Goal: Contribute content: Contribute content

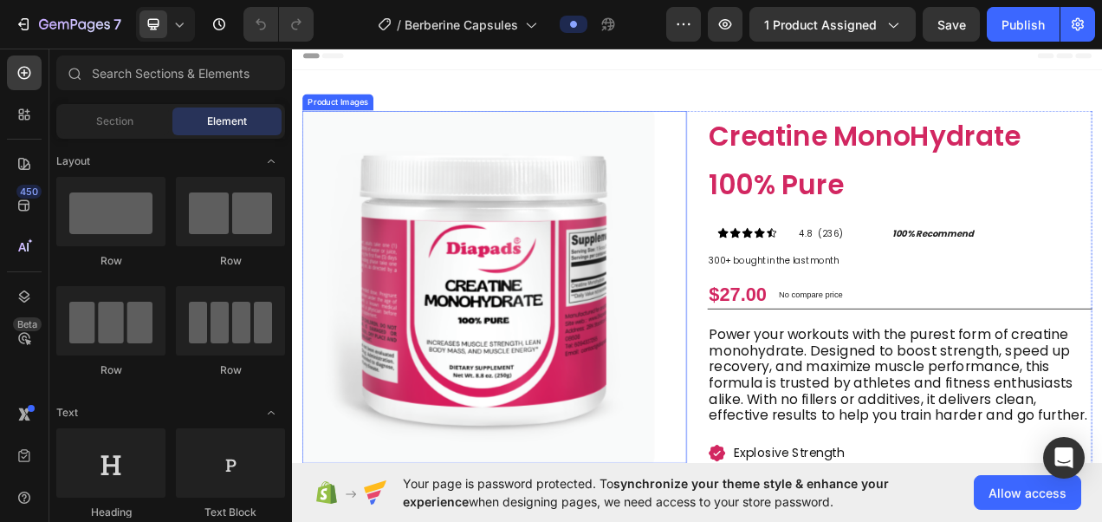
click at [640, 315] on img at bounding box center [531, 355] width 452 height 452
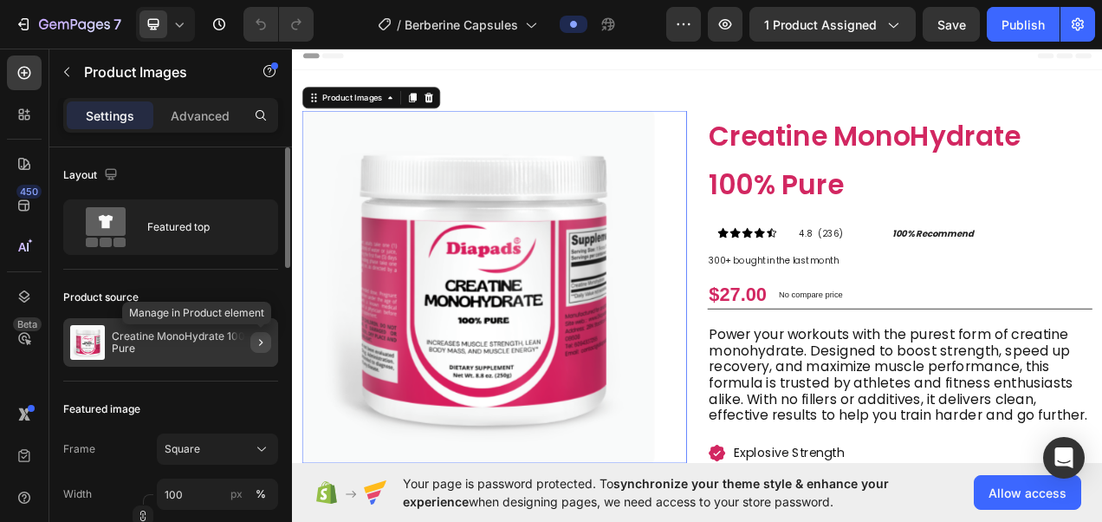
click at [265, 348] on button "button" at bounding box center [260, 342] width 21 height 21
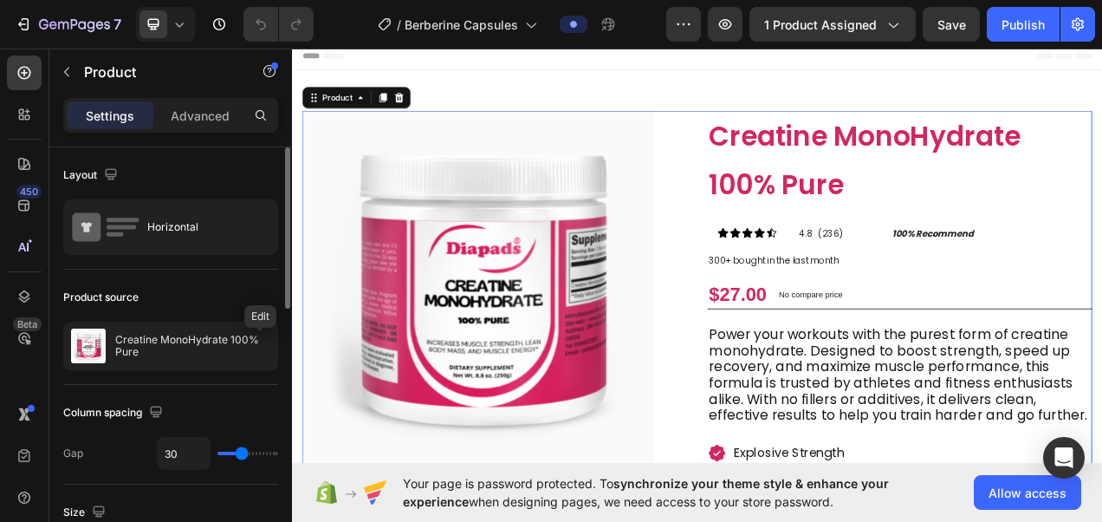
click at [0, 0] on icon "button" at bounding box center [0, 0] width 0 height 0
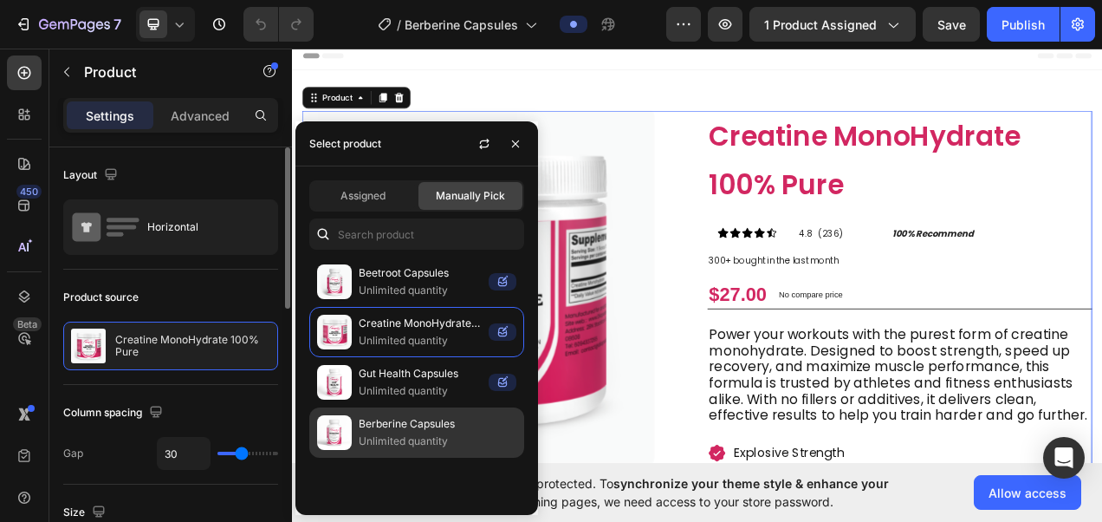
click at [441, 432] on p "Unlimited quantity" at bounding box center [438, 440] width 158 height 17
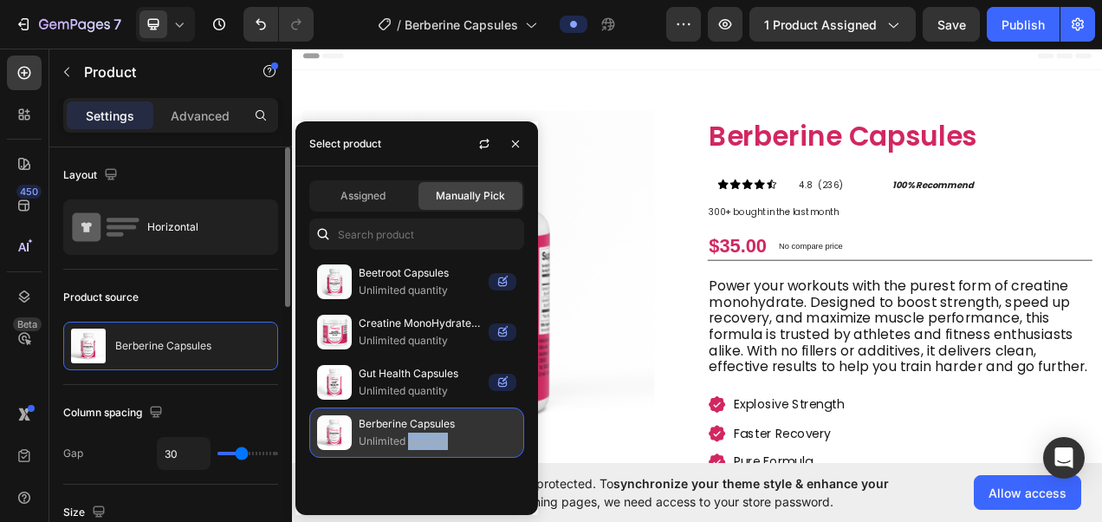
drag, startPoint x: 441, startPoint y: 432, endPoint x: 472, endPoint y: 435, distance: 31.4
click at [472, 435] on p "Unlimited quantity" at bounding box center [438, 440] width 158 height 17
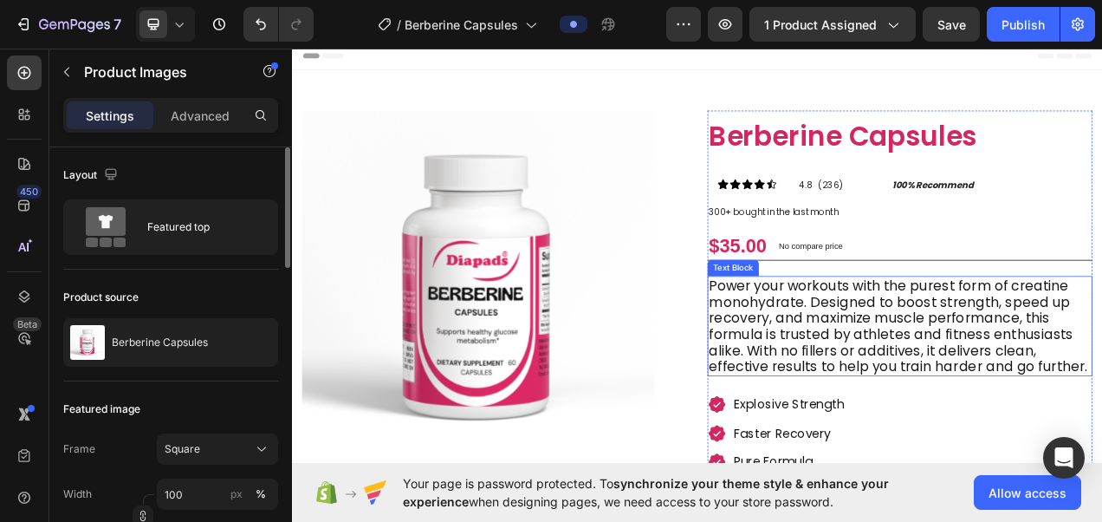
click at [897, 413] on p "Power your workouts with the purest form of creatine monohydrate. Designed to b…" at bounding box center [1072, 405] width 491 height 125
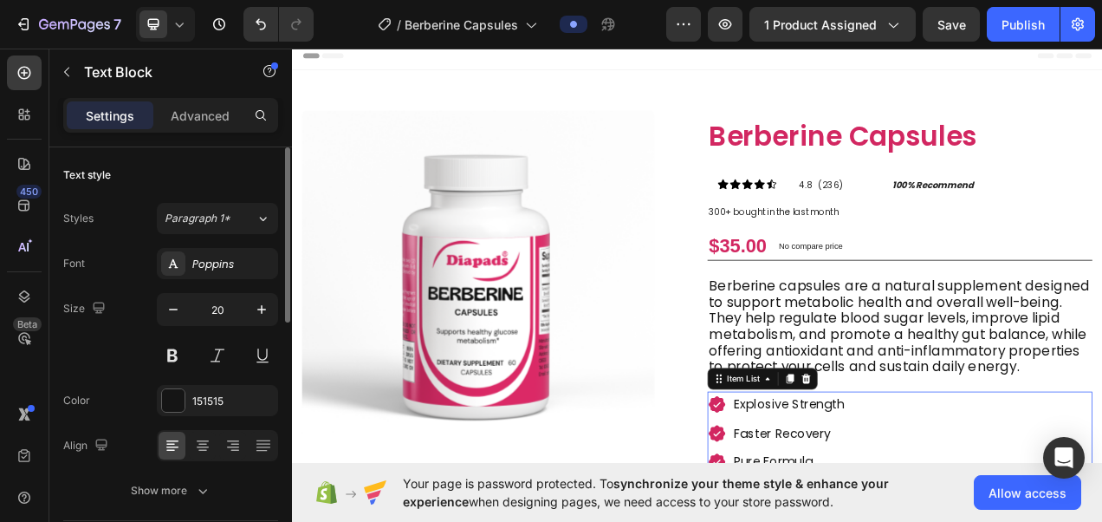
click at [944, 511] on p "Explosive Strength" at bounding box center [939, 506] width 160 height 28
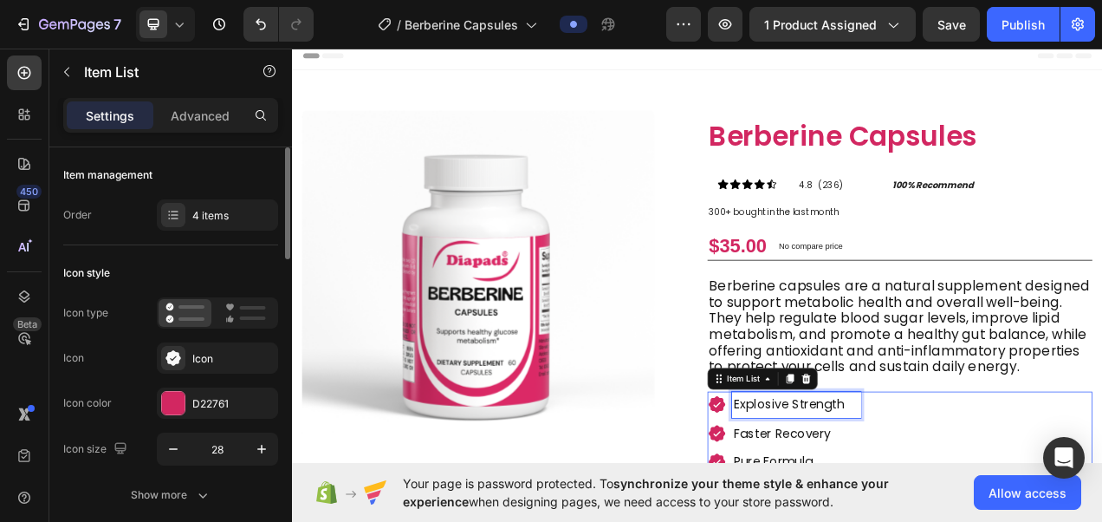
click at [901, 515] on p "Explosive Strength" at bounding box center [939, 506] width 160 height 28
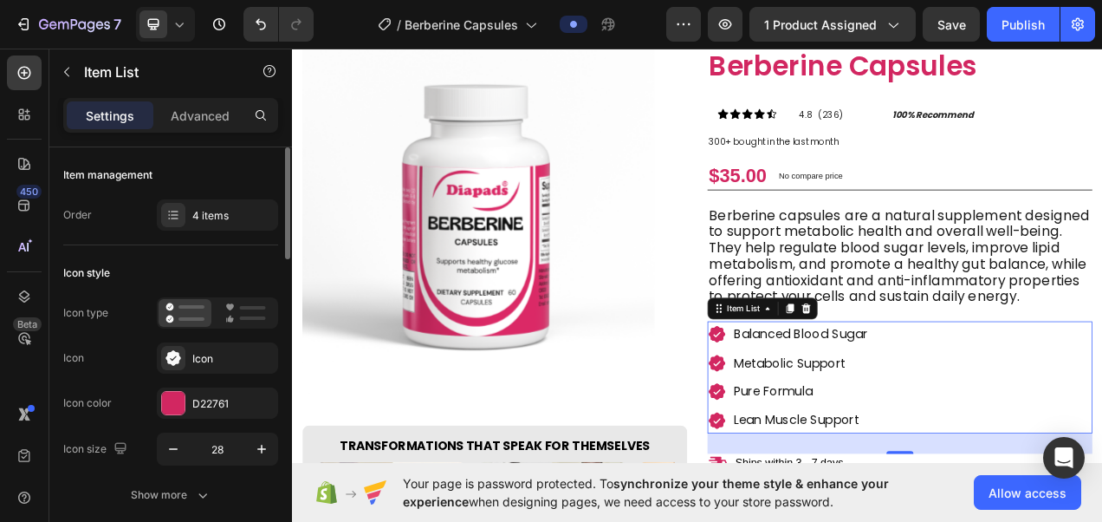
scroll to position [91, 0]
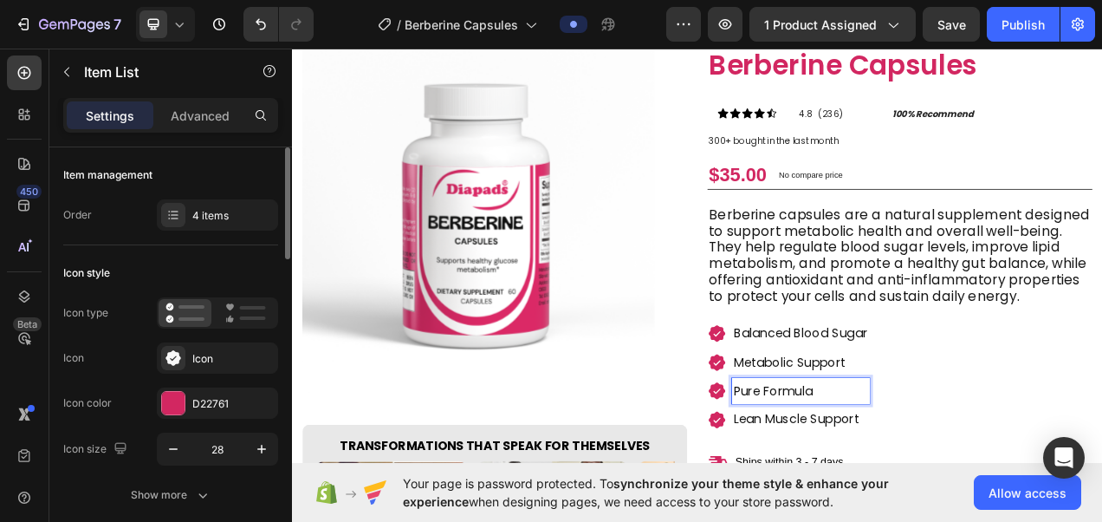
click at [930, 475] on p "Pure Formula" at bounding box center [945, 489] width 172 height 28
click at [942, 515] on p "Lean Muscle Support" at bounding box center [945, 525] width 172 height 28
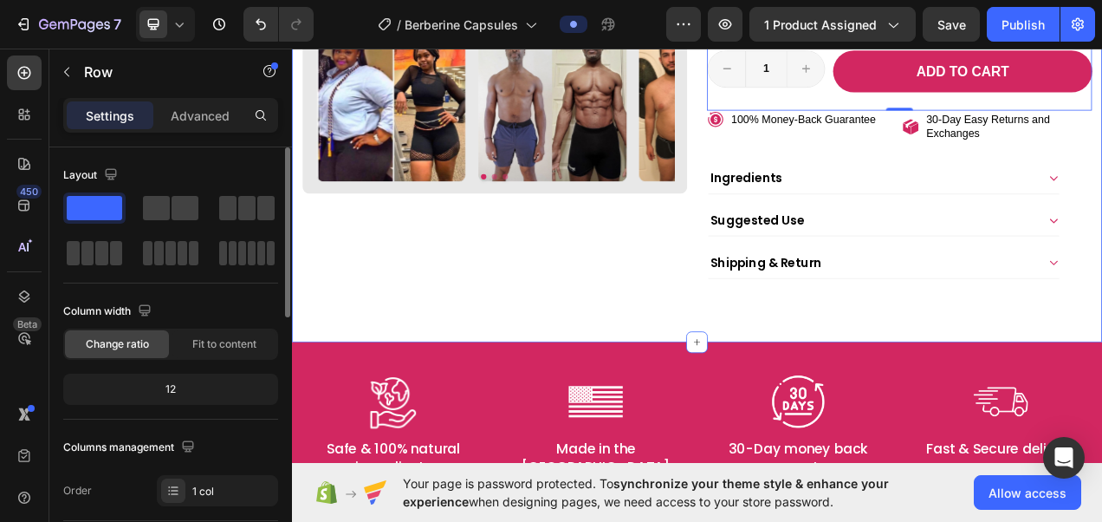
scroll to position [748, 0]
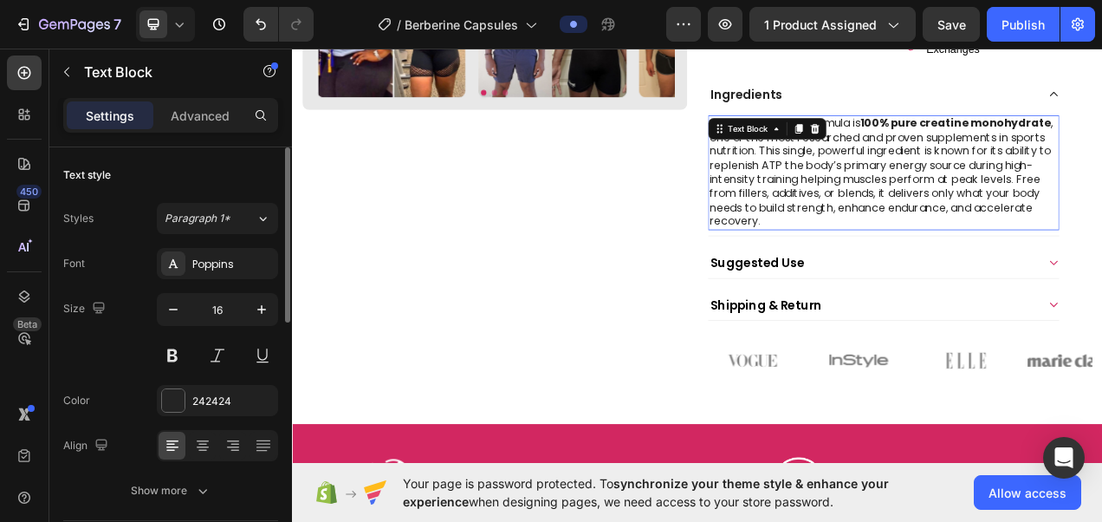
click at [1102, 179] on p "At the core of this formula is 100% pure creatine monohydrate , one of the most…" at bounding box center [1051, 209] width 447 height 144
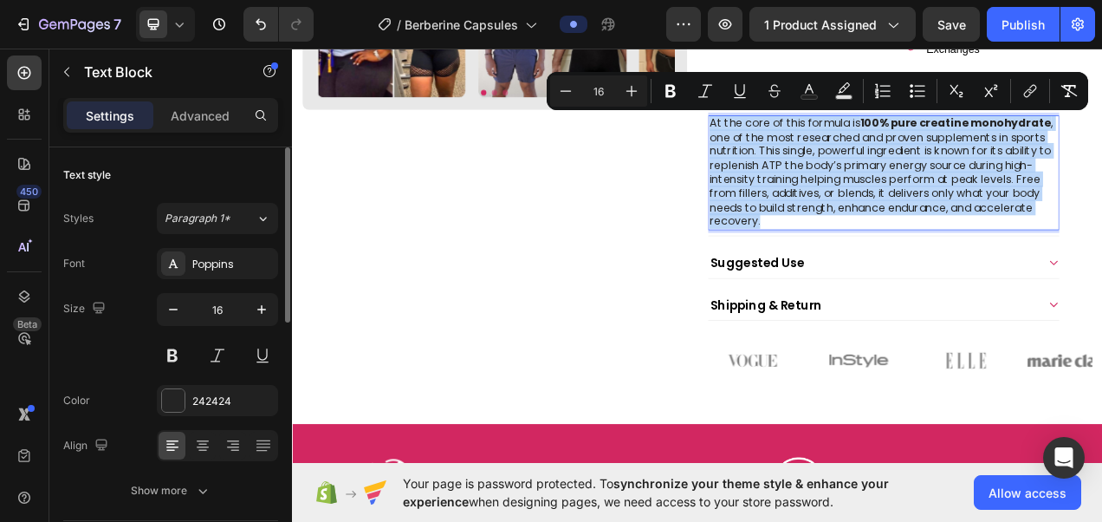
click at [926, 271] on p "At the core of this formula is 100% pure creatine monohydrate , one of the most…" at bounding box center [1051, 209] width 447 height 144
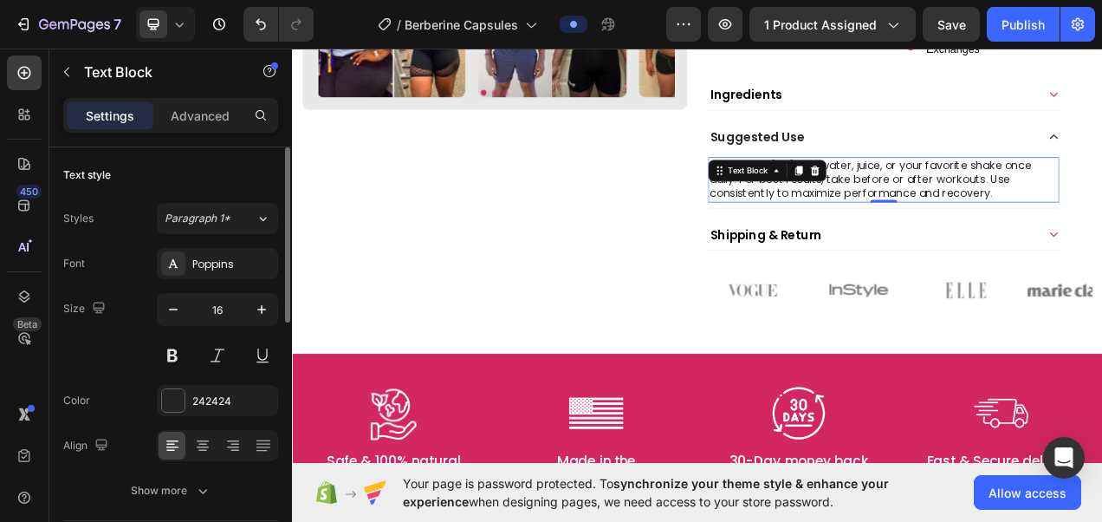
click at [1102, 217] on p "Mix 1 scoop (5g) with water, juice, or your favorite shake once daily. For best…" at bounding box center [1051, 218] width 447 height 54
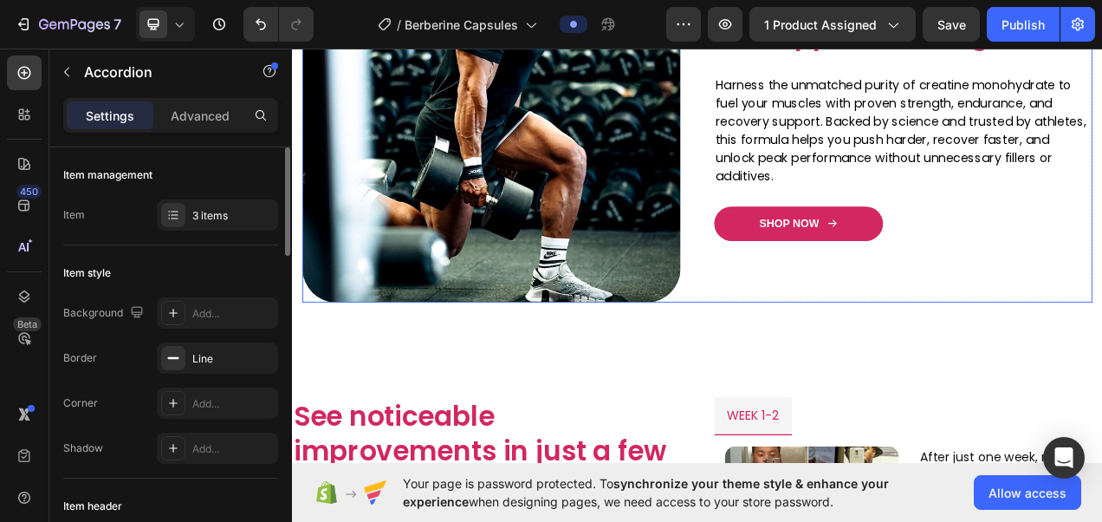
scroll to position [1435, 0]
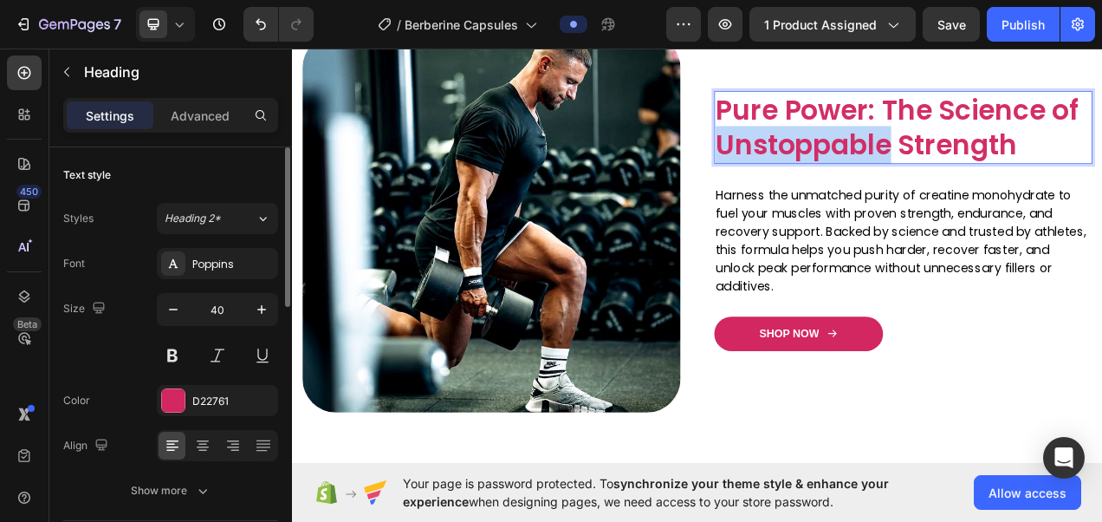
click at [933, 167] on span "Pure Power: The Science of Unstoppable Strength" at bounding box center [1068, 151] width 465 height 94
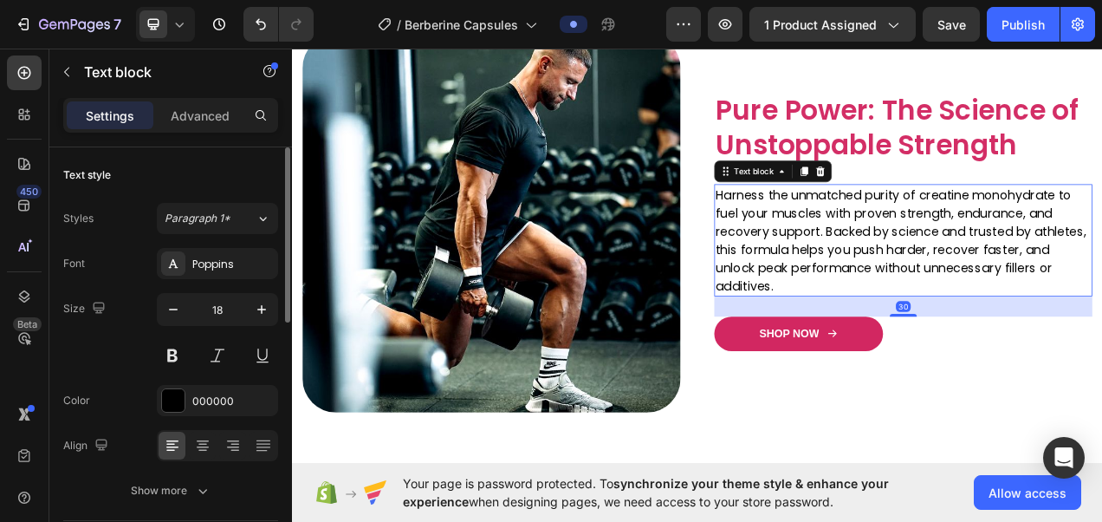
click at [872, 250] on p "Harness the unmatched purity of creatine monohydrate to fuel your muscles with …" at bounding box center [1077, 295] width 482 height 140
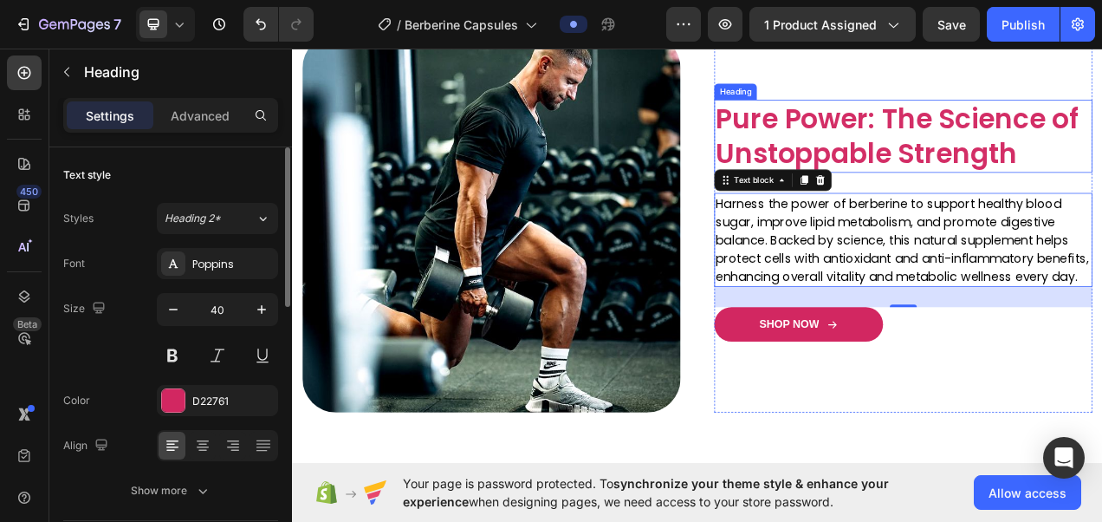
click at [1034, 127] on span "Pure Power: The Science of Unstoppable Strength" at bounding box center [1068, 162] width 465 height 94
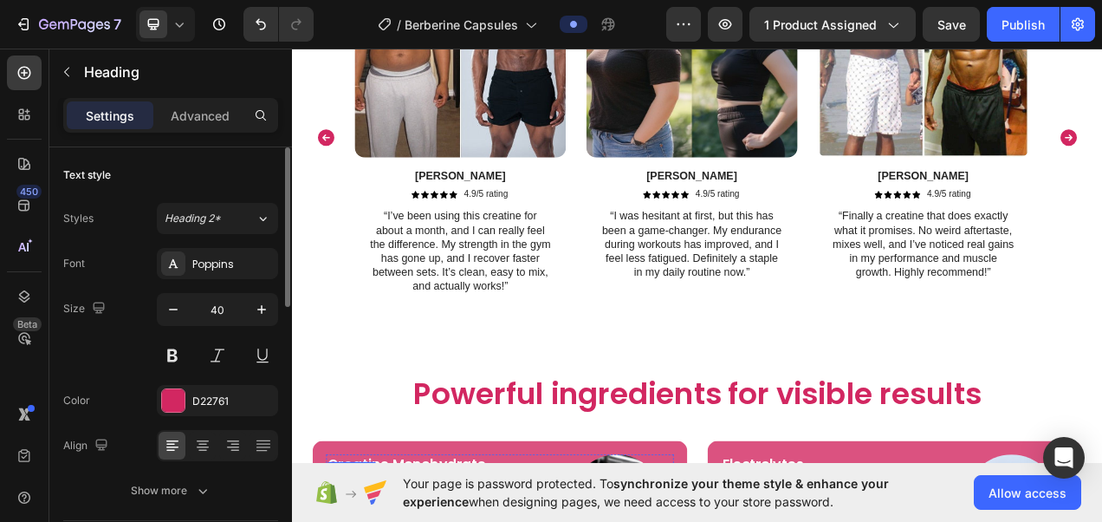
scroll to position [3476, 0]
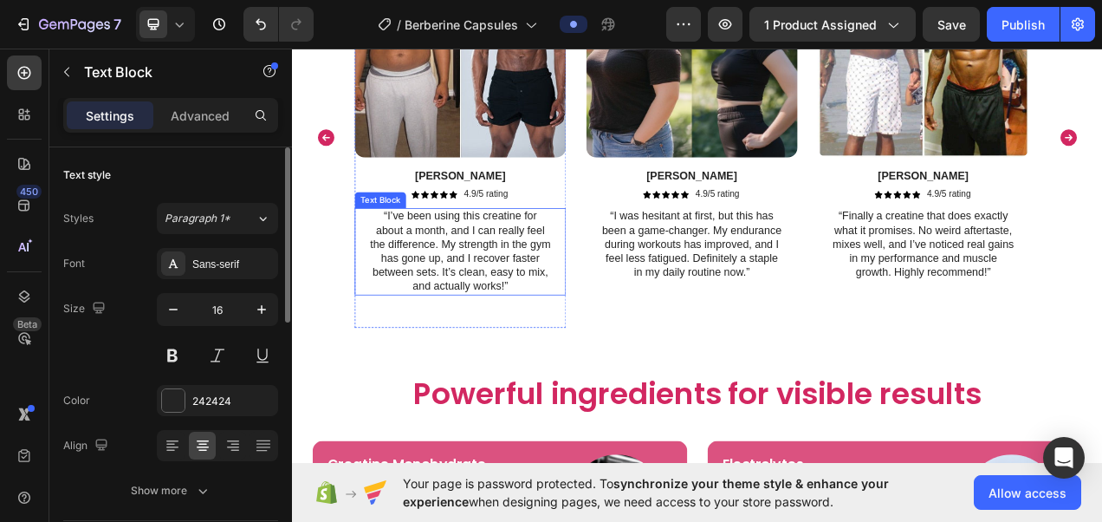
click at [539, 308] on p "“I’ve been using this creatine for about a month, and I can really feel the dif…" at bounding box center [508, 311] width 233 height 108
click at [539, 308] on div "Image Tyler Text Block Icon Icon Icon Icon Icon Icon List 4.9/5 rating Text Blo…" at bounding box center [508, 142] width 271 height 447
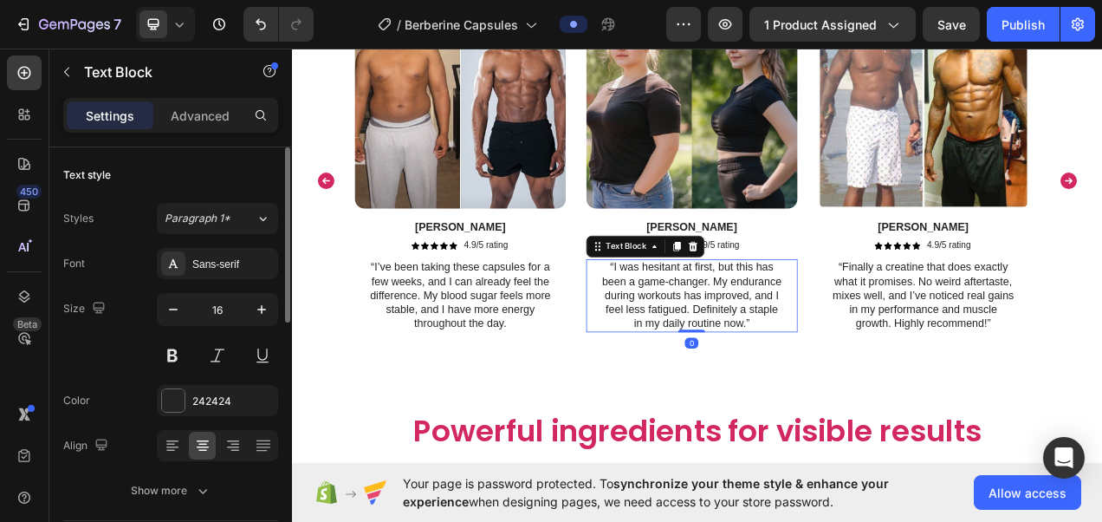
scroll to position [3364, 0]
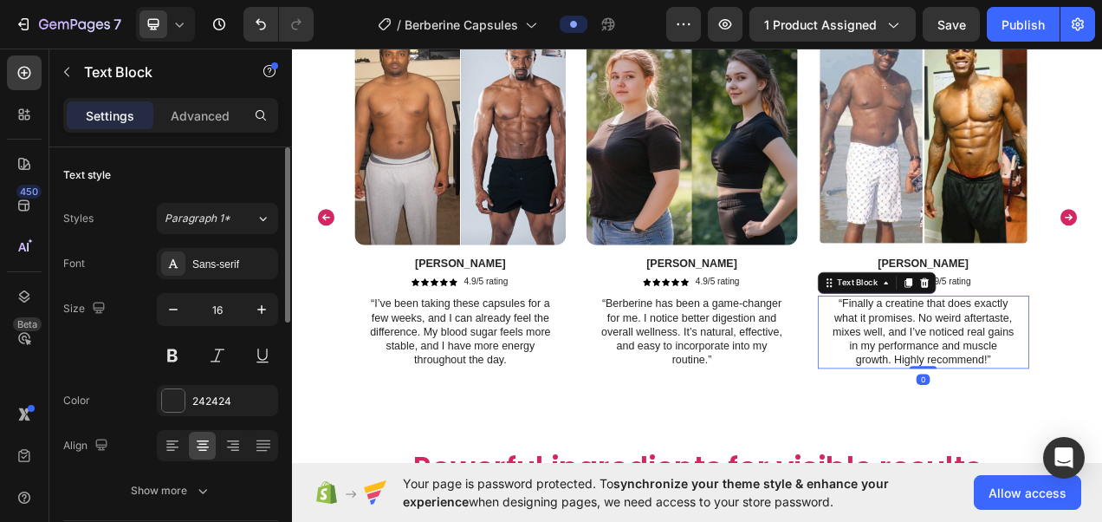
click at [994, 377] on p "“Finally a creatine that does exactly what it promises. No weird aftertaste, mi…" at bounding box center [1102, 413] width 233 height 90
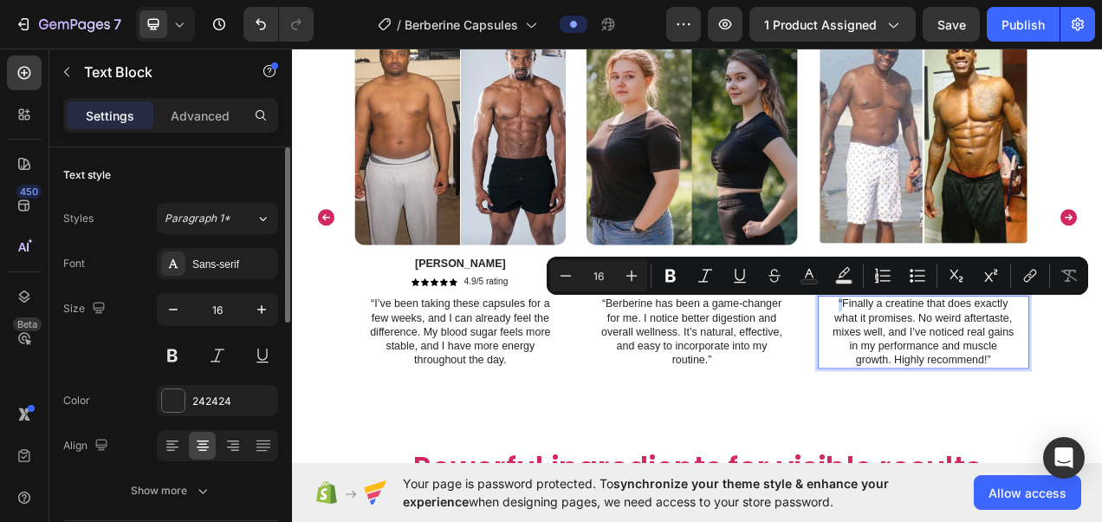
click at [994, 377] on p "“Finally a creatine that does exactly what it promises. No weird aftertaste, mi…" at bounding box center [1102, 413] width 233 height 90
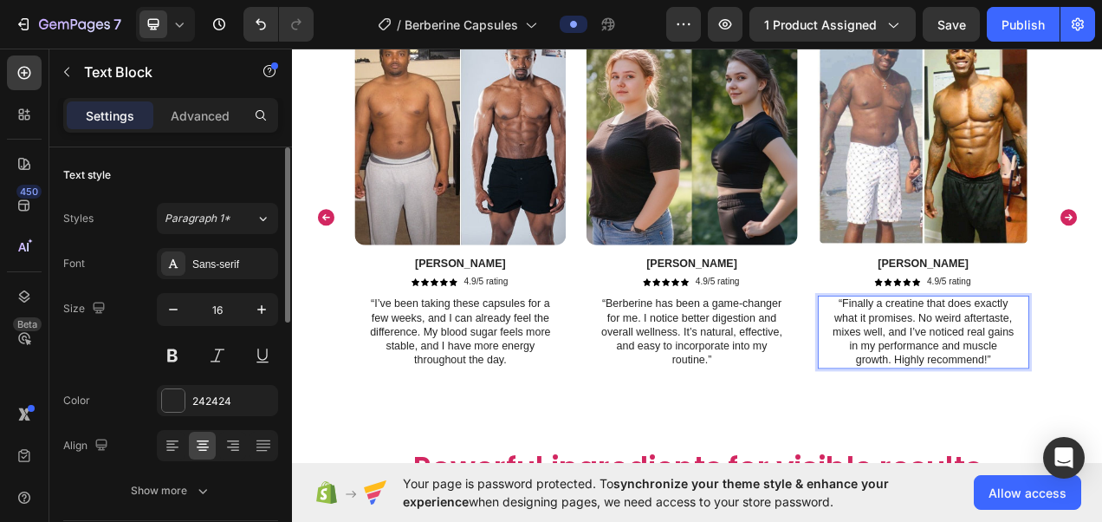
click at [1000, 393] on p "“Finally a creatine that does exactly what it promises. No weird aftertaste, mi…" at bounding box center [1102, 413] width 233 height 90
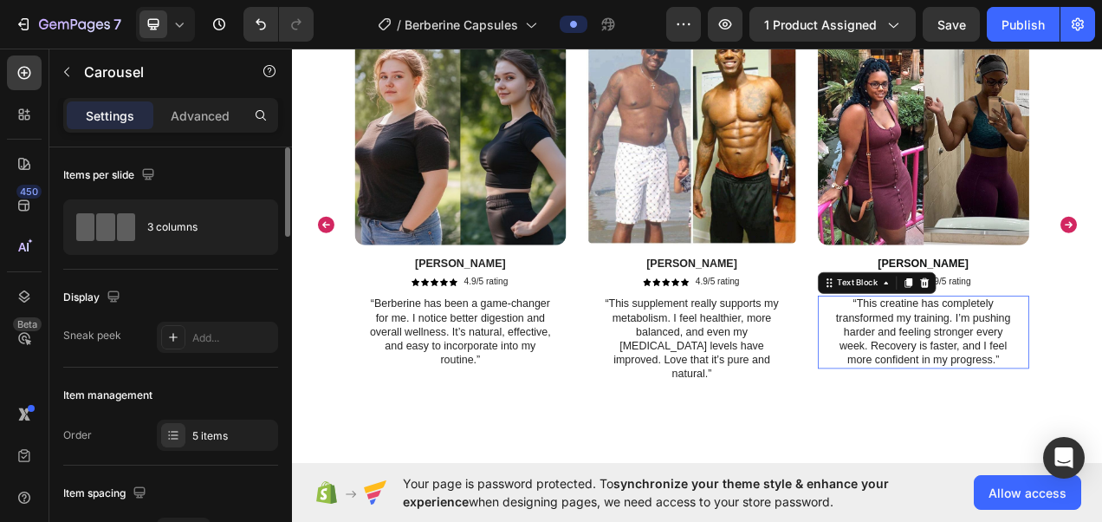
click at [1102, 380] on p "“This creatine has completely transformed my training. I’m pushing harder and f…" at bounding box center [1102, 413] width 233 height 90
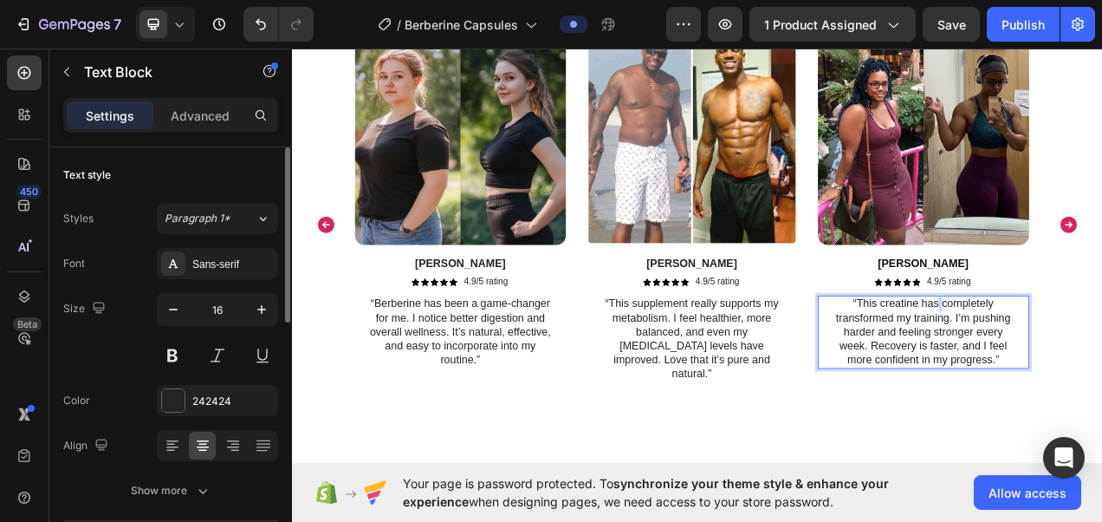
click at [1102, 380] on div "Image Myrtha Text Block Icon Icon Icon Icon Icon Icon List 4.9/5 rating Text Bl…" at bounding box center [1102, 246] width 271 height 430
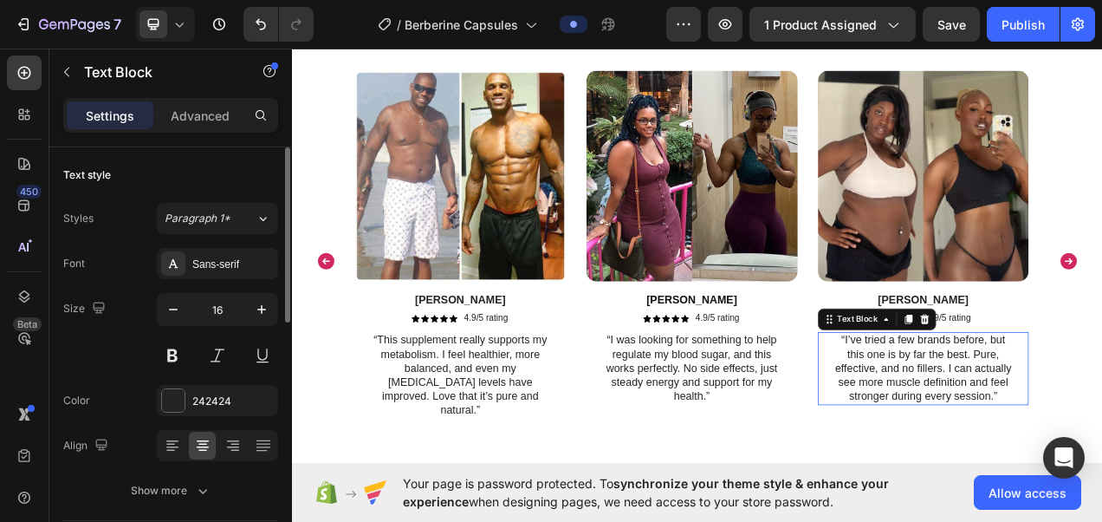
click at [1089, 455] on p "“I’ve tried a few brands before, but this one is by far the best. Pure, effecti…" at bounding box center [1102, 460] width 233 height 90
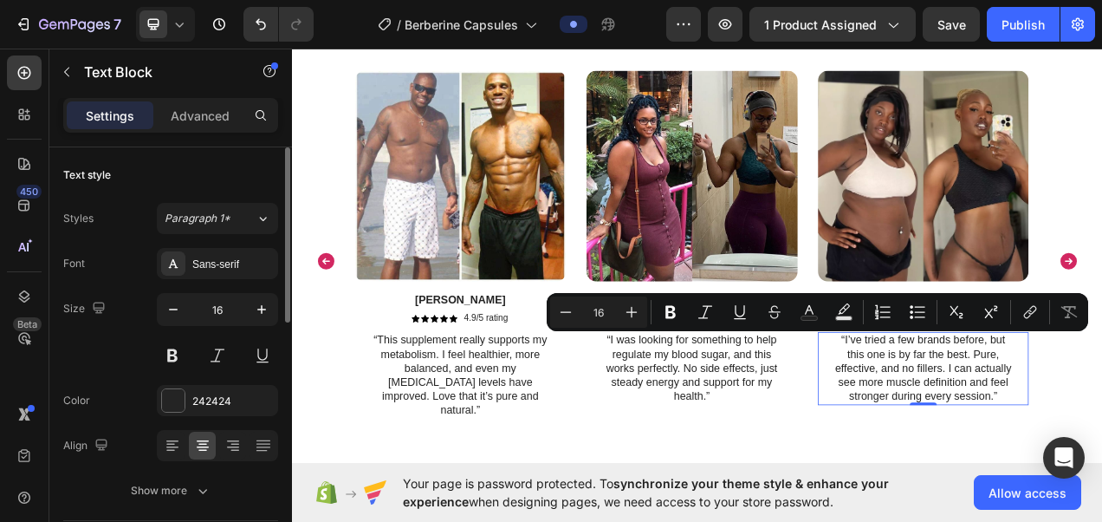
click at [1025, 469] on p "“I’ve tried a few brands before, but this one is by far the best. Pure, effecti…" at bounding box center [1102, 460] width 233 height 90
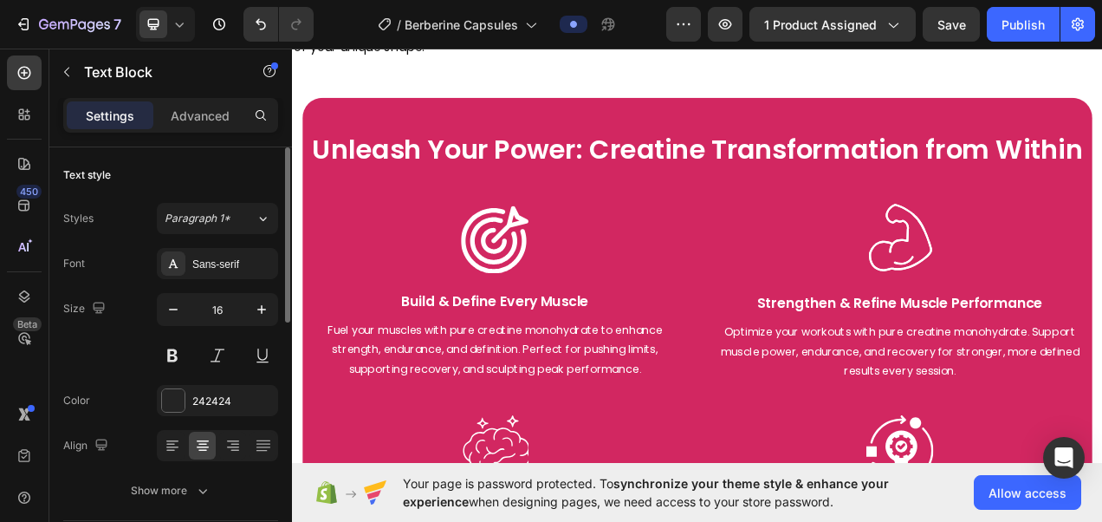
scroll to position [2276, 0]
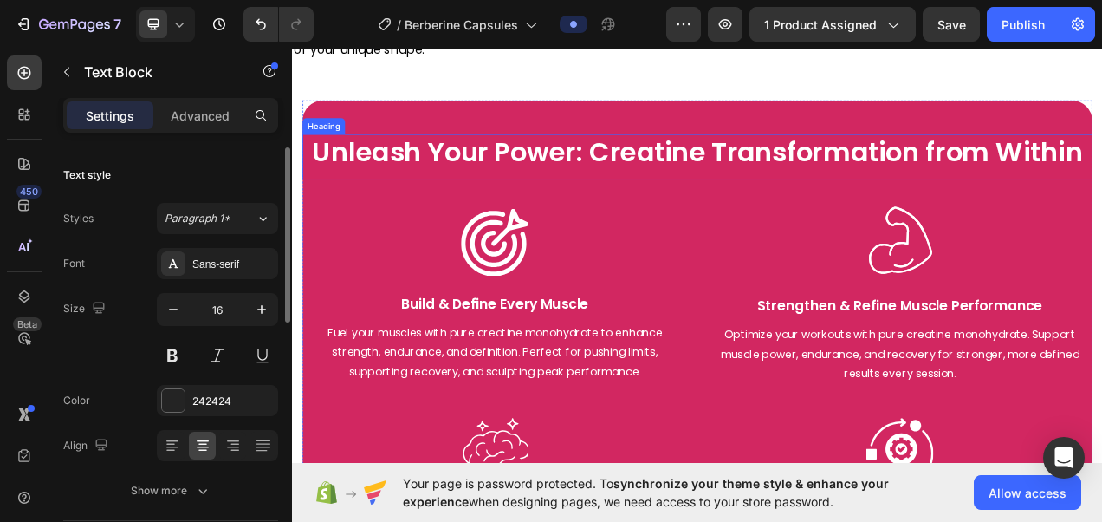
click at [830, 179] on h2 "Unleash Your Power: Creatine Transformation from Within" at bounding box center [812, 188] width 1014 height 59
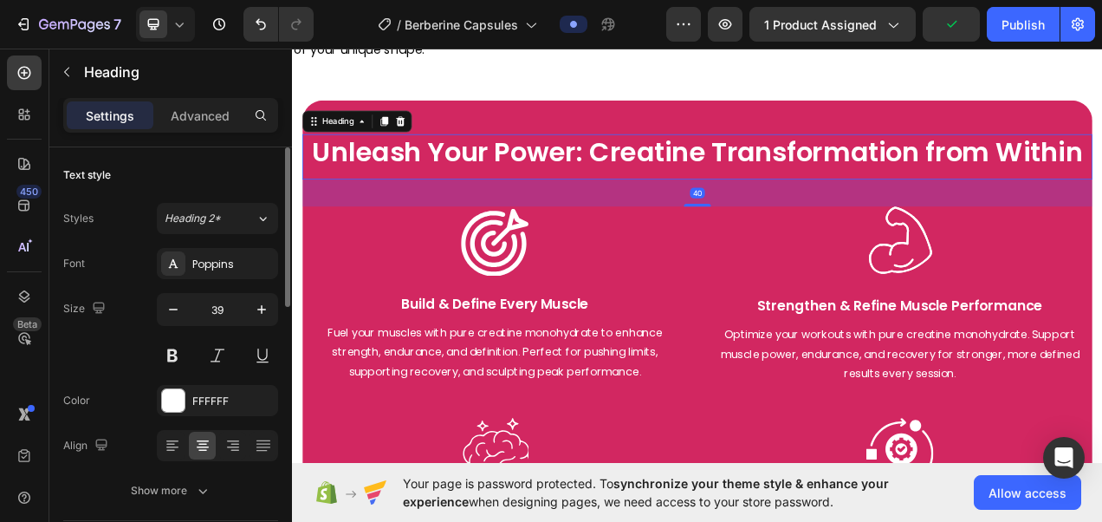
click at [830, 179] on h2 "Unleash Your Power: Creatine Transformation from Within" at bounding box center [812, 188] width 1014 height 59
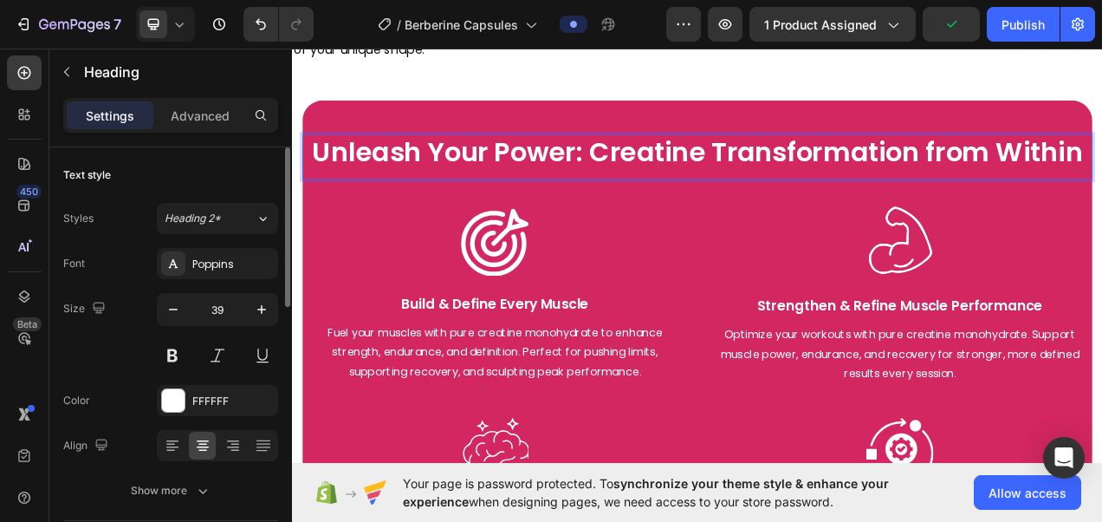
click at [830, 179] on p "Unleash Your Power: Creatine Transformation from Within" at bounding box center [812, 183] width 1011 height 44
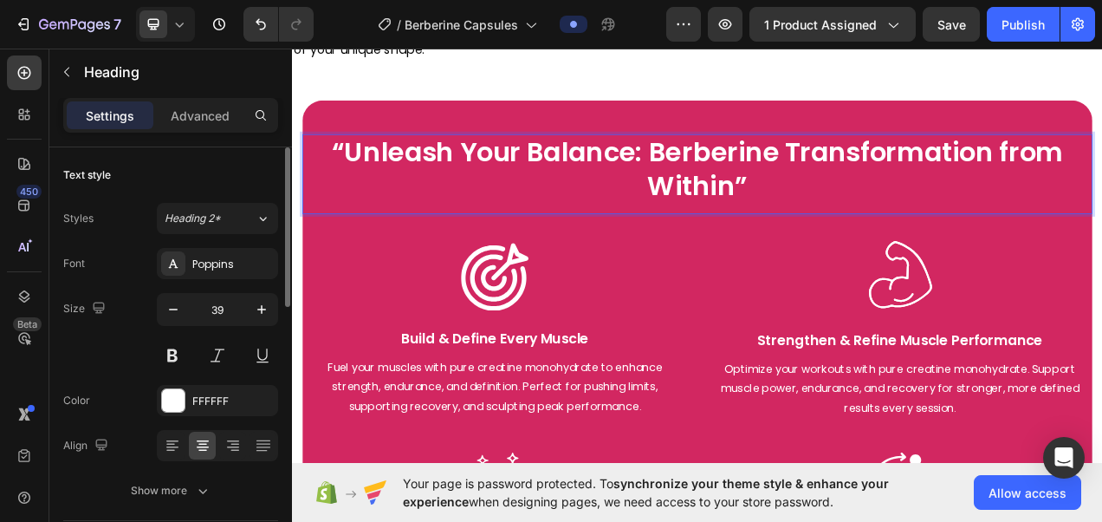
click at [351, 168] on p "“Unleash Your Balance: Berberine Transformation from Within”" at bounding box center [812, 205] width 1011 height 88
click at [870, 220] on p "Unleash Your Balance: Berberine Transformation from Within”" at bounding box center [812, 205] width 1011 height 88
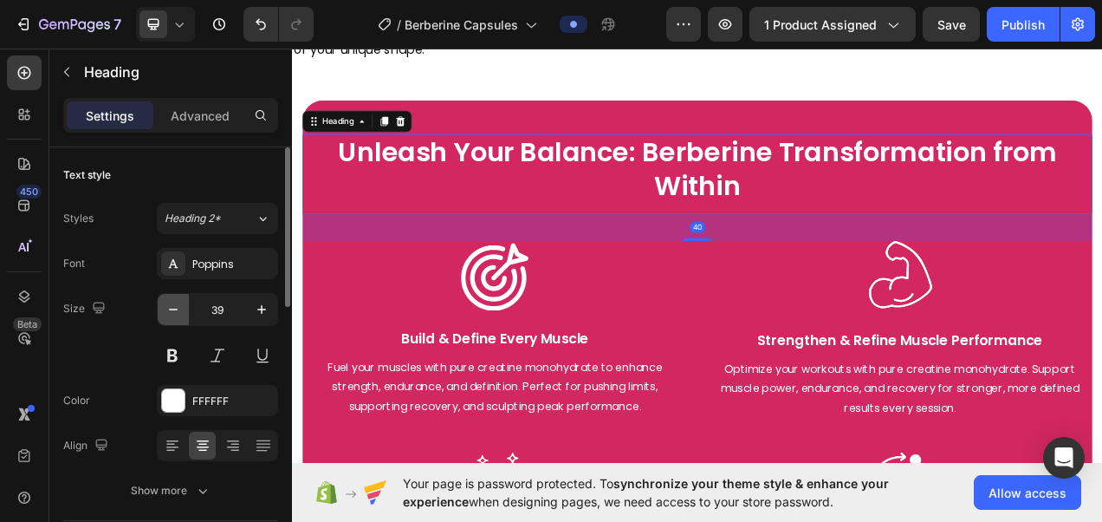
click at [184, 309] on button "button" at bounding box center [173, 309] width 31 height 31
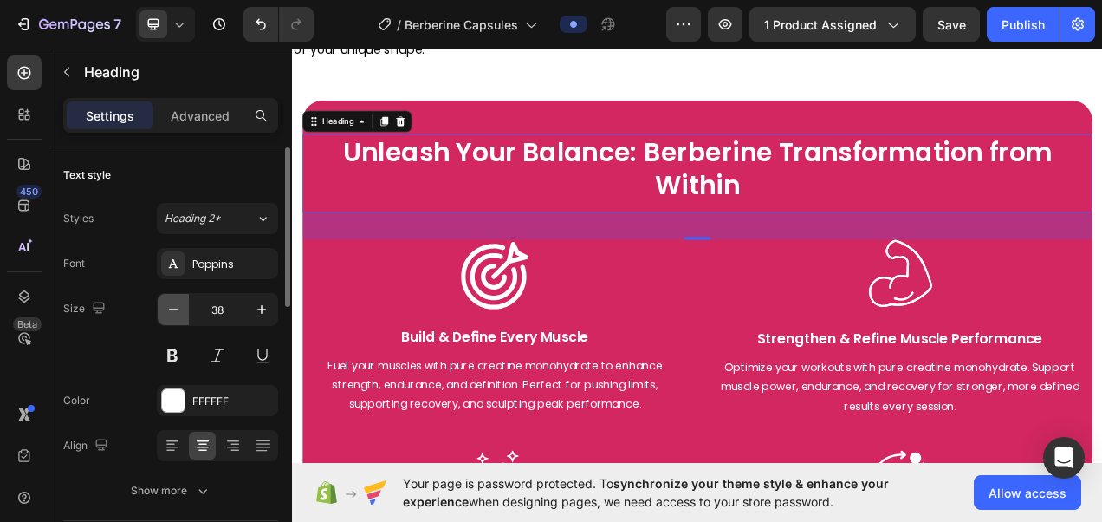
click at [184, 309] on button "button" at bounding box center [173, 309] width 31 height 31
type input "37"
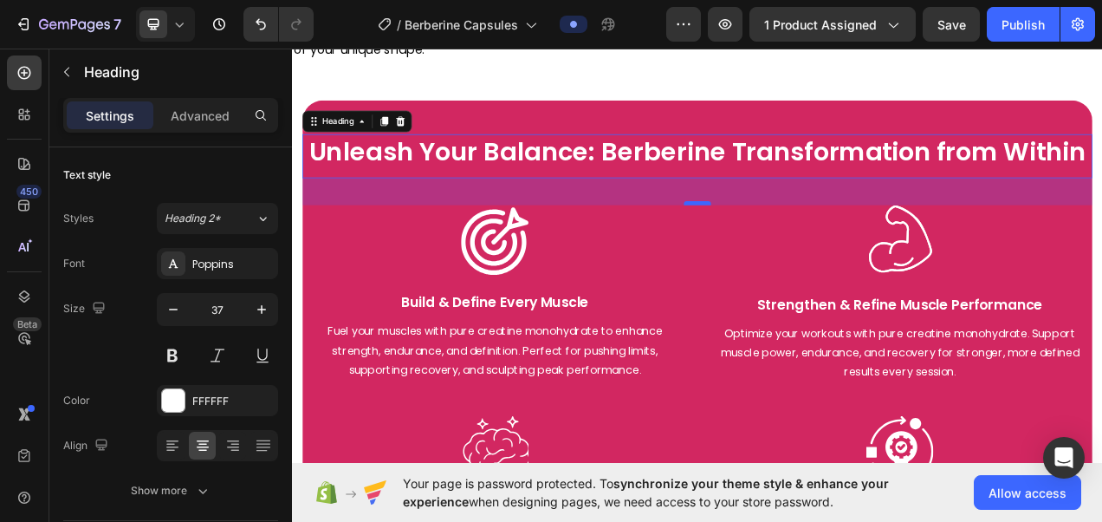
click at [808, 247] on div at bounding box center [812, 247] width 35 height 5
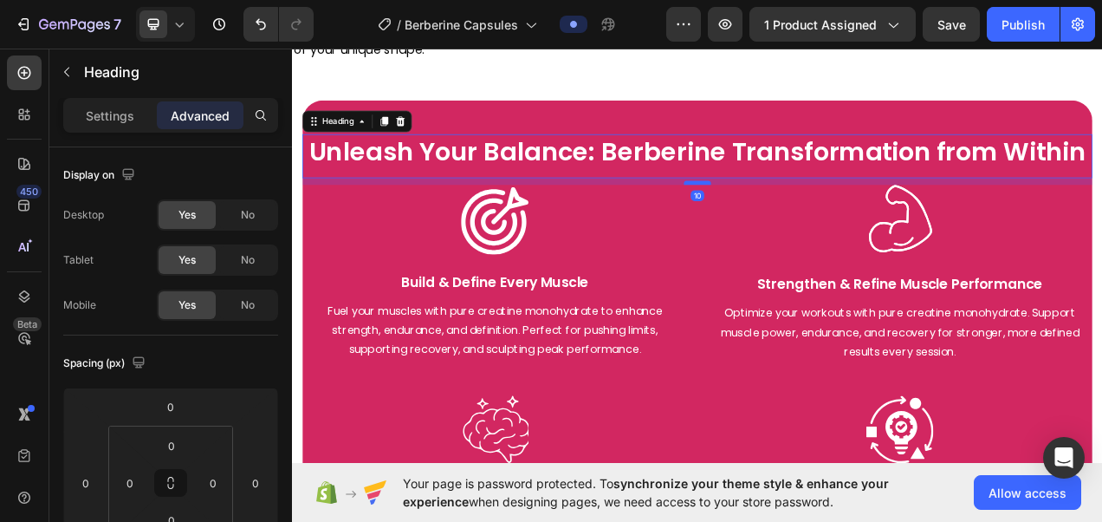
drag, startPoint x: 808, startPoint y: 246, endPoint x: 808, endPoint y: 221, distance: 25.1
click at [808, 221] on div at bounding box center [812, 221] width 35 height 5
type input "10"
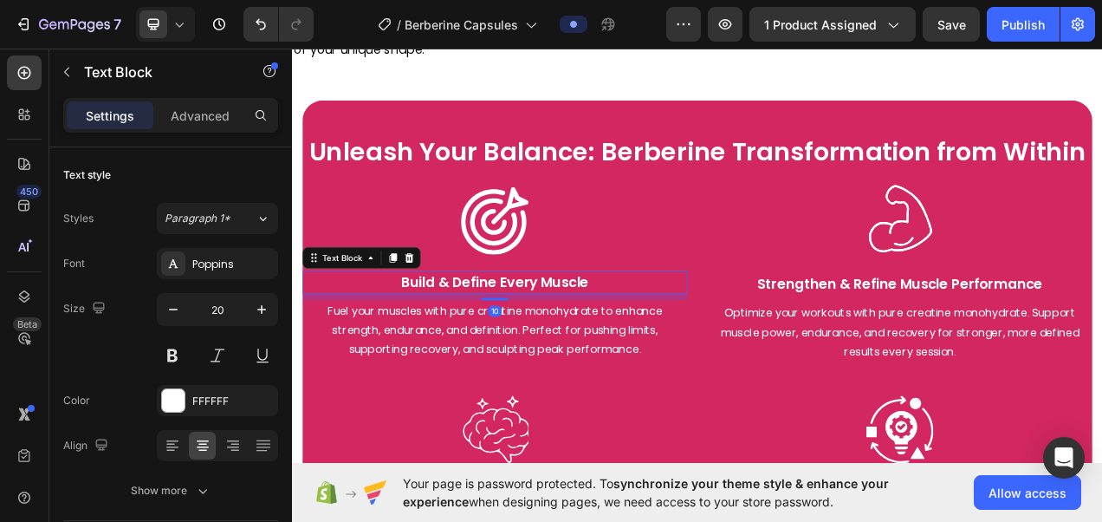
click at [486, 351] on p "Build & Define Every Muscle" at bounding box center [552, 349] width 491 height 26
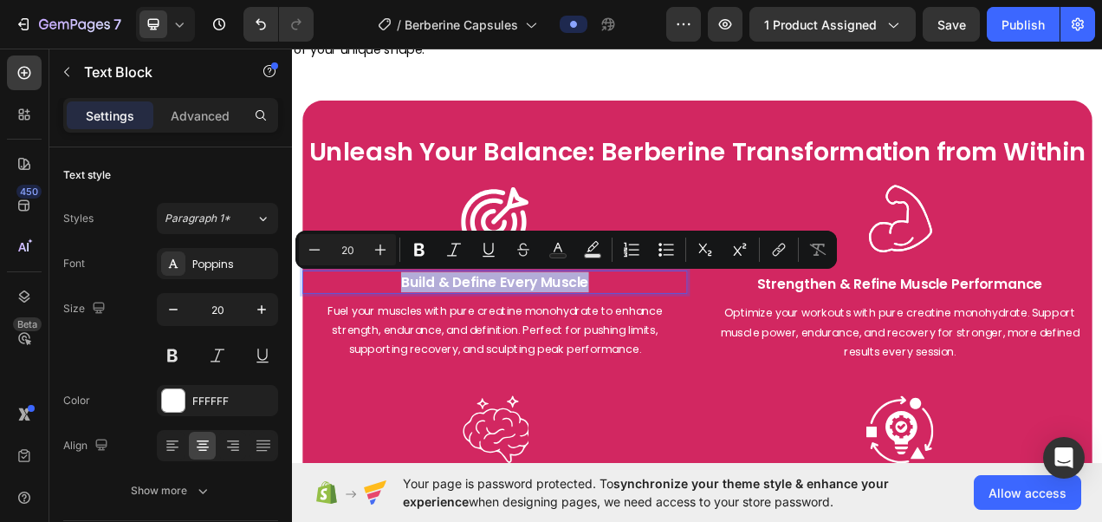
copy p "Build & Define Every Muscle"
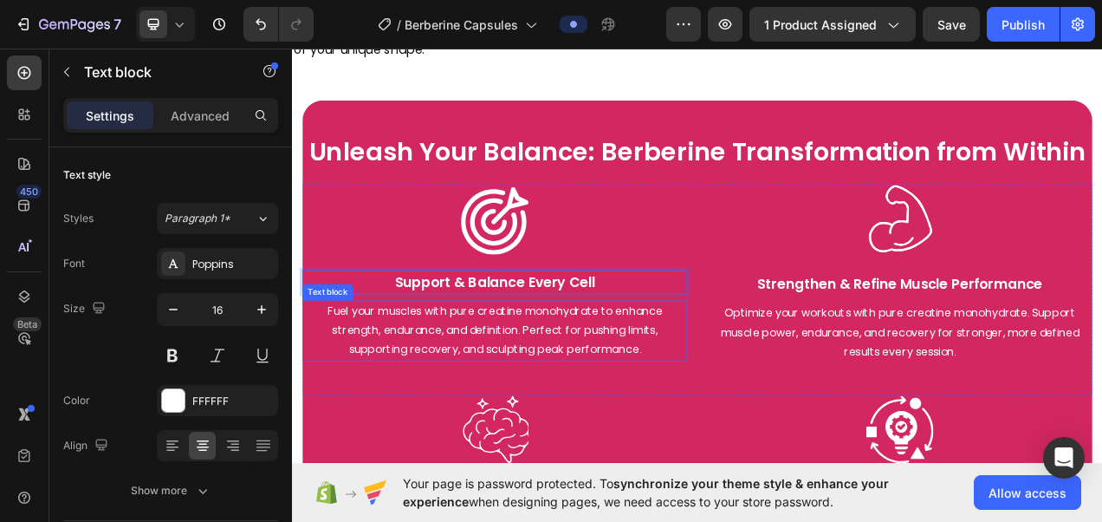
click at [556, 401] on p "Fuel your muscles with pure creatine monohydrate to enhance strength, endurance…" at bounding box center [552, 411] width 491 height 75
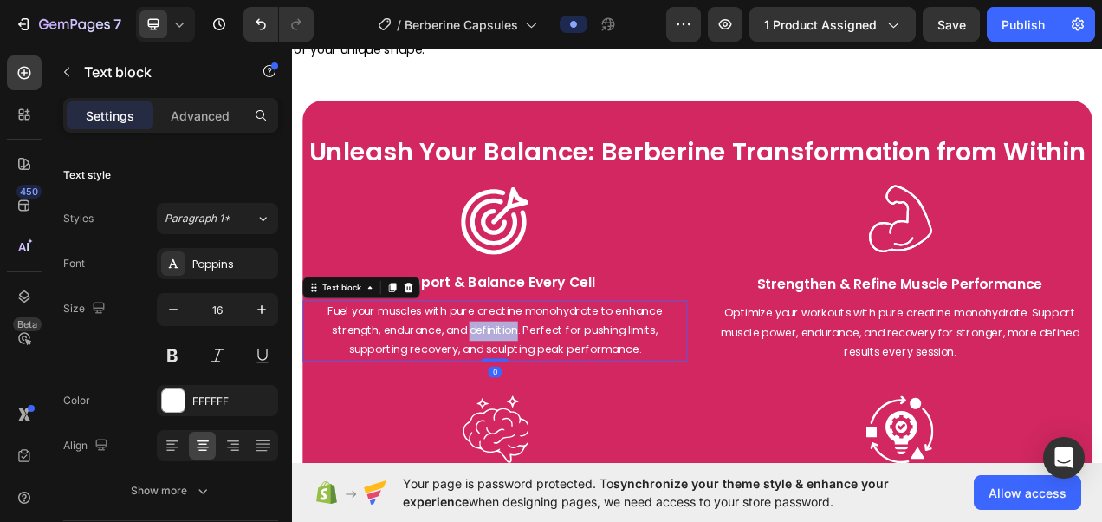
scroll to position [2273, 0]
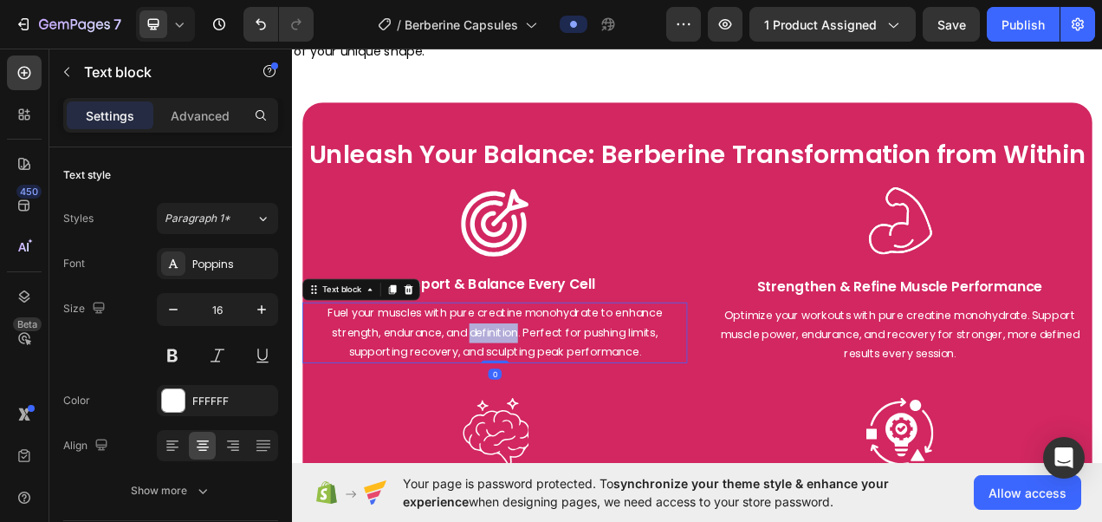
click at [556, 401] on p "Fuel your muscles with pure creatine monohydrate to enhance strength, endurance…" at bounding box center [552, 414] width 491 height 75
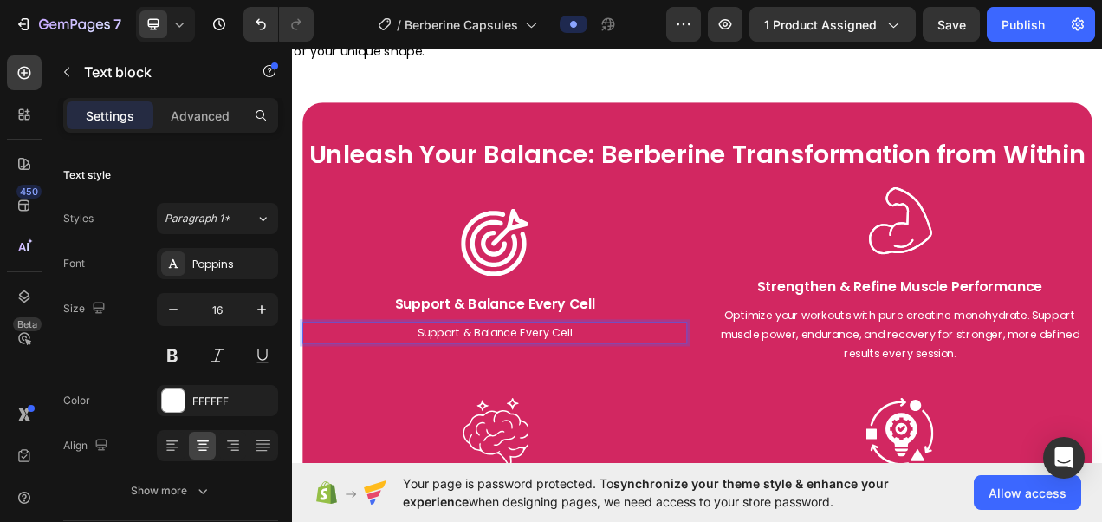
click at [621, 413] on p "Support & Balance Every Cell" at bounding box center [552, 414] width 491 height 25
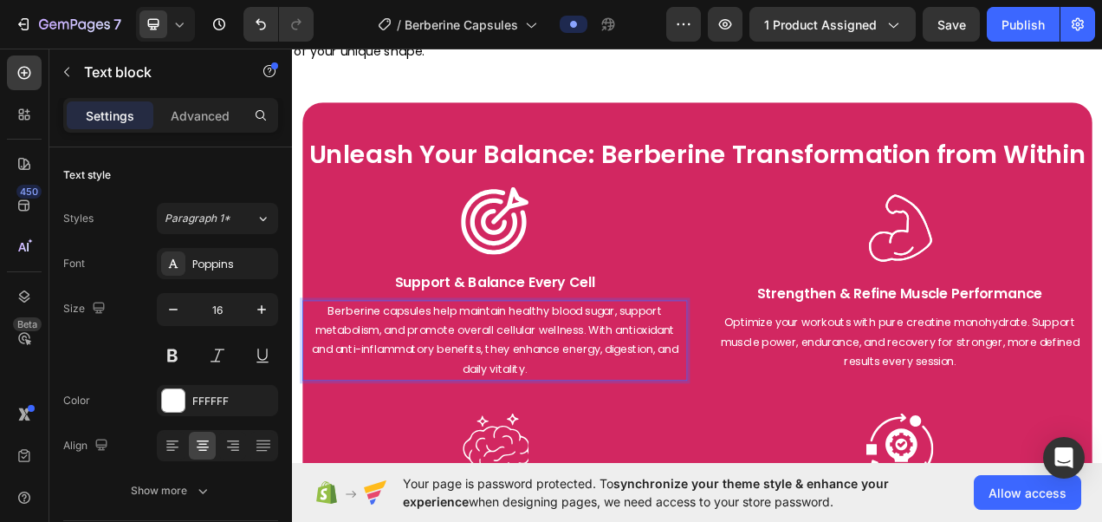
click at [464, 381] on p "Berberine capsules help maintain healthy blood sugar, support metabolism, and p…" at bounding box center [552, 424] width 491 height 100
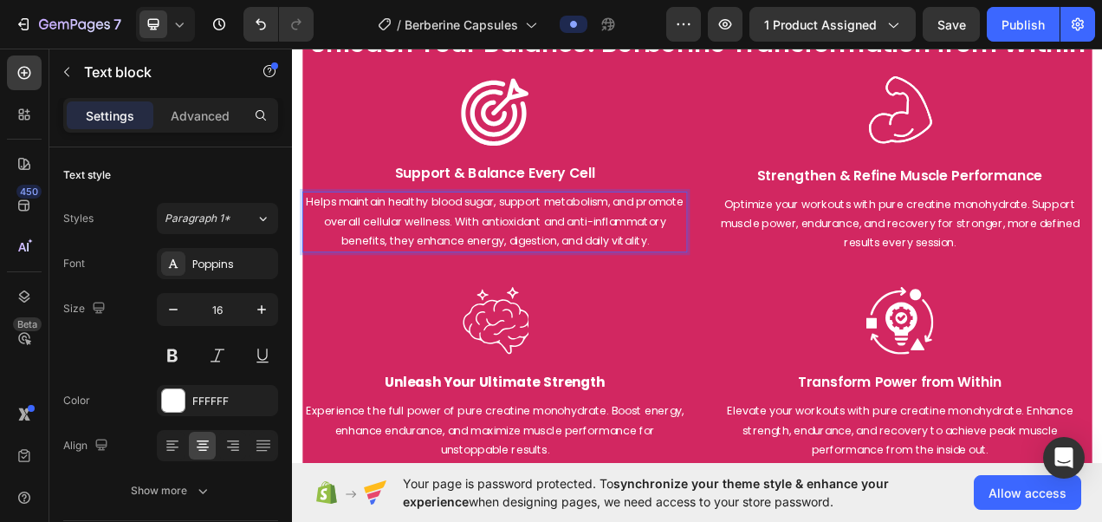
scroll to position [2416, 0]
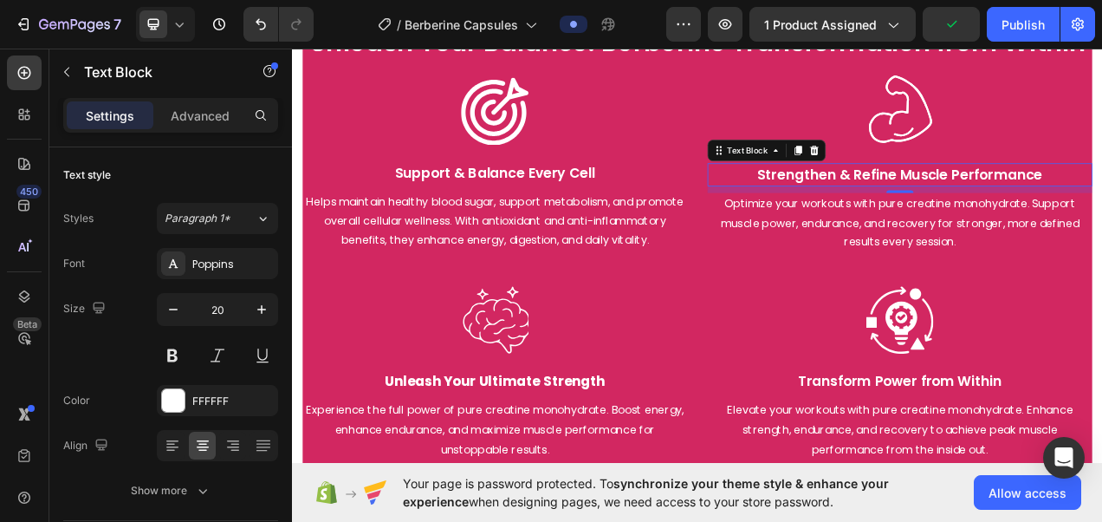
click at [1016, 224] on p "Strengthen & Refine Muscle Performance" at bounding box center [1072, 211] width 491 height 26
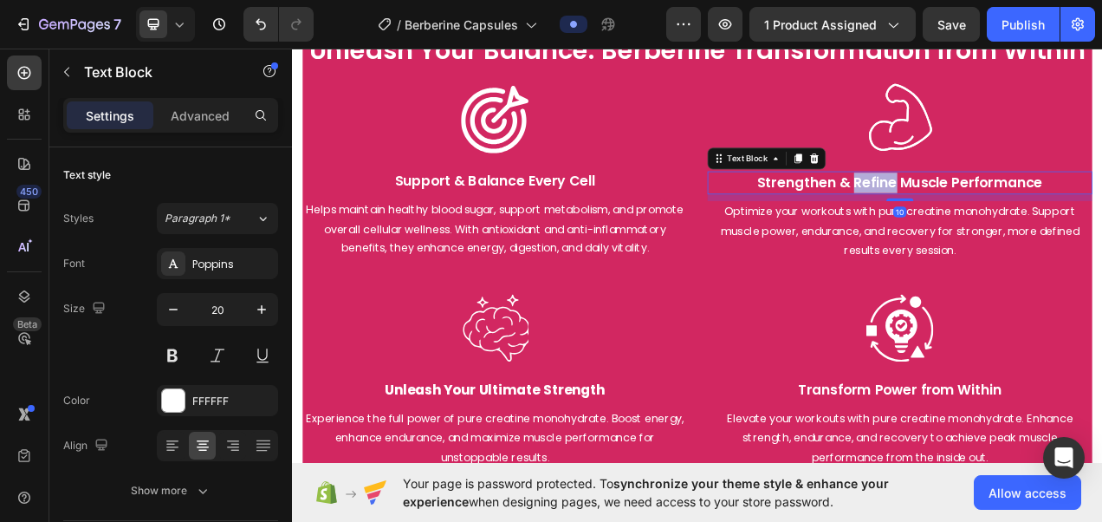
click at [1016, 226] on p "Strengthen & Refine Muscle Performance" at bounding box center [1072, 222] width 491 height 26
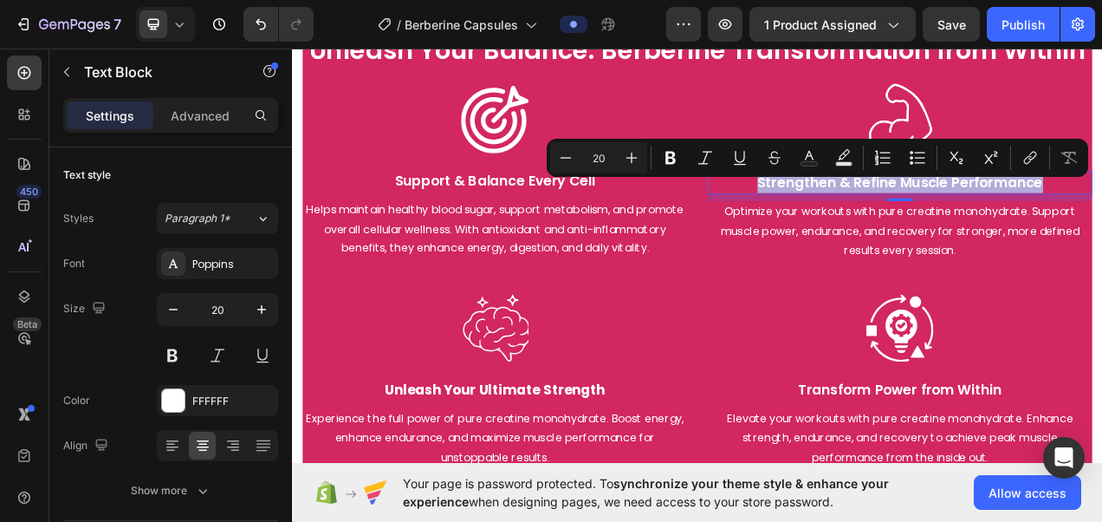
copy p "Strengthen & Refine Muscle Performance"
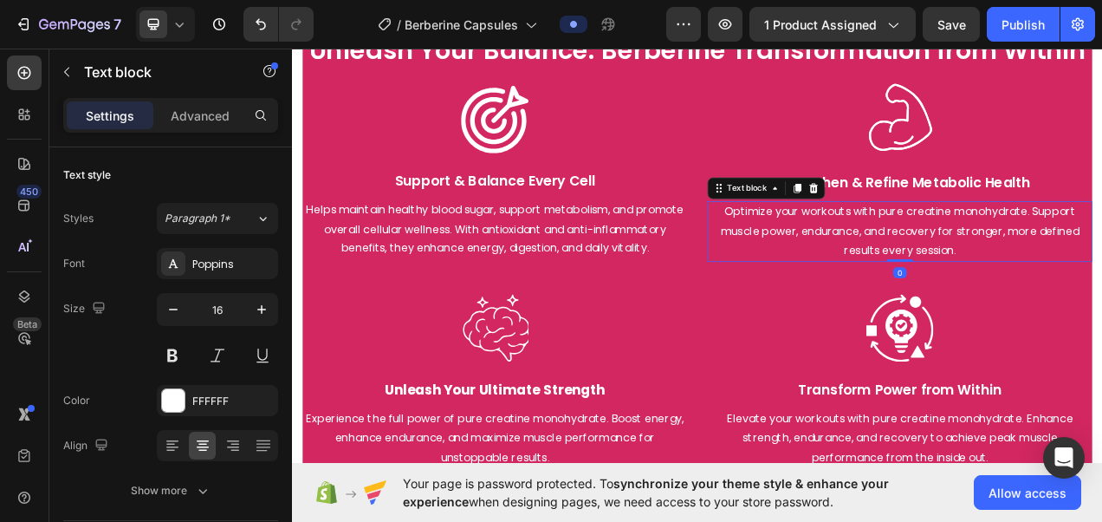
scroll to position [2397, 0]
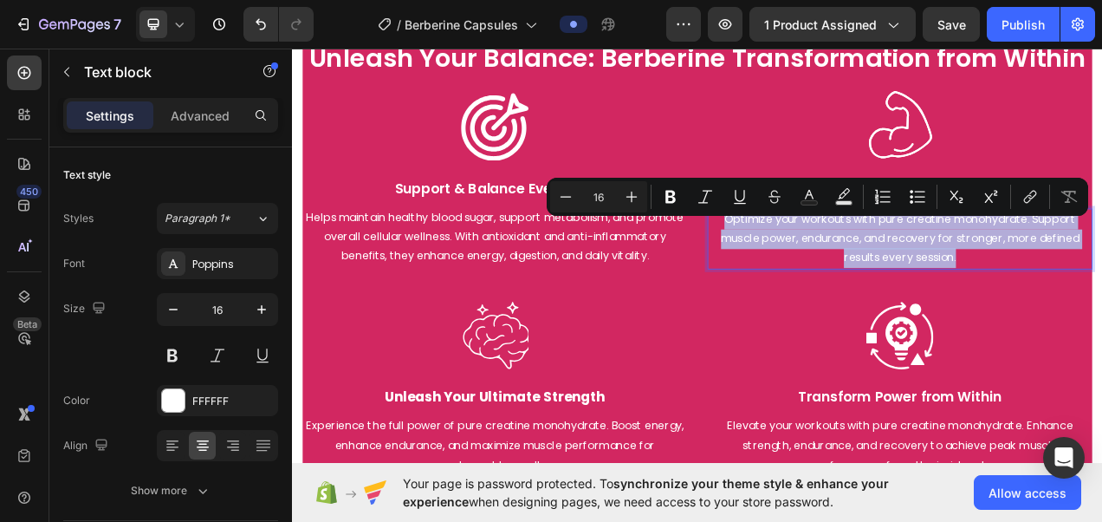
click at [968, 297] on p "Optimize your workouts with pure creatine monohydrate. Support muscle power, en…" at bounding box center [1072, 294] width 491 height 75
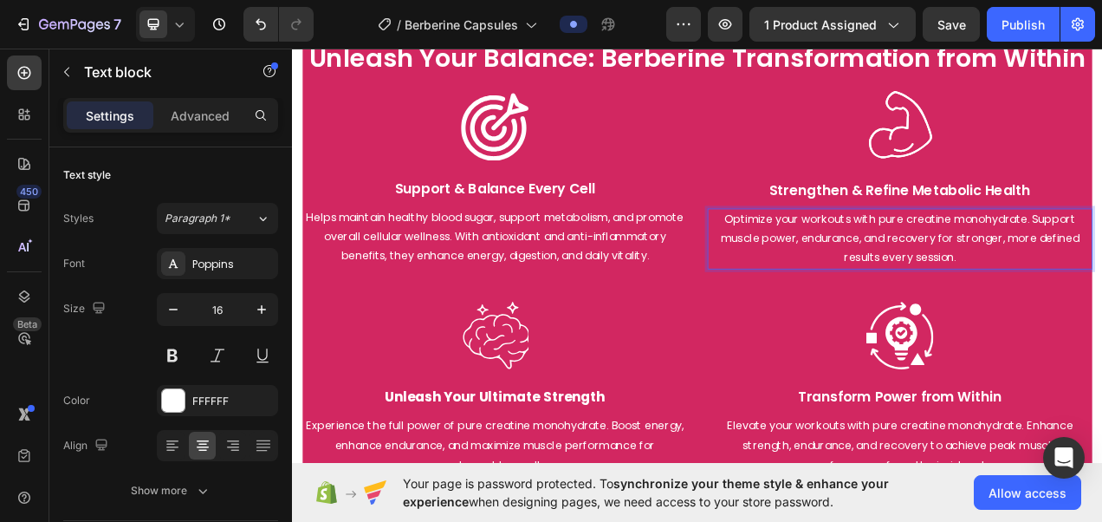
click at [968, 297] on p "Optimize your workouts with pure creatine monohydrate. Support muscle power, en…" at bounding box center [1072, 294] width 491 height 75
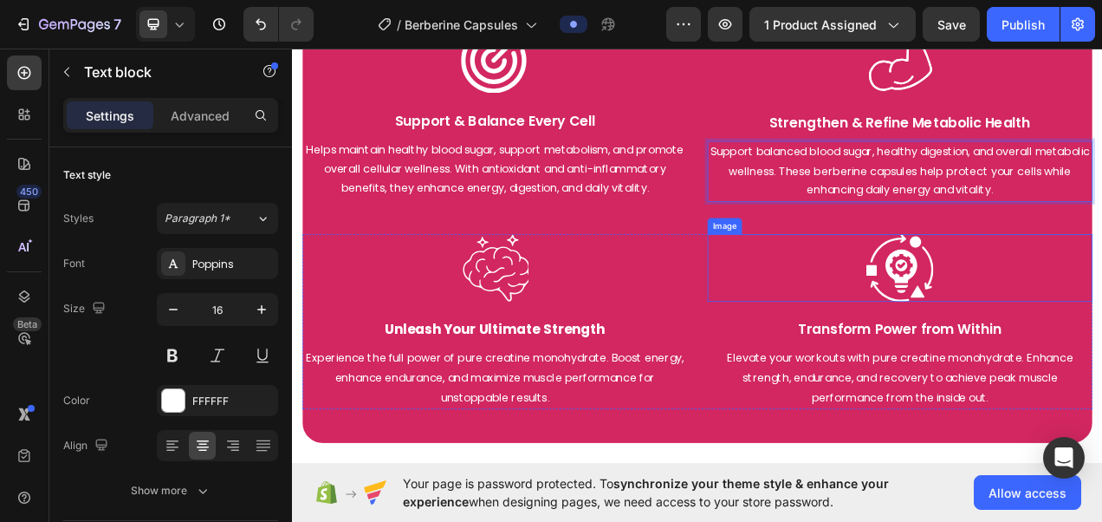
scroll to position [2584, 0]
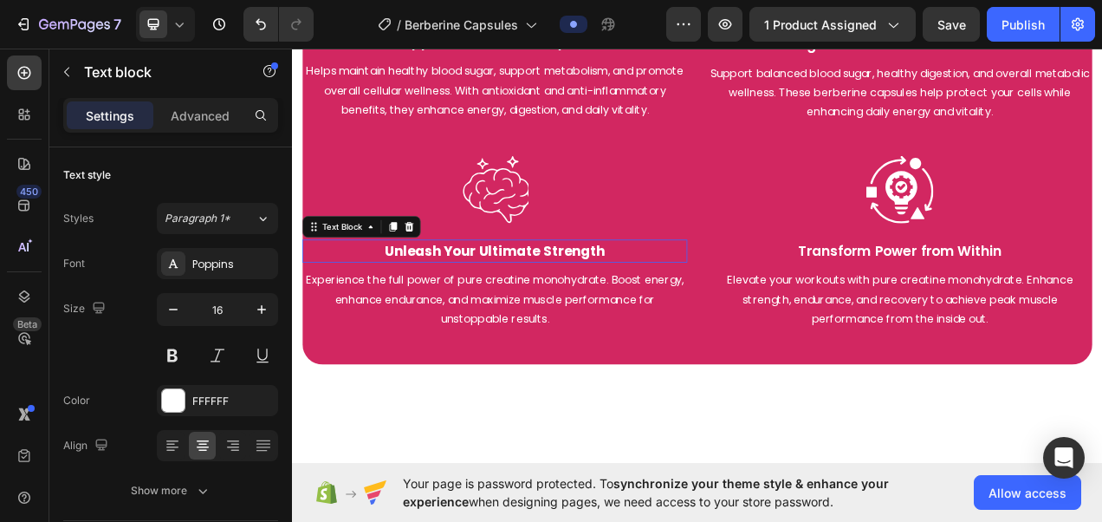
click at [607, 322] on strong "Unleash Your Ultimate Strength" at bounding box center [552, 309] width 283 height 24
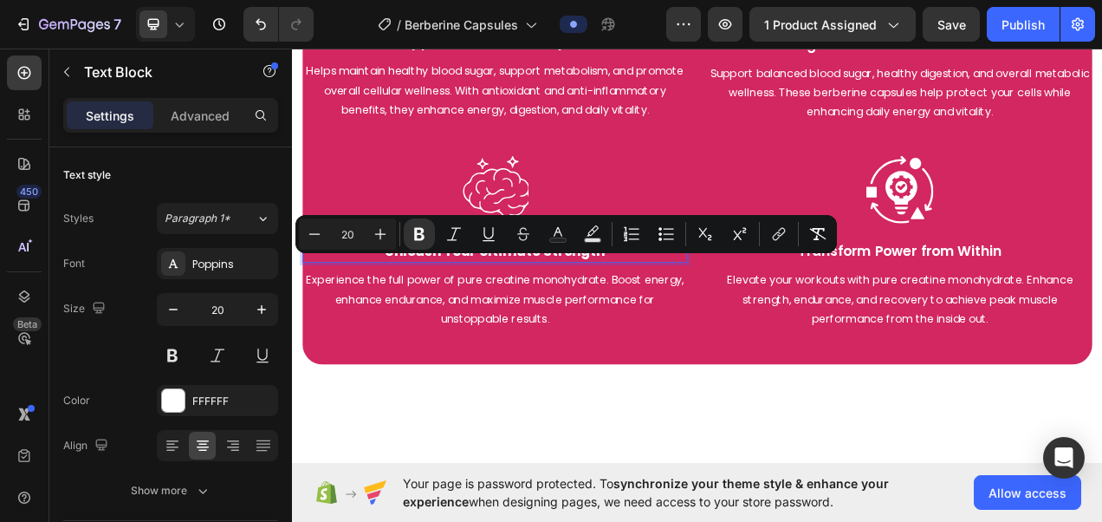
click at [643, 322] on strong "Unleash Your Ultimate Strength" at bounding box center [552, 309] width 283 height 24
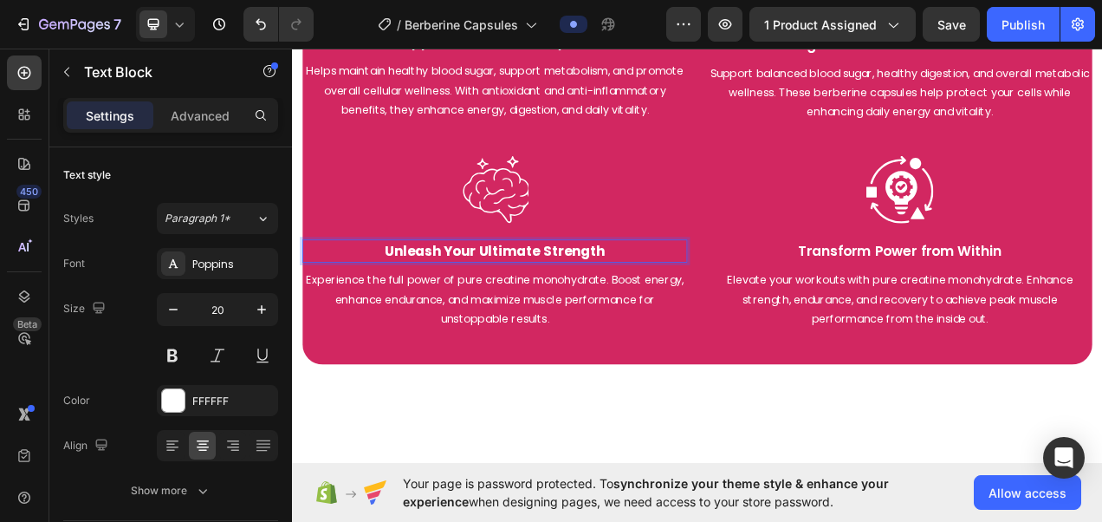
click at [643, 322] on strong "Unleash Your Ultimate Strength" at bounding box center [552, 309] width 283 height 24
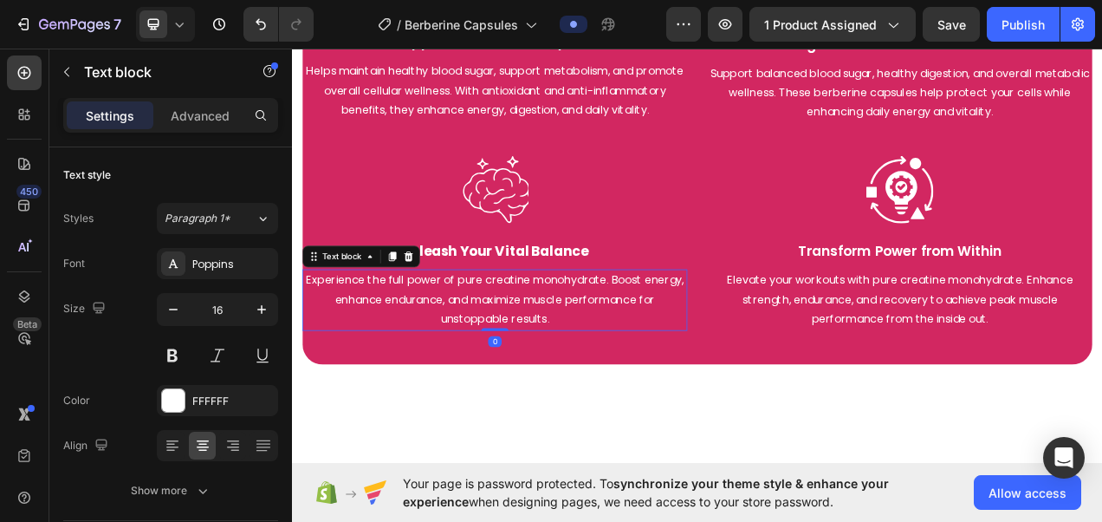
click at [537, 380] on p "Experience the full power of pure creatine monohydrate. Boost energy, enhance e…" at bounding box center [552, 372] width 491 height 75
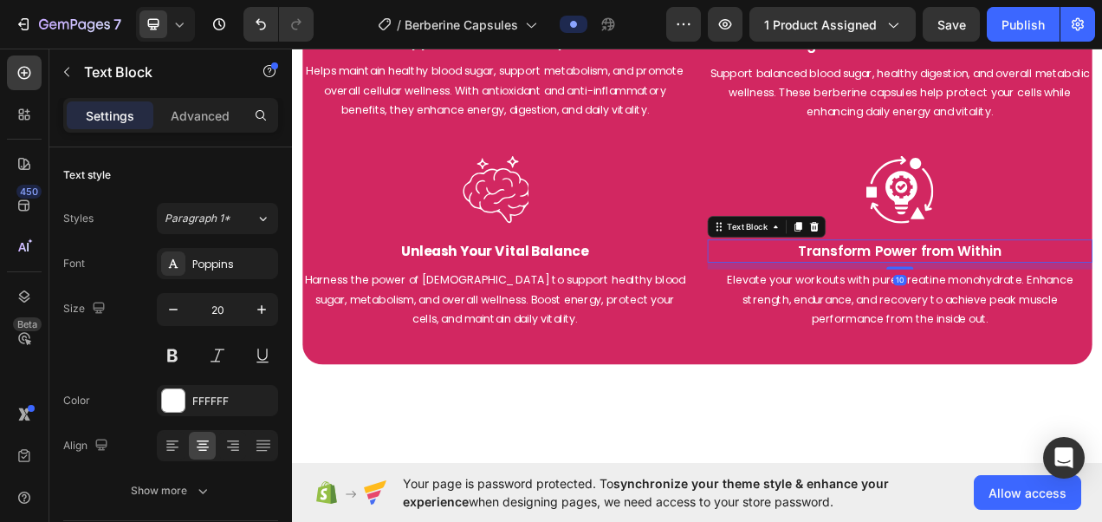
click at [952, 322] on p "Transform Power from Within" at bounding box center [1072, 309] width 491 height 26
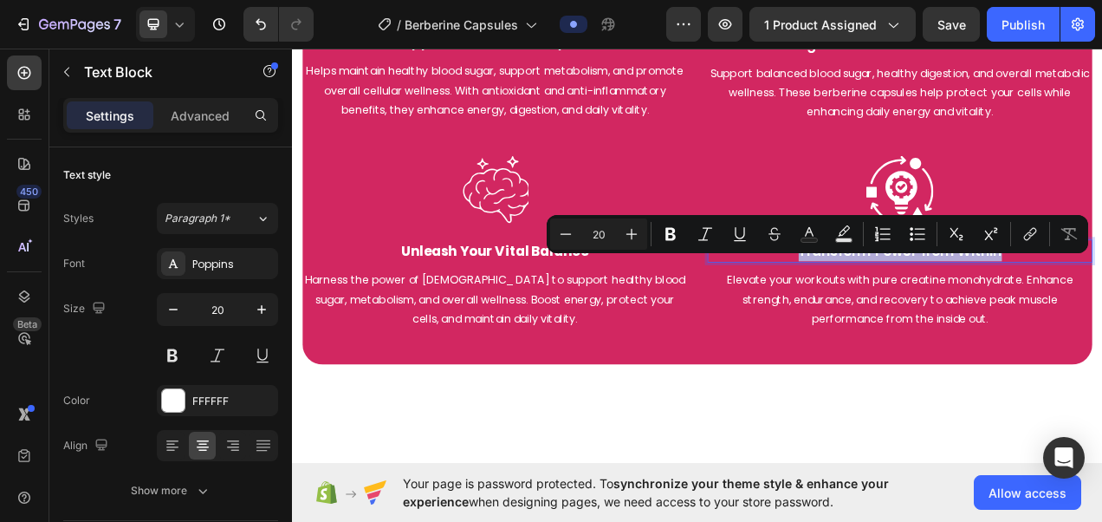
copy p "Transform Power from Within"
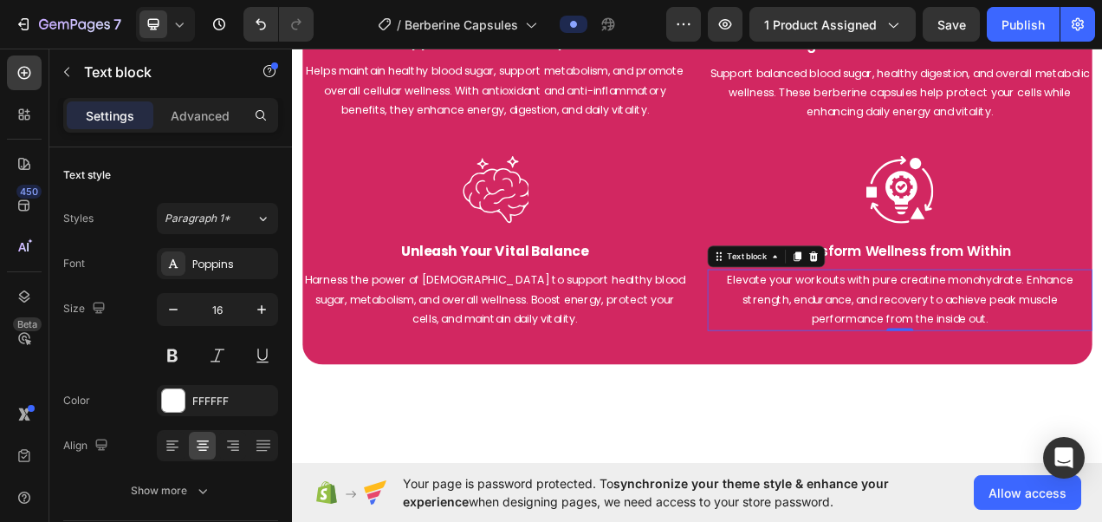
click at [959, 377] on p "Elevate your workouts with pure creatine monohydrate. Enhance strength, enduran…" at bounding box center [1072, 372] width 491 height 75
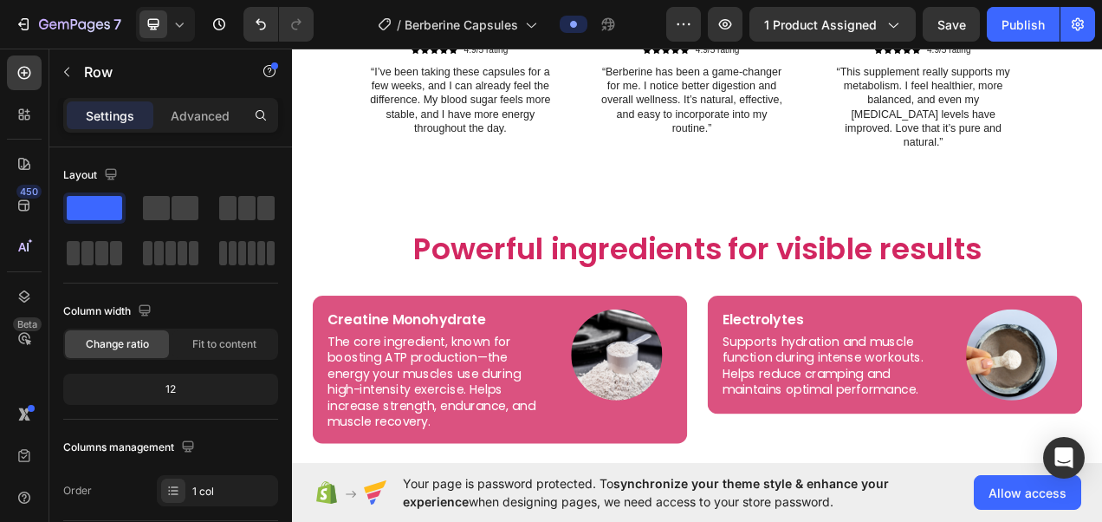
scroll to position [3632, 0]
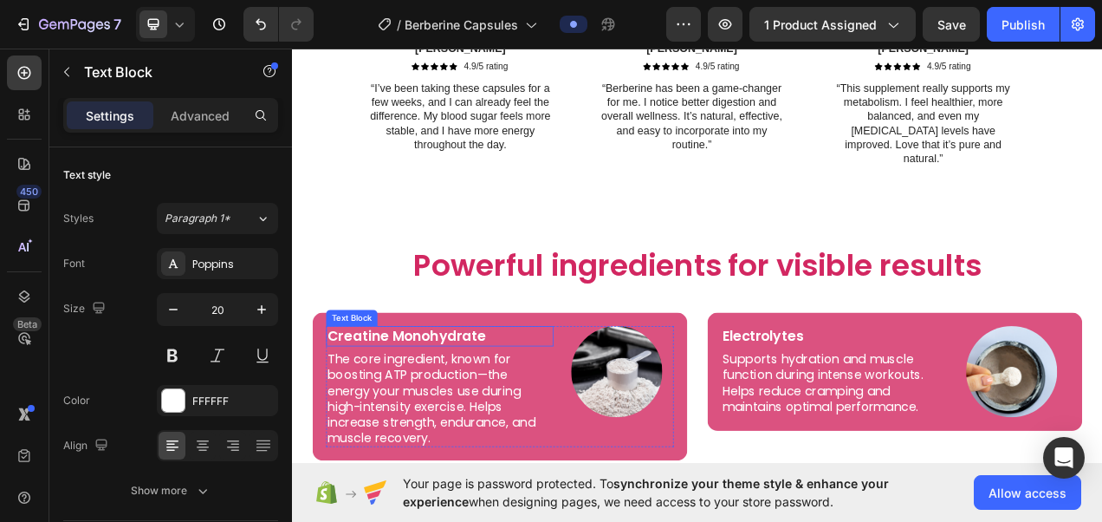
click at [521, 407] on p "Creatine Monohydrate" at bounding box center [481, 418] width 289 height 23
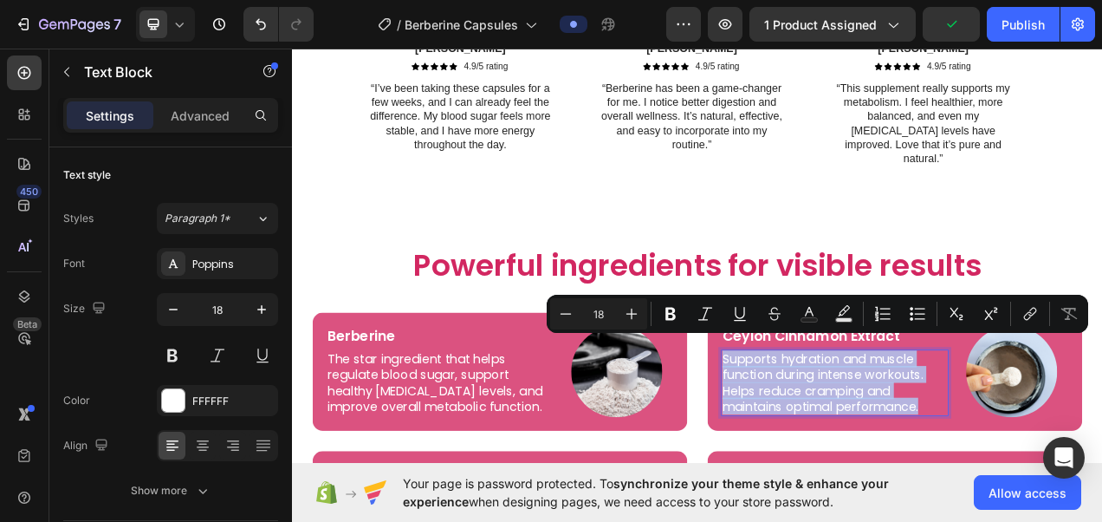
click at [904, 473] on p "Supports hydration and muscle function during intense workouts. Helps reduce cr…" at bounding box center [988, 478] width 289 height 81
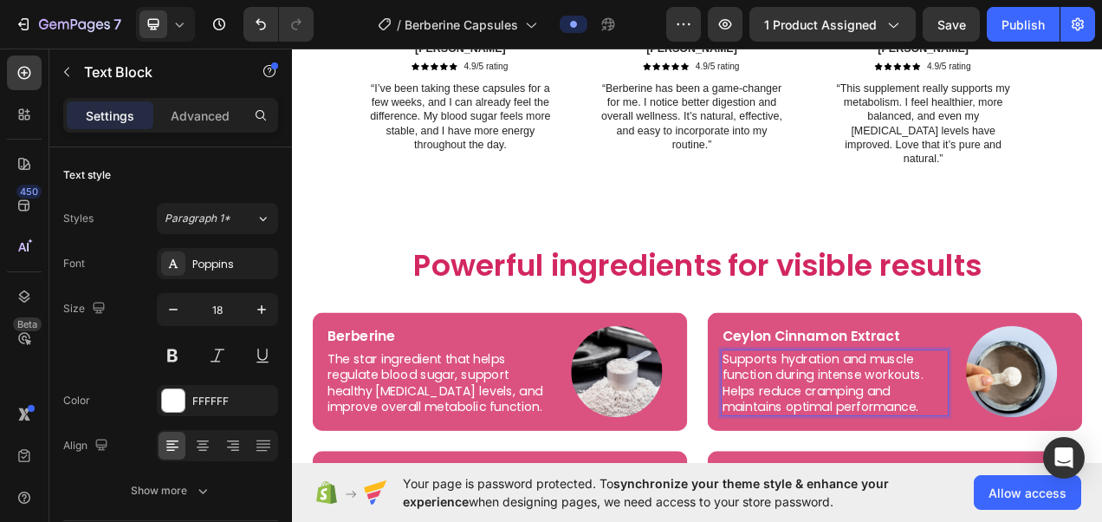
click at [904, 473] on p "Supports hydration and muscle function during intense workouts. Helps reduce cr…" at bounding box center [988, 478] width 289 height 81
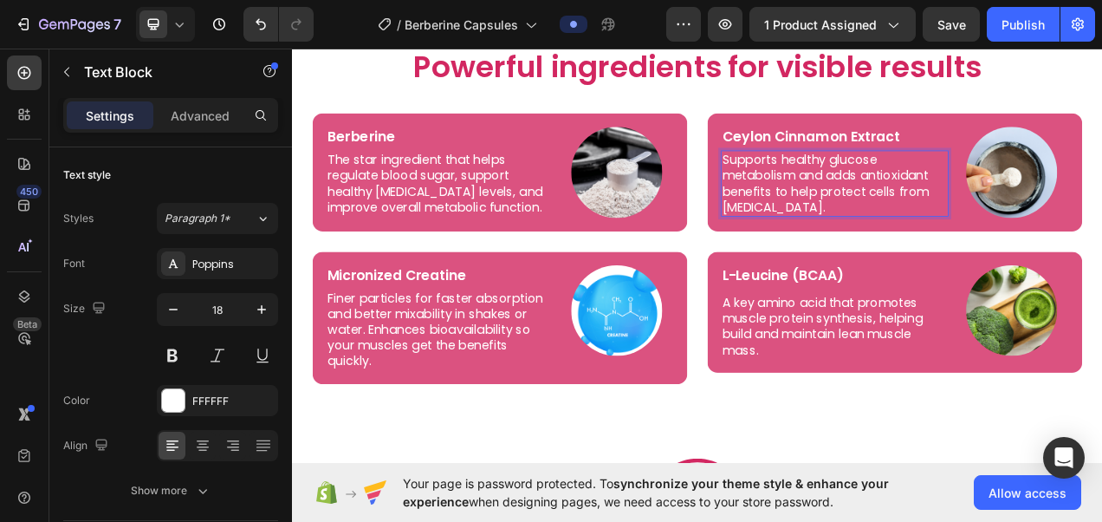
scroll to position [3871, 0]
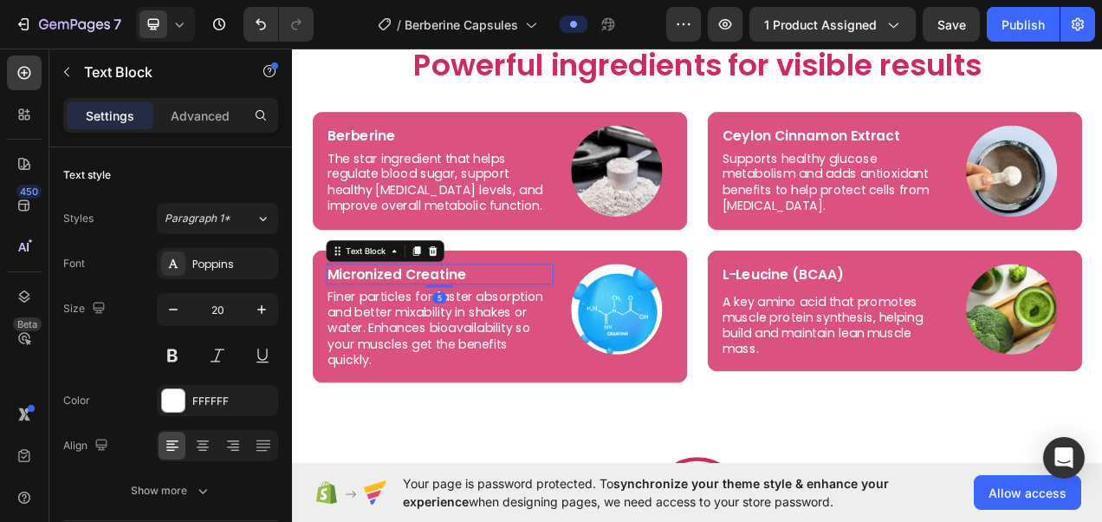
click at [467, 343] on p "Micronized Creatine" at bounding box center [481, 339] width 289 height 23
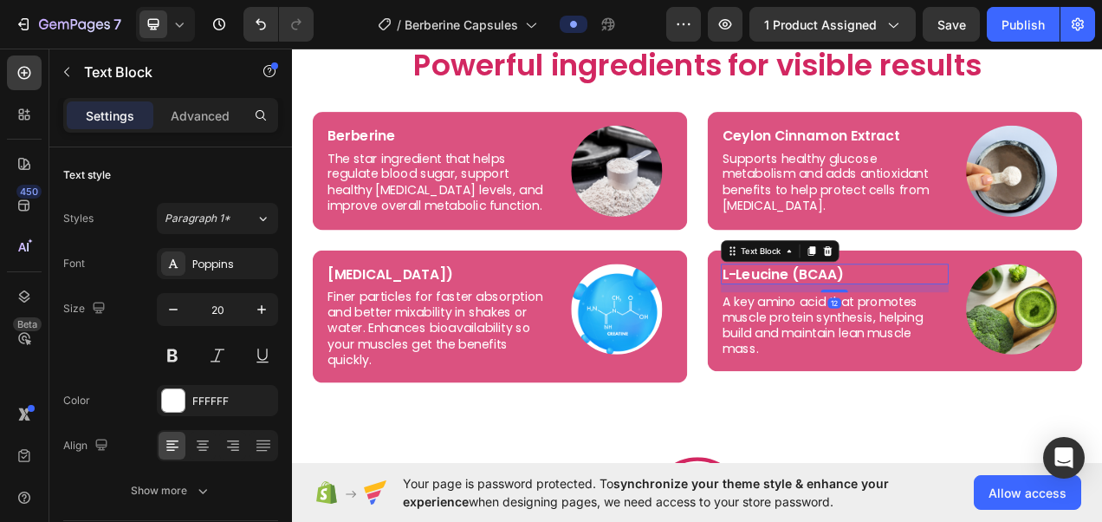
click at [870, 337] on p "L-Leucine (BCAA)" at bounding box center [988, 339] width 289 height 23
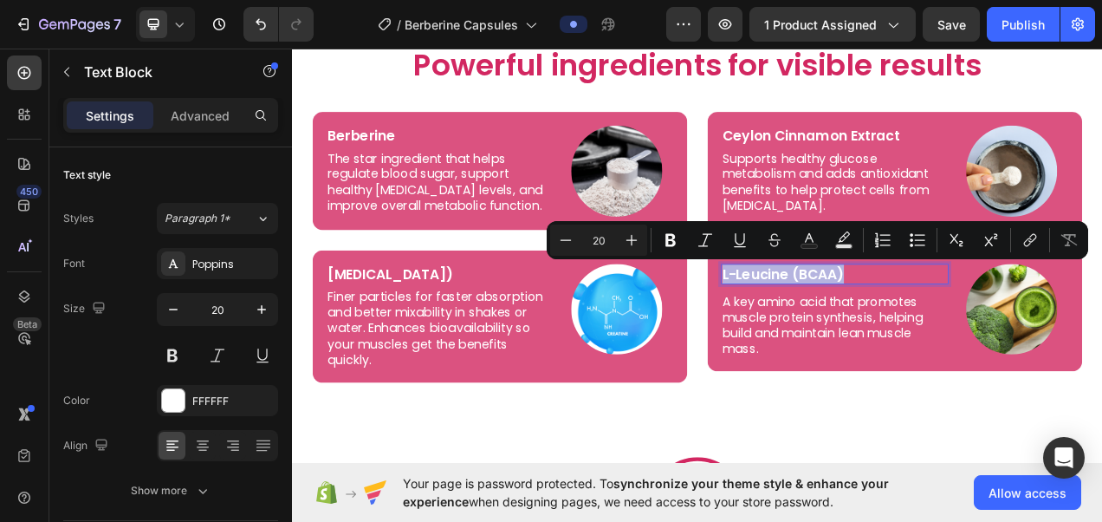
click at [932, 337] on p "L-Leucine (BCAA)" at bounding box center [988, 339] width 289 height 23
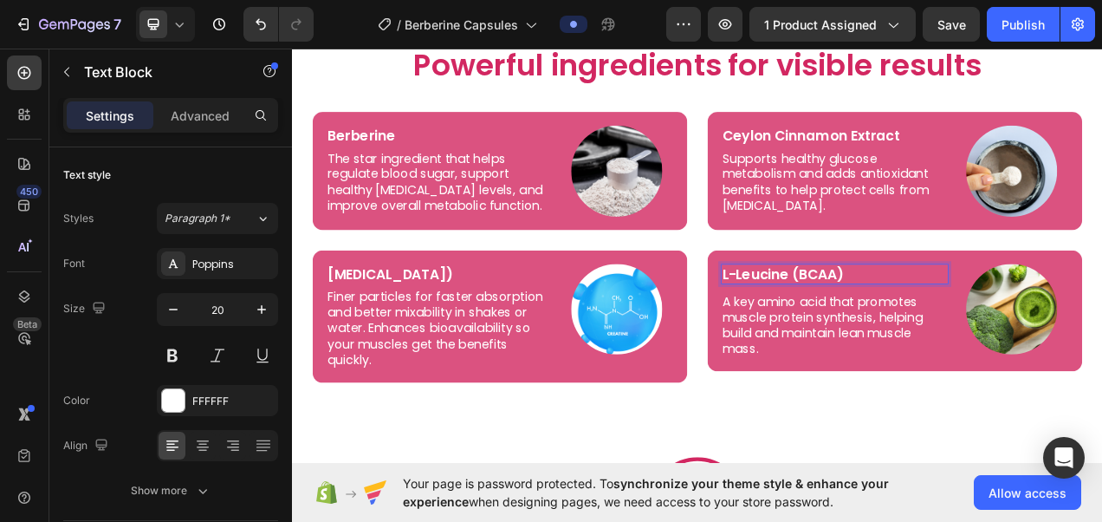
click at [932, 337] on p "L-Leucine (BCAA)" at bounding box center [988, 339] width 289 height 23
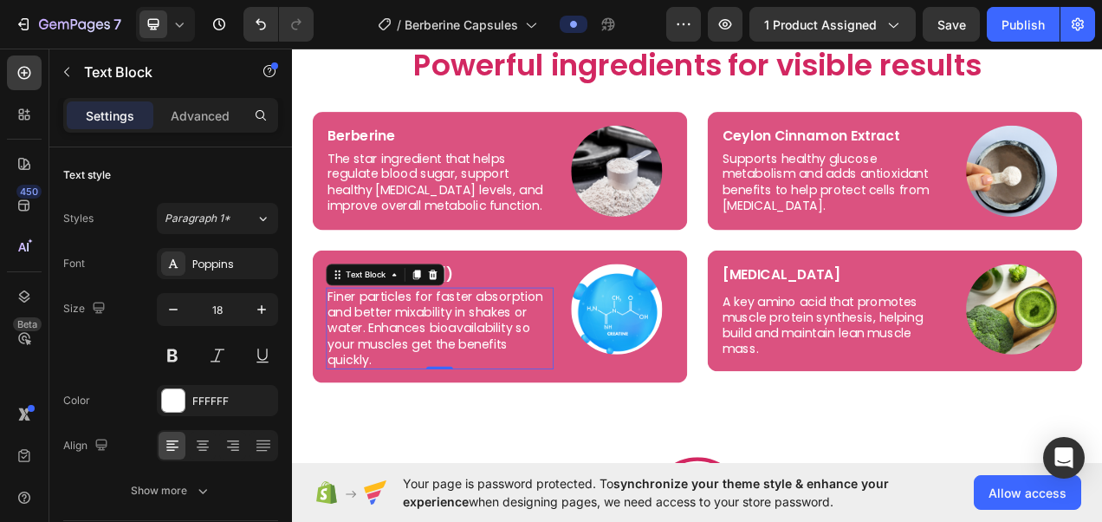
click at [421, 397] on p "Finer particles for faster absorption and better mixability in shakes or water.…" at bounding box center [481, 408] width 289 height 101
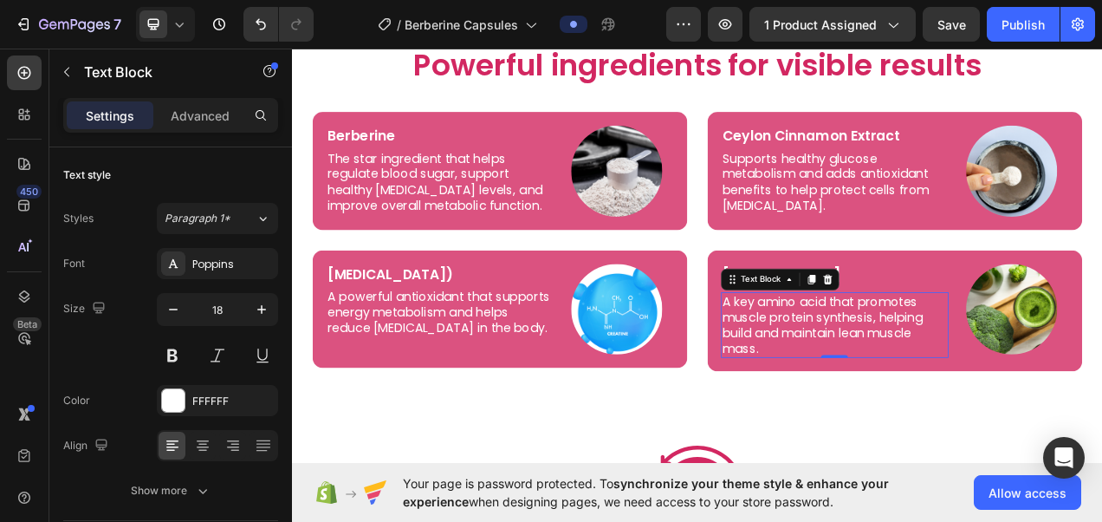
click at [854, 365] on p "A key amino acid that promotes muscle protein synthesis, helping build and main…" at bounding box center [988, 404] width 289 height 81
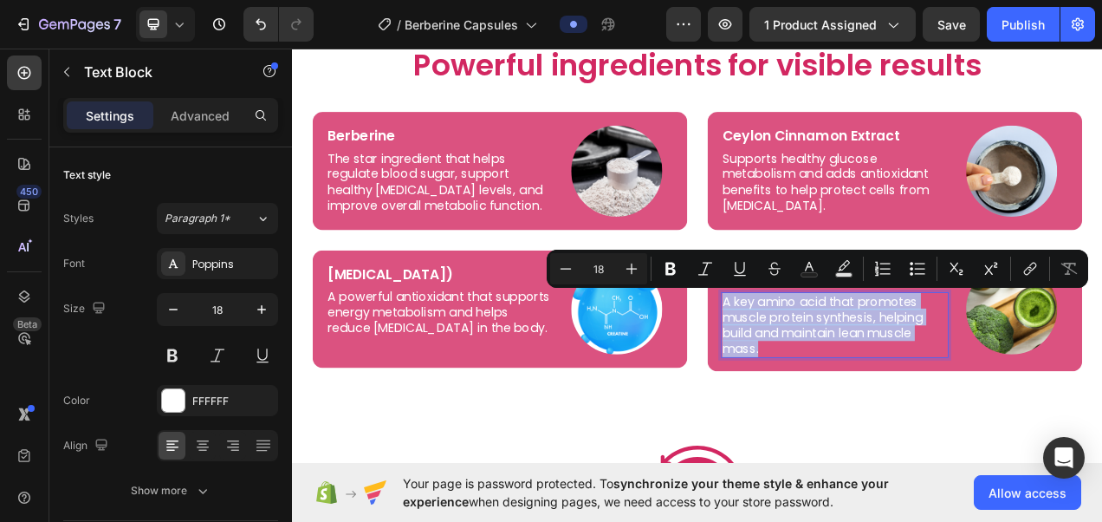
click at [957, 404] on p "A key amino acid that promotes muscle protein synthesis, helping build and main…" at bounding box center [988, 404] width 289 height 81
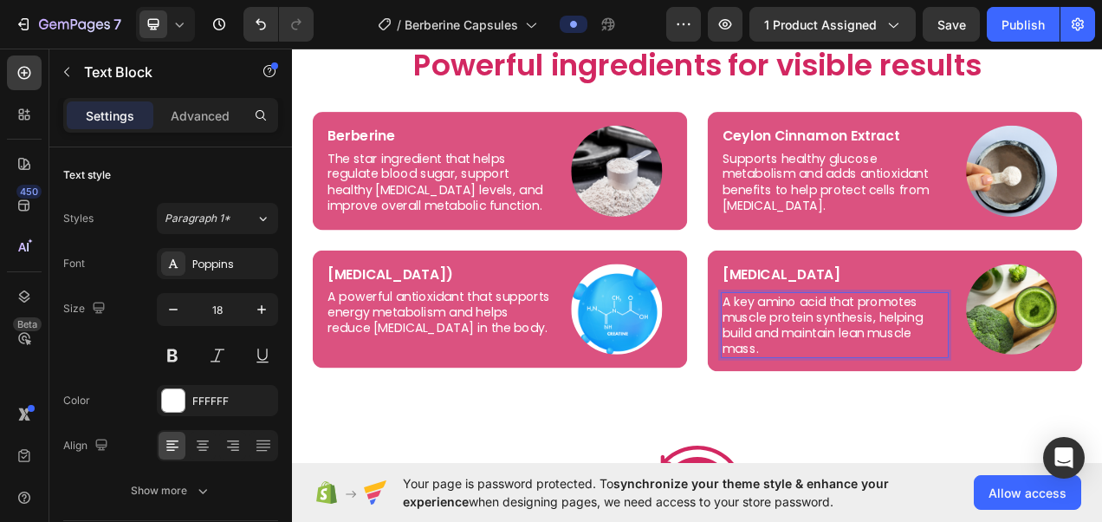
click at [957, 404] on p "A key amino acid that promotes muscle protein synthesis, helping build and main…" at bounding box center [988, 404] width 289 height 81
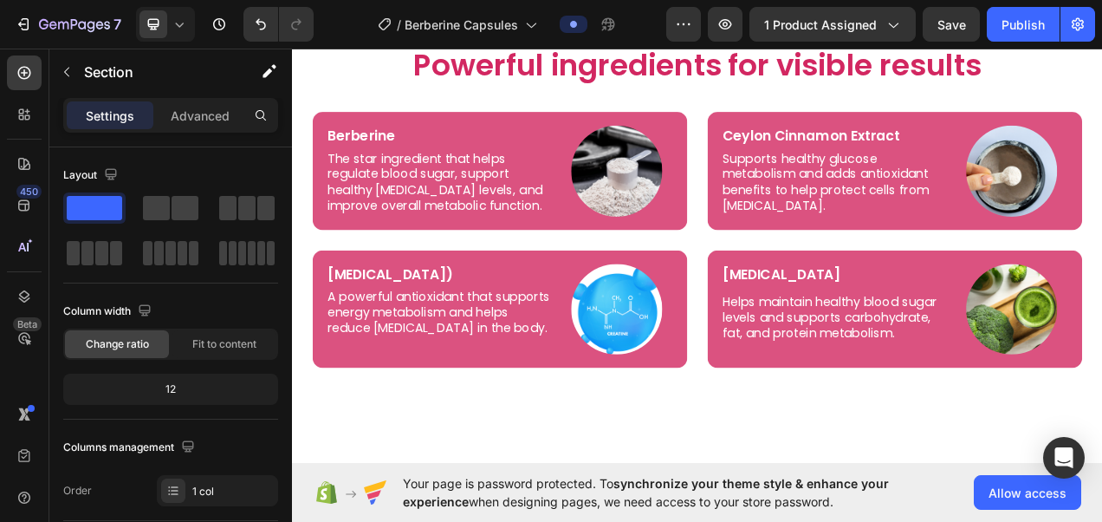
scroll to position [3802, 0]
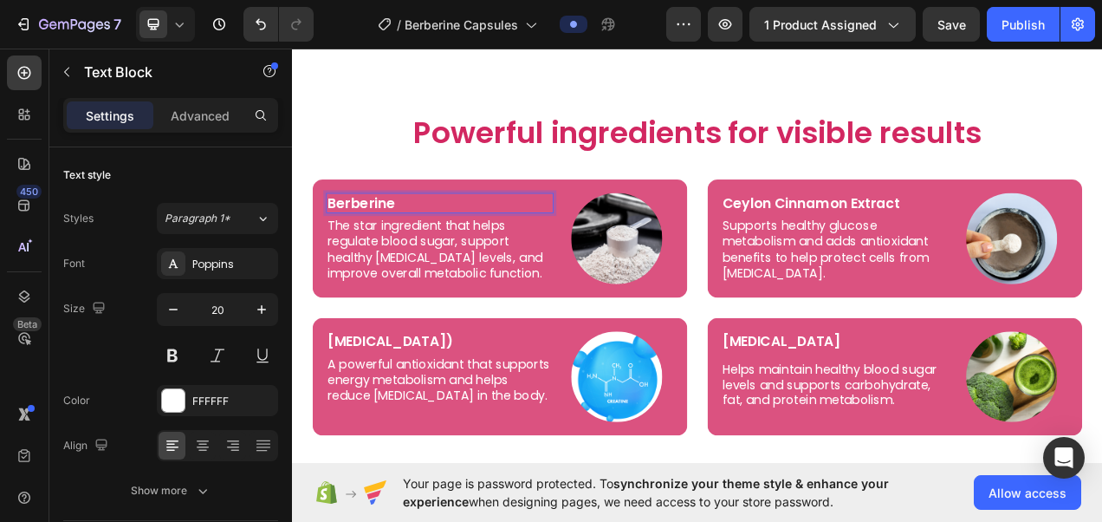
click at [457, 237] on p "Berberine" at bounding box center [481, 248] width 289 height 23
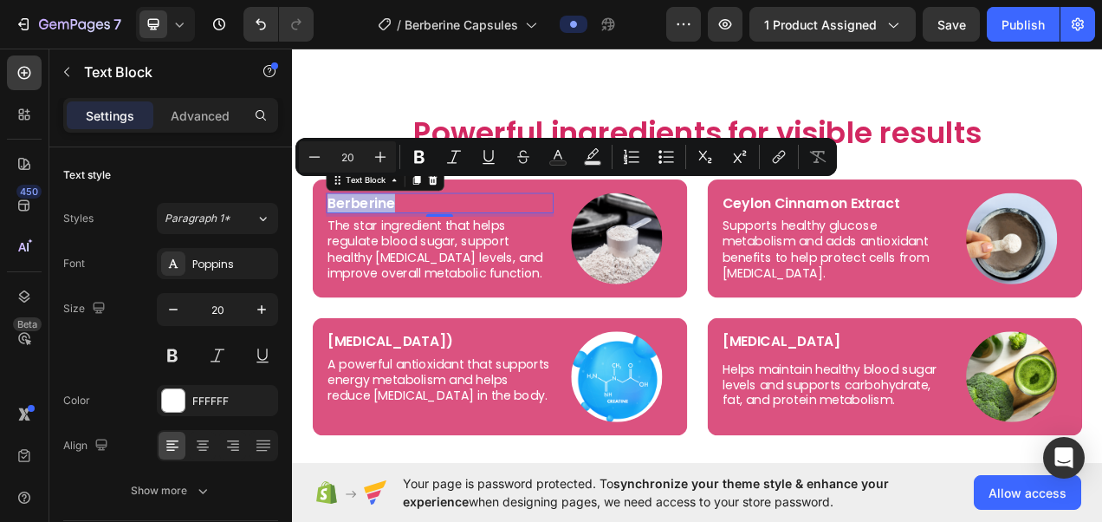
copy p "Berberine"
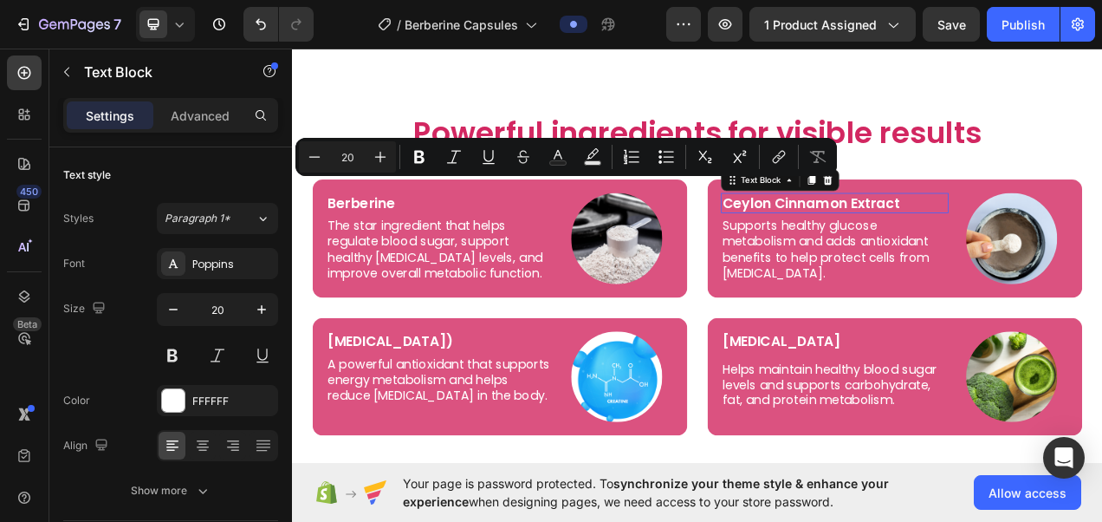
click at [1013, 235] on div "Ceylon Cinnamon Extract" at bounding box center [988, 248] width 292 height 26
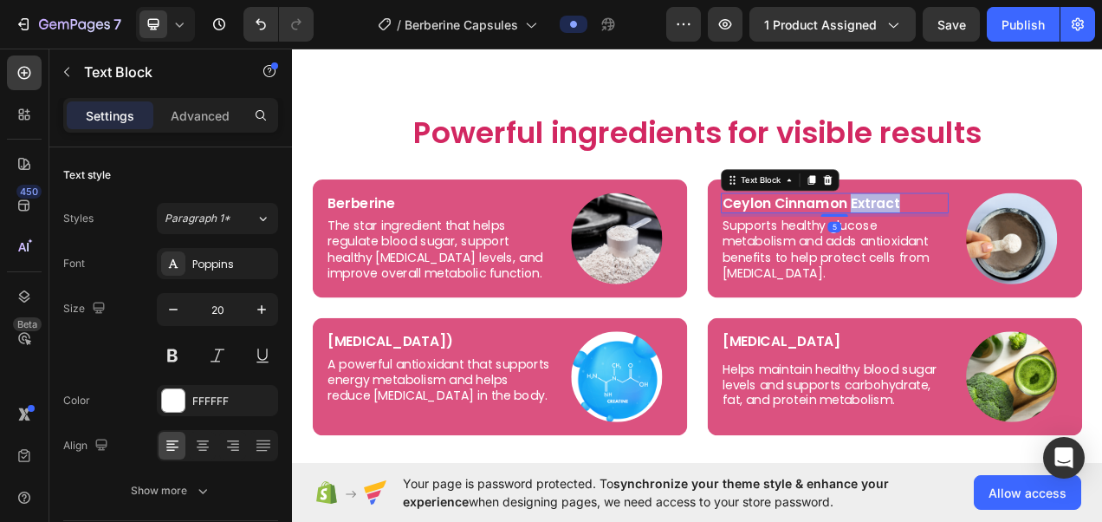
click at [1013, 235] on div "Ceylon Cinnamon Extract" at bounding box center [988, 248] width 292 height 26
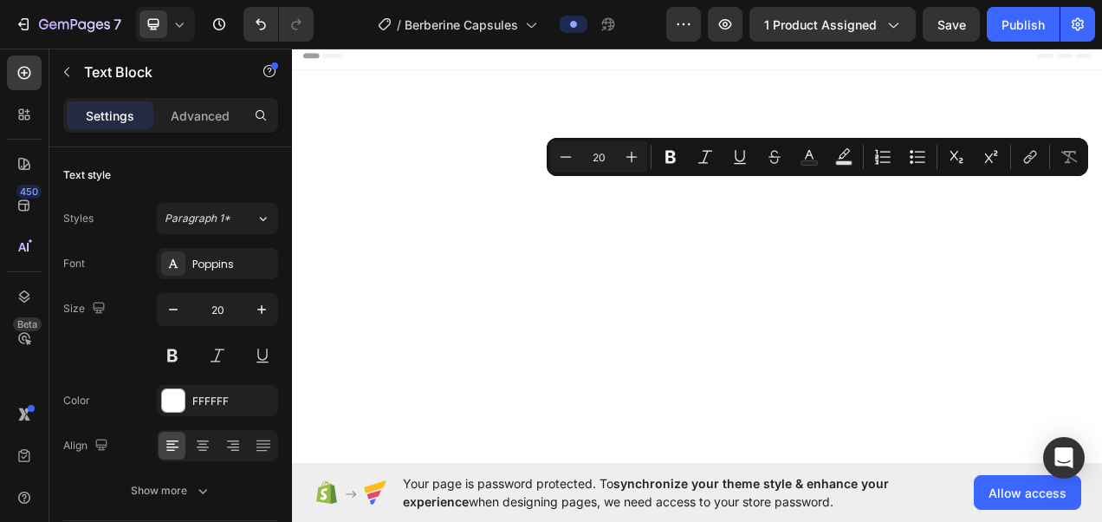
scroll to position [3802, 0]
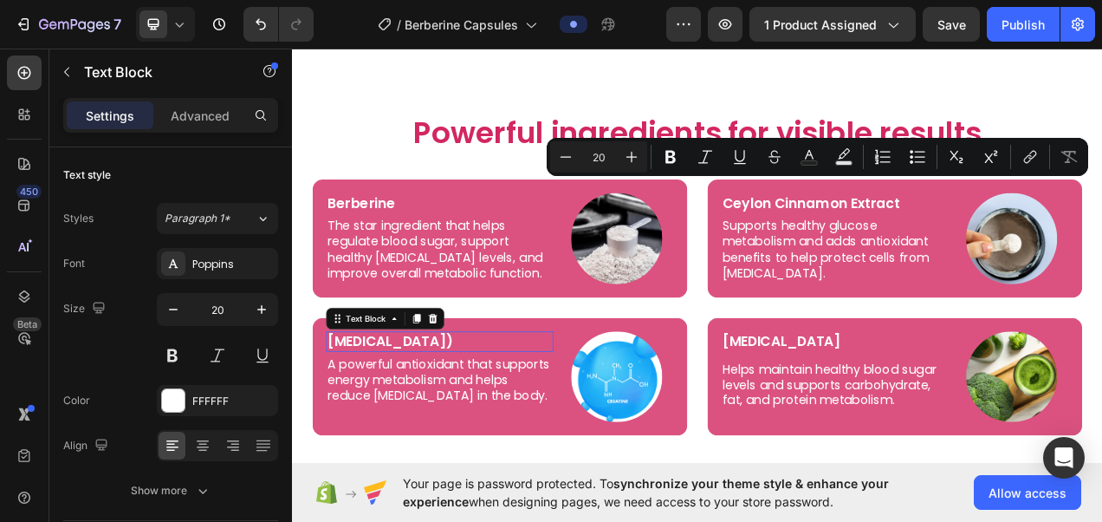
click at [498, 414] on p "[MEDICAL_DATA])" at bounding box center [481, 425] width 289 height 23
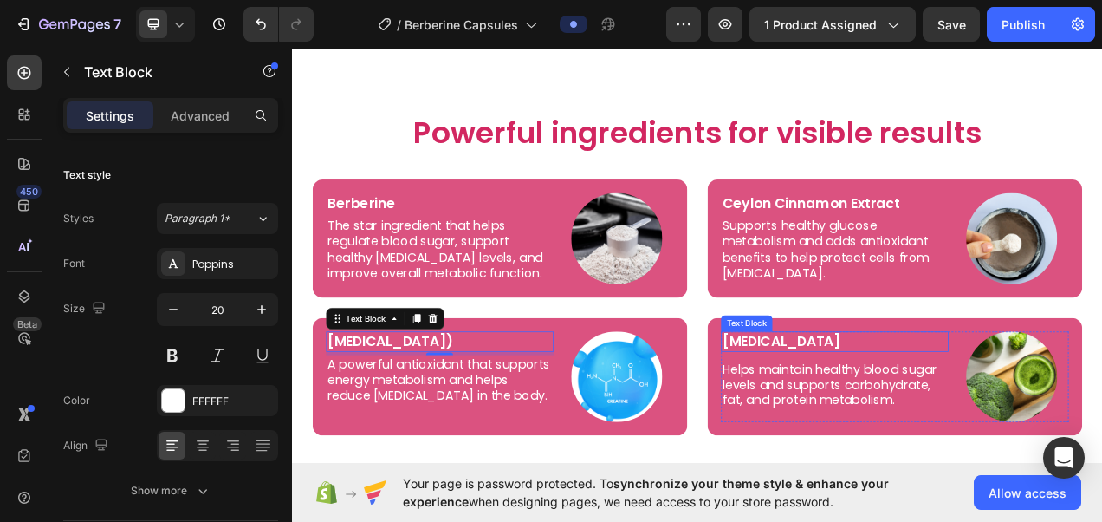
click at [972, 414] on p "[MEDICAL_DATA]" at bounding box center [988, 425] width 289 height 23
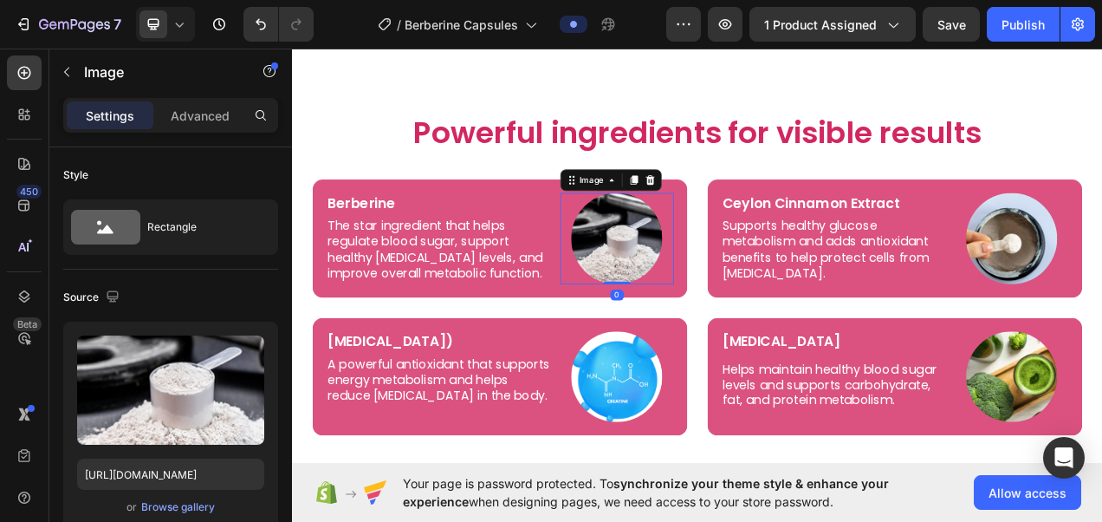
click at [693, 273] on img at bounding box center [708, 293] width 117 height 117
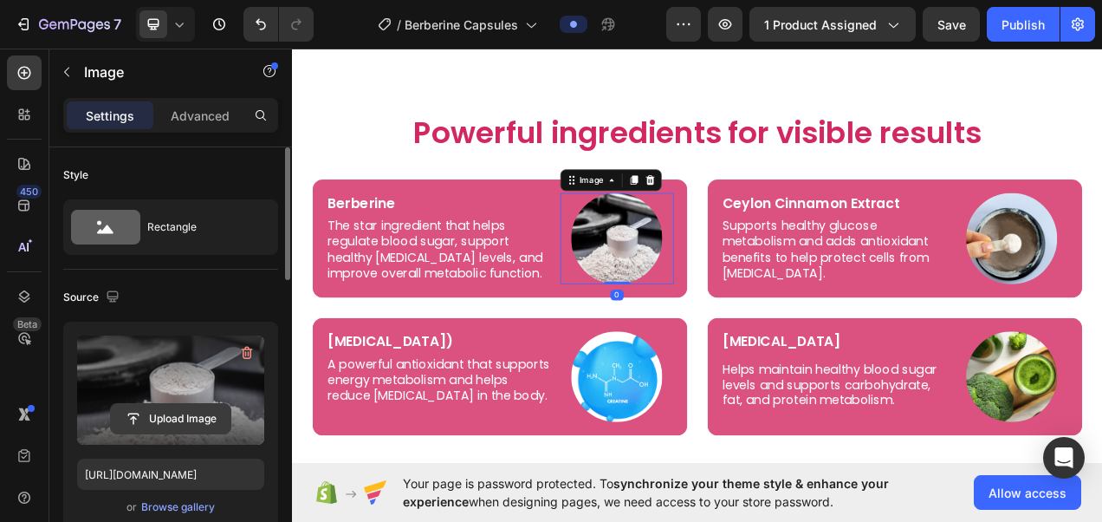
click at [184, 425] on input "file" at bounding box center [171, 418] width 120 height 29
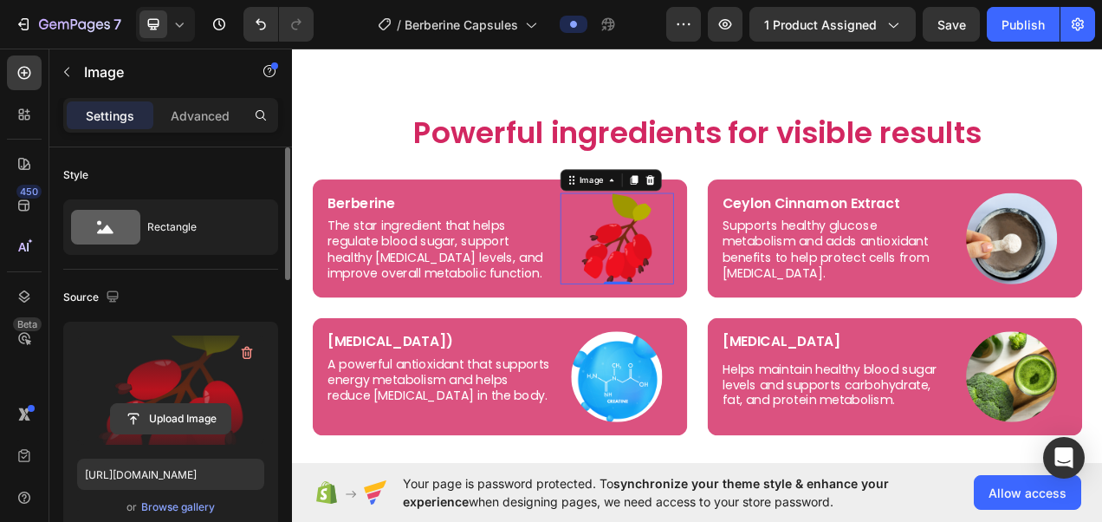
click at [194, 414] on input "file" at bounding box center [171, 418] width 120 height 29
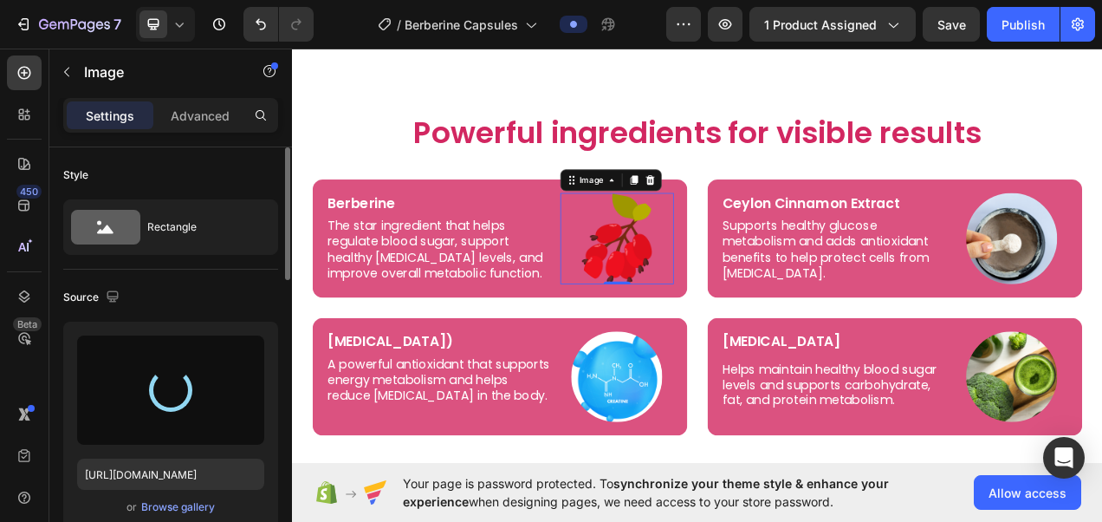
type input "https://cdn.shopify.com/s/files/1/0787/1620/7344/files/gempages_581797582632649…"
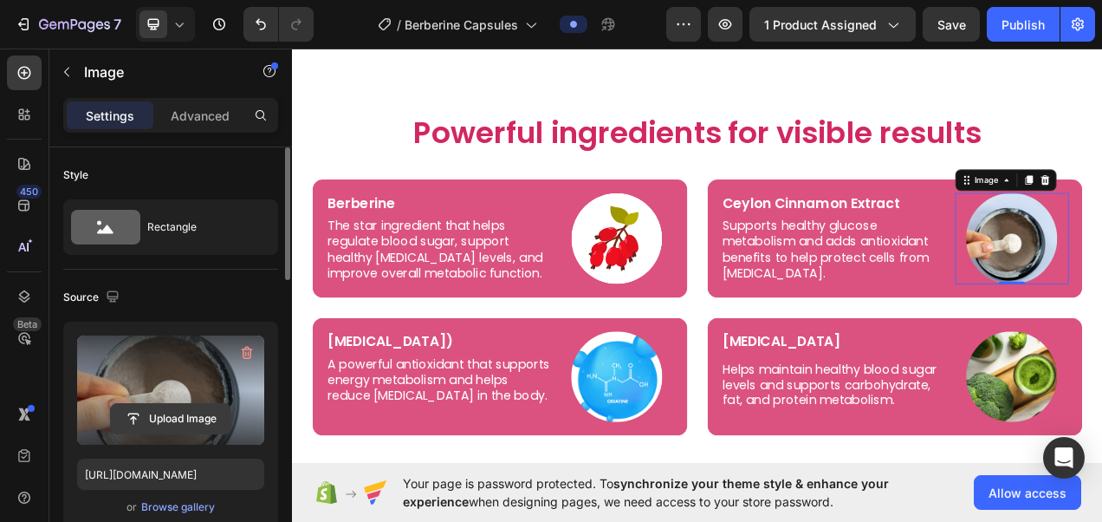
click at [154, 423] on input "file" at bounding box center [171, 418] width 120 height 29
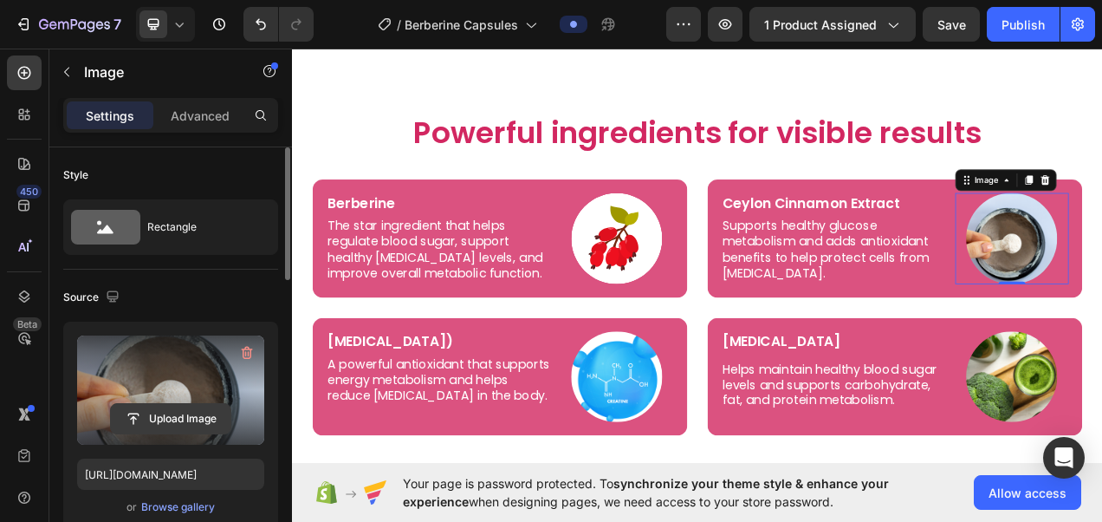
click at [187, 421] on input "file" at bounding box center [171, 418] width 120 height 29
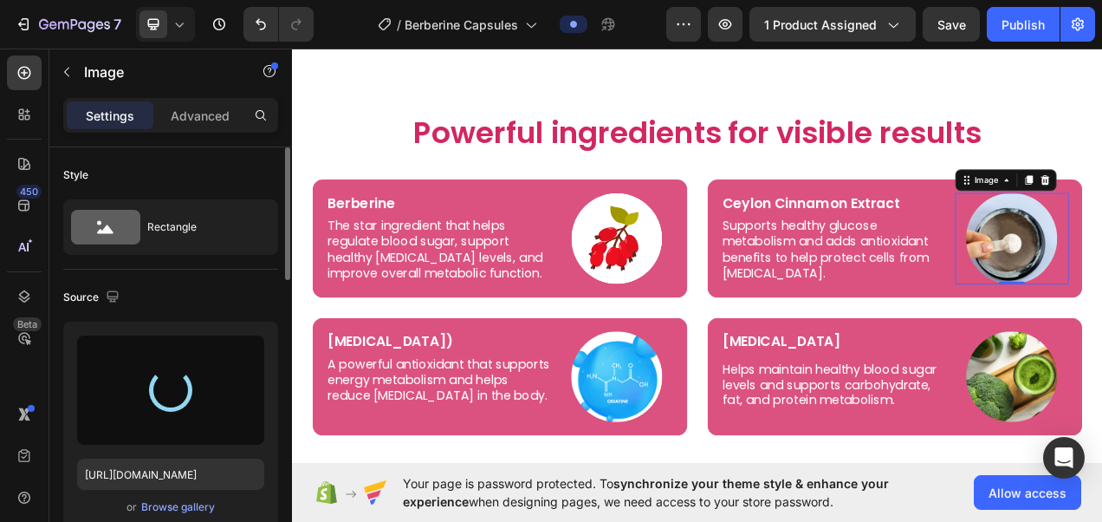
type input "https://cdn.shopify.com/s/files/1/0787/1620/7344/files/gempages_581797582632649…"
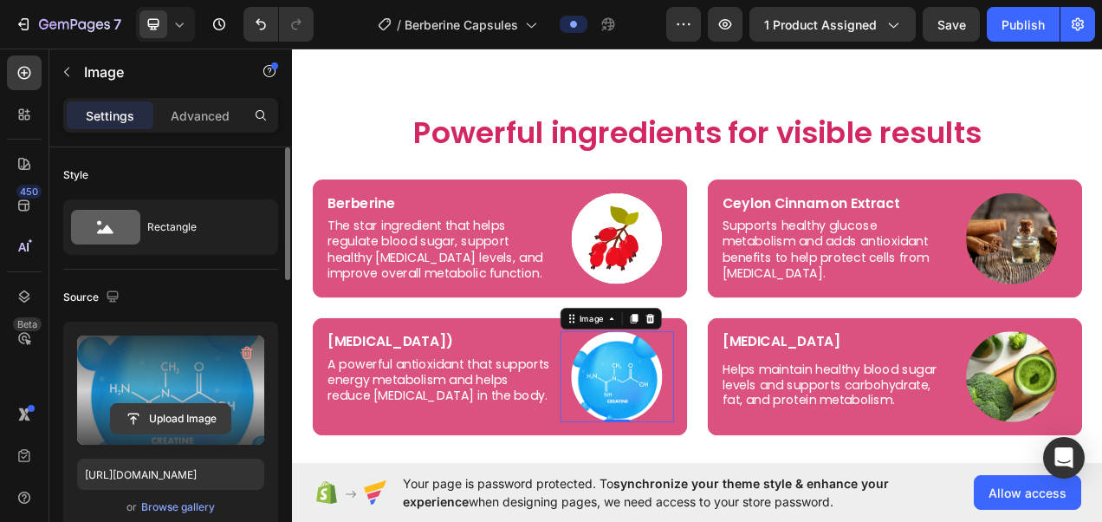
click at [201, 413] on input "file" at bounding box center [171, 418] width 120 height 29
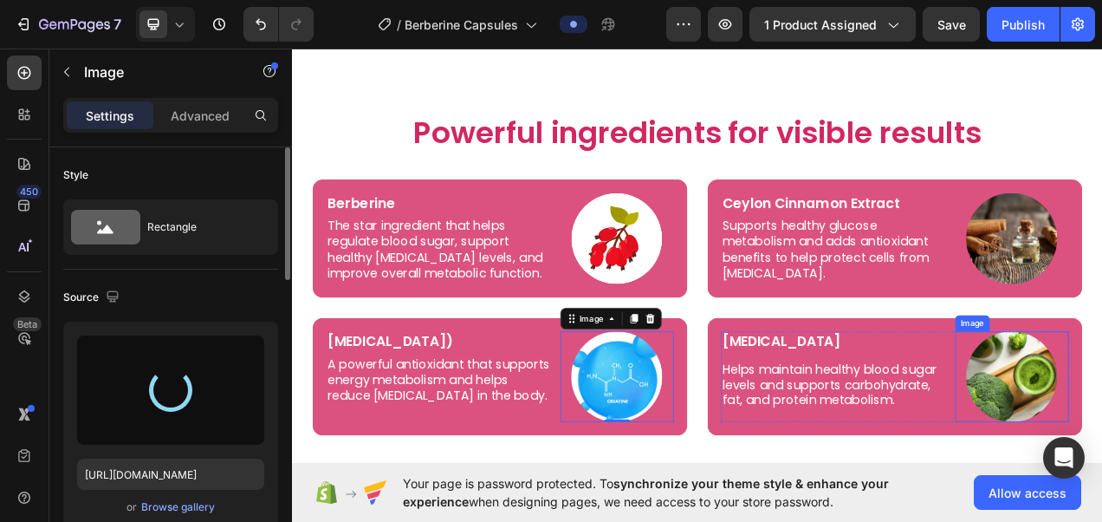
type input "https://cdn.shopify.com/s/files/1/0787/1620/7344/files/gempages_581797582632649…"
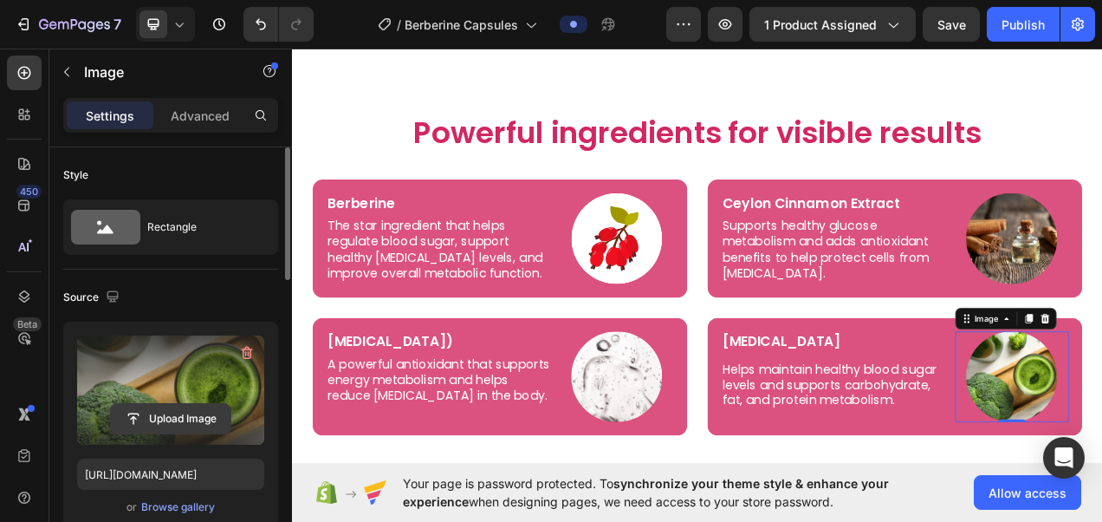
click at [202, 414] on input "file" at bounding box center [171, 418] width 120 height 29
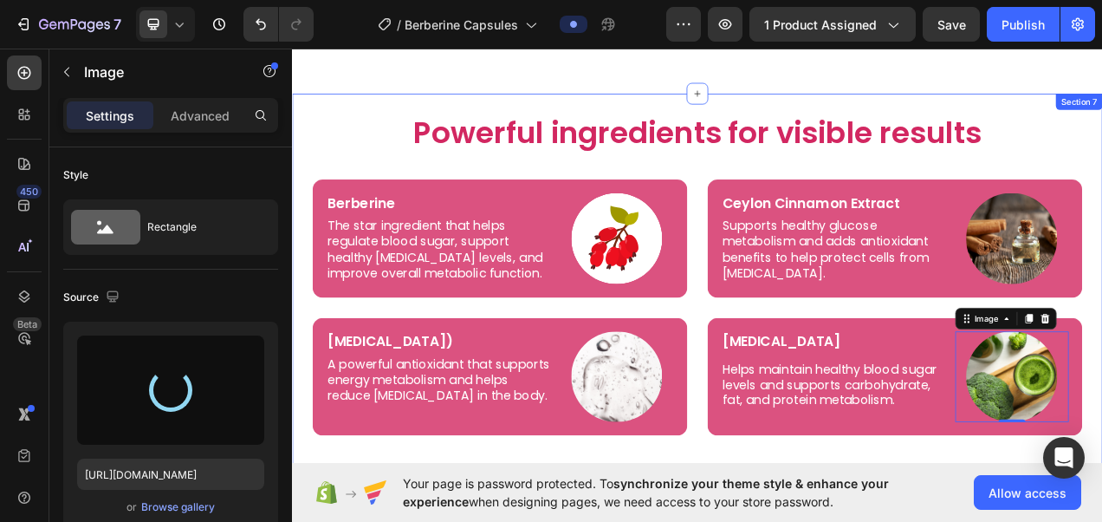
type input "https://cdn.shopify.com/s/files/1/0787/1620/7344/files/gempages_581797582632649…"
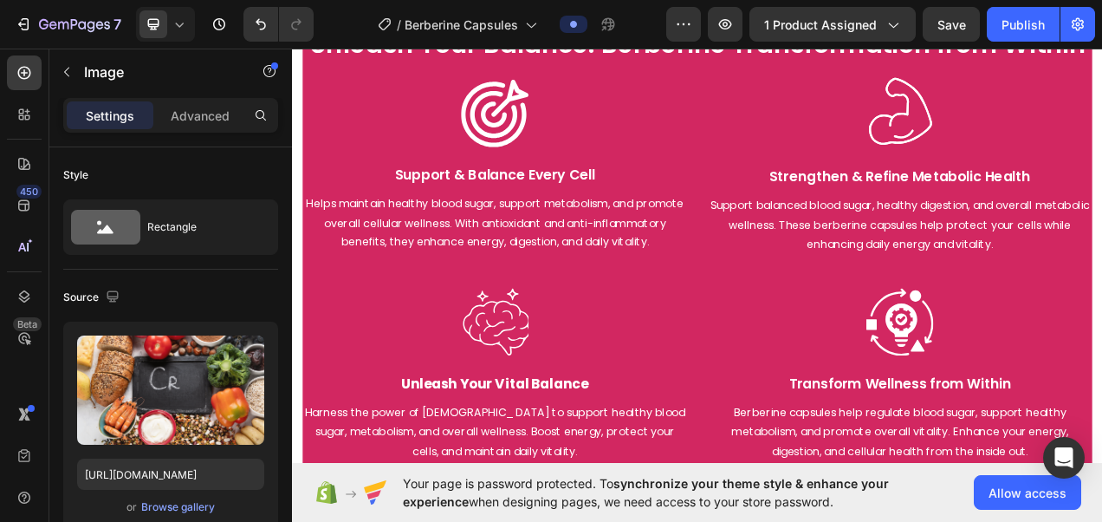
scroll to position [2431, 0]
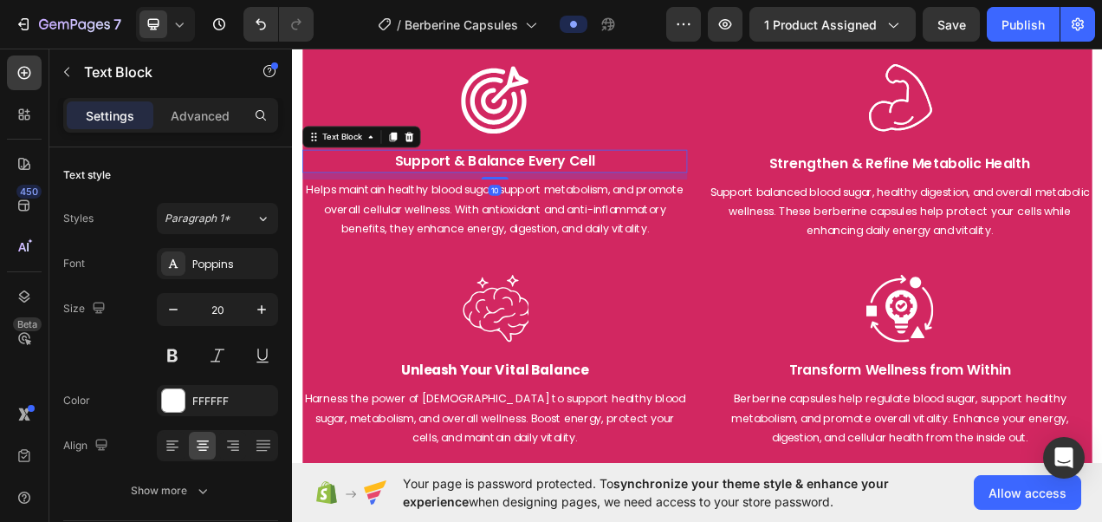
click at [480, 187] on p "Support & Balance Every Cell" at bounding box center [552, 194] width 491 height 26
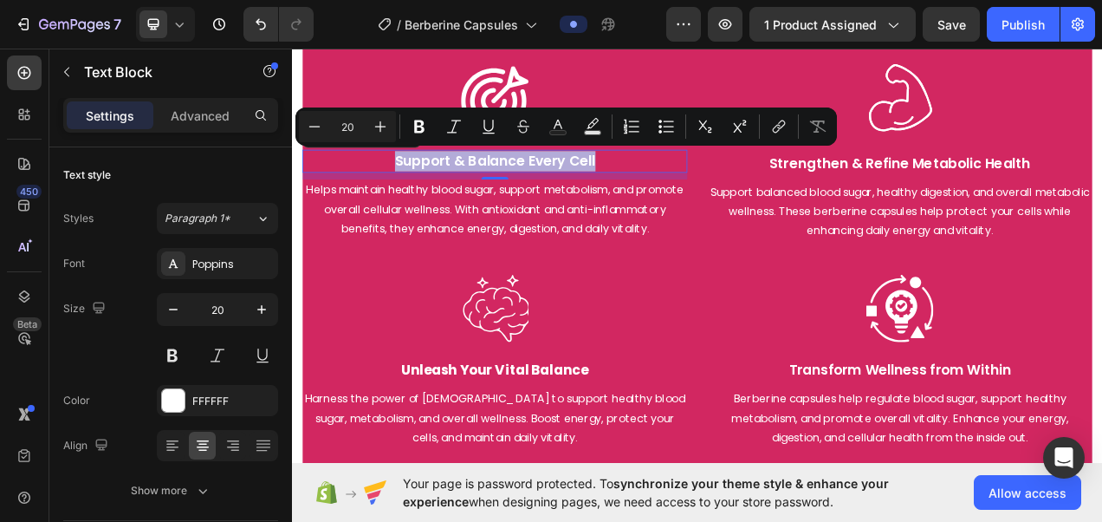
copy p "Support & Balance Every Cell"
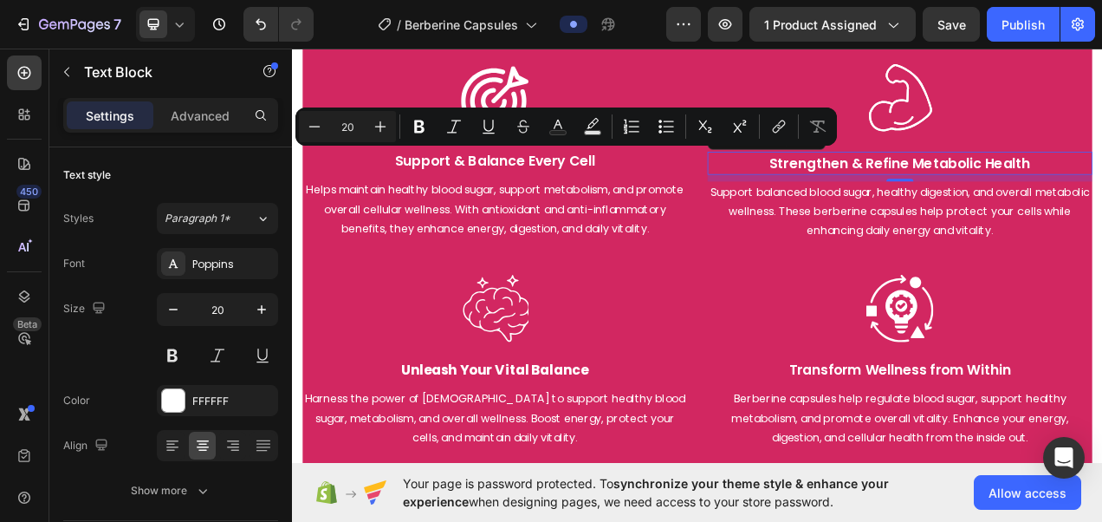
click at [905, 194] on p "Strengthen & Refine Metabolic Health" at bounding box center [1072, 197] width 491 height 26
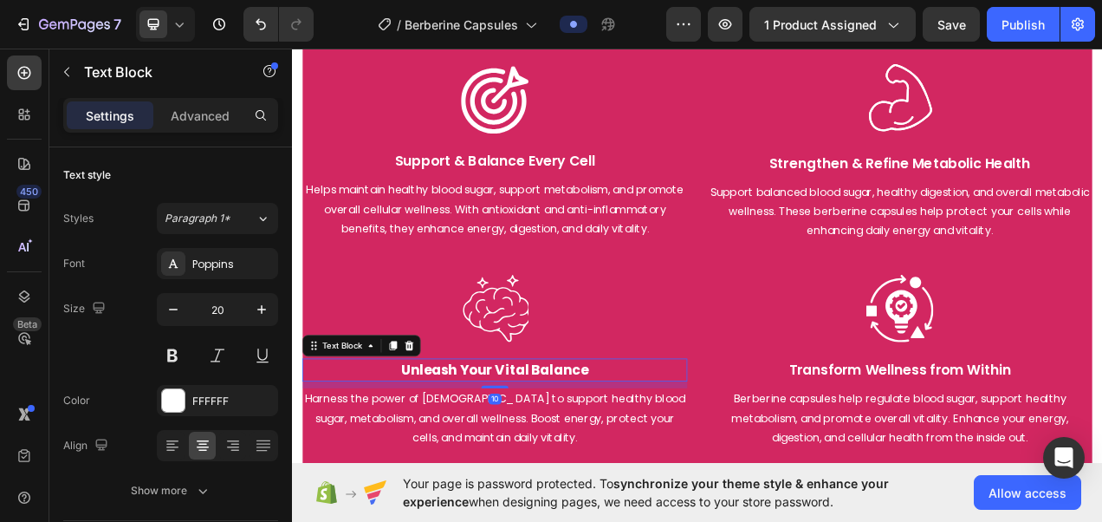
click at [540, 471] on strong "Unleash Your Vital Balance" at bounding box center [552, 462] width 241 height 24
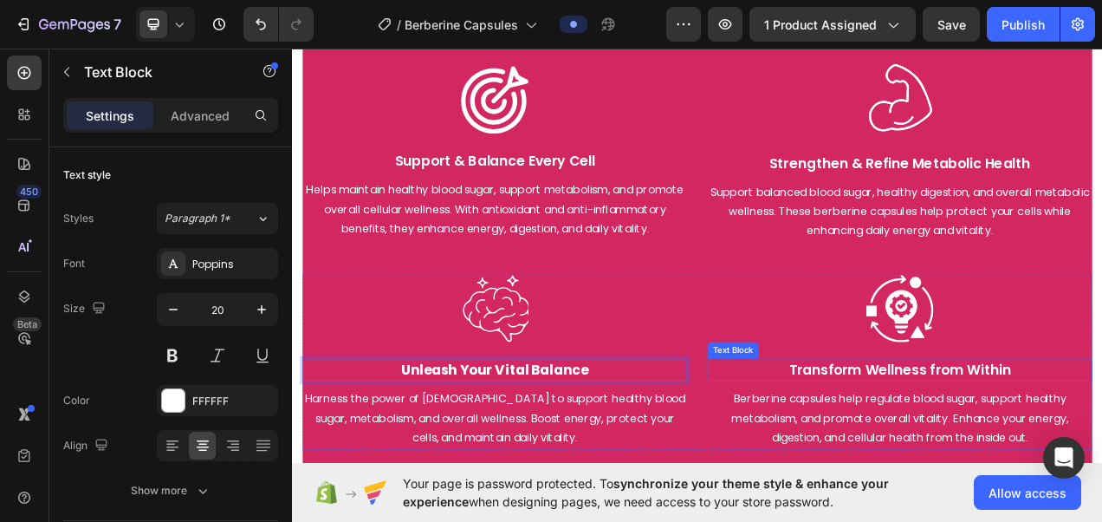
click at [1094, 473] on p "Transform Wellness from Within" at bounding box center [1072, 462] width 491 height 26
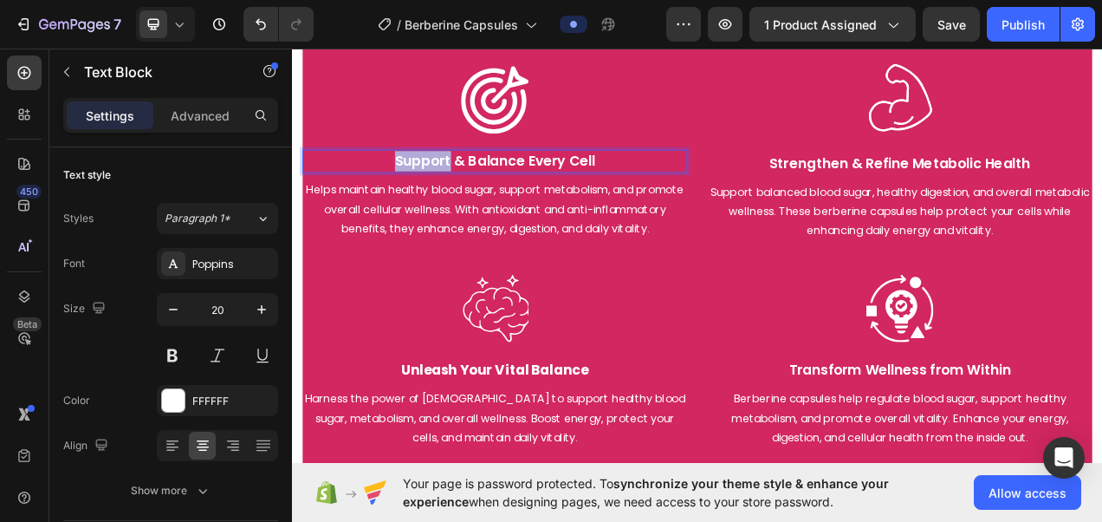
click at [426, 192] on p "Support & Balance Every Cell" at bounding box center [552, 194] width 491 height 26
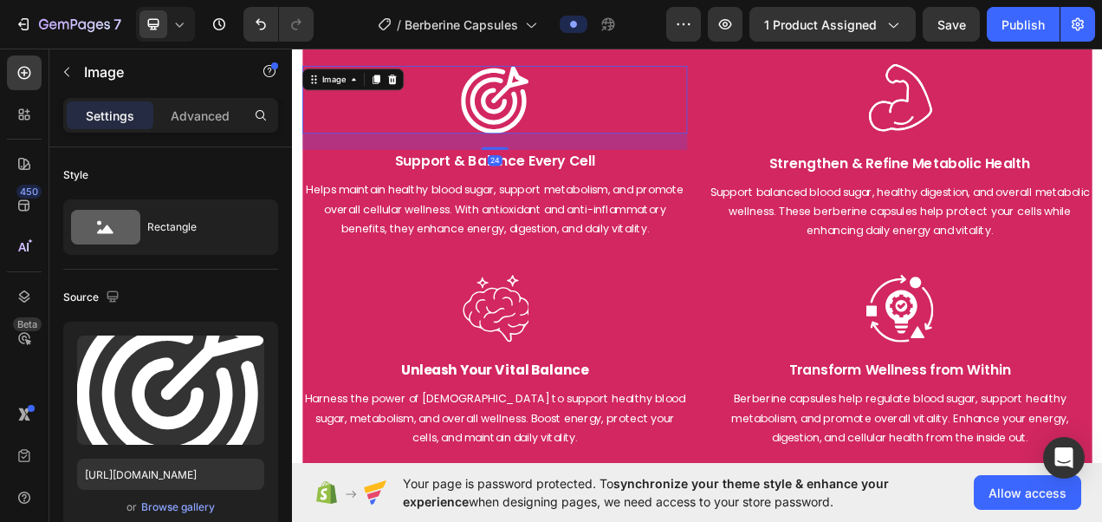
click at [551, 94] on img at bounding box center [552, 115] width 87 height 87
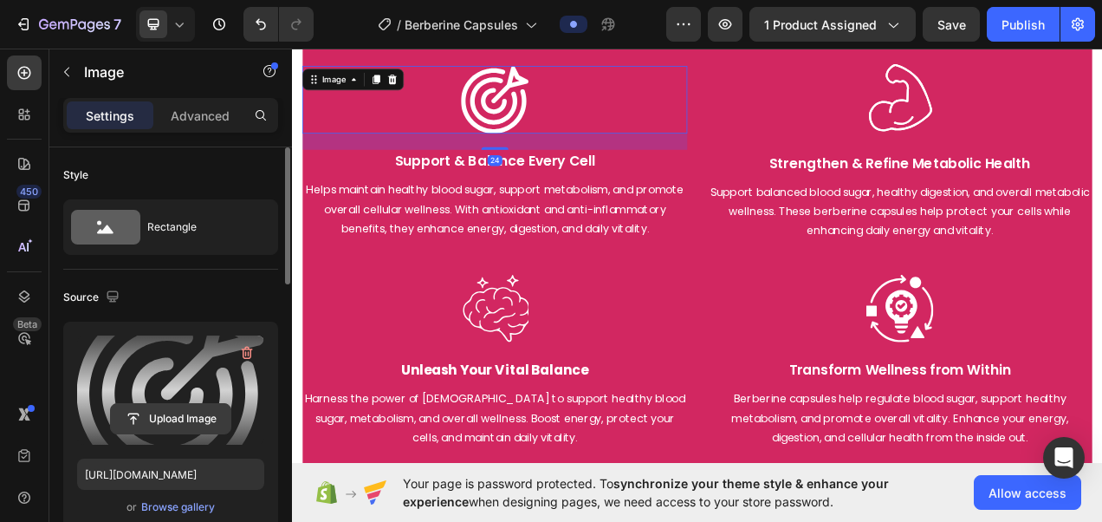
click at [185, 422] on input "file" at bounding box center [171, 418] width 120 height 29
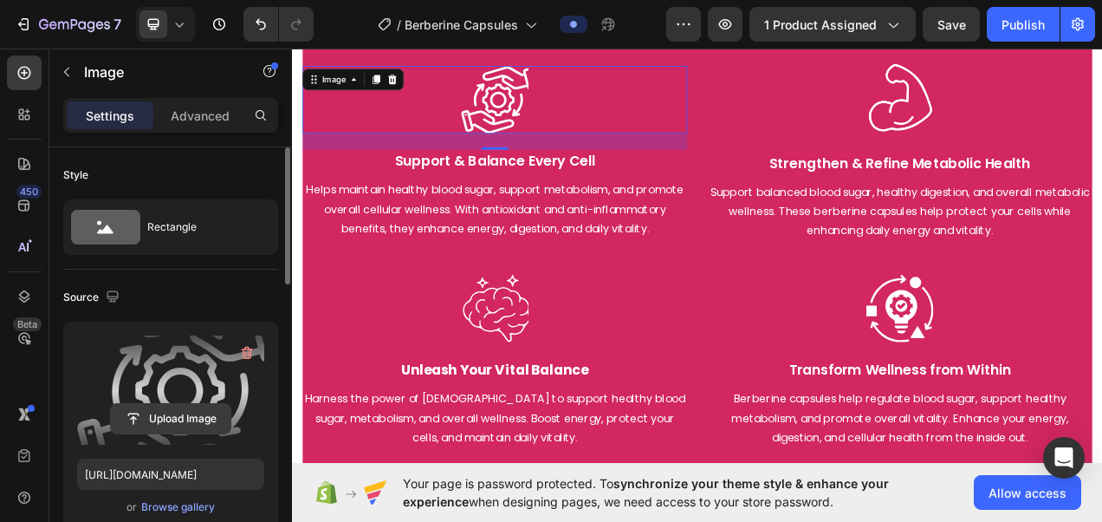
click at [172, 414] on input "file" at bounding box center [171, 418] width 120 height 29
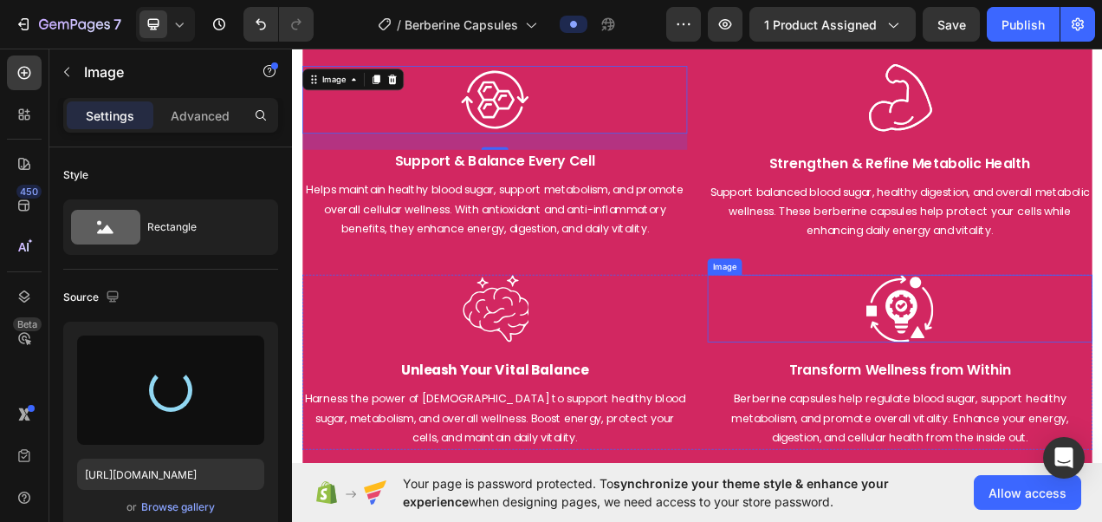
type input "https://cdn.shopify.com/s/files/1/0787/1620/7344/files/gempages_581797582632649…"
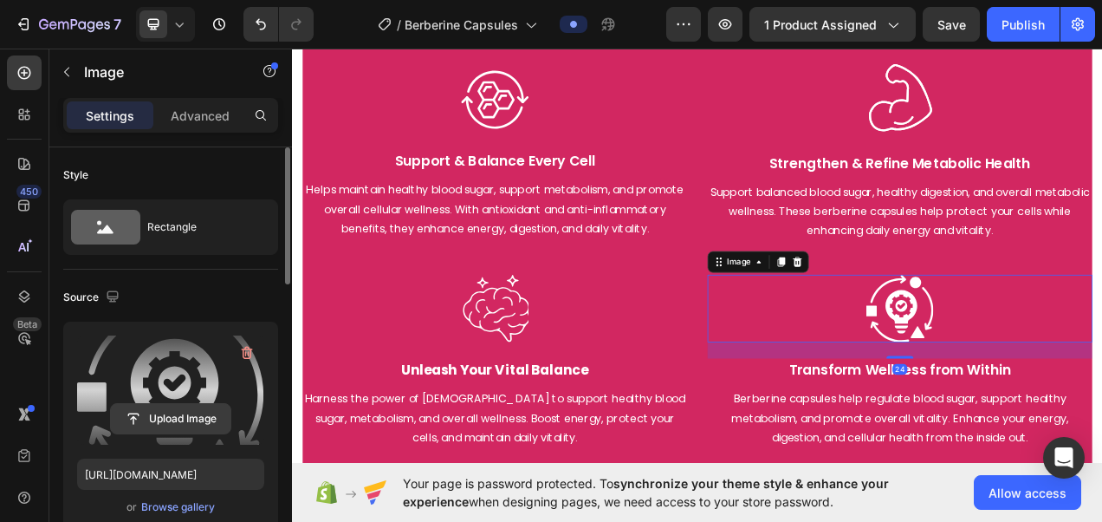
click at [192, 421] on input "file" at bounding box center [171, 418] width 120 height 29
type input "https://cdn.shopify.com/s/files/1/0787/1620/7344/files/gempages_581797582632649…"
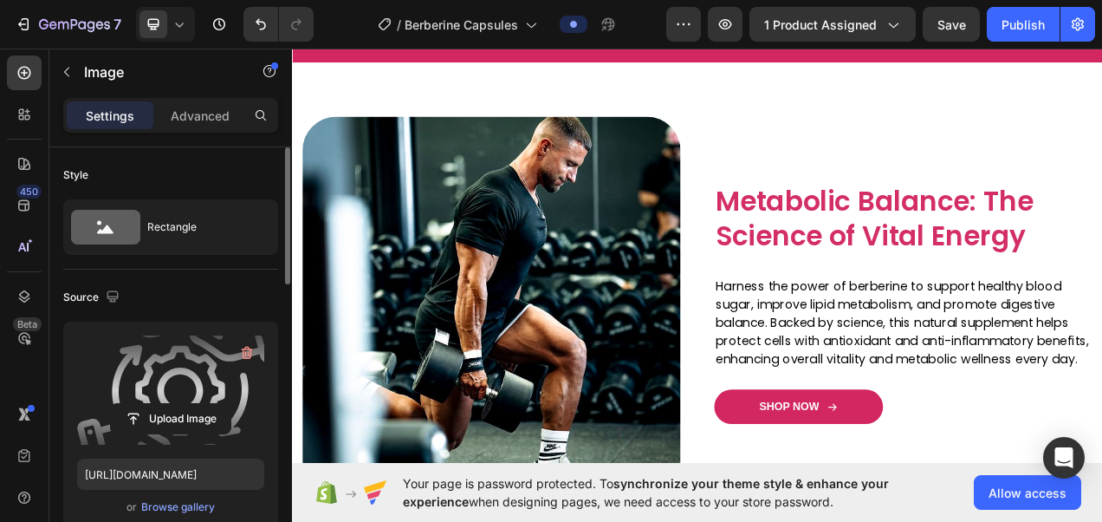
scroll to position [1254, 0]
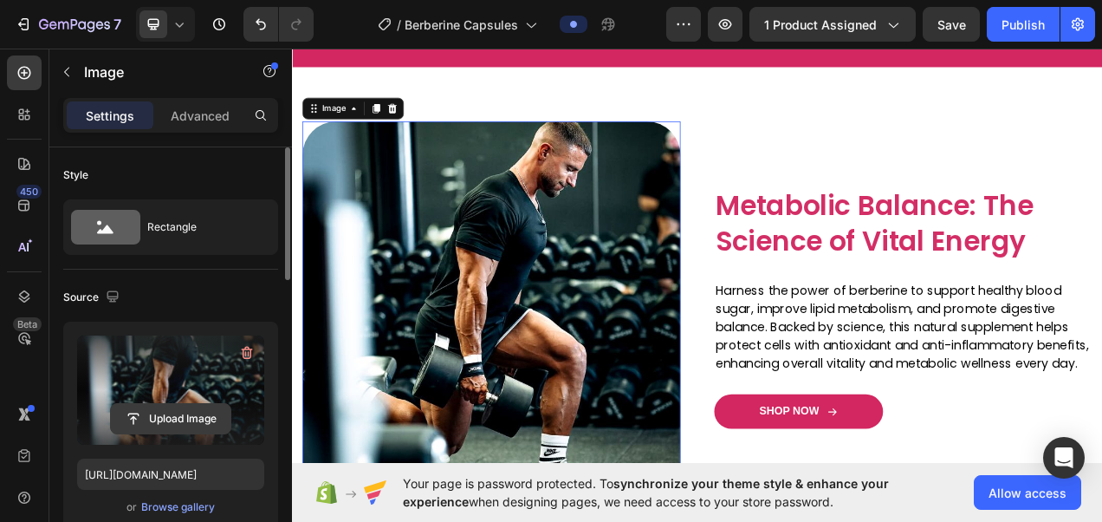
click at [198, 416] on input "file" at bounding box center [171, 418] width 120 height 29
click at [160, 424] on input "file" at bounding box center [171, 418] width 120 height 29
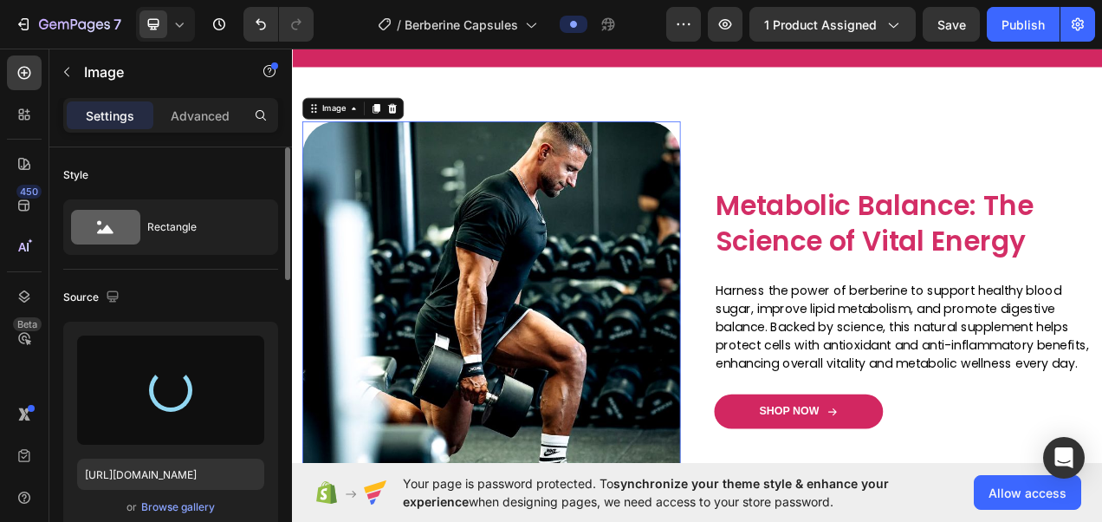
type input "https://cdn.shopify.com/s/files/1/0787/1620/7344/files/gempages_581797582632649…"
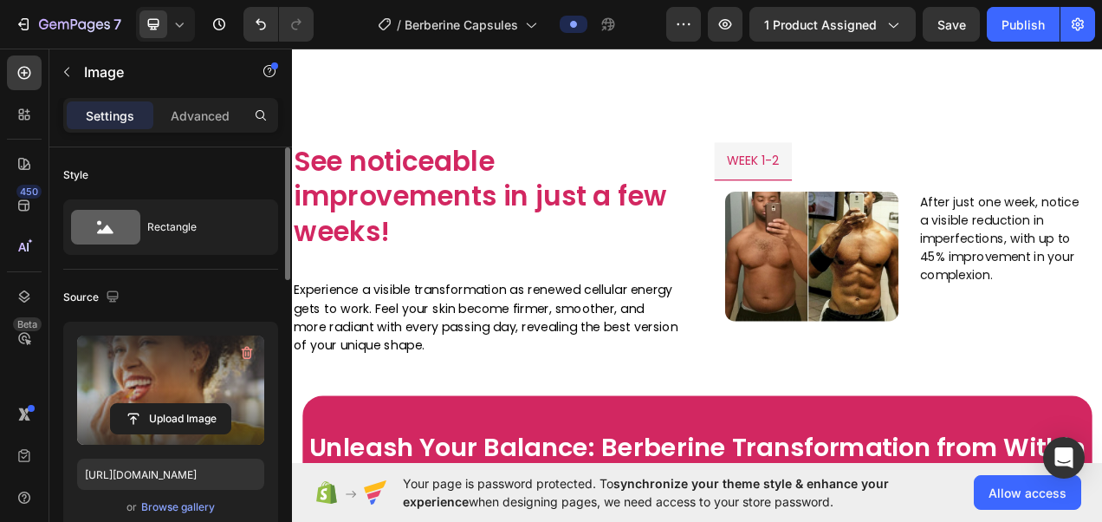
scroll to position [1958, 0]
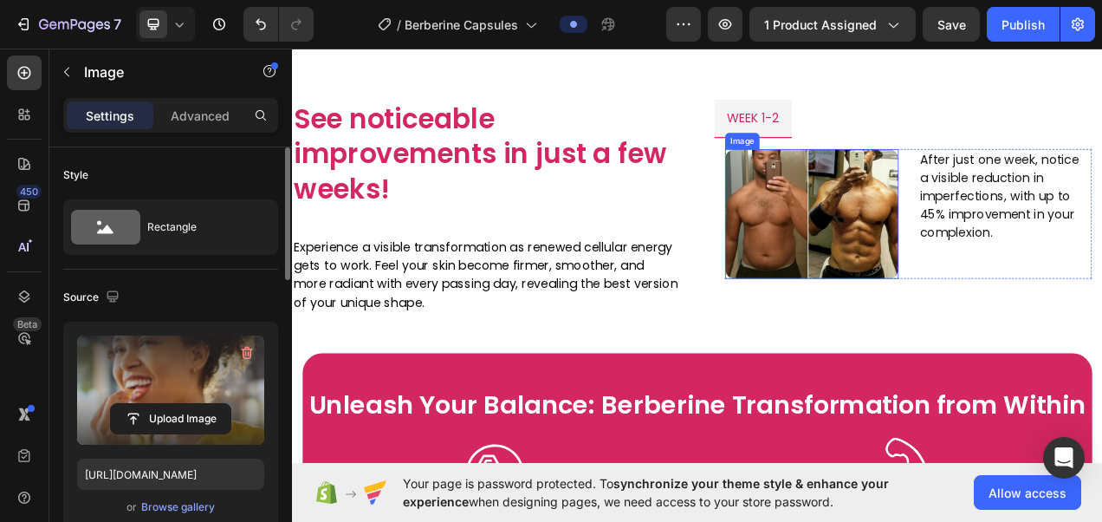
click at [873, 321] on img at bounding box center [959, 262] width 223 height 166
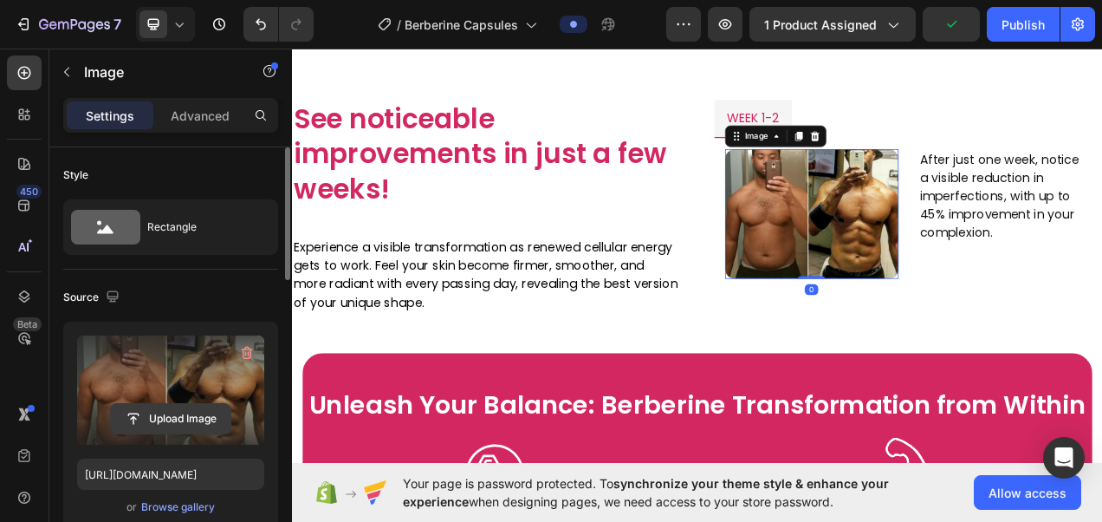
click at [183, 416] on input "file" at bounding box center [171, 418] width 120 height 29
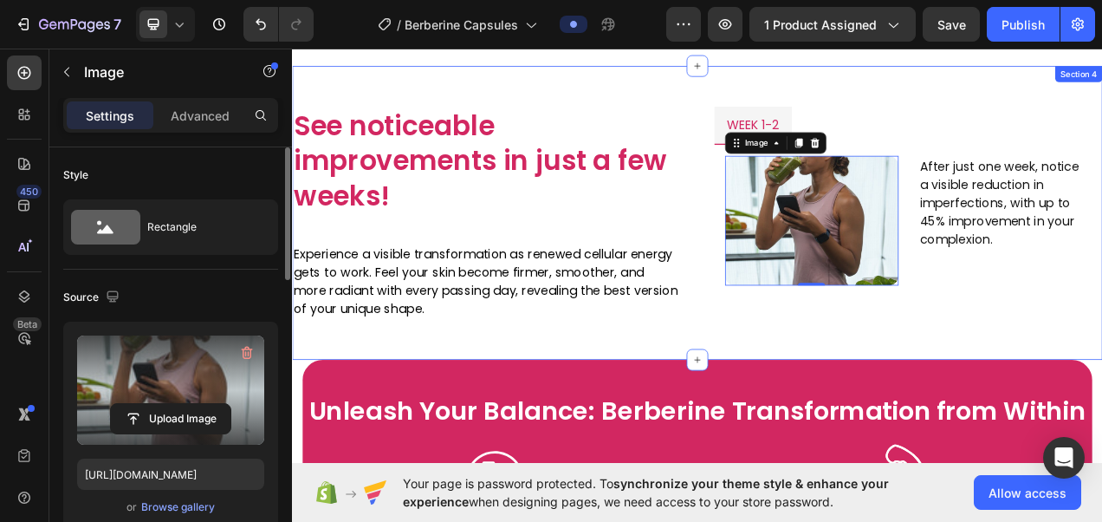
scroll to position [1946, 0]
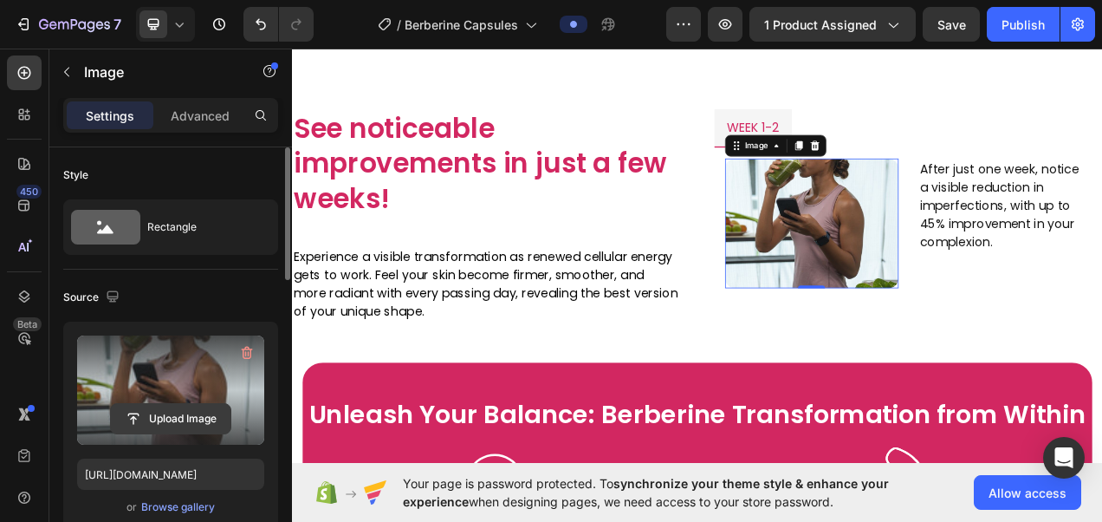
click at [177, 416] on input "file" at bounding box center [171, 418] width 120 height 29
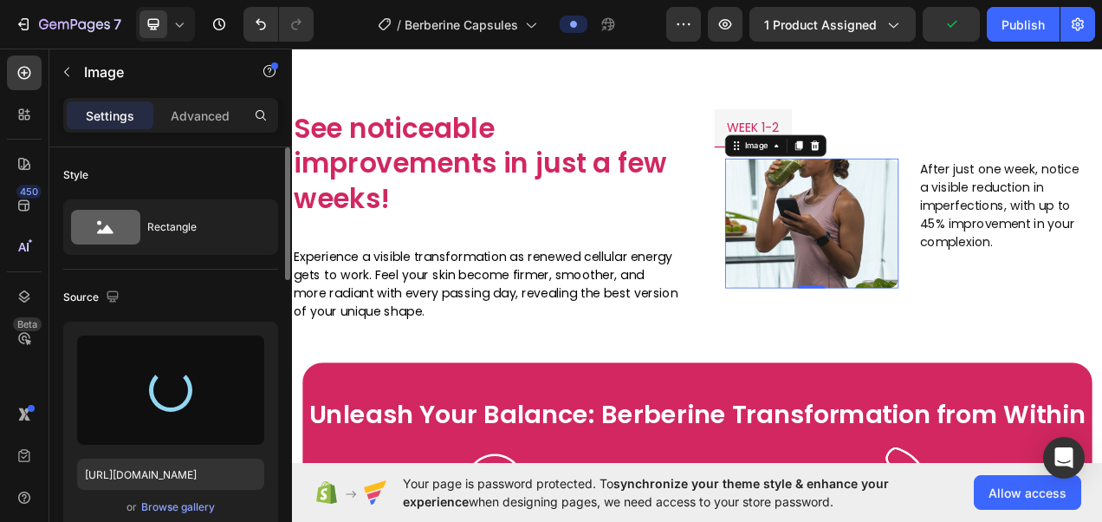
type input "https://cdn.shopify.com/s/files/1/0787/1620/7344/files/gempages_581797582632649…"
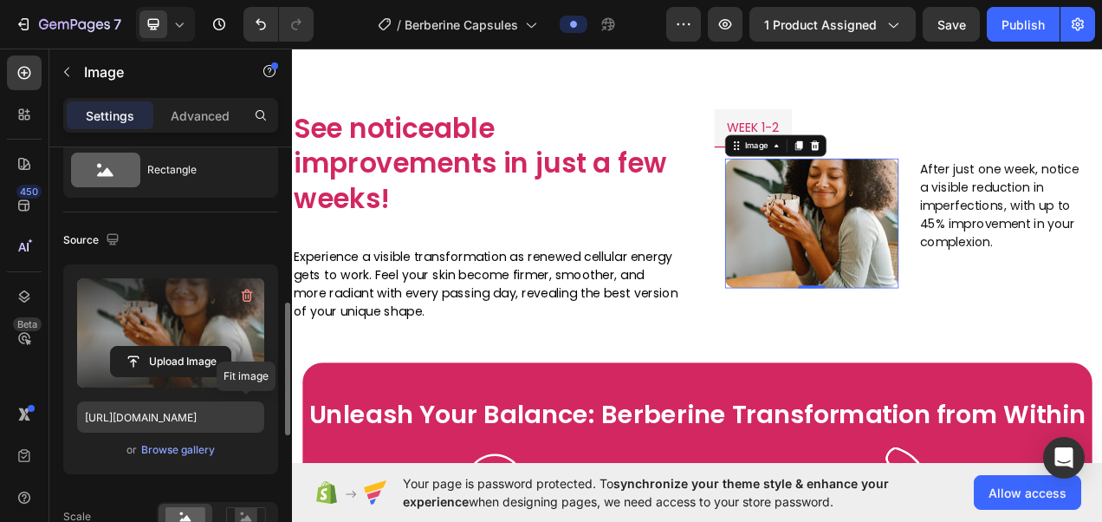
scroll to position [166, 0]
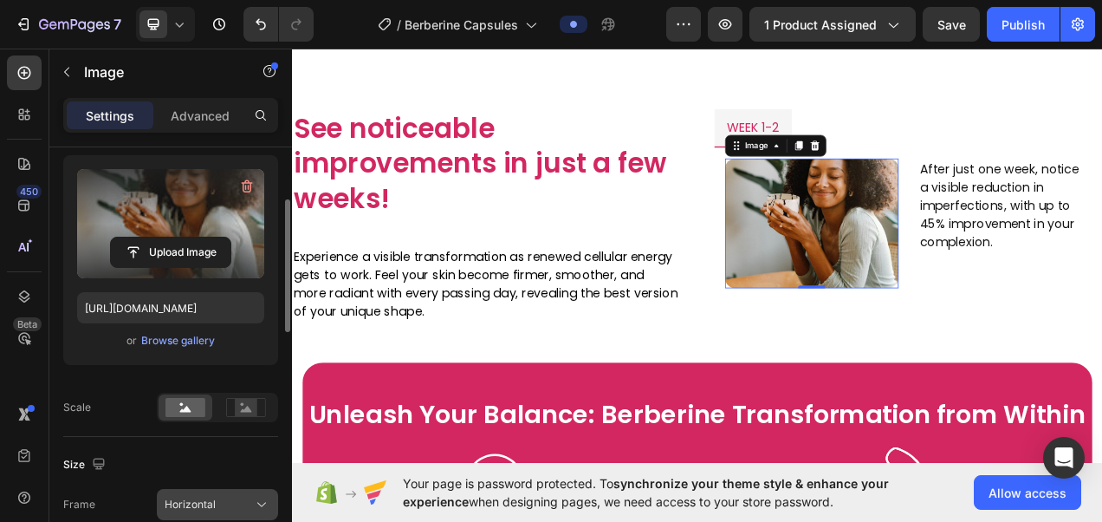
click at [262, 497] on icon at bounding box center [261, 504] width 17 height 17
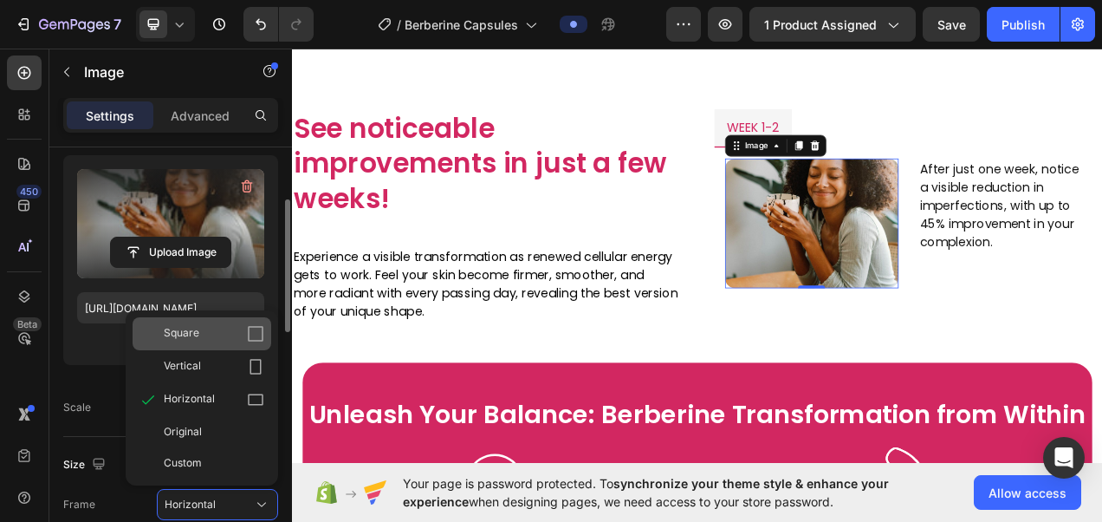
click at [256, 340] on icon at bounding box center [256, 334] width 16 height 16
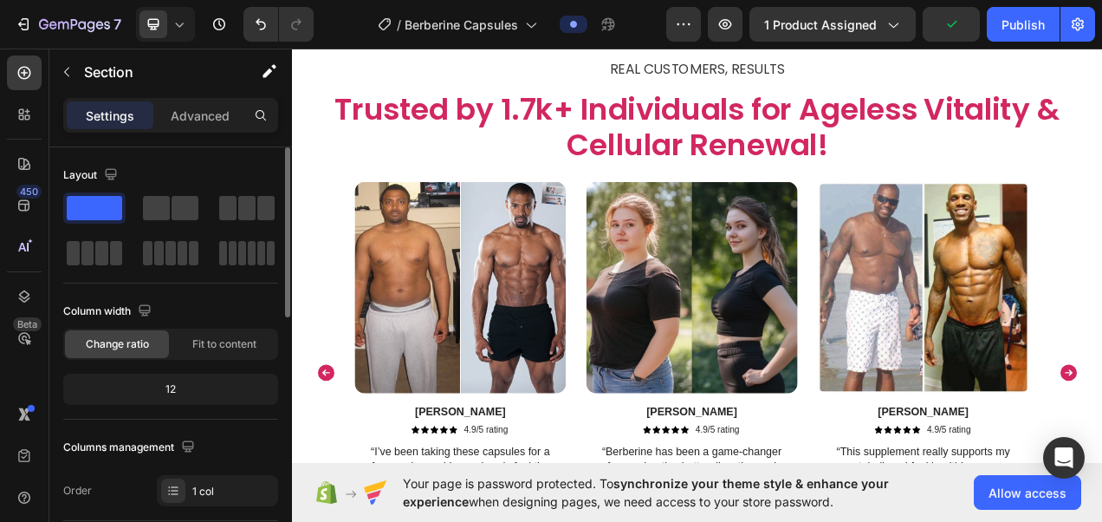
scroll to position [3202, 0]
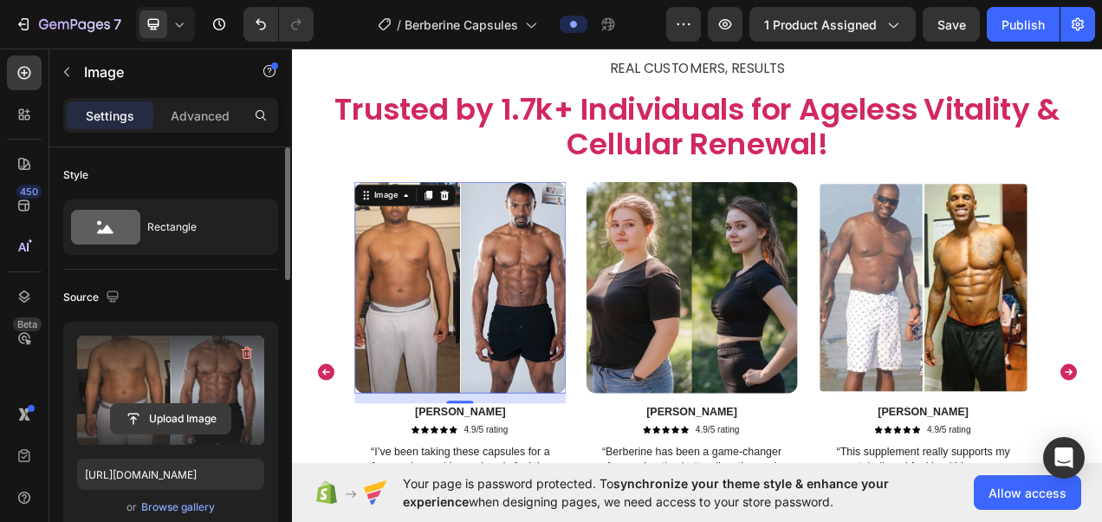
click at [196, 431] on input "file" at bounding box center [171, 418] width 120 height 29
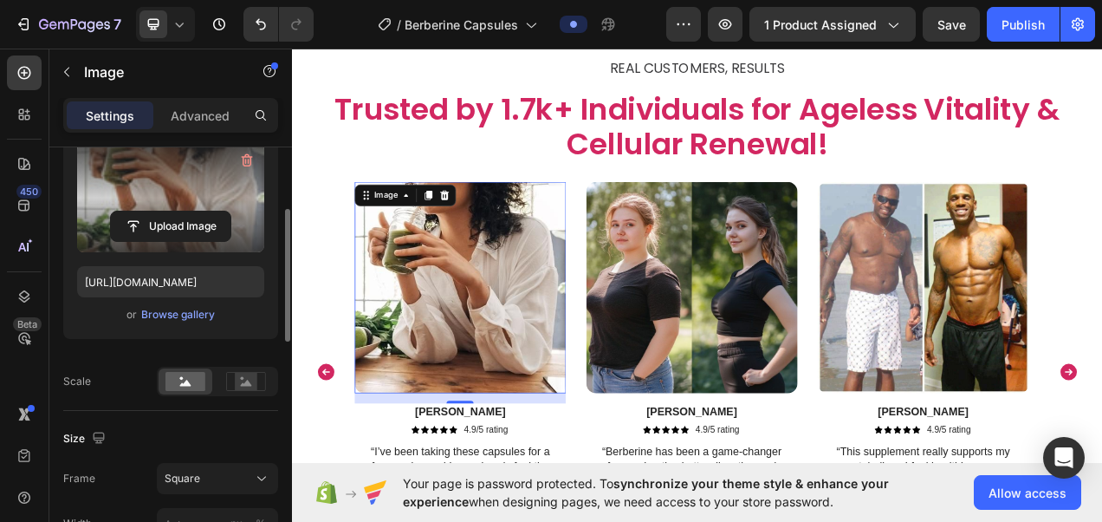
scroll to position [193, 0]
click at [260, 480] on icon at bounding box center [261, 477] width 17 height 17
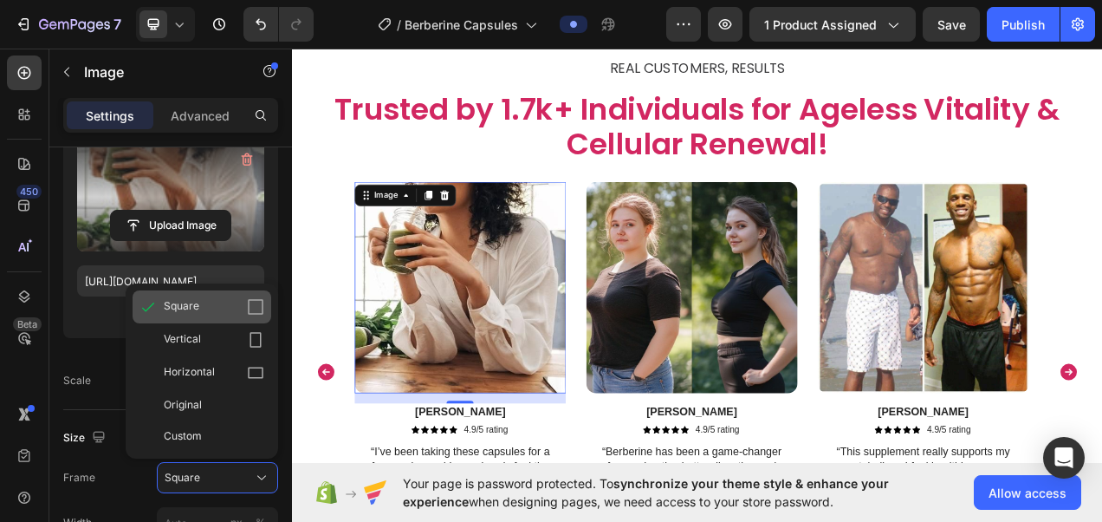
click at [248, 307] on icon at bounding box center [255, 306] width 17 height 17
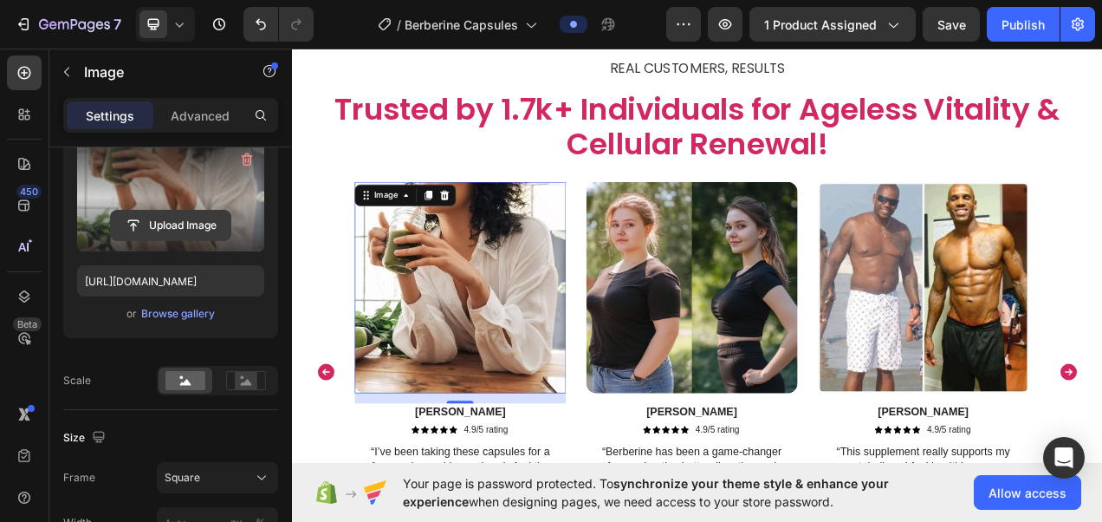
click at [187, 218] on input "file" at bounding box center [171, 225] width 120 height 29
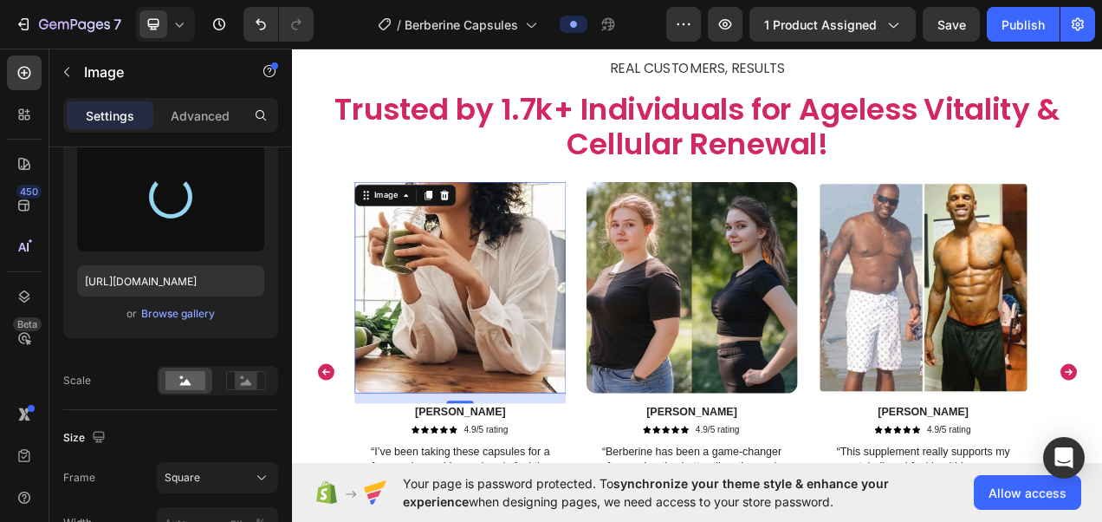
type input "https://cdn.shopify.com/s/files/1/0787/1620/7344/files/gempages_581797582632649…"
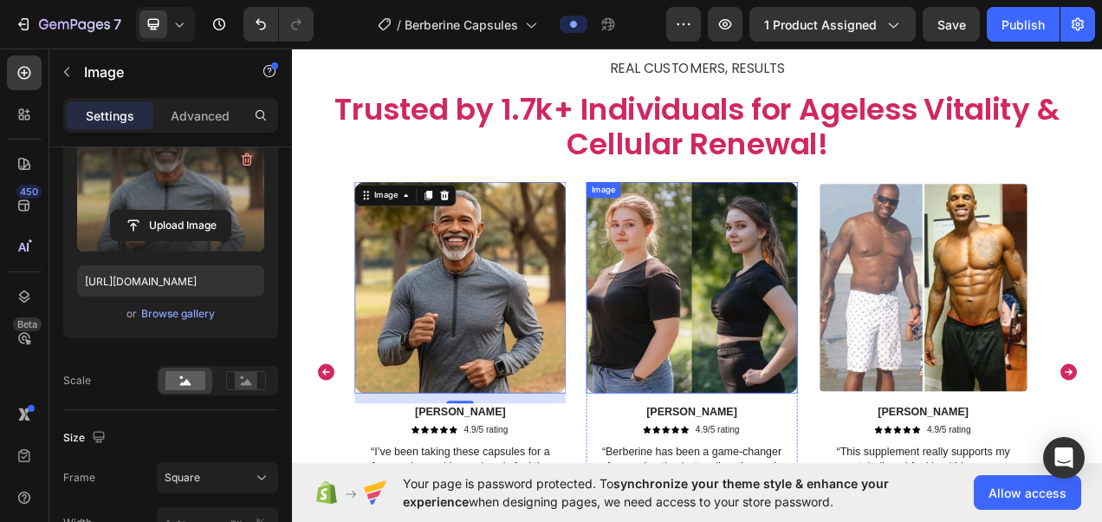
scroll to position [3321, 0]
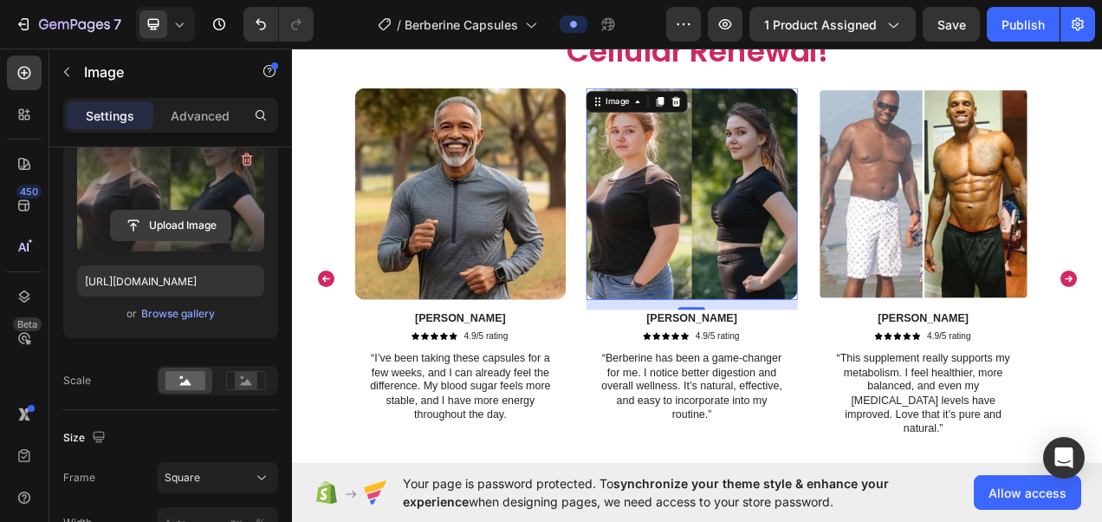
click at [183, 227] on input "file" at bounding box center [171, 225] width 120 height 29
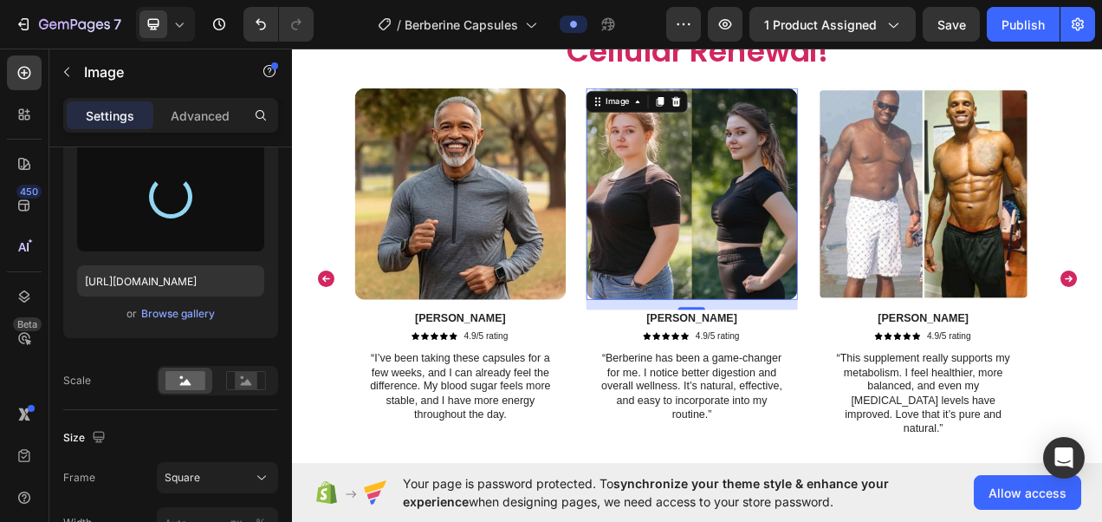
type input "https://cdn.shopify.com/s/files/1/0787/1620/7344/files/gempages_581797582632649…"
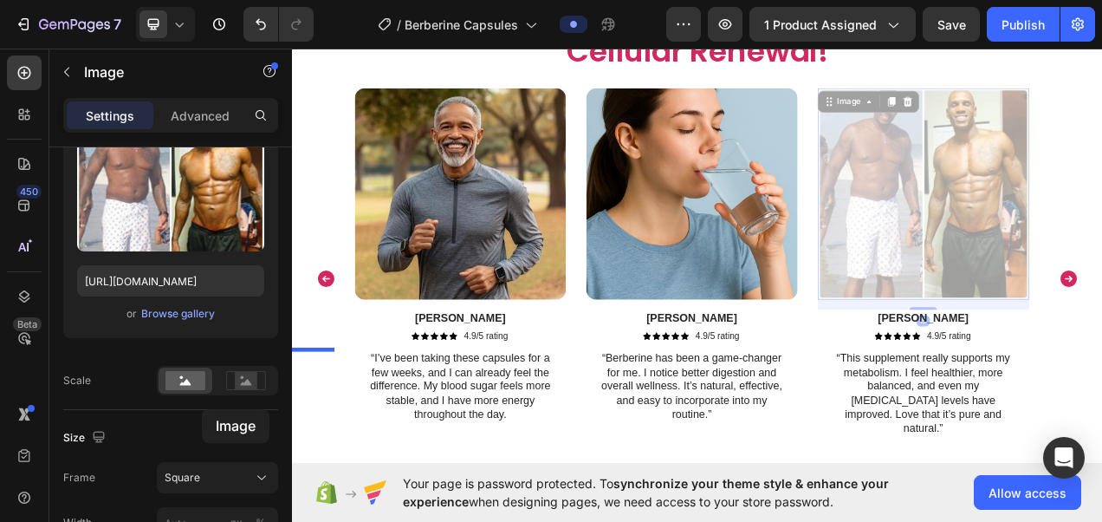
drag, startPoint x: 1005, startPoint y: 296, endPoint x: 196, endPoint y: 302, distance: 808.7
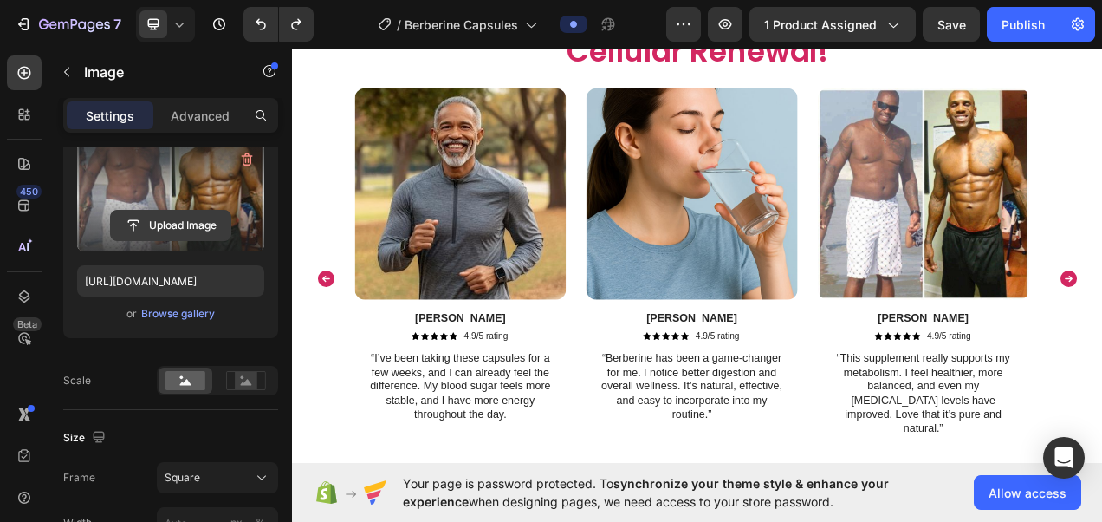
click at [165, 218] on input "file" at bounding box center [171, 225] width 120 height 29
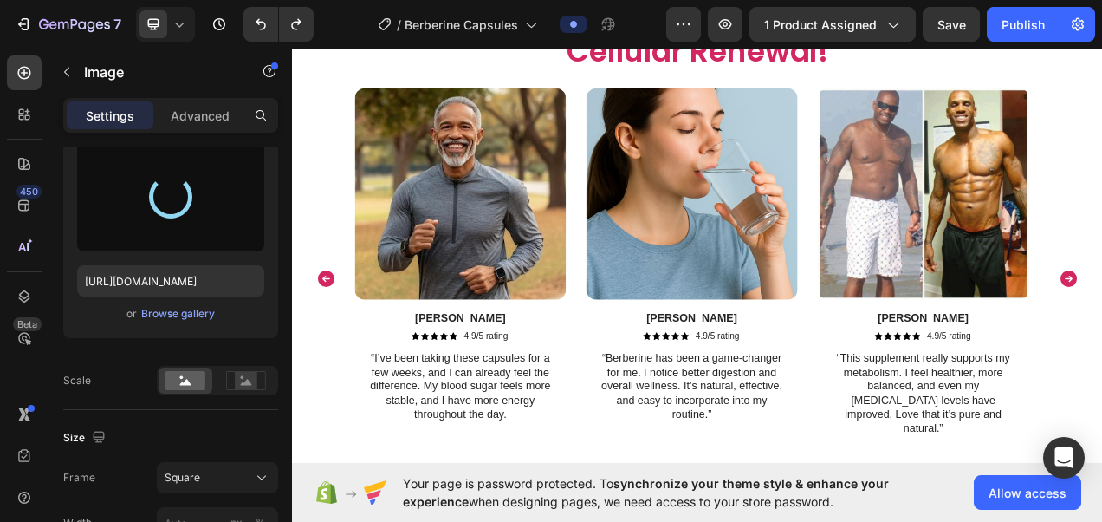
type input "https://cdn.shopify.com/s/files/1/0787/1620/7344/files/gempages_581797582632649…"
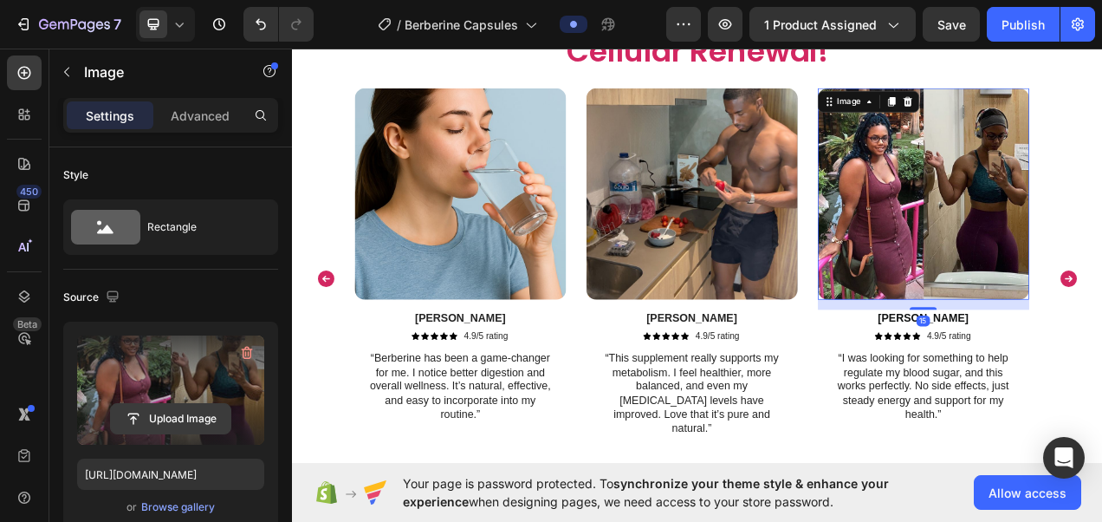
click at [208, 423] on input "file" at bounding box center [171, 418] width 120 height 29
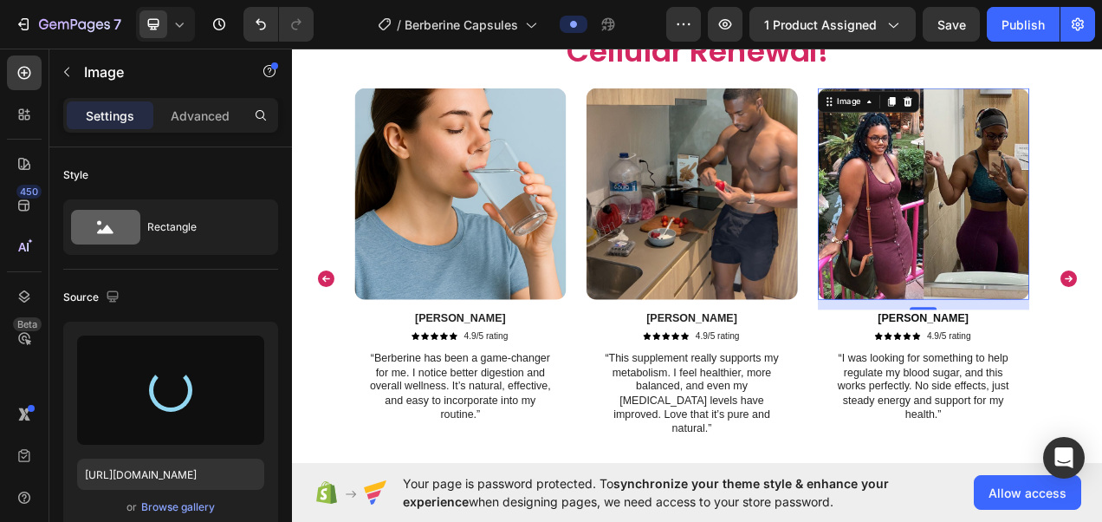
type input "https://cdn.shopify.com/s/files/1/0787/1620/7344/files/gempages_581797582632649…"
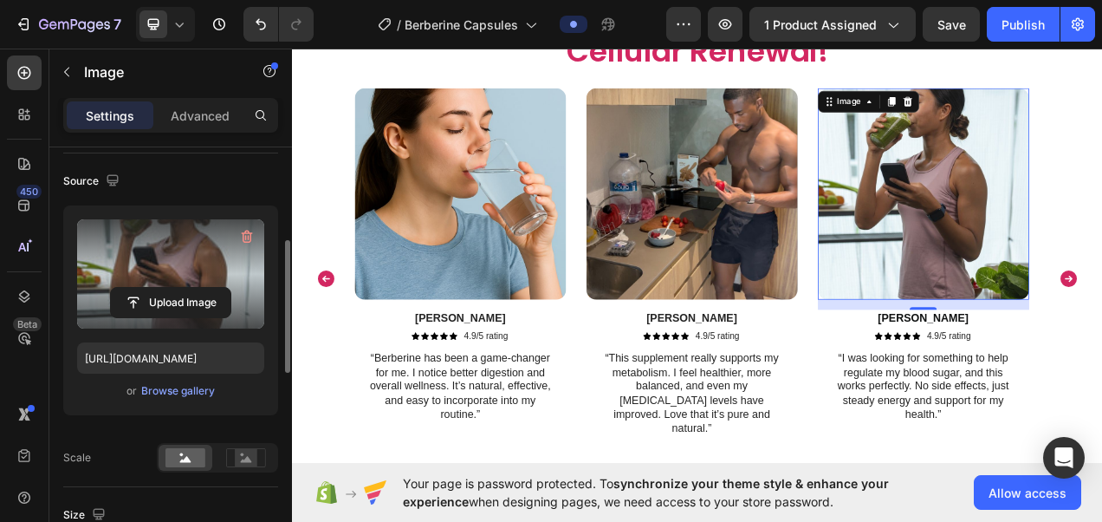
scroll to position [211, 0]
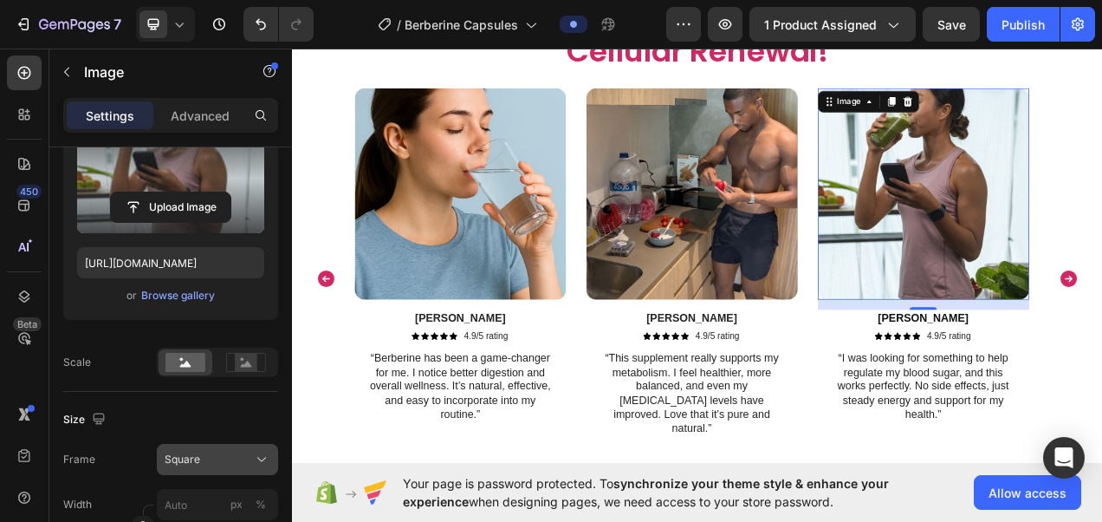
click at [264, 452] on icon at bounding box center [261, 459] width 17 height 17
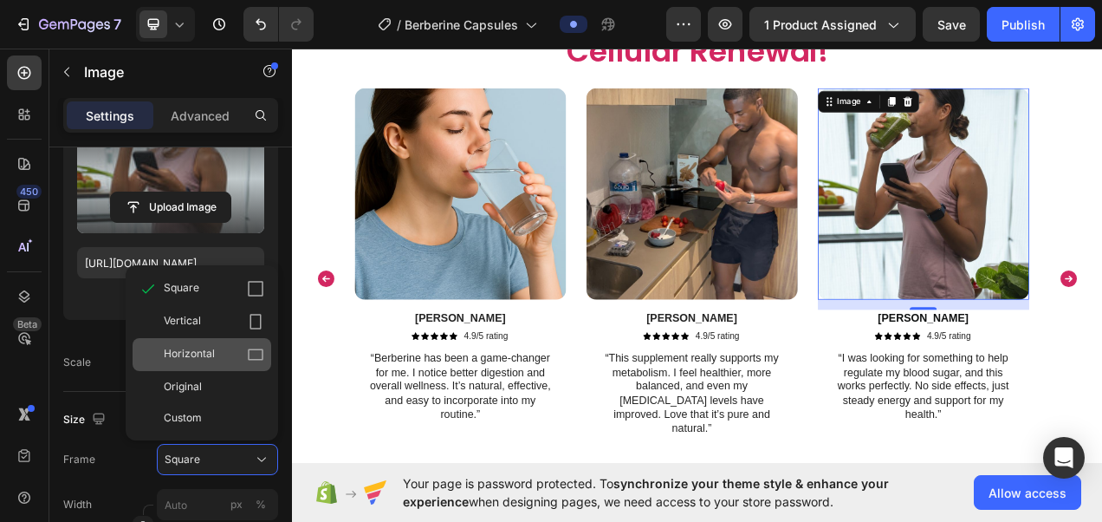
click at [251, 352] on icon at bounding box center [255, 354] width 17 height 17
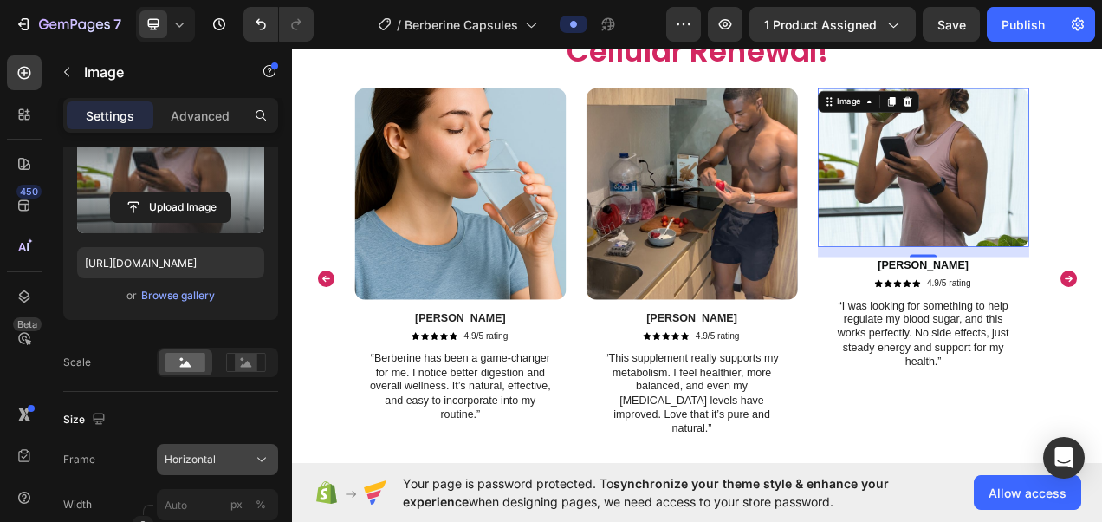
click at [253, 459] on icon at bounding box center [261, 459] width 17 height 17
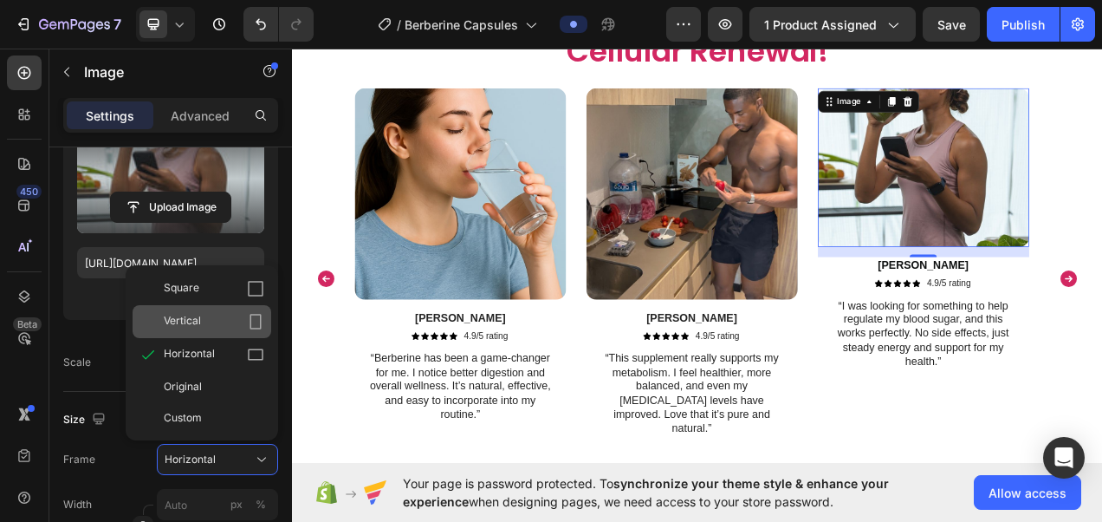
click at [241, 324] on div "Vertical" at bounding box center [214, 321] width 101 height 17
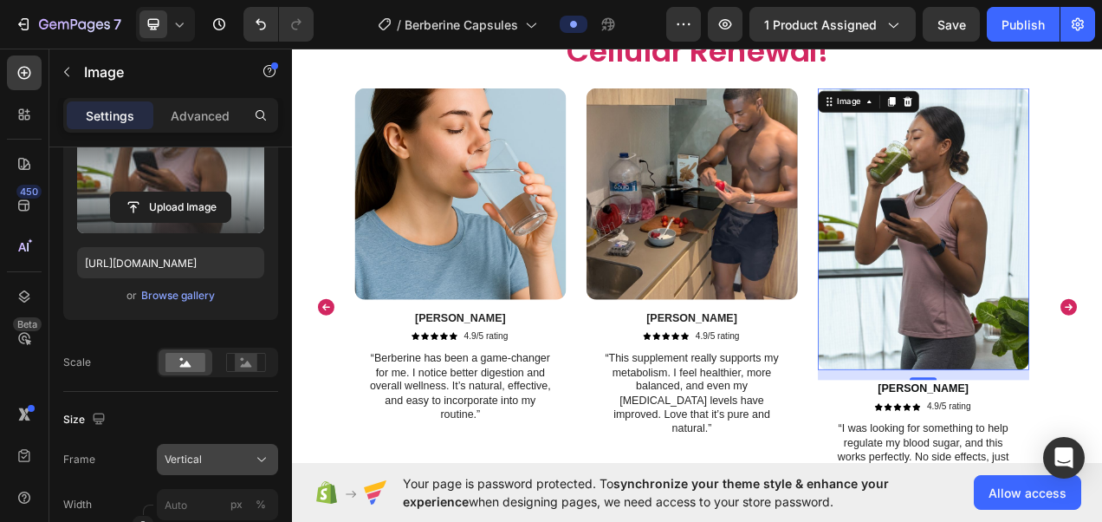
click at [262, 459] on icon at bounding box center [261, 460] width 9 height 4
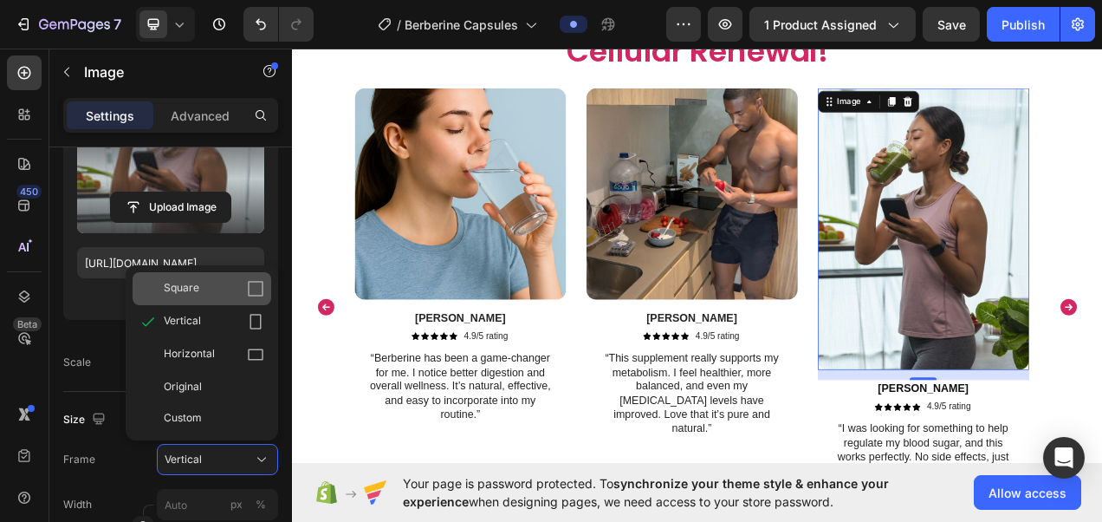
click at [250, 281] on icon at bounding box center [256, 289] width 16 height 16
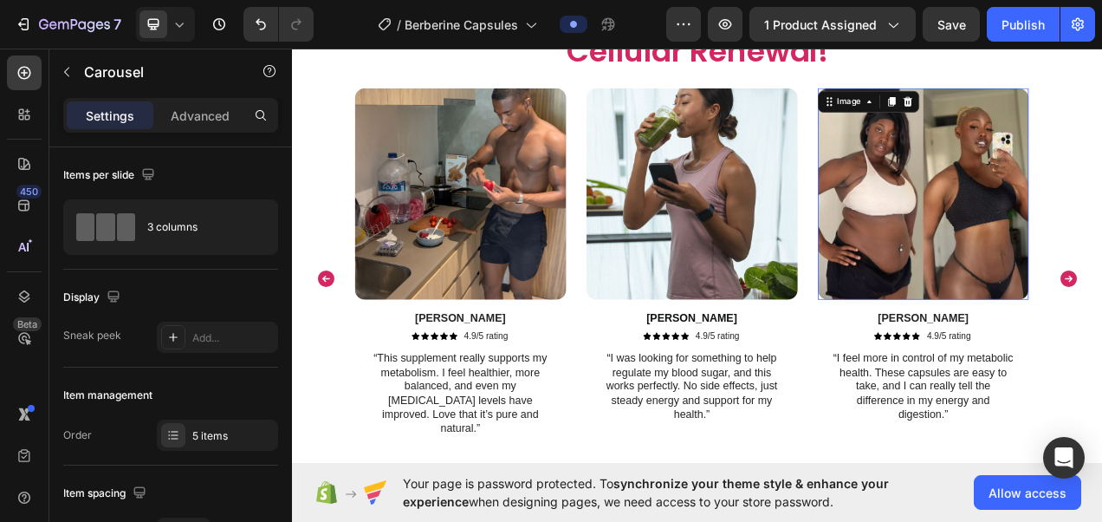
click at [1102, 315] on img at bounding box center [1102, 236] width 271 height 271
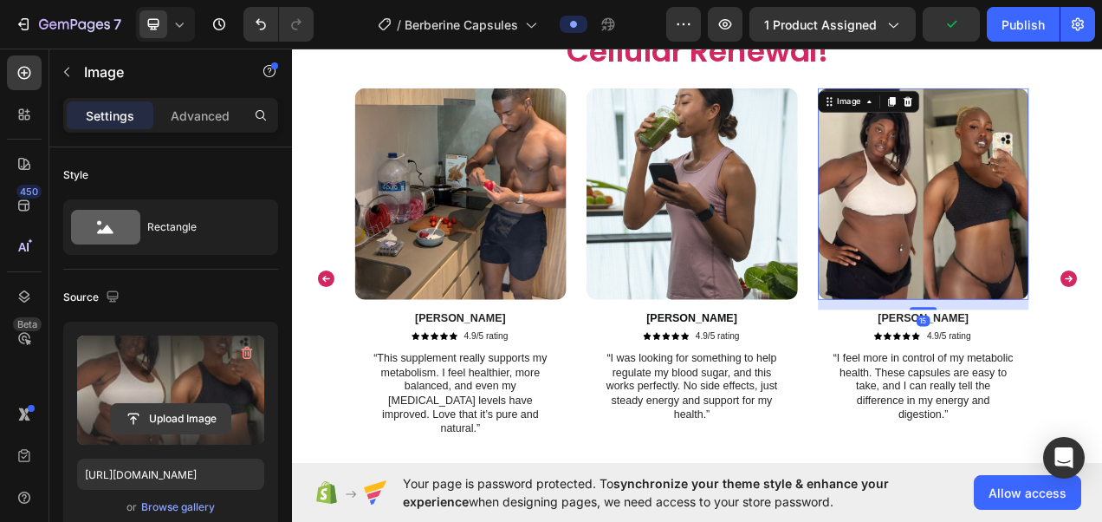
click at [196, 426] on input "file" at bounding box center [171, 418] width 120 height 29
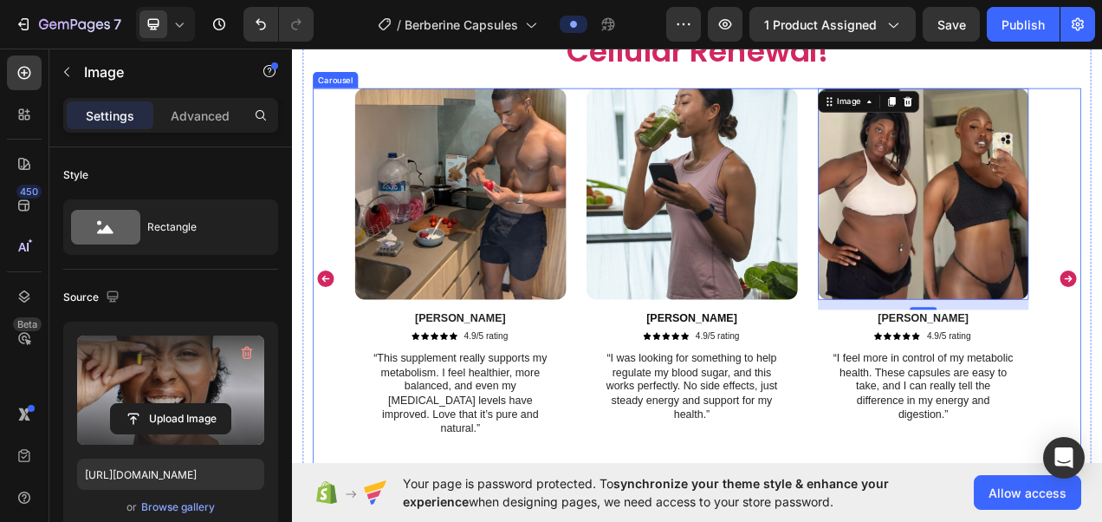
type input "https://cdn.shopify.com/s/files/1/0787/1620/7344/files/gempages_581797582632649…"
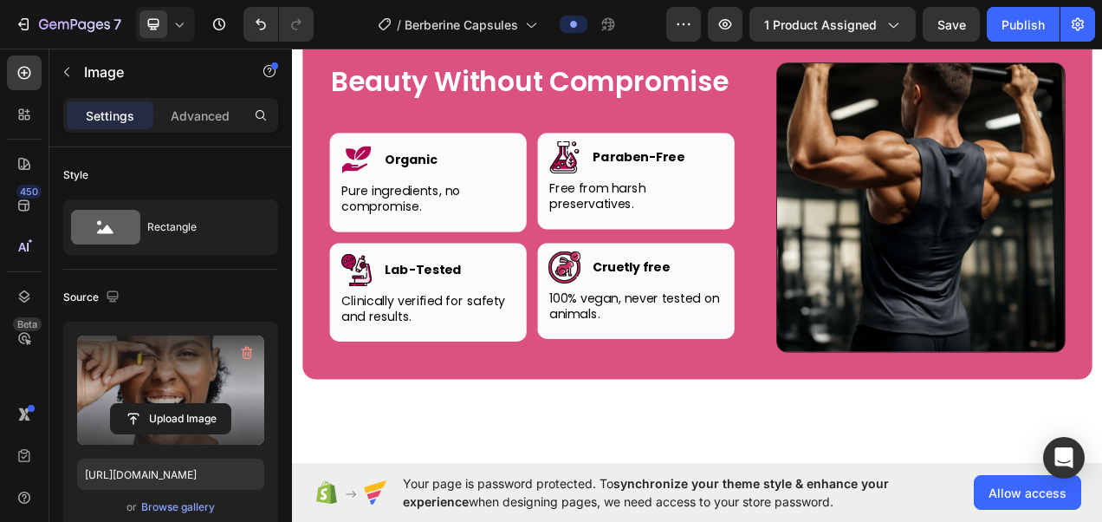
scroll to position [5020, 0]
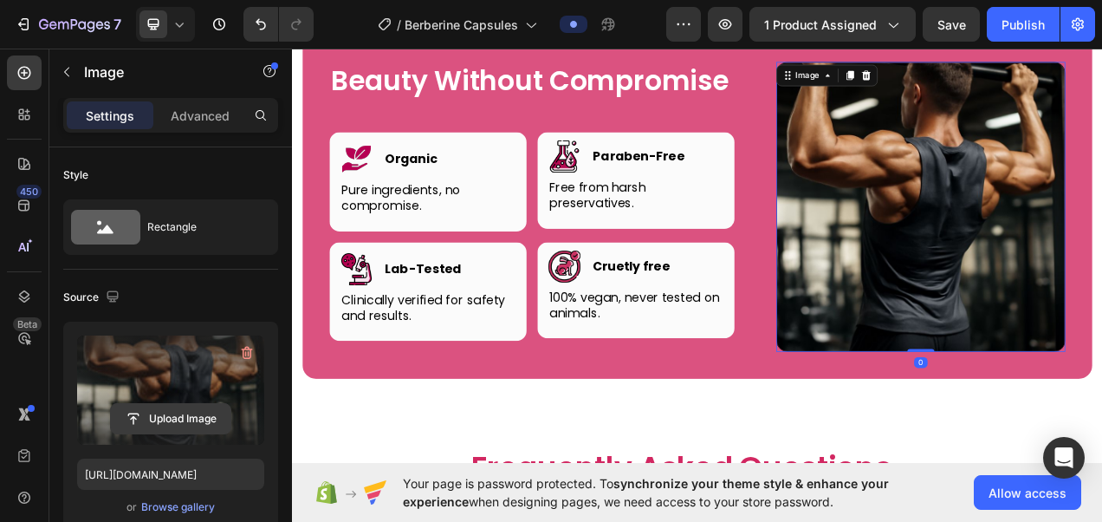
click at [187, 419] on input "file" at bounding box center [171, 418] width 120 height 29
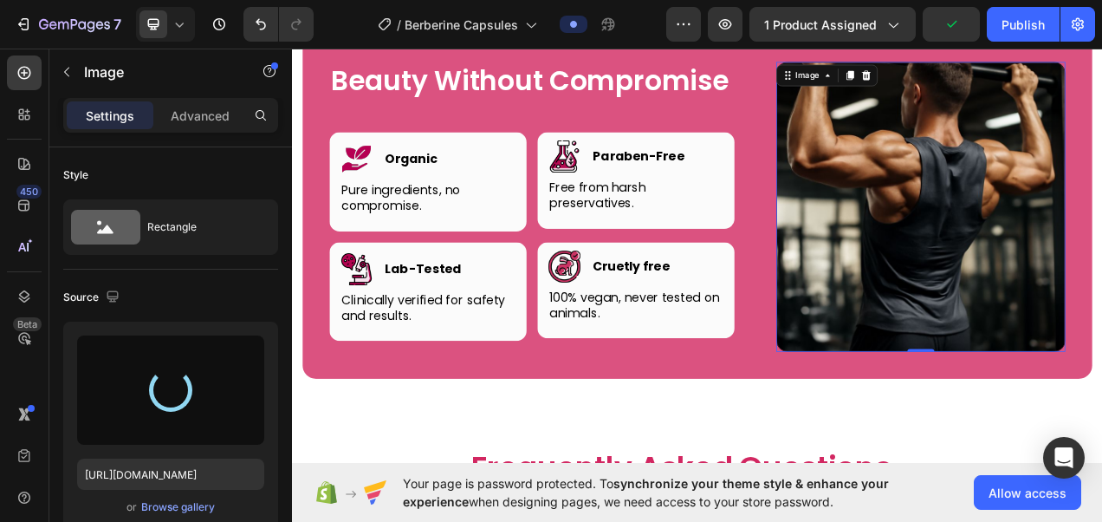
type input "https://cdn.shopify.com/s/files/1/0787/1620/7344/files/gempages_581797582632649…"
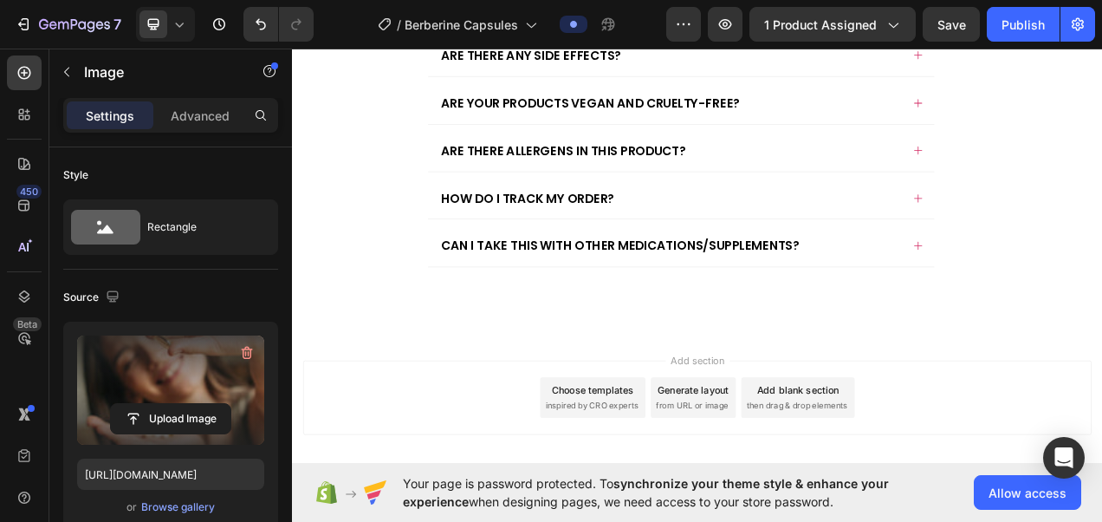
scroll to position [5766, 0]
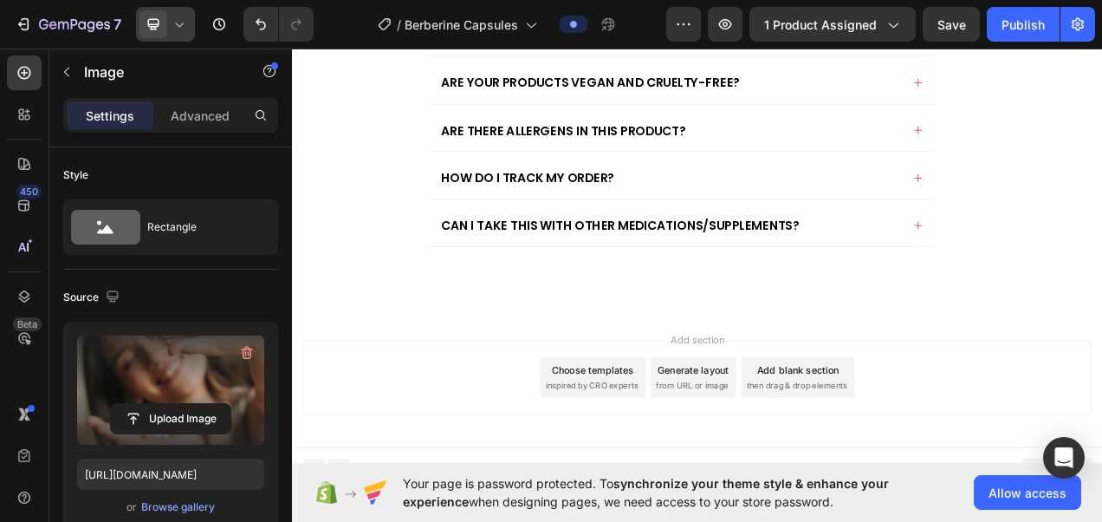
click at [190, 21] on div at bounding box center [165, 24] width 59 height 35
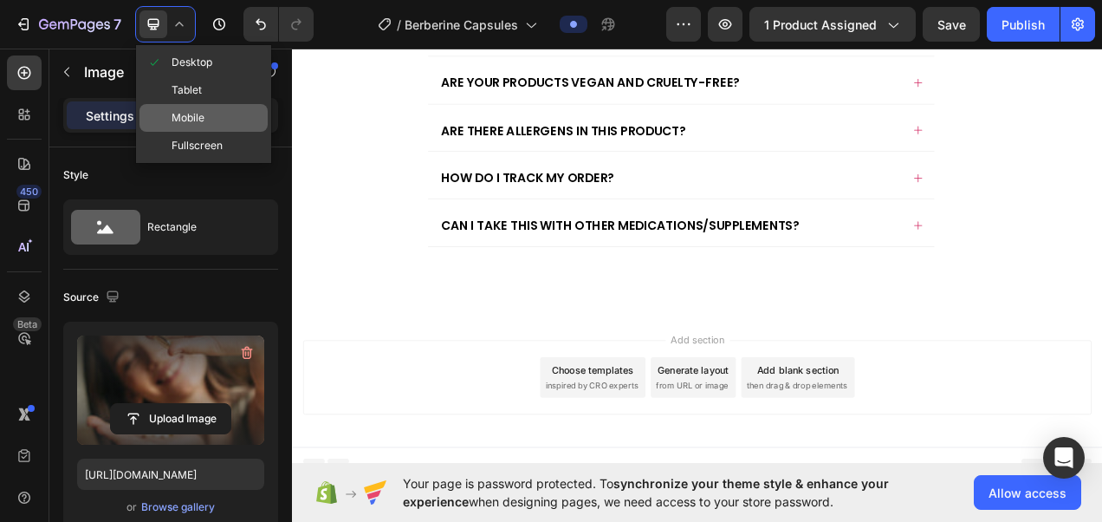
click at [186, 132] on div "Mobile" at bounding box center [204, 146] width 128 height 28
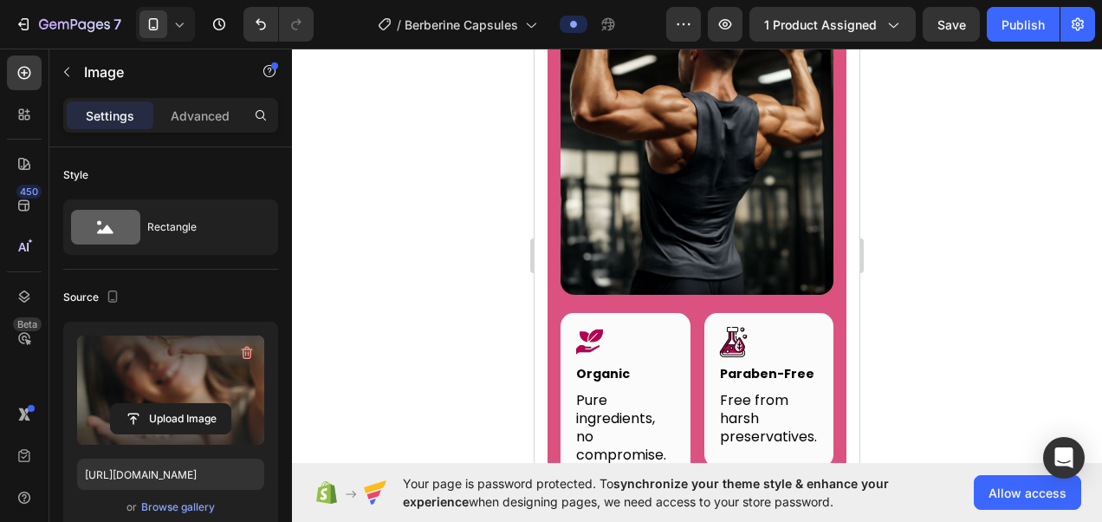
scroll to position [4760, 0]
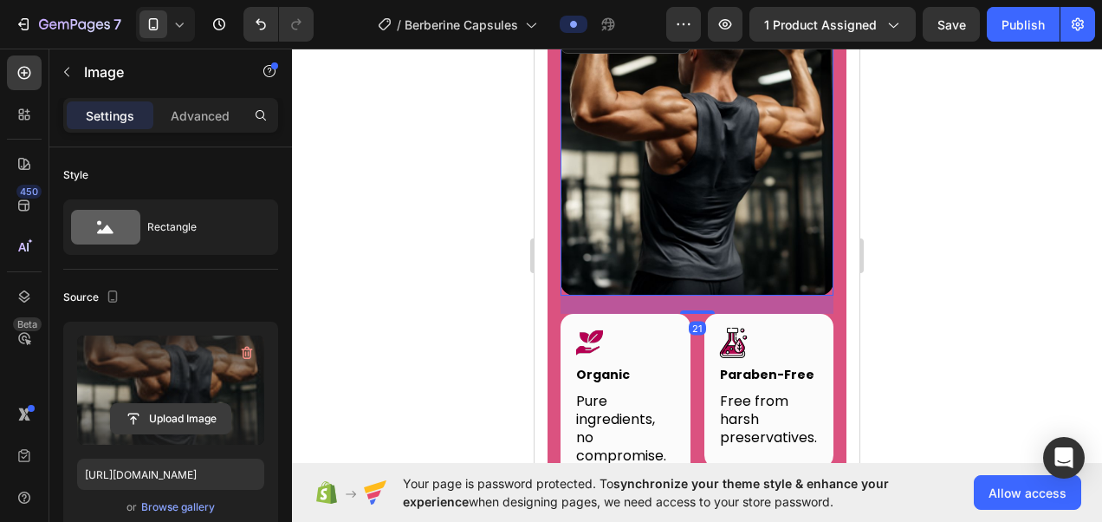
click at [186, 416] on input "file" at bounding box center [171, 418] width 120 height 29
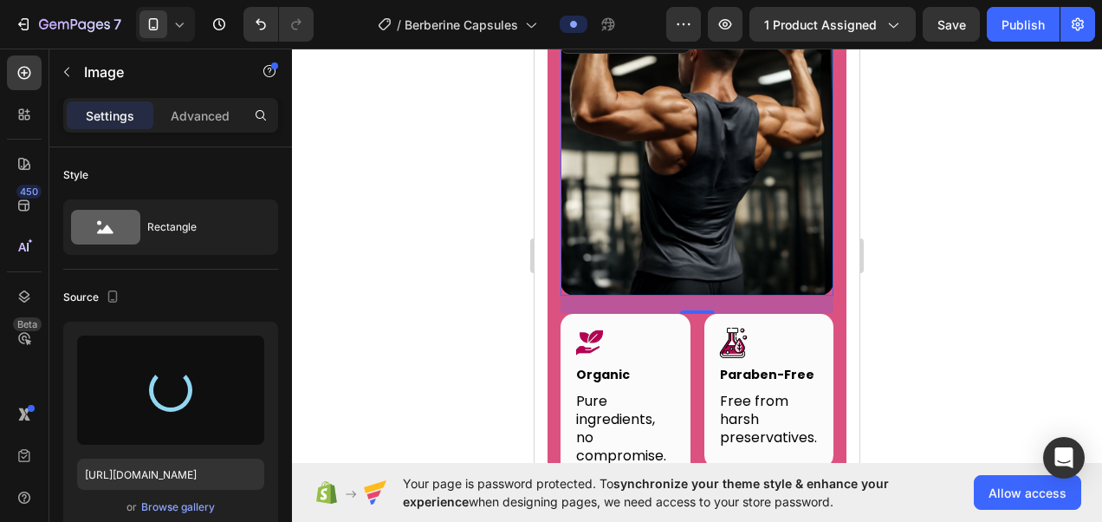
type input "https://cdn.shopify.com/s/files/1/0787/1620/7344/files/gempages_581797582632649…"
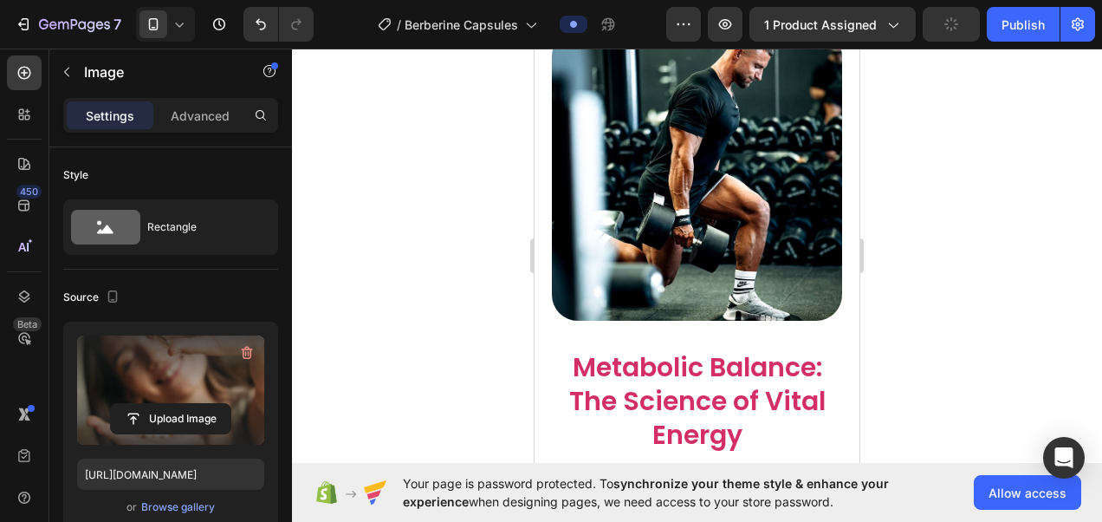
scroll to position [1304, 0]
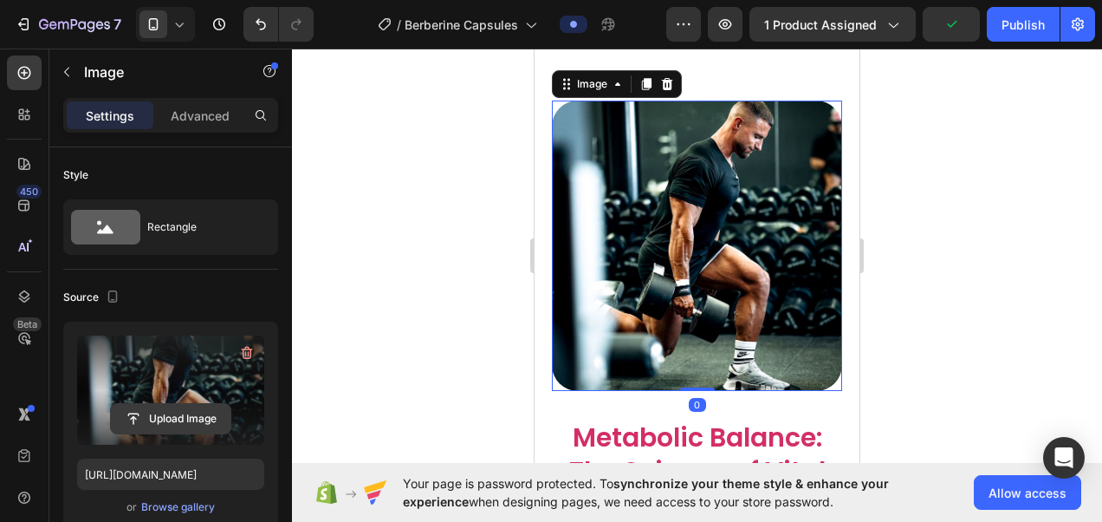
click at [153, 412] on input "file" at bounding box center [171, 418] width 120 height 29
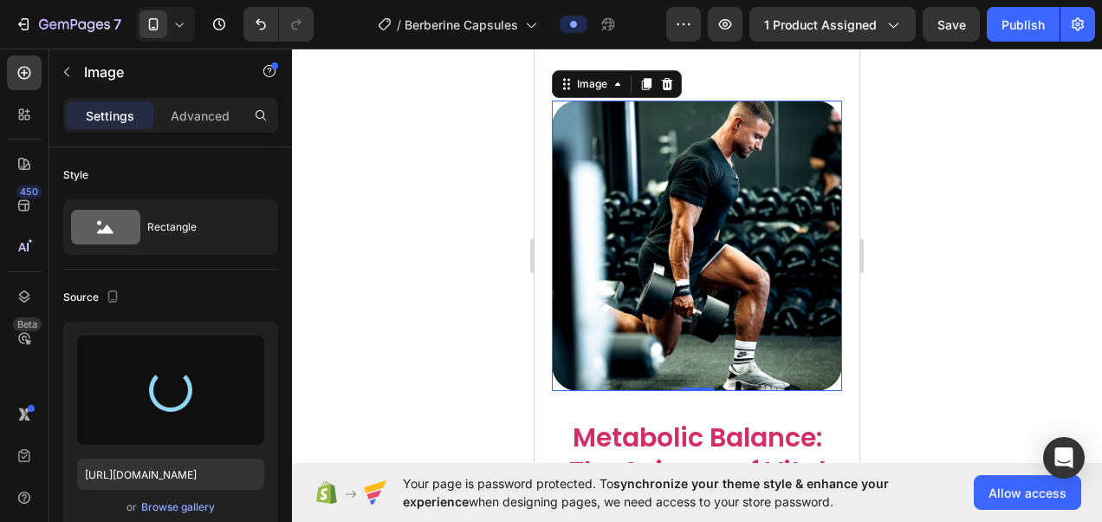
type input "https://cdn.shopify.com/s/files/1/0787/1620/7344/files/gempages_581797582632649…"
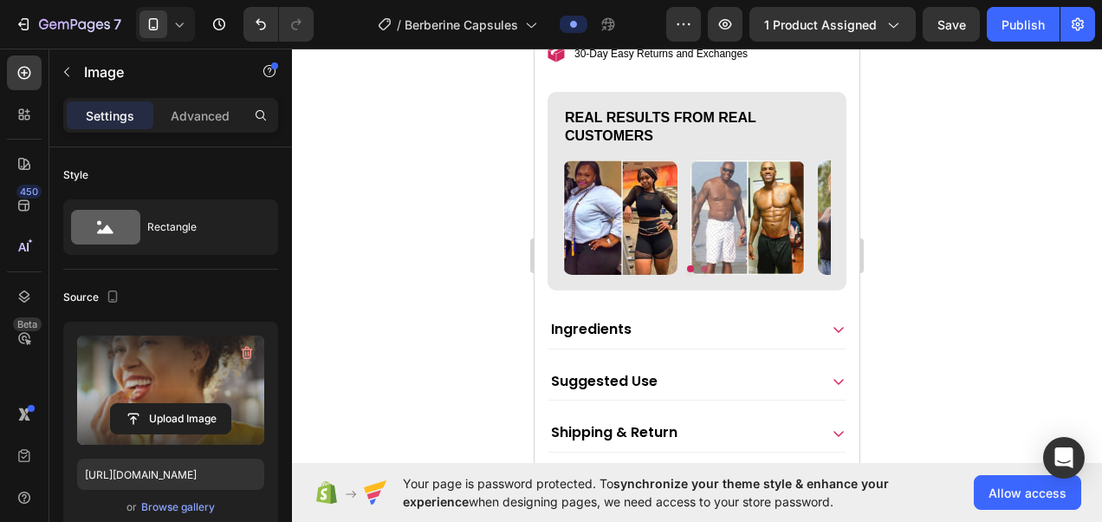
scroll to position [1110, 0]
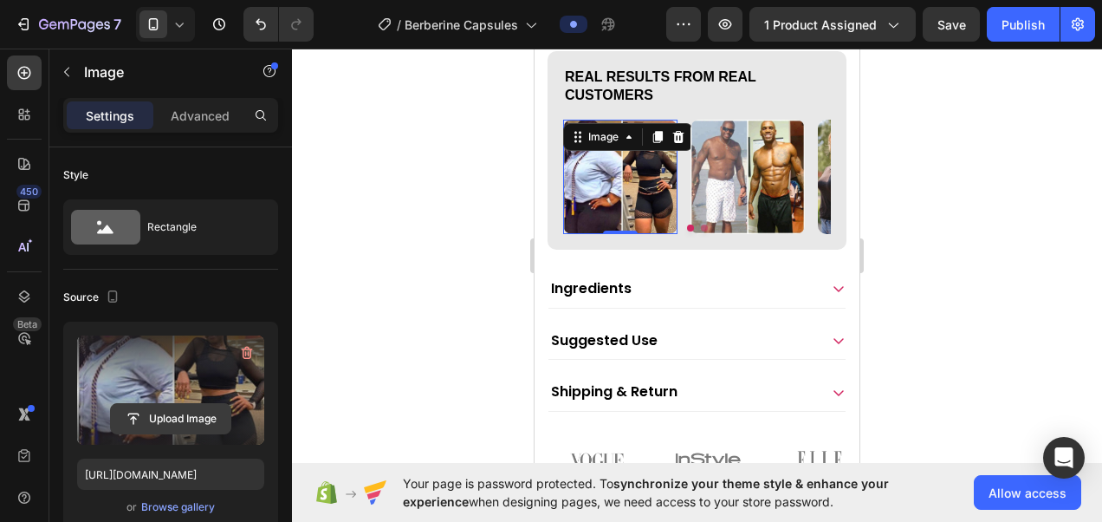
click at [205, 413] on input "file" at bounding box center [171, 418] width 120 height 29
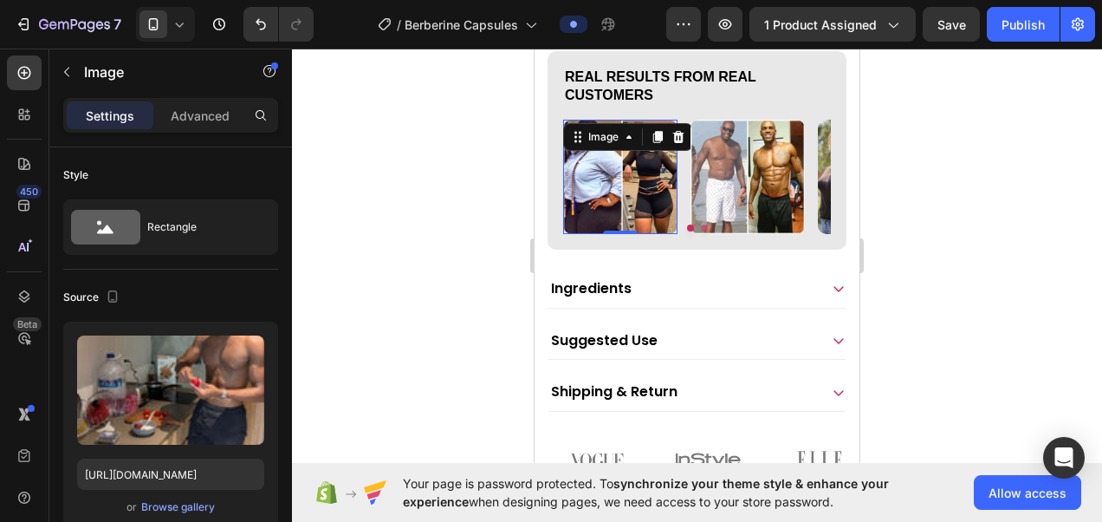
type input "https://cdn.shopify.com/s/files/1/0787/1620/7344/files/gempages_581797582632649…"
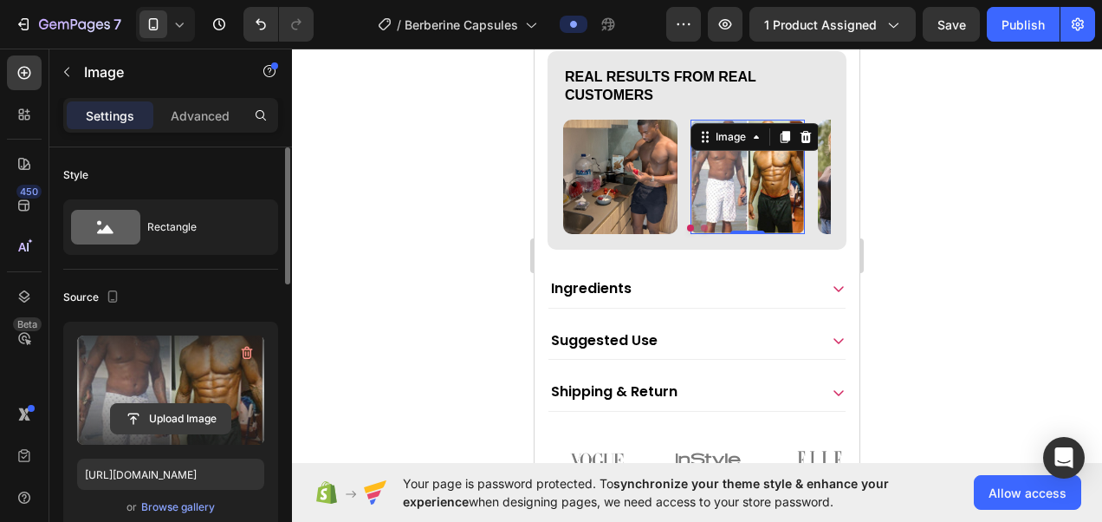
click at [210, 419] on input "file" at bounding box center [171, 418] width 120 height 29
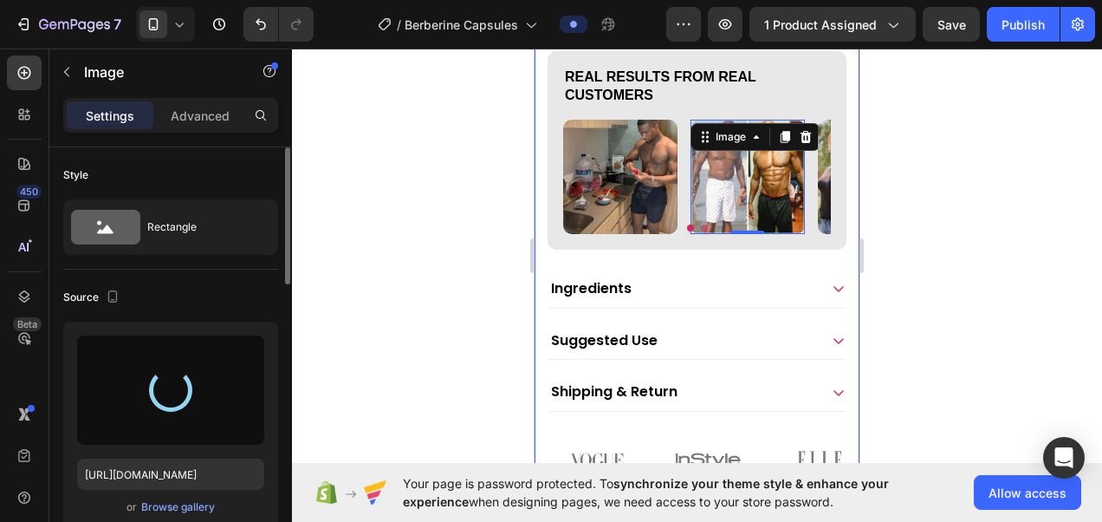
type input "https://cdn.shopify.com/s/files/1/0787/1620/7344/files/gempages_581797582632649…"
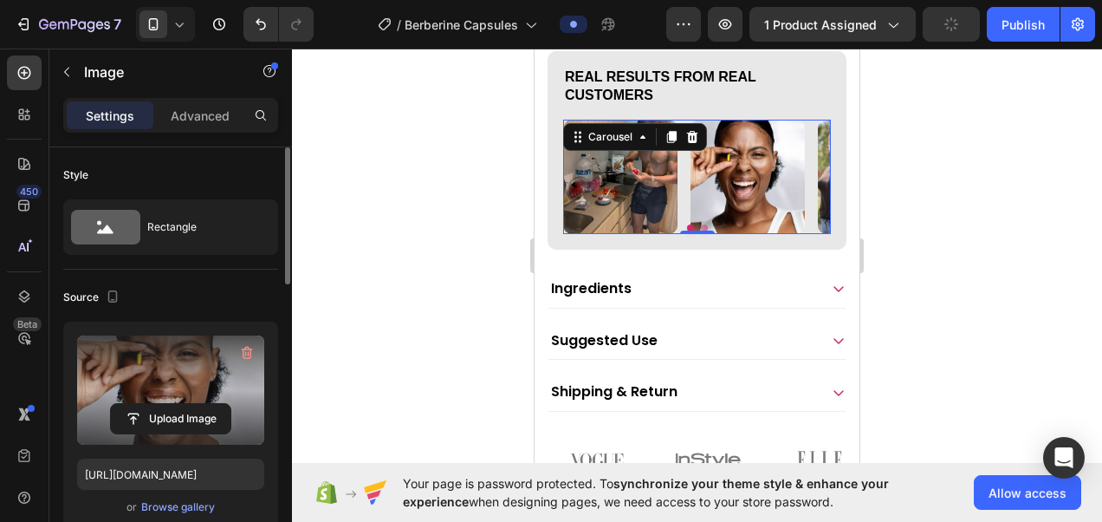
click at [701, 224] on button "Dot" at bounding box center [704, 227] width 7 height 7
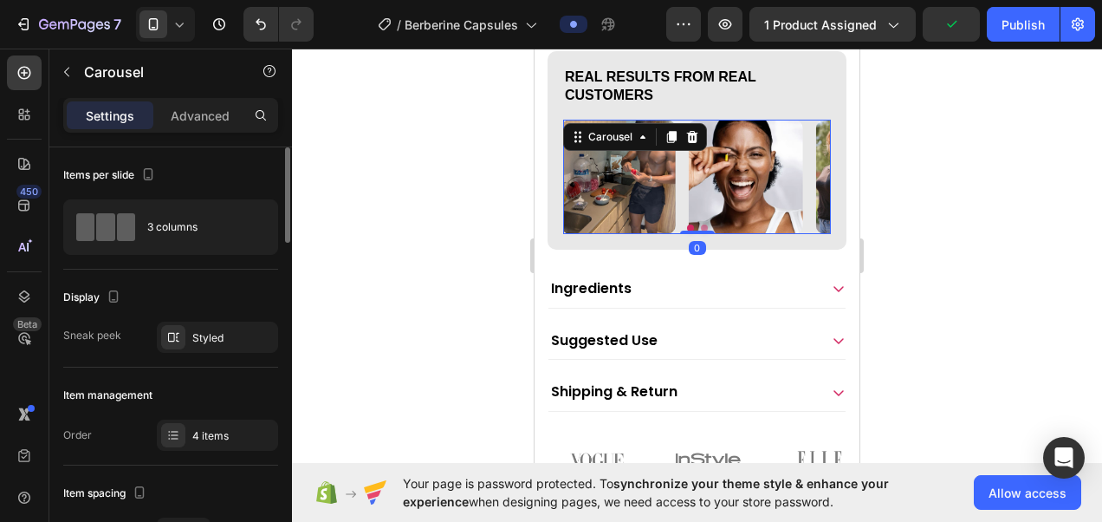
click at [701, 224] on button "Dot" at bounding box center [704, 227] width 7 height 7
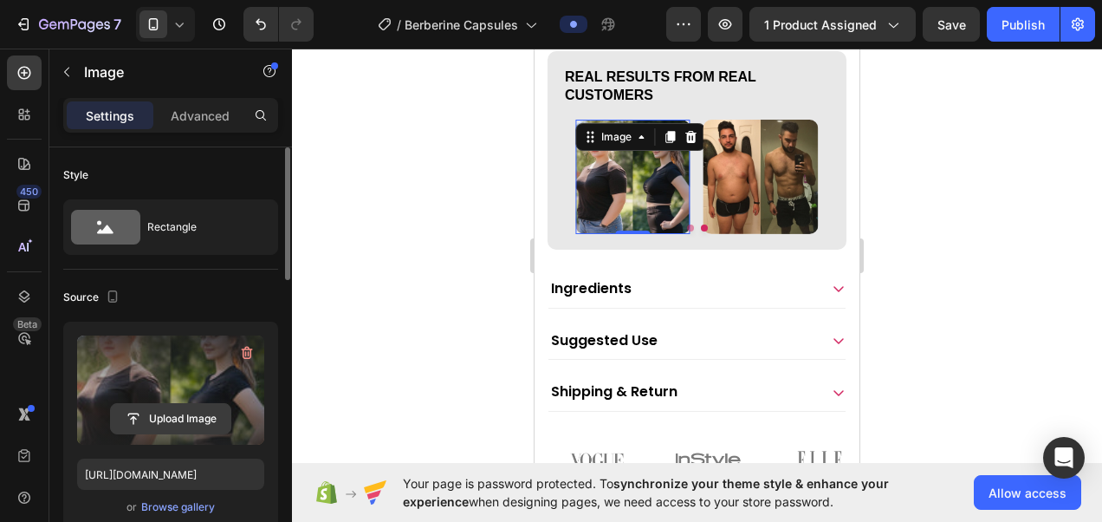
click at [179, 416] on input "file" at bounding box center [171, 418] width 120 height 29
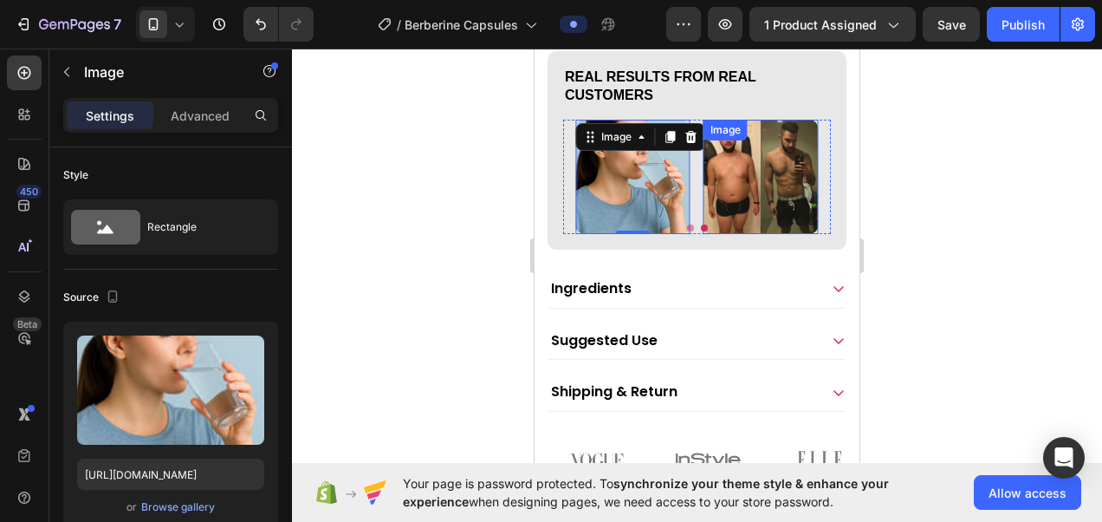
type input "https://cdn.shopify.com/s/files/1/0787/1620/7344/files/gempages_581797582632649…"
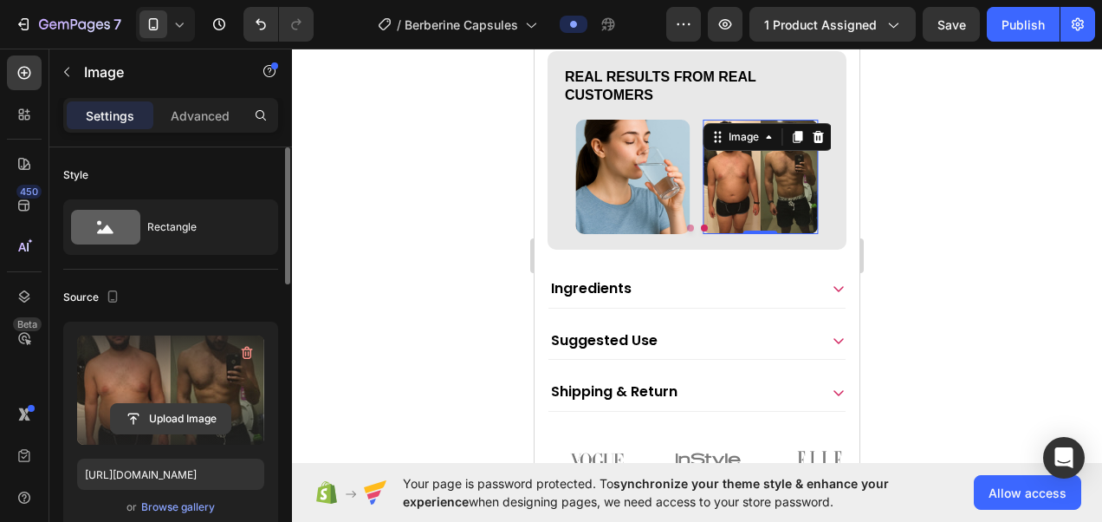
click at [180, 416] on input "file" at bounding box center [171, 418] width 120 height 29
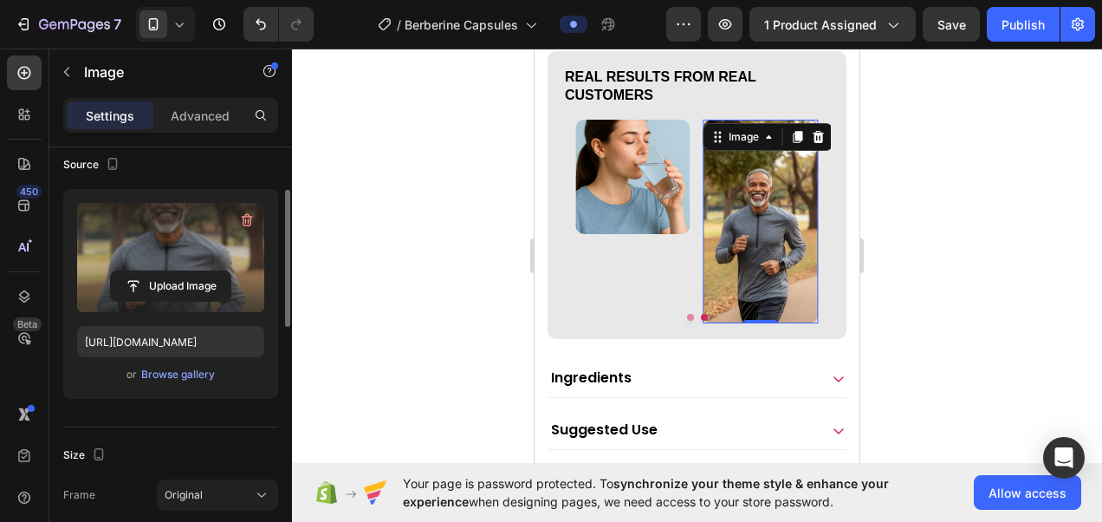
scroll to position [133, 0]
click at [263, 485] on icon at bounding box center [261, 493] width 17 height 17
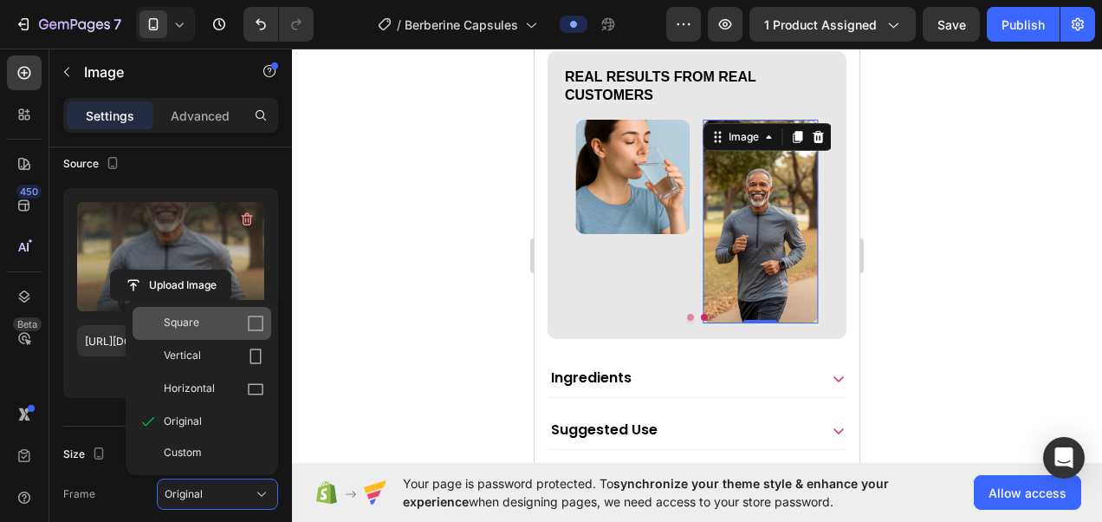
click at [247, 319] on icon at bounding box center [255, 323] width 17 height 17
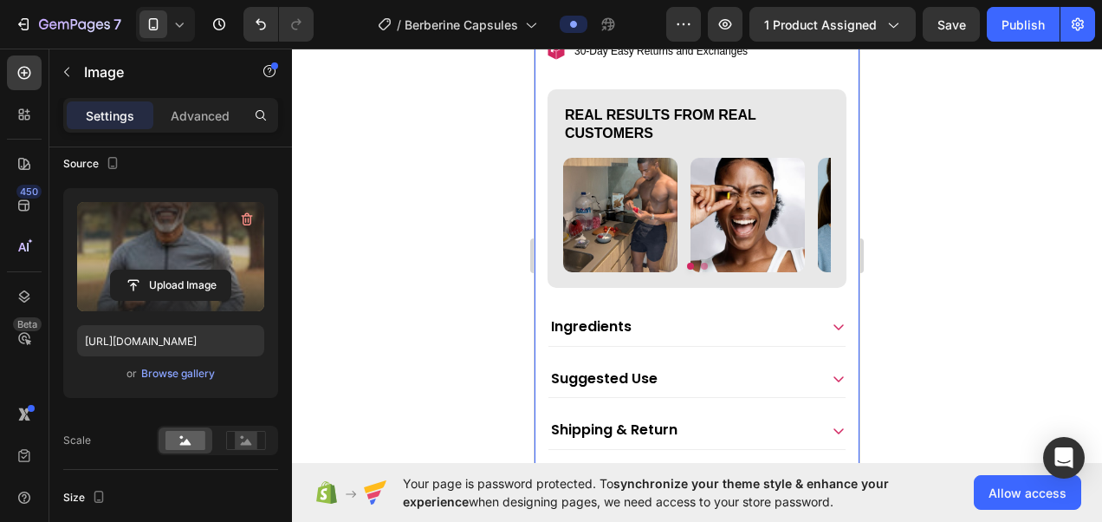
scroll to position [1071, 0]
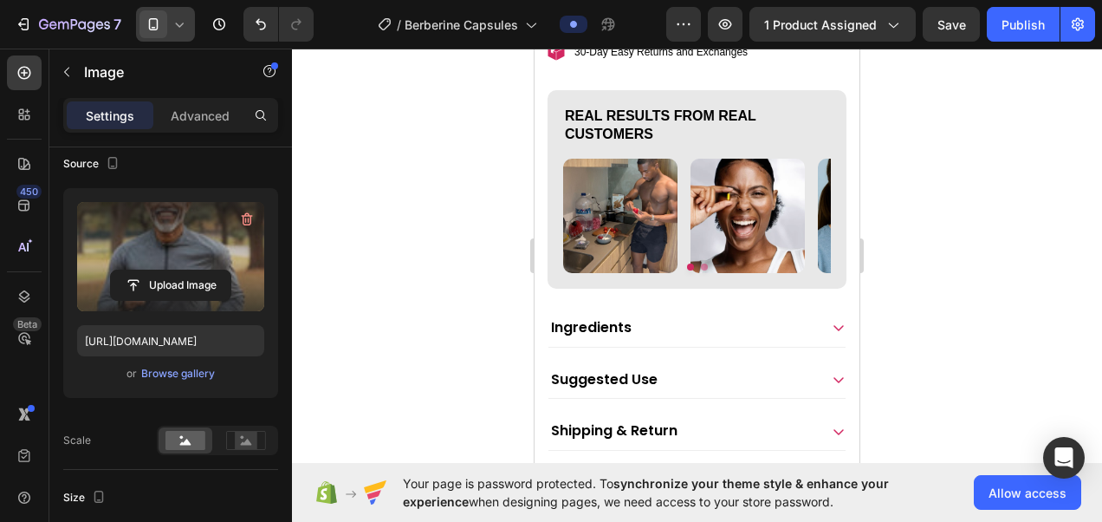
click at [172, 28] on icon at bounding box center [179, 24] width 17 height 17
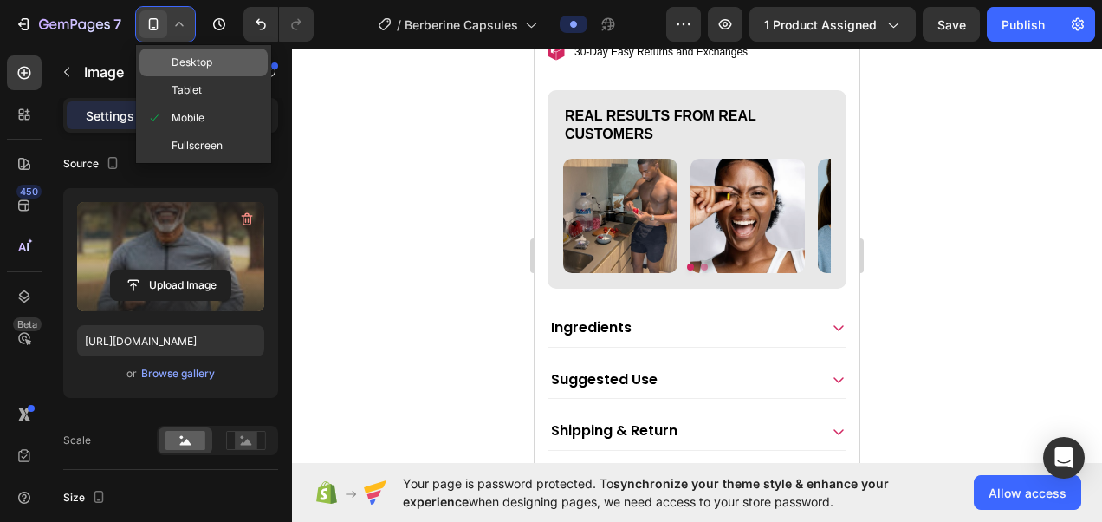
click at [186, 71] on span "Desktop" at bounding box center [192, 62] width 41 height 17
type input "https://placehold.co/813x813?text=Image"
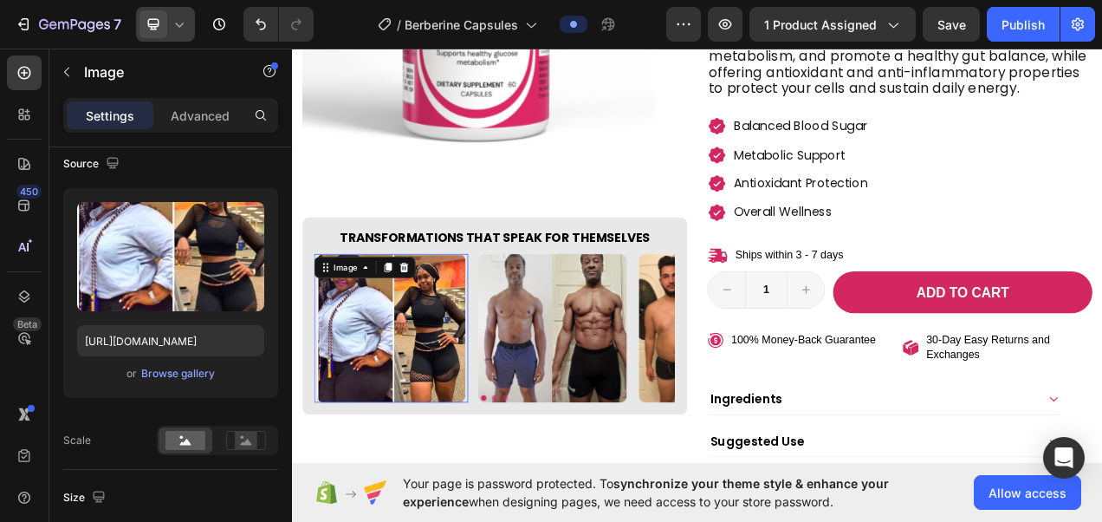
scroll to position [133, 0]
click at [191, 375] on div "Browse gallery" at bounding box center [178, 374] width 74 height 16
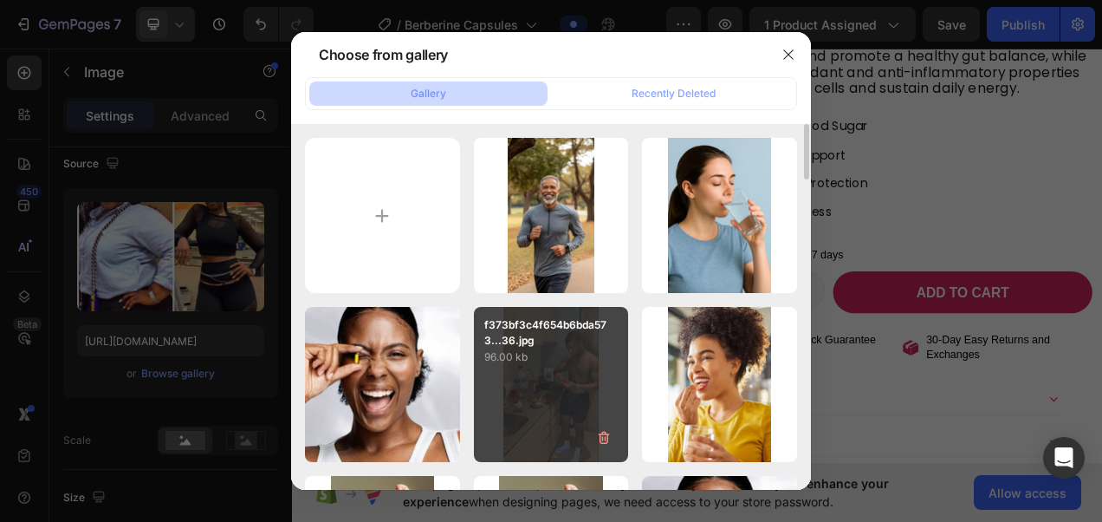
click at [532, 374] on div "f373bf3c4f654b6bda573...36.jpg 96.00 kb" at bounding box center [551, 384] width 155 height 155
type input "https://cdn.shopify.com/s/files/1/0787/1620/7344/files/gempages_581797582632649…"
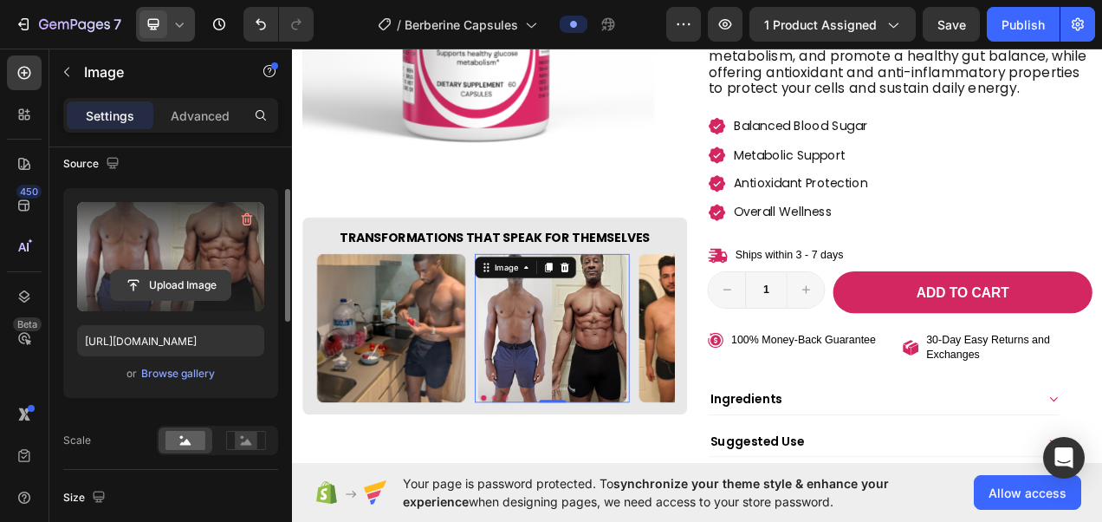
click at [206, 287] on input "file" at bounding box center [171, 284] width 120 height 29
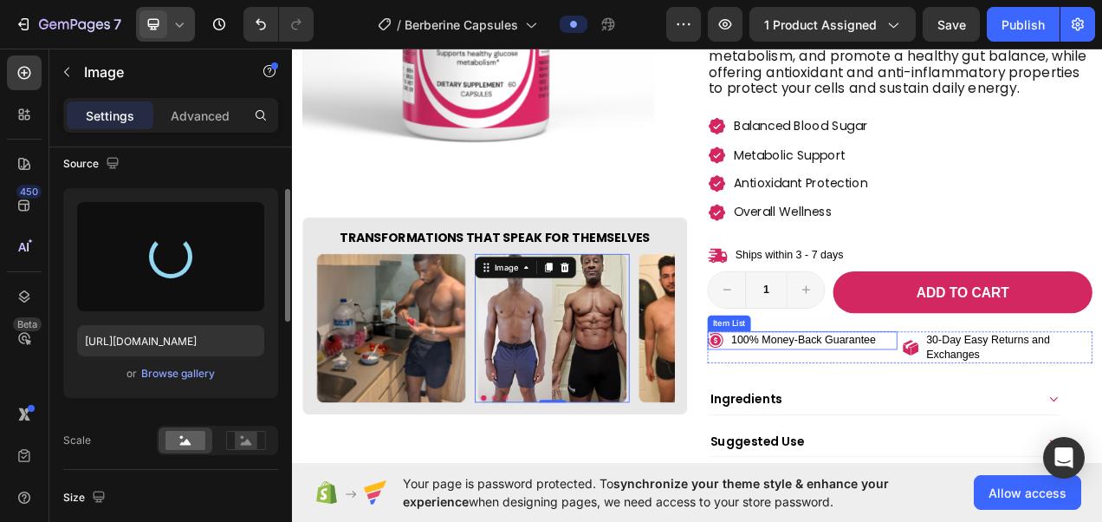
type input "https://cdn.shopify.com/s/files/1/0787/1620/7344/files/gempages_581797582632649…"
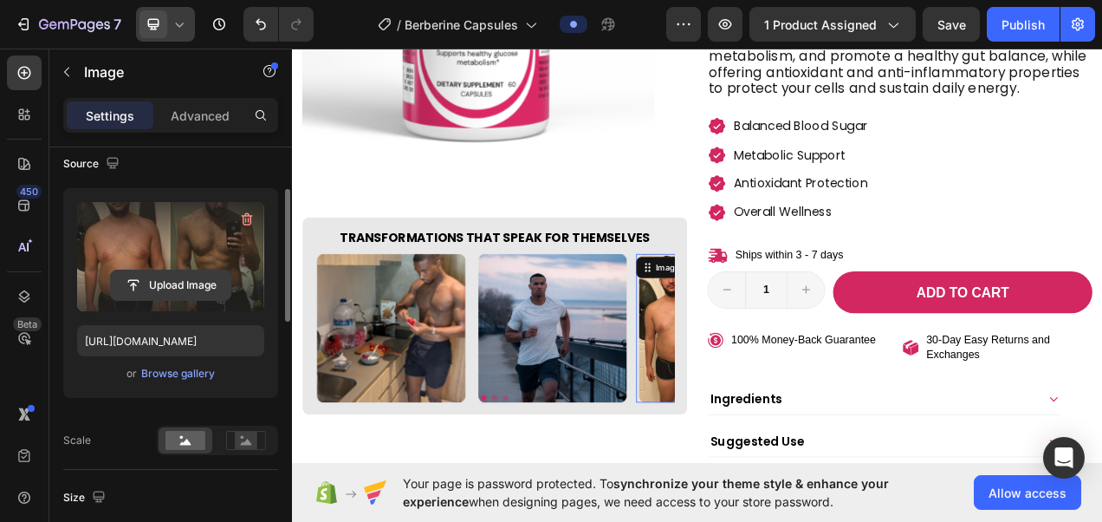
click at [206, 289] on input "file" at bounding box center [171, 284] width 120 height 29
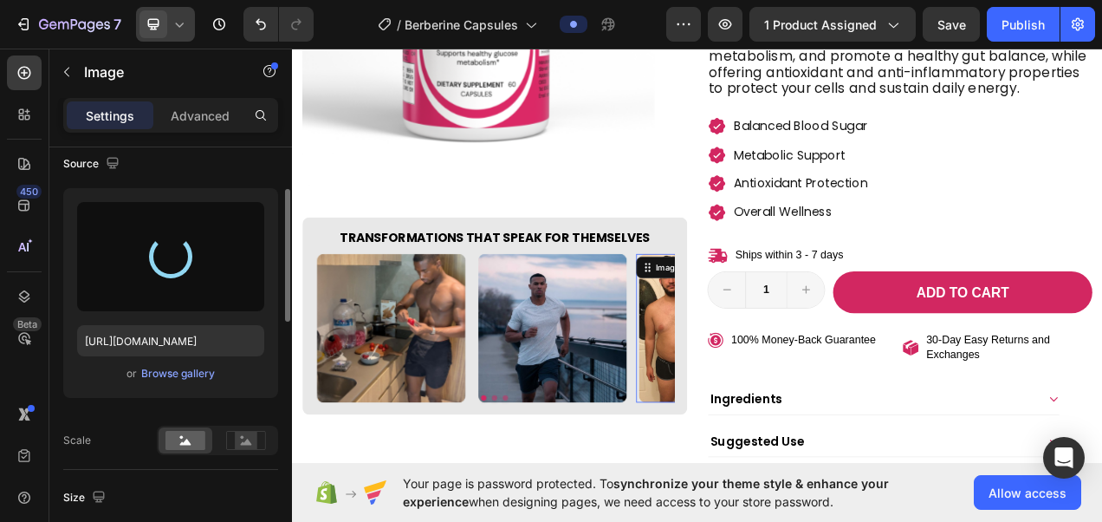
type input "https://cdn.shopify.com/s/files/1/0787/1620/7344/files/gempages_581797582632649…"
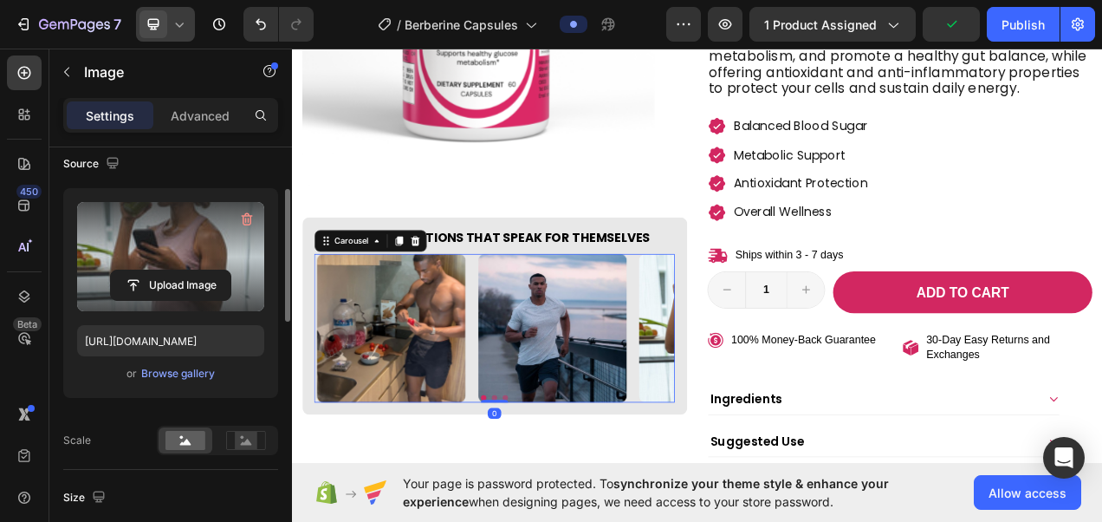
click at [564, 494] on button "Dot" at bounding box center [566, 497] width 7 height 7
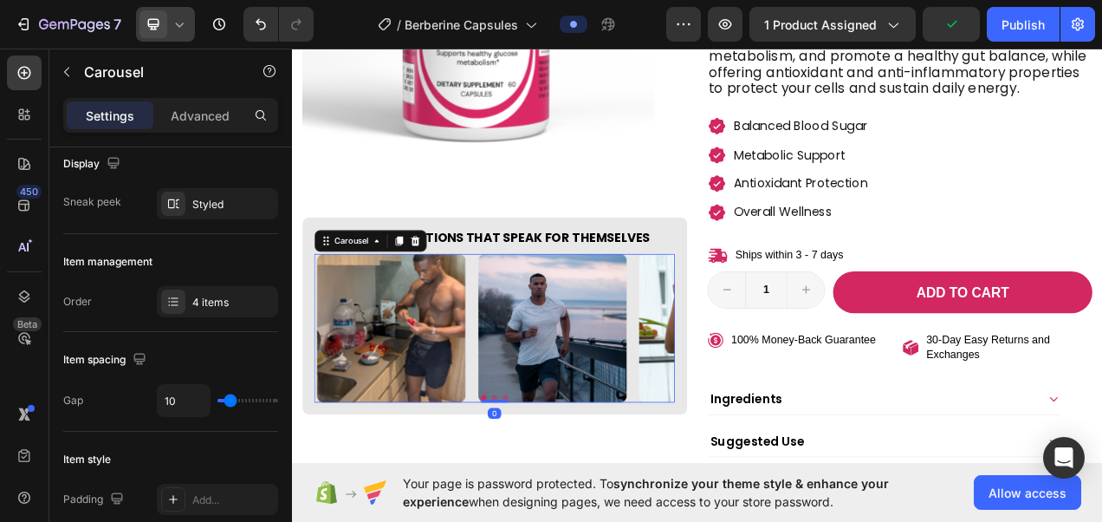
scroll to position [0, 0]
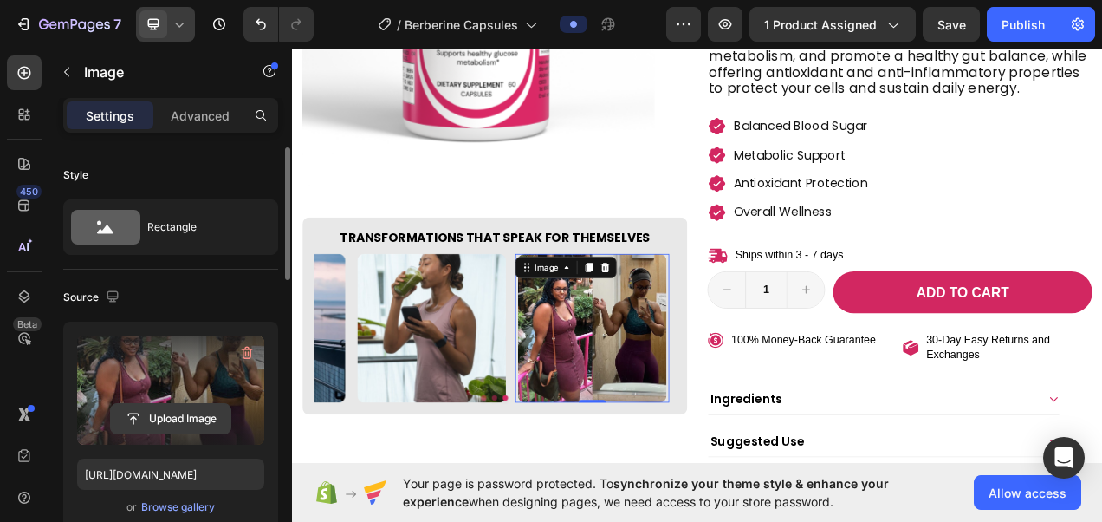
click at [179, 415] on input "file" at bounding box center [171, 418] width 120 height 29
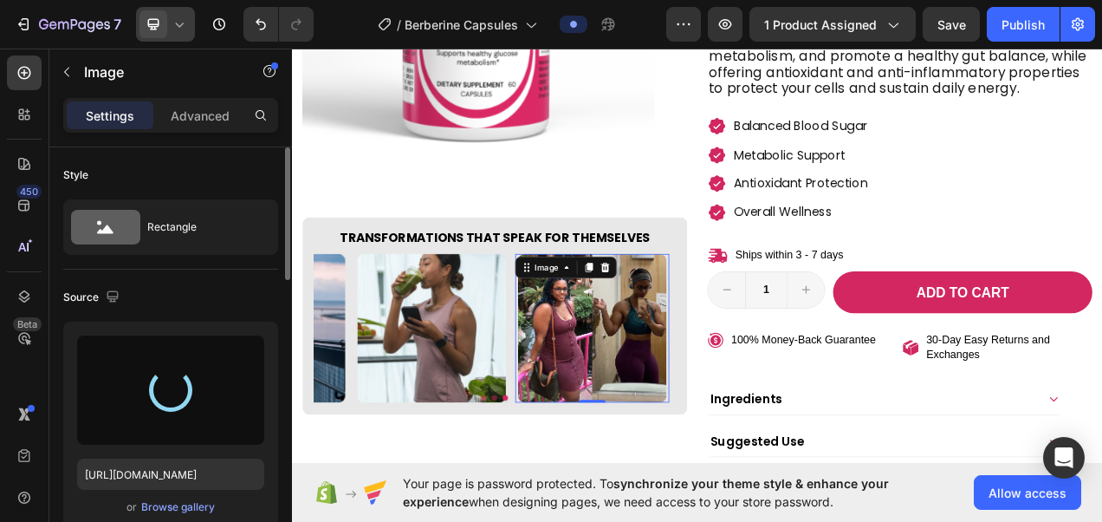
type input "https://cdn.shopify.com/s/files/1/0787/1620/7344/files/gempages_581797582632649…"
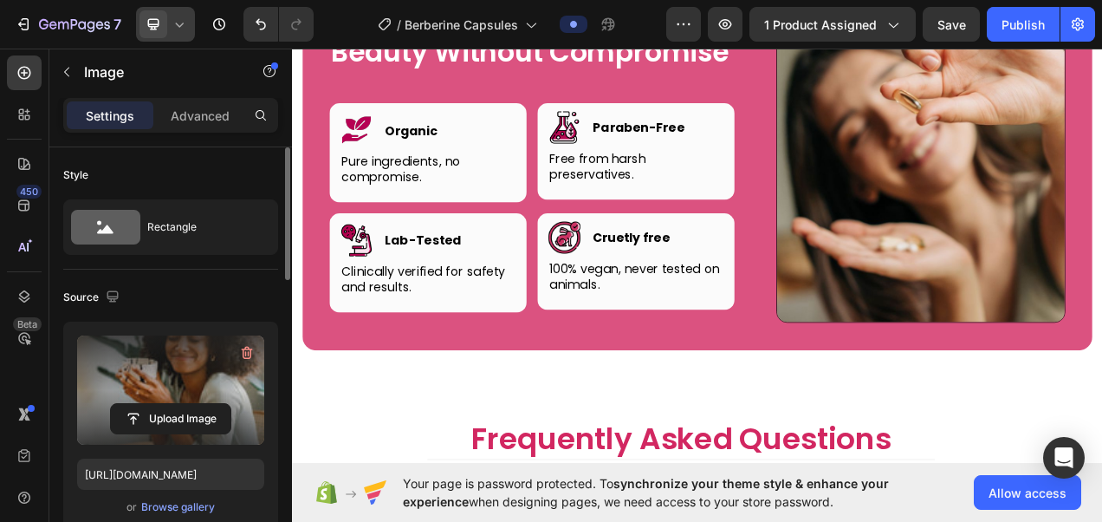
scroll to position [4978, 0]
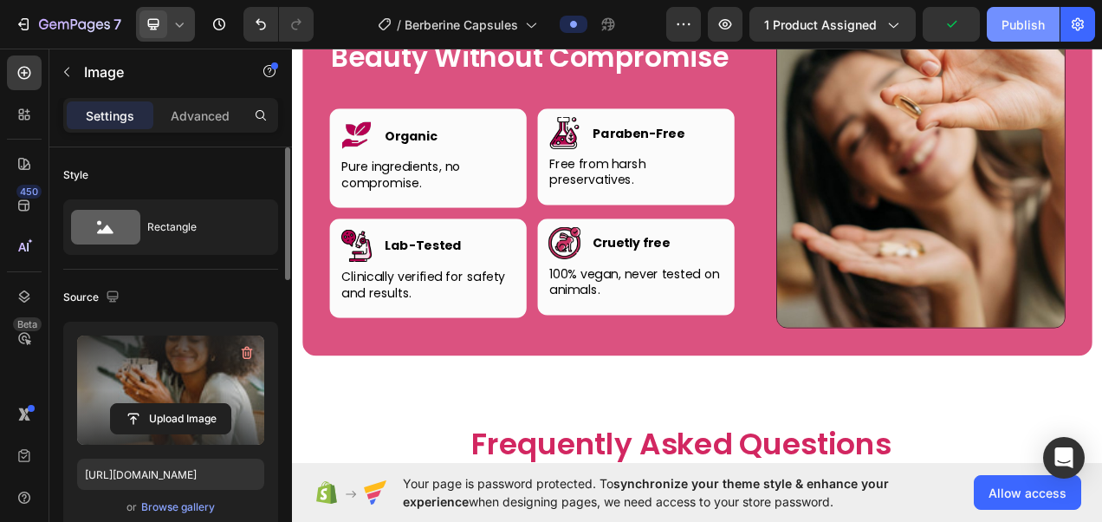
click at [1032, 21] on div "Publish" at bounding box center [1023, 25] width 43 height 18
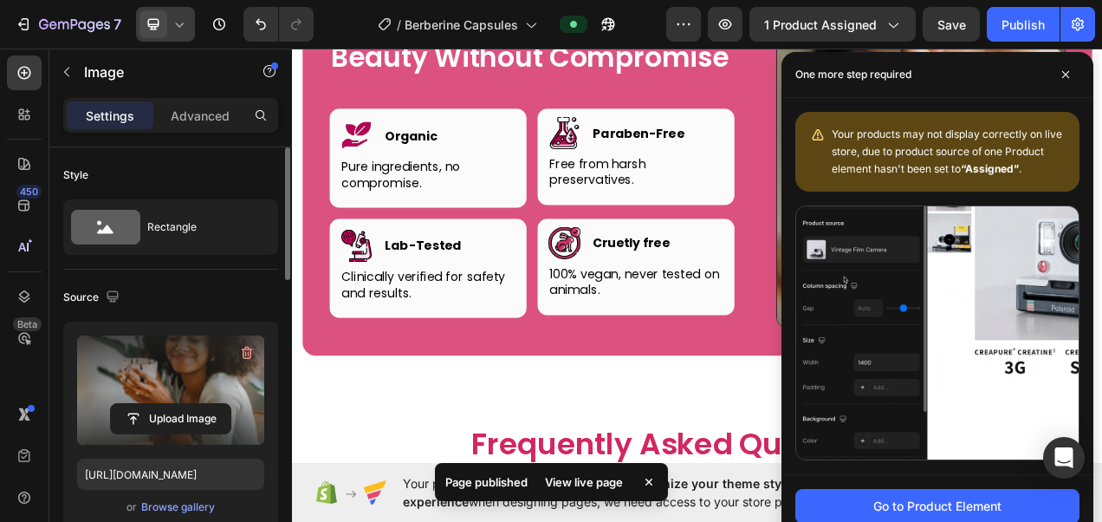
drag, startPoint x: 1032, startPoint y: 21, endPoint x: 913, endPoint y: 93, distance: 139.6
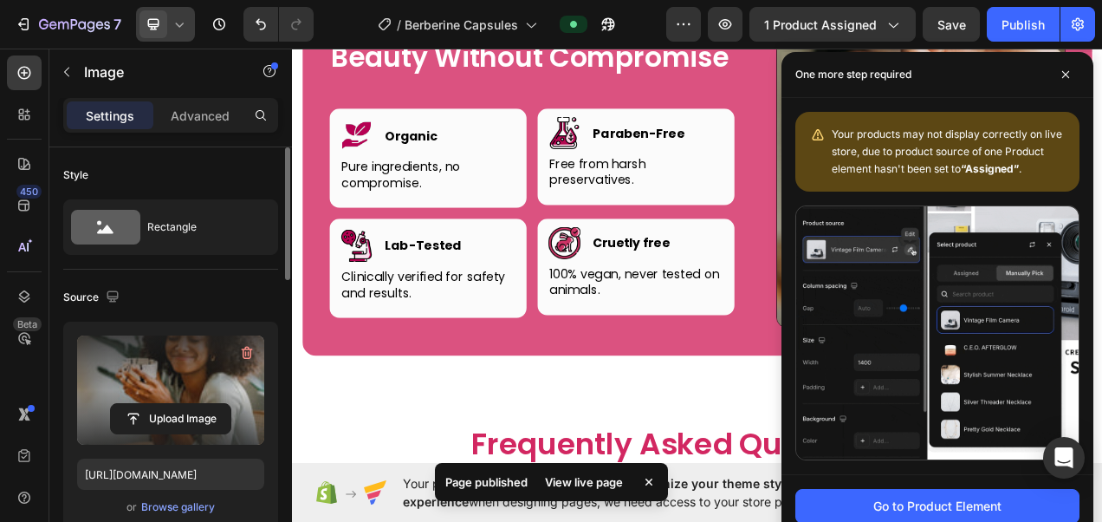
click at [913, 0] on div "7 Version history / Berberine Capsules Preview 1 product assigned Save Publish …" at bounding box center [551, 0] width 1102 height 0
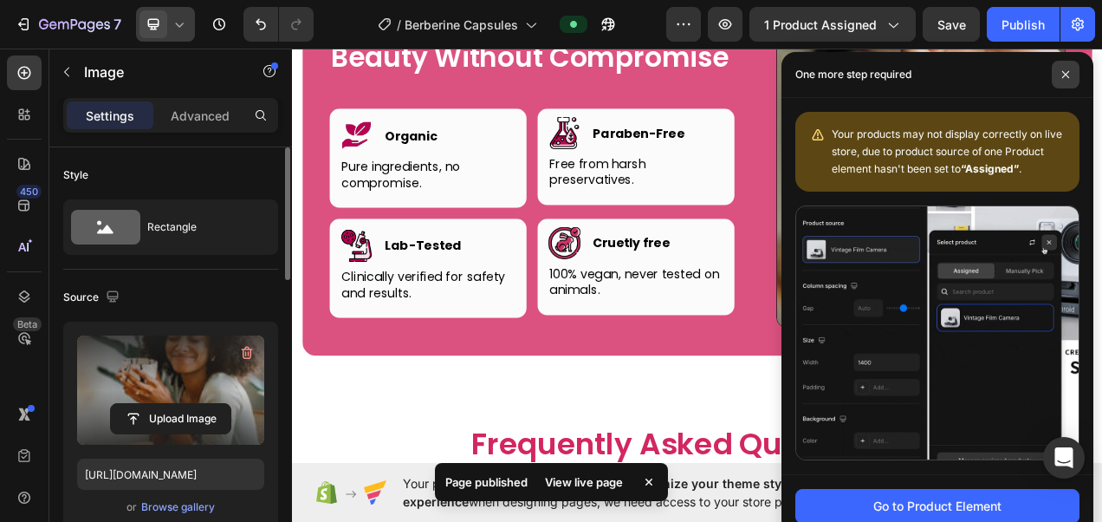
click at [1063, 73] on icon at bounding box center [1066, 74] width 9 height 9
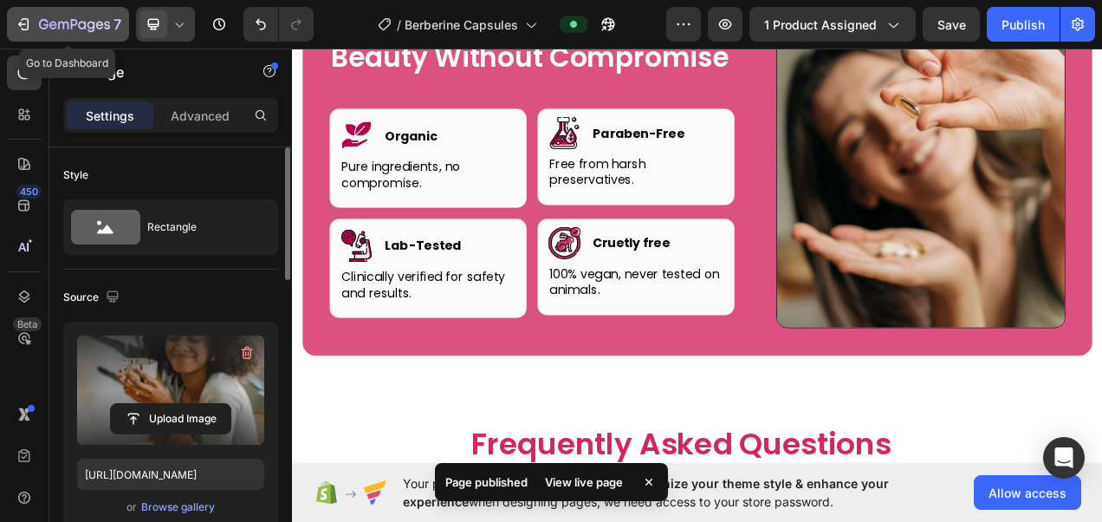
click at [83, 31] on icon "button" at bounding box center [74, 25] width 71 height 15
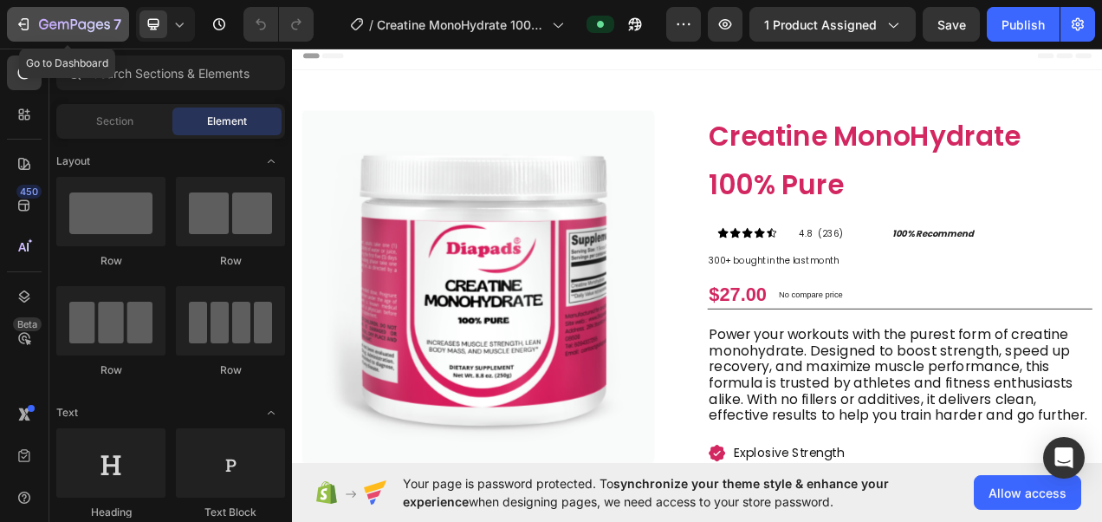
click at [36, 19] on div "7" at bounding box center [68, 24] width 107 height 21
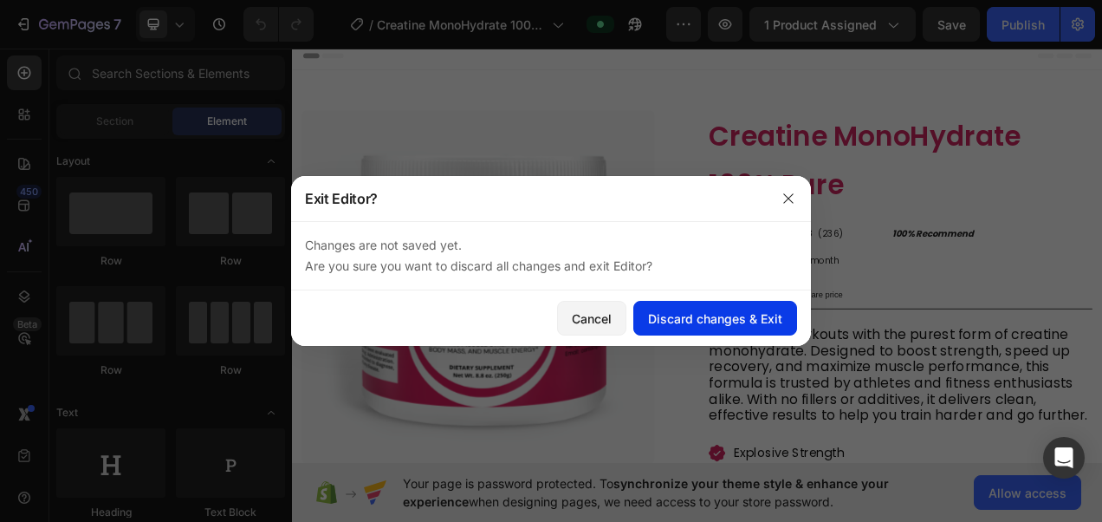
click at [752, 312] on div "Discard changes & Exit" at bounding box center [715, 318] width 134 height 18
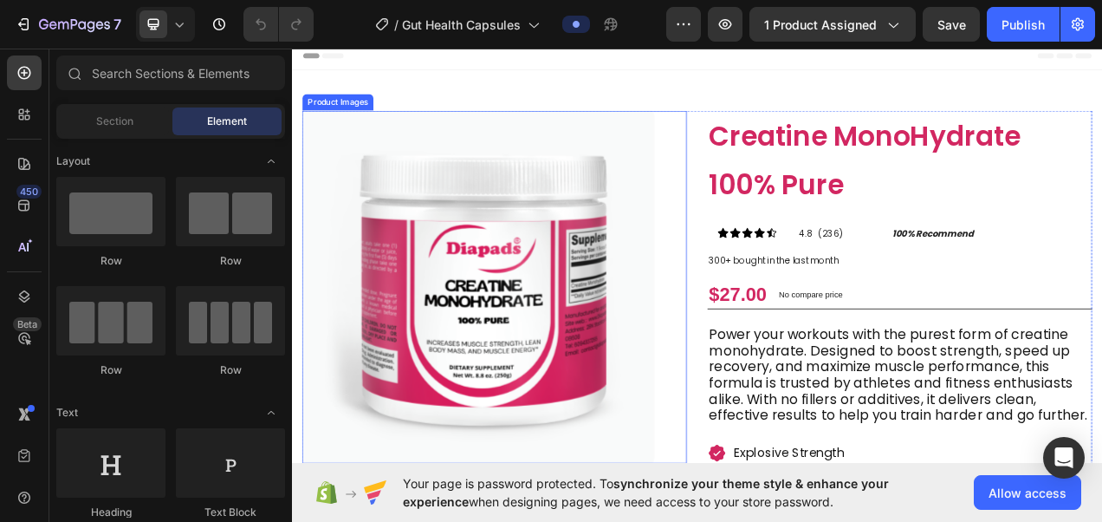
click at [628, 343] on img at bounding box center [531, 355] width 452 height 452
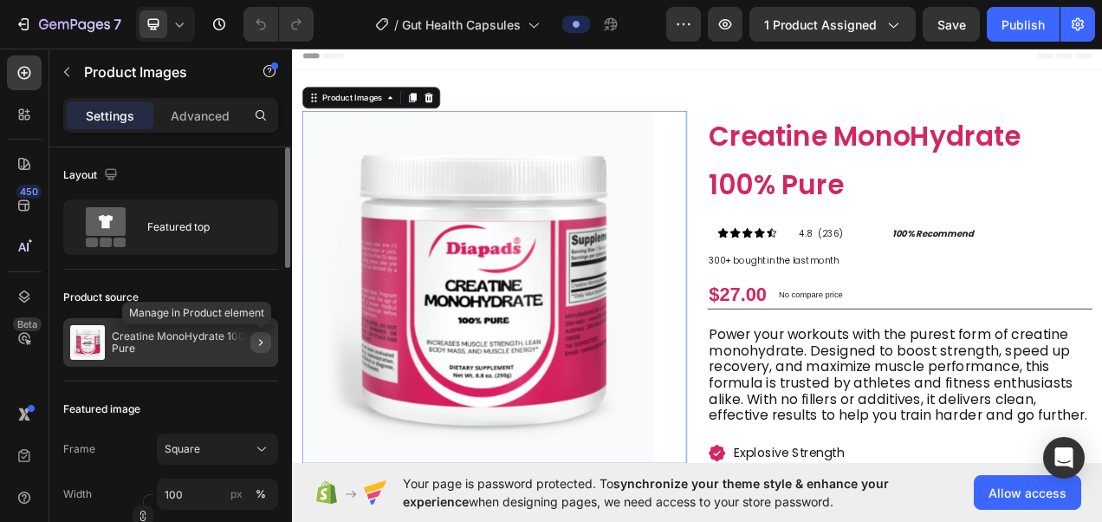
click at [258, 341] on icon "button" at bounding box center [261, 342] width 14 height 14
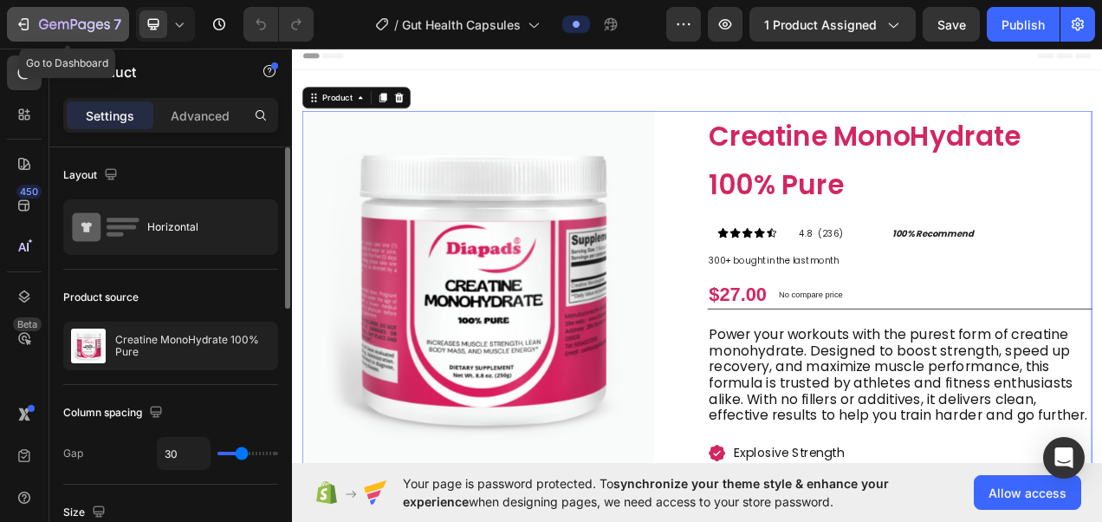
click at [47, 36] on button "7" at bounding box center [68, 24] width 122 height 35
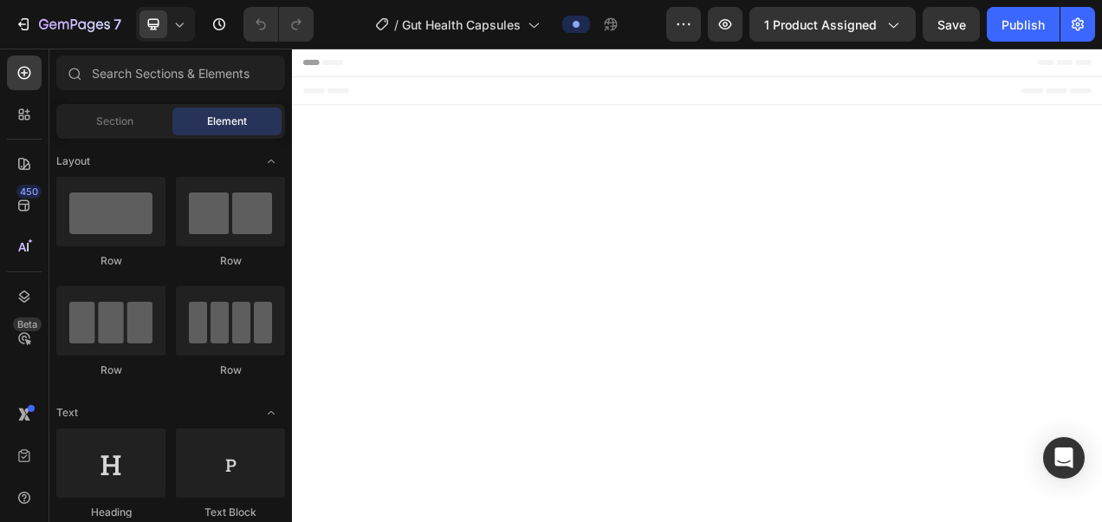
click at [552, 387] on body "Header Root Footer" at bounding box center [812, 353] width 1040 height 608
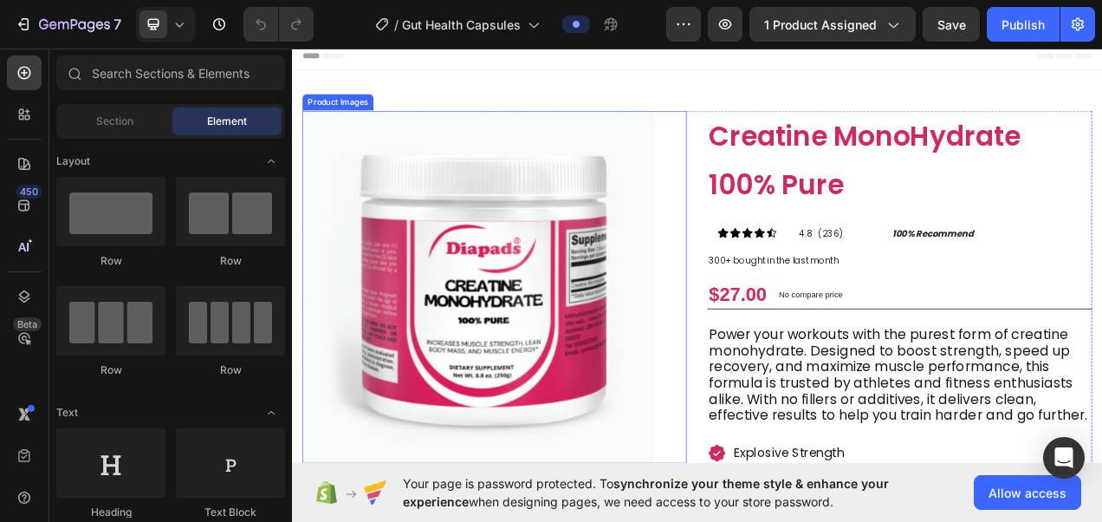
click at [606, 429] on img at bounding box center [531, 355] width 452 height 452
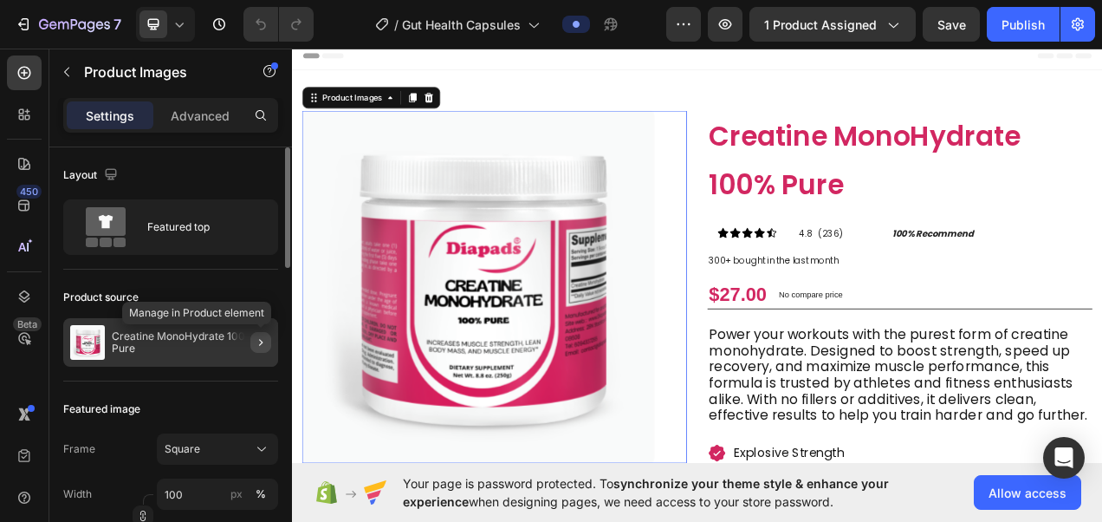
click at [259, 341] on icon "button" at bounding box center [261, 342] width 14 height 14
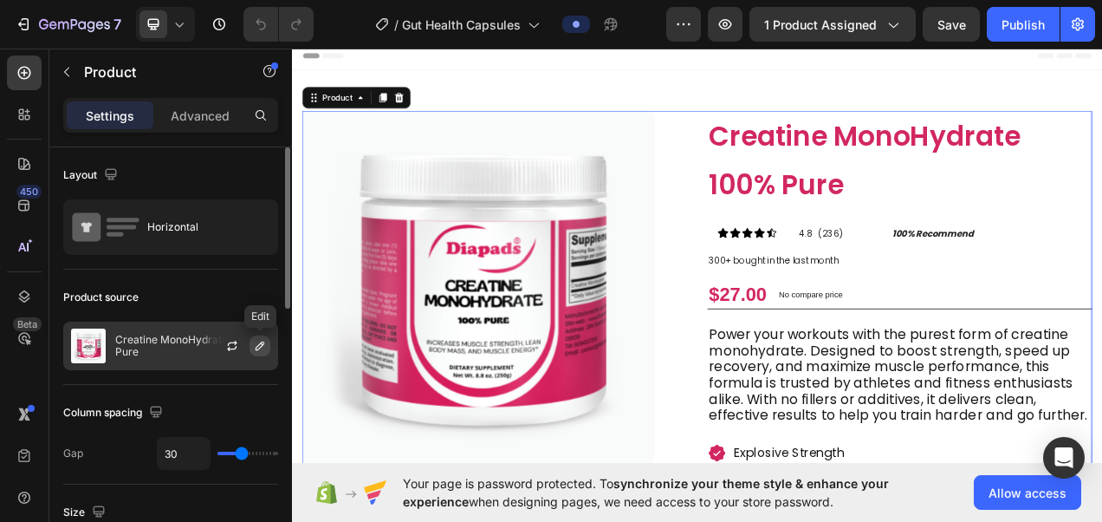
click at [256, 346] on icon "button" at bounding box center [260, 346] width 14 height 14
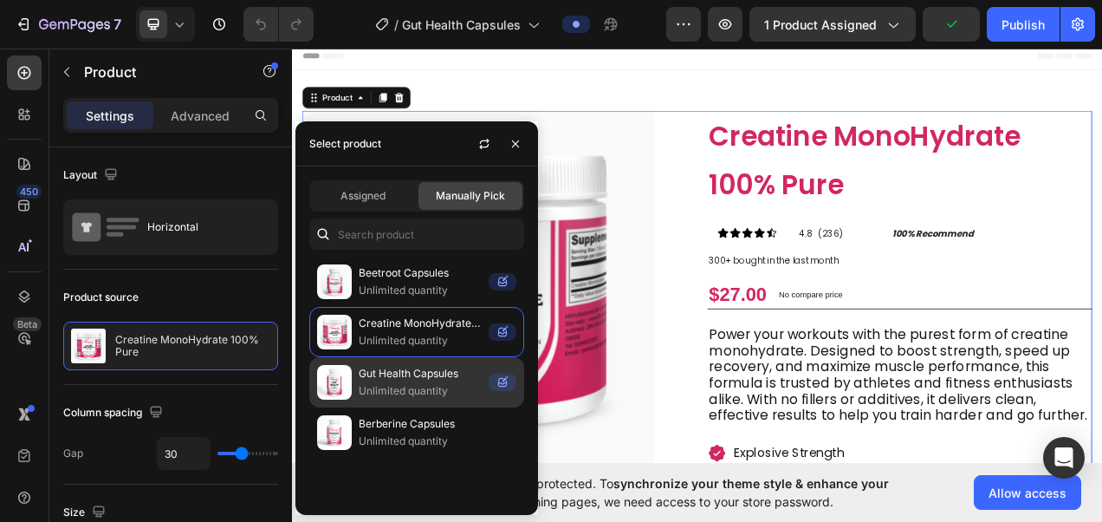
click at [410, 388] on p "Unlimited quantity" at bounding box center [420, 390] width 123 height 17
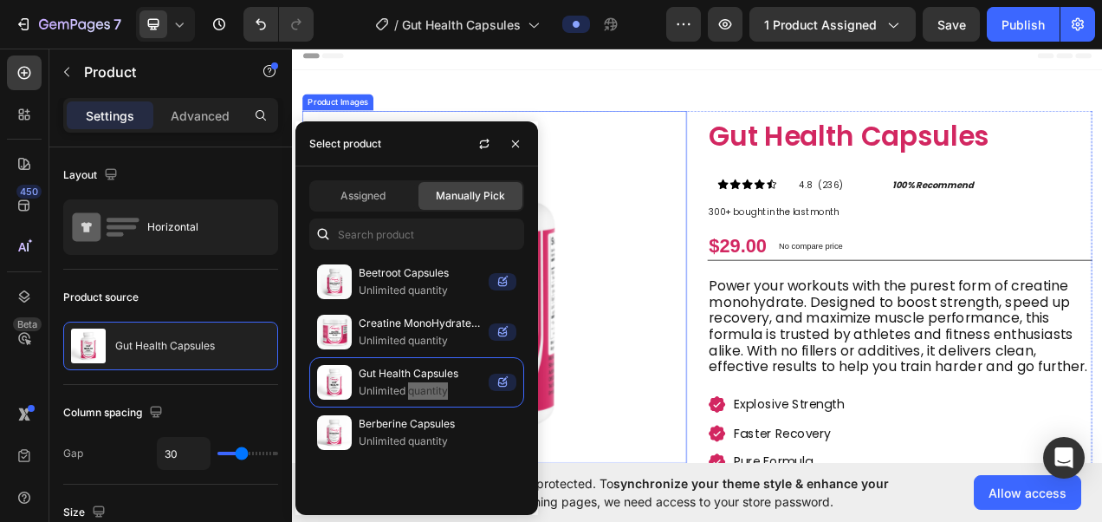
click at [702, 425] on img at bounding box center [531, 355] width 452 height 452
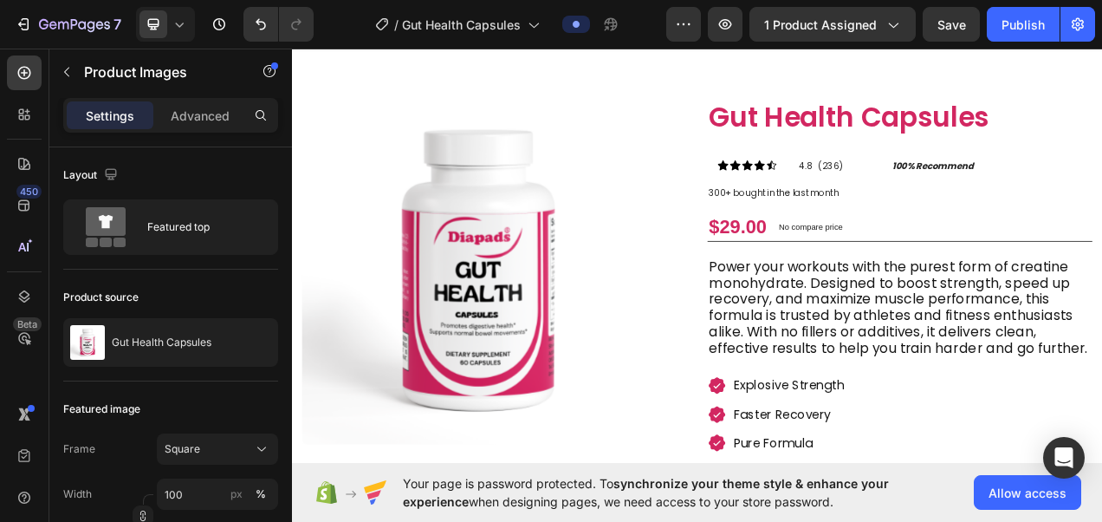
scroll to position [12, 0]
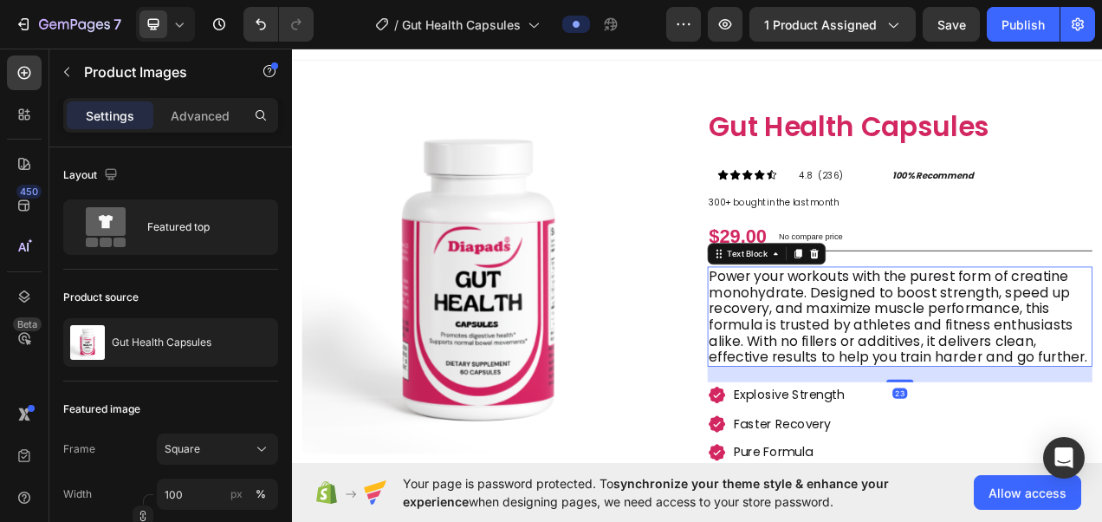
click at [906, 402] on p "Power your workouts with the purest form of creatine monohydrate. Designed to b…" at bounding box center [1072, 393] width 491 height 125
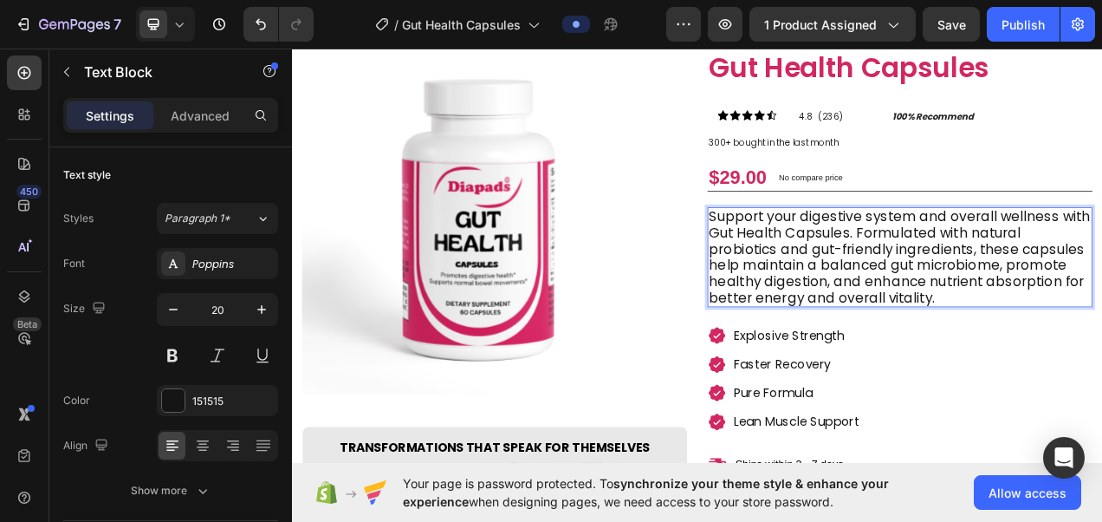
scroll to position [118, 0]
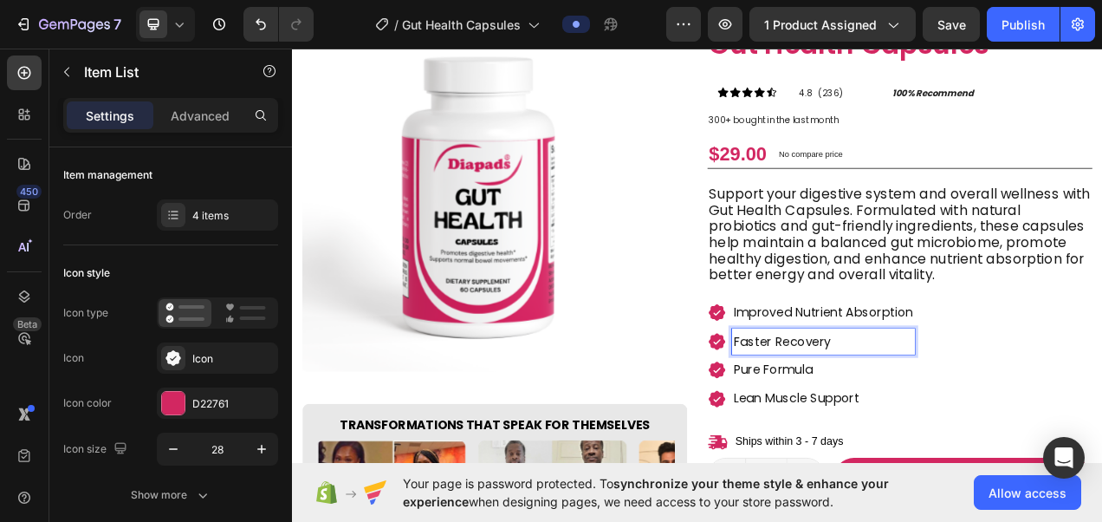
click at [926, 421] on p "Faster Recovery" at bounding box center [974, 426] width 230 height 28
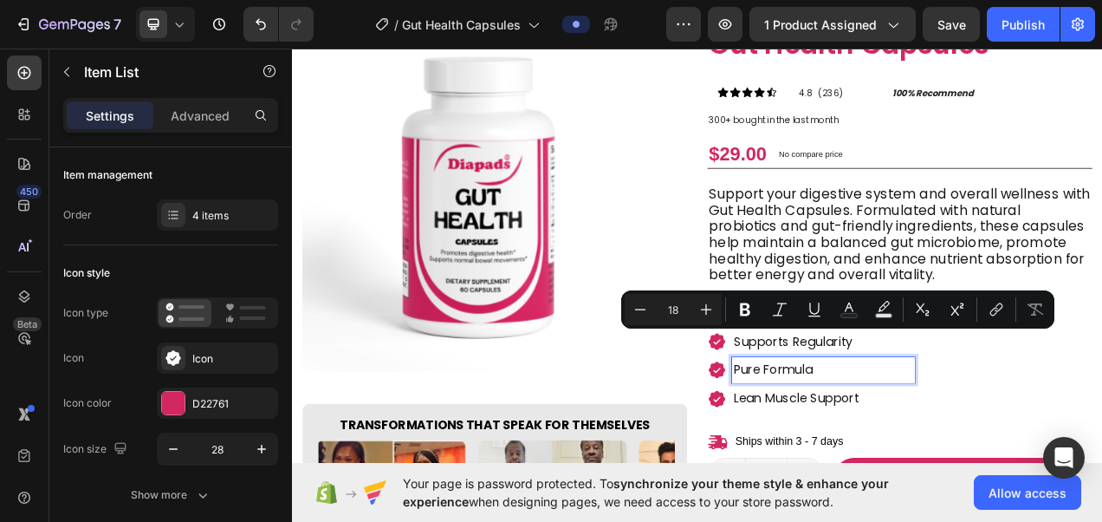
click at [908, 455] on p "Pure Formula" at bounding box center [974, 462] width 230 height 28
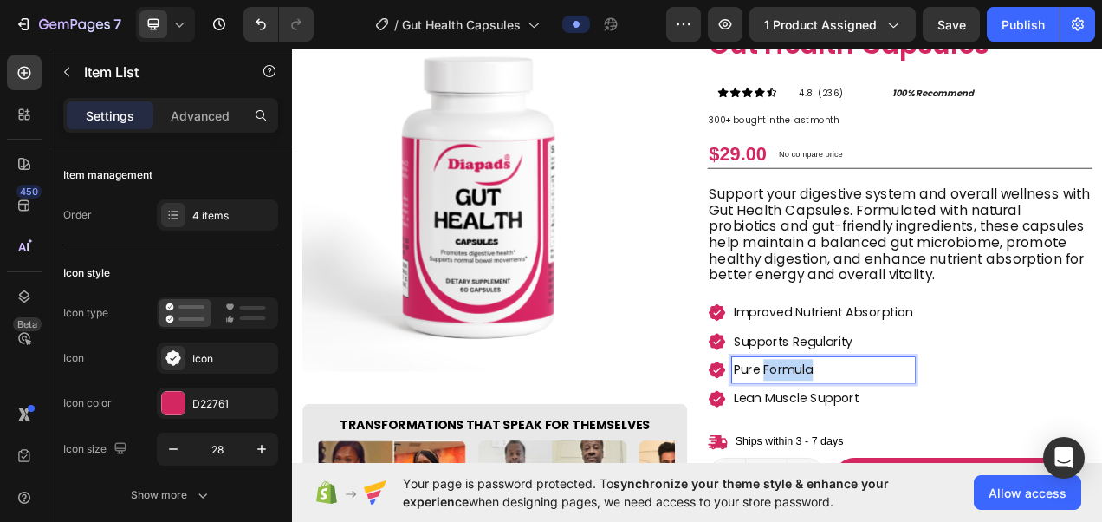
click at [908, 455] on p "Pure Formula" at bounding box center [974, 462] width 230 height 28
click at [906, 508] on p "Lean Muscle Support" at bounding box center [974, 499] width 230 height 28
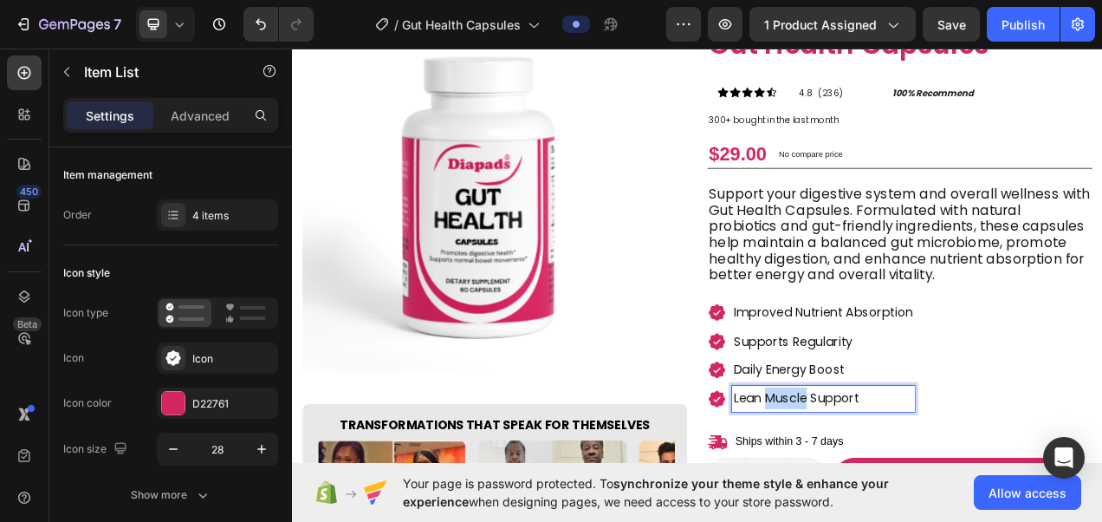
click at [906, 508] on p "Lean Muscle Support" at bounding box center [974, 499] width 230 height 28
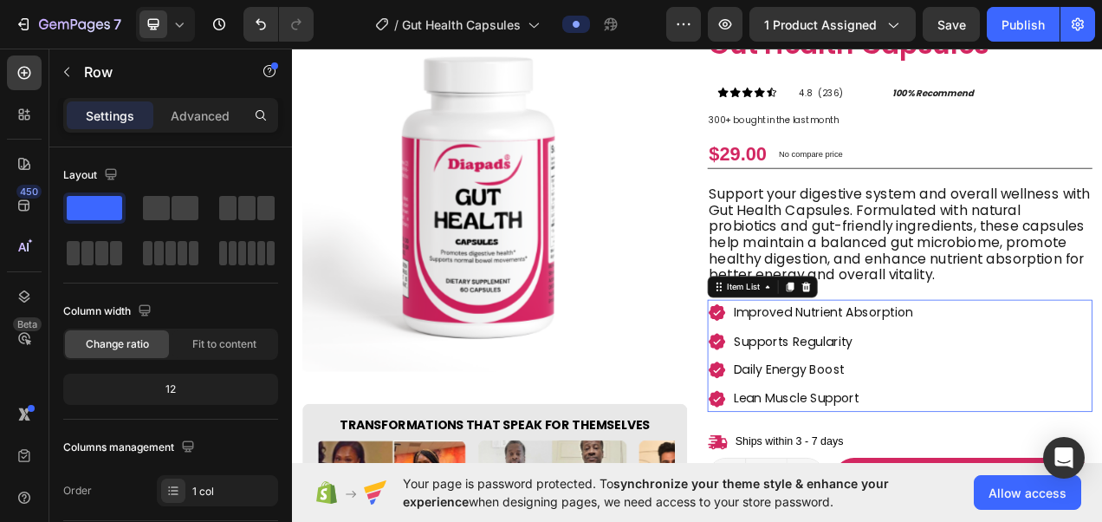
click at [946, 498] on p "Lean Muscle Support" at bounding box center [974, 499] width 230 height 28
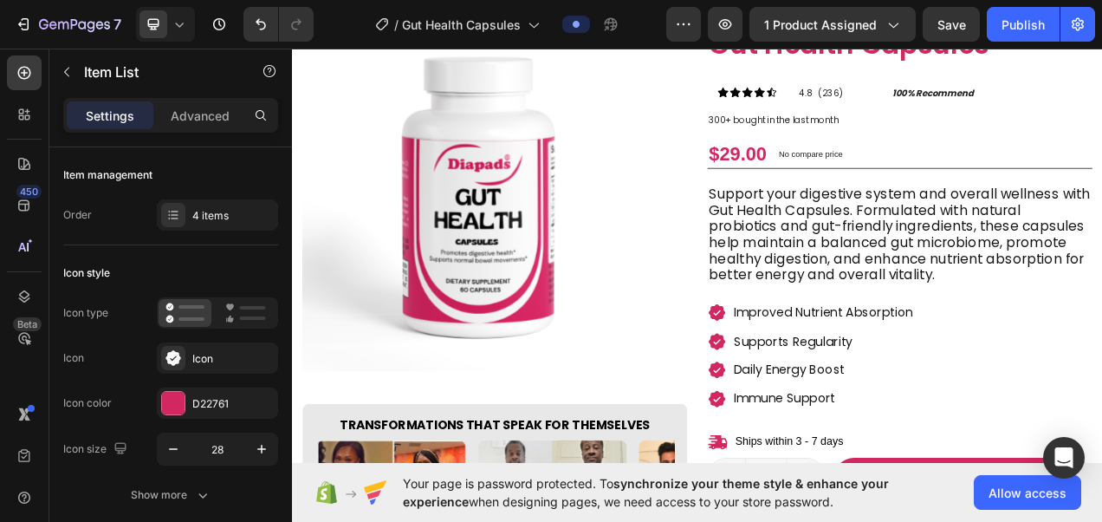
click at [1102, 433] on div "Improved Nutrient Absorption Supports Regularity Daily Energy Boost Immune Supp…" at bounding box center [1072, 444] width 494 height 144
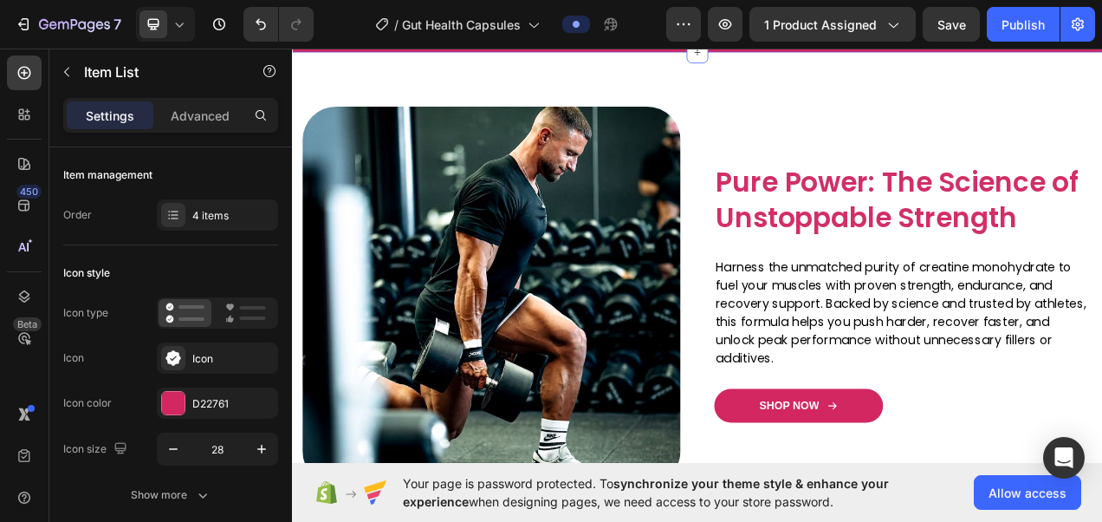
scroll to position [1267, 0]
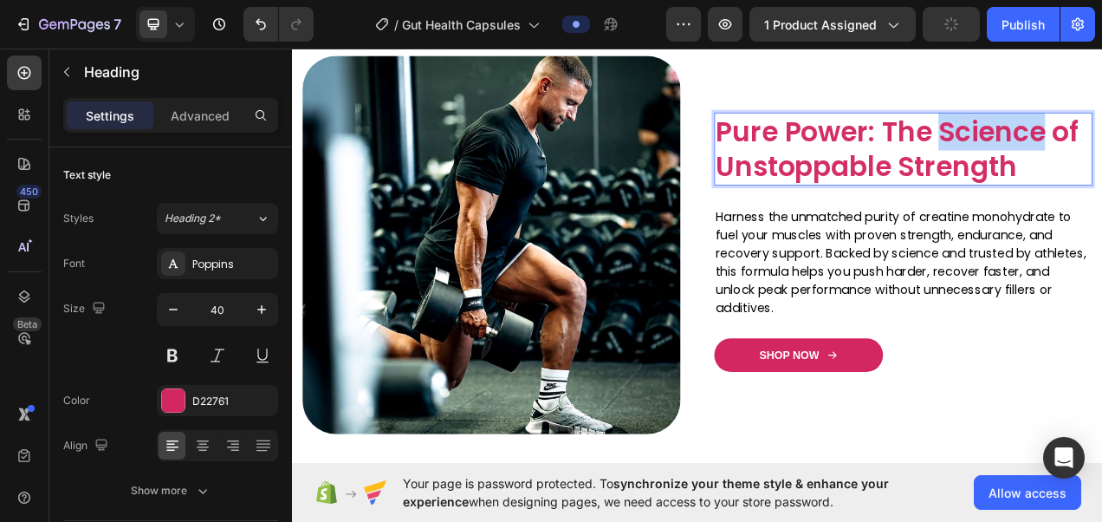
click at [1102, 225] on span "Pure Power: The Science of Unstoppable Strength" at bounding box center [1068, 179] width 465 height 94
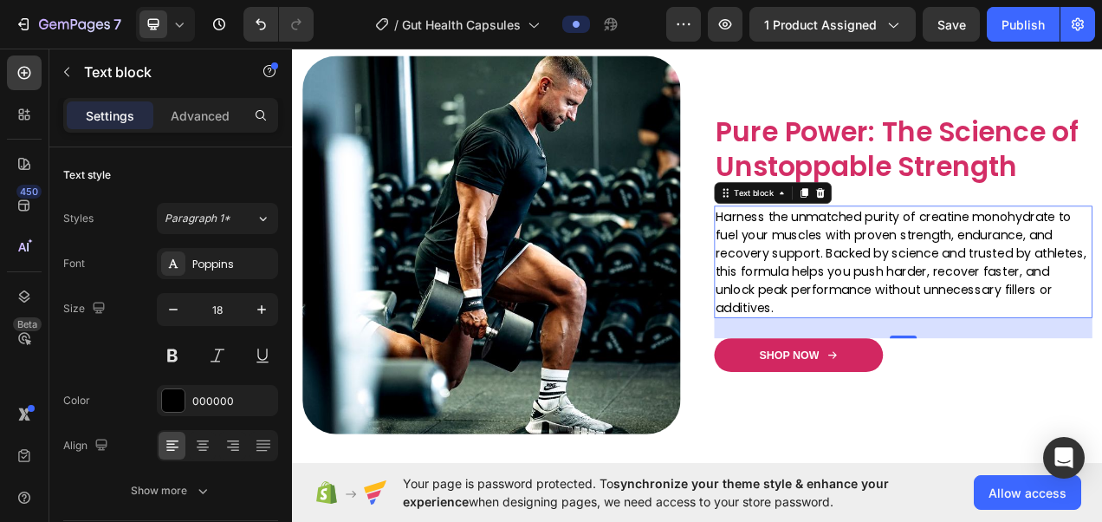
click at [894, 343] on p "Harness the unmatched purity of creatine monohydrate to fuel your muscles with …" at bounding box center [1077, 323] width 482 height 140
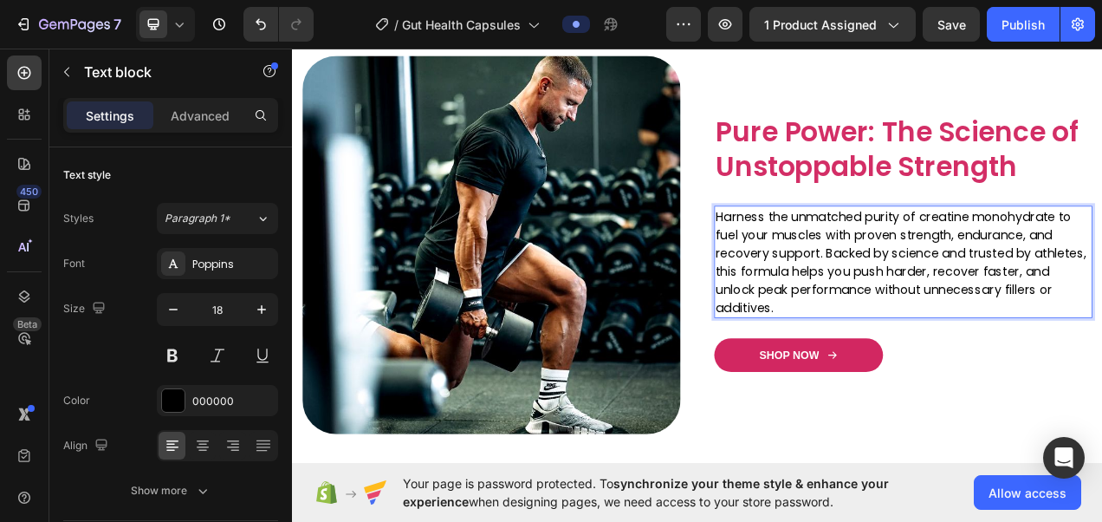
click at [894, 343] on p "Harness the unmatched purity of creatine monohydrate to fuel your muscles with …" at bounding box center [1077, 323] width 482 height 140
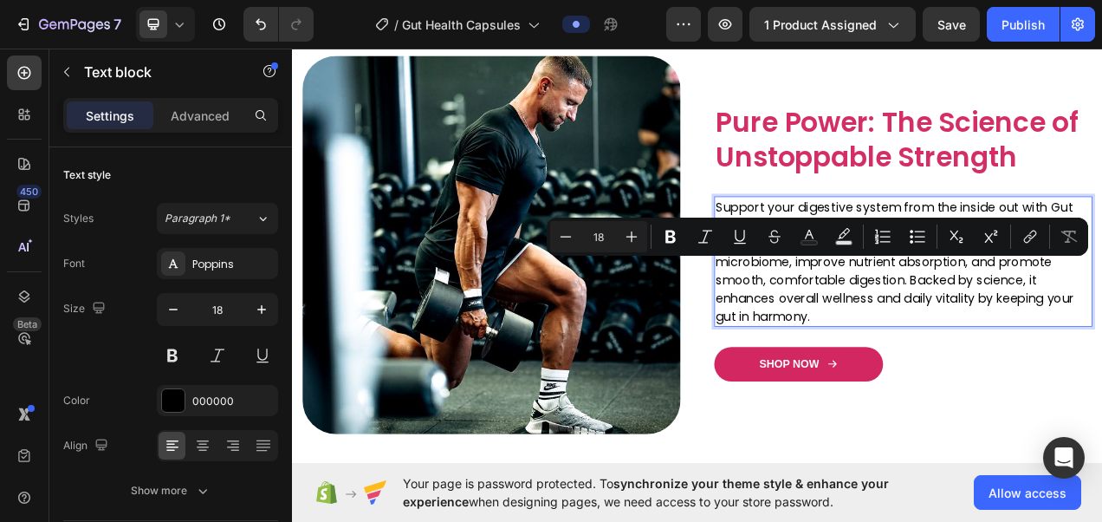
scroll to position [1255, 0]
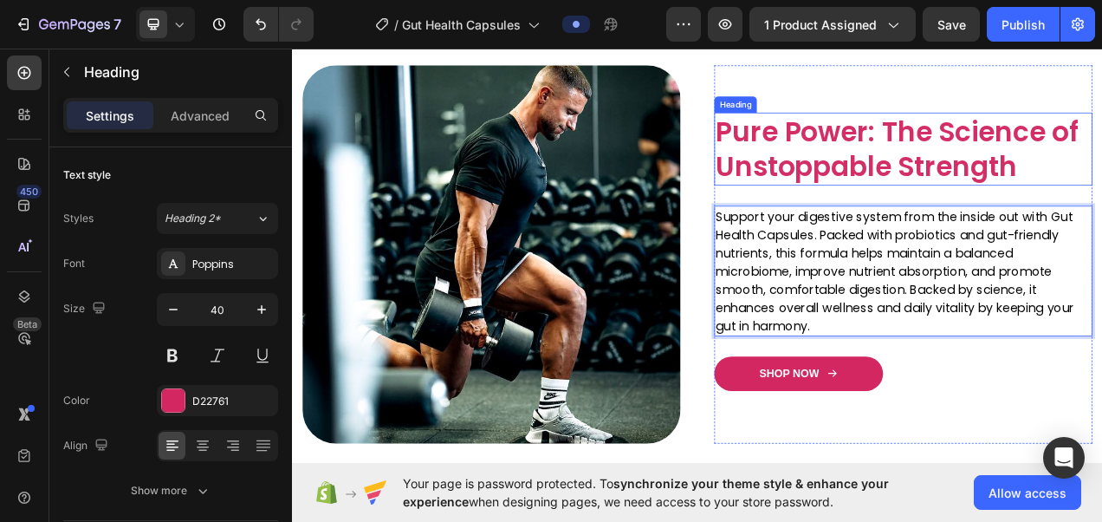
click at [970, 225] on span "Pure Power: The Science of Unstoppable Strength" at bounding box center [1068, 179] width 465 height 94
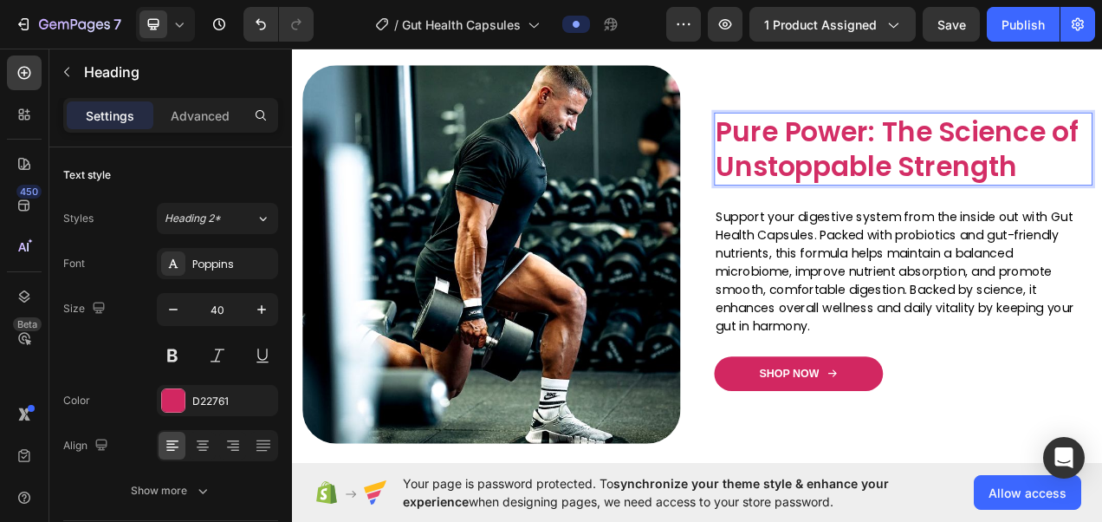
scroll to position [1232, 0]
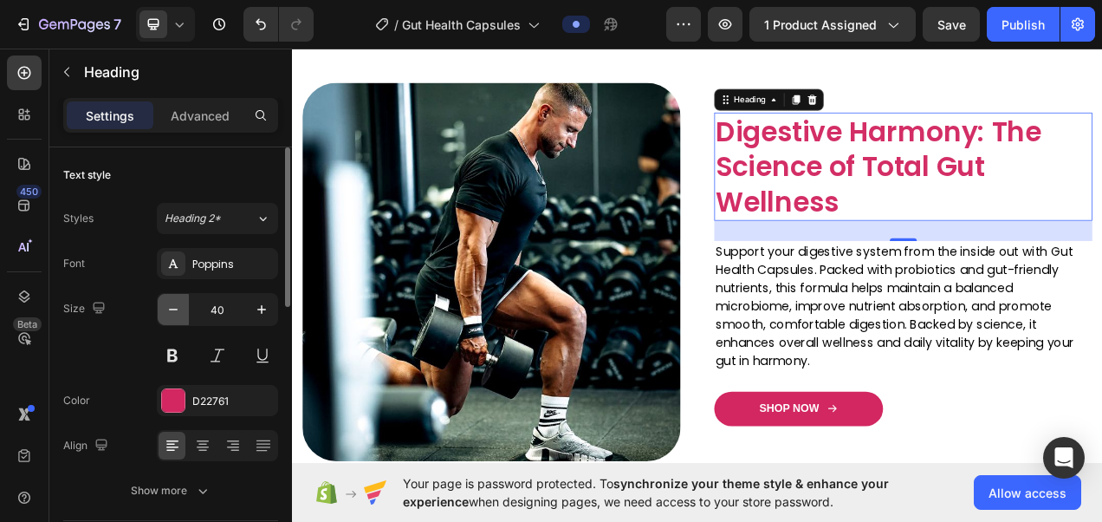
click at [173, 314] on icon "button" at bounding box center [173, 309] width 17 height 17
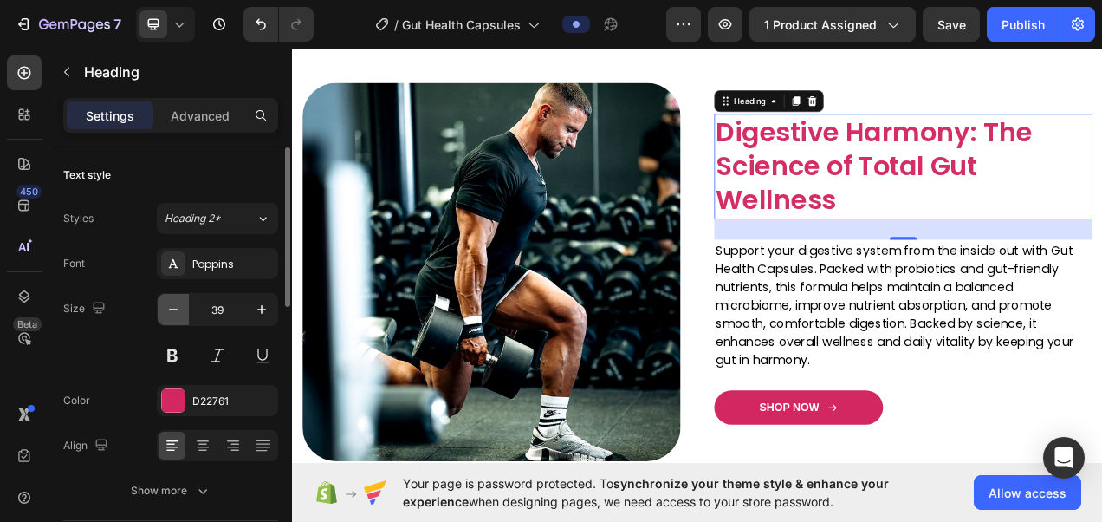
click at [173, 314] on icon "button" at bounding box center [173, 309] width 17 height 17
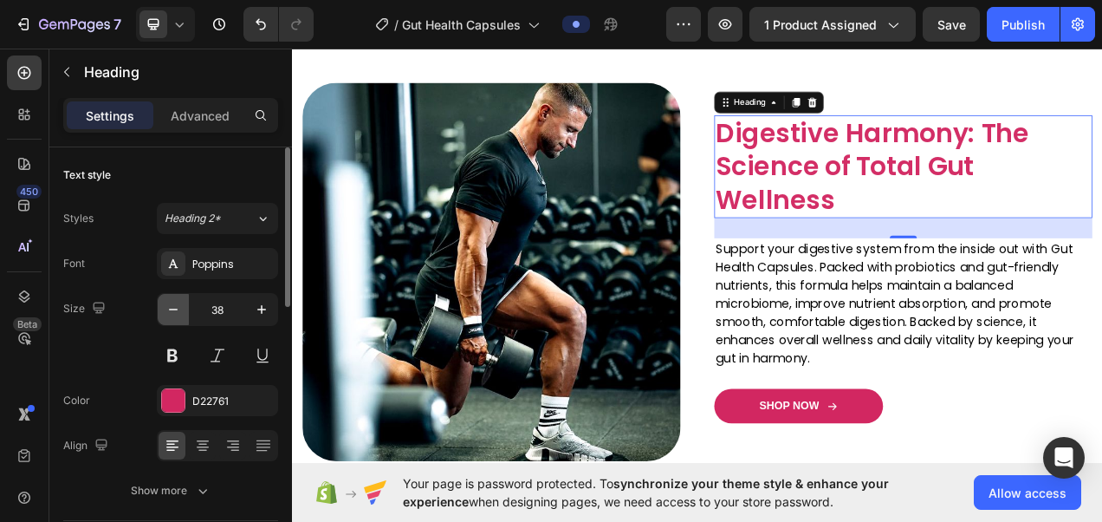
click at [173, 314] on icon "button" at bounding box center [173, 309] width 17 height 17
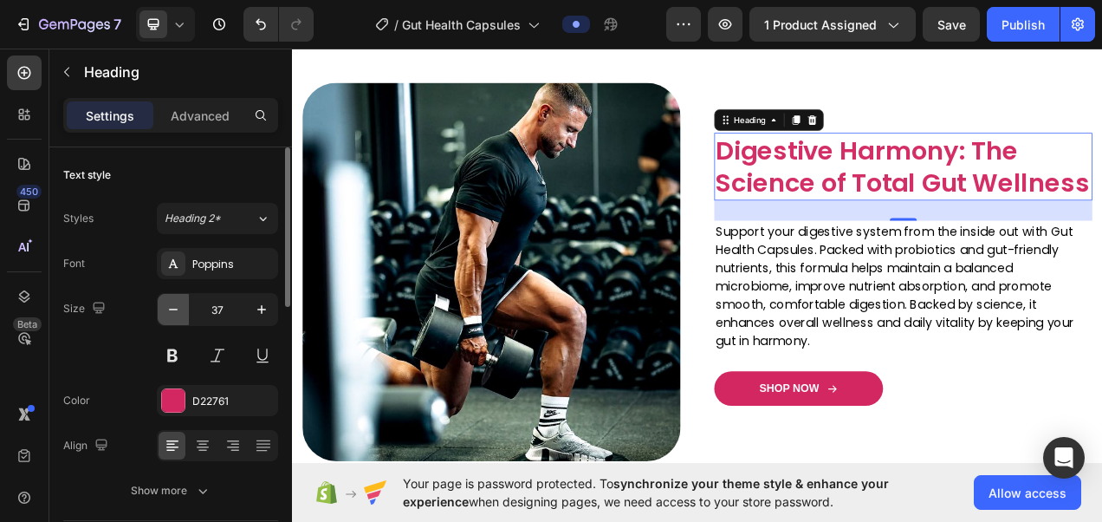
click at [173, 314] on icon "button" at bounding box center [173, 309] width 17 height 17
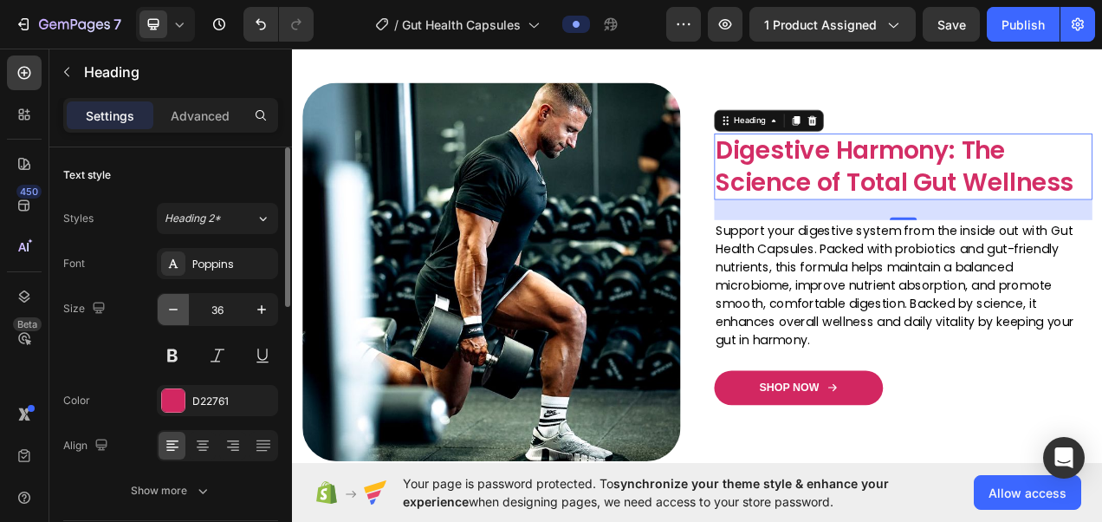
click at [173, 314] on icon "button" at bounding box center [173, 309] width 17 height 17
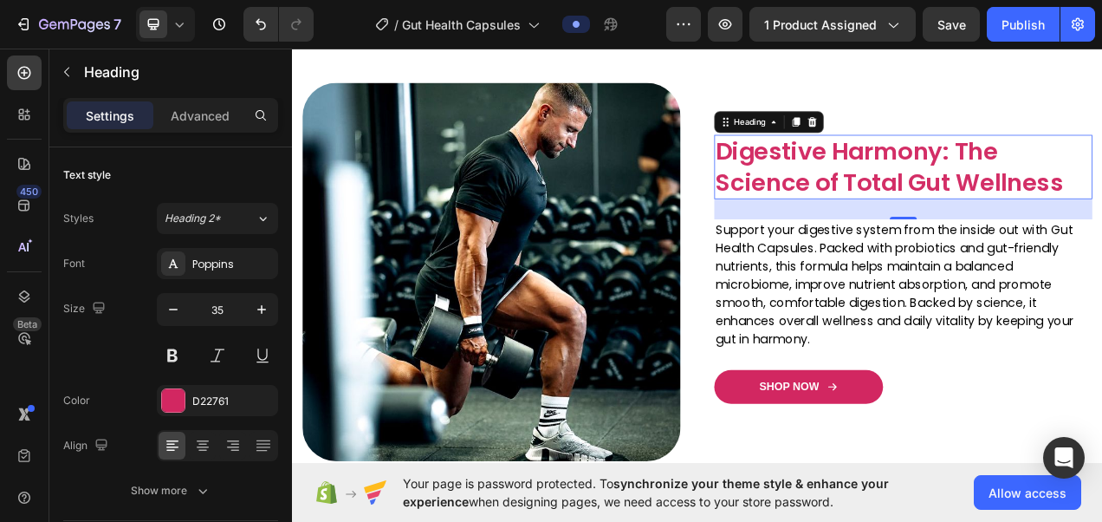
click at [1102, 241] on p "Digestive Harmony: The Science of Total Gut Wellness" at bounding box center [1077, 201] width 482 height 79
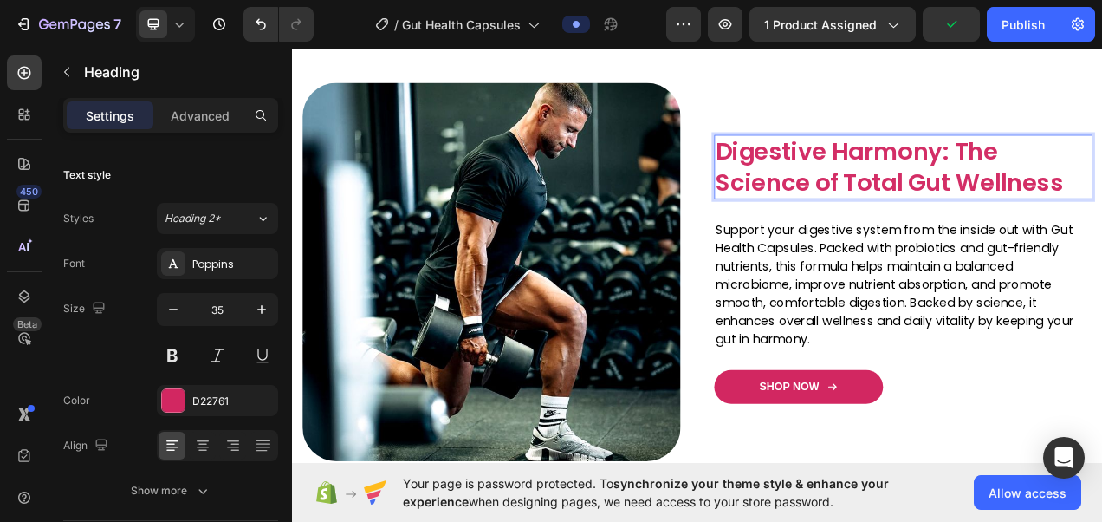
click at [839, 243] on span "Digestive Harmony: The Science of Total Gut Wellness" at bounding box center [1059, 201] width 446 height 82
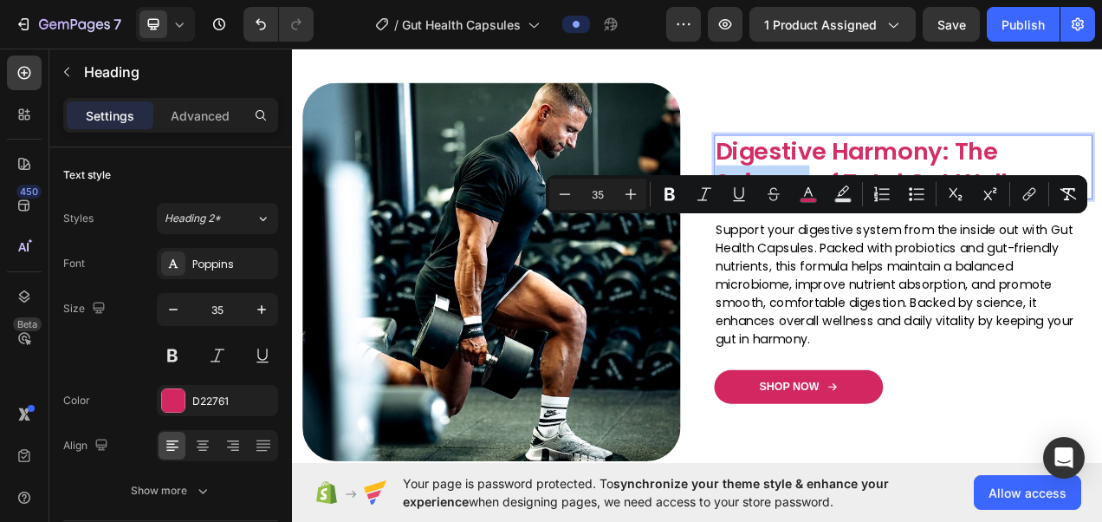
click at [839, 243] on span "Digestive Harmony: The Science of Total Gut Wellness" at bounding box center [1059, 201] width 446 height 82
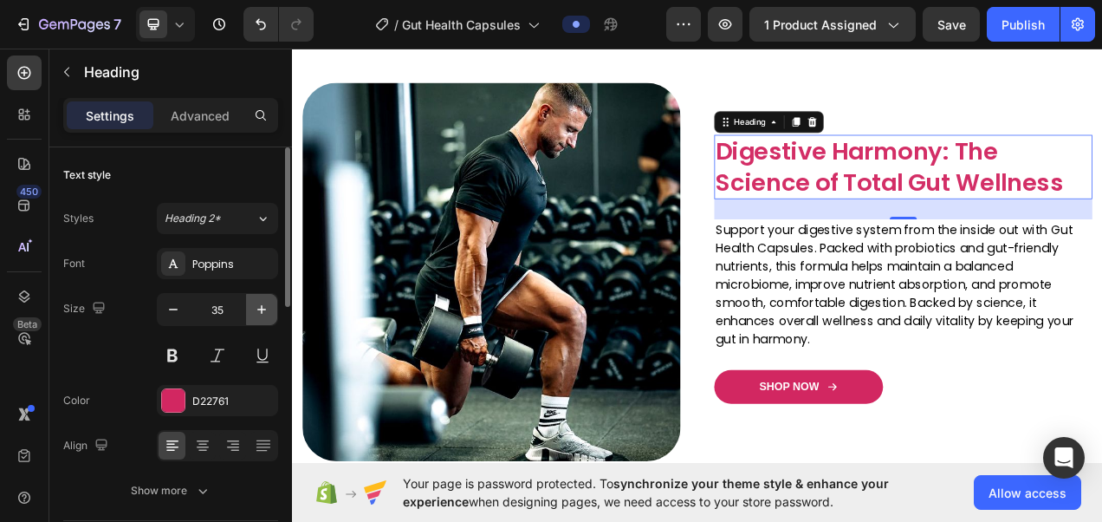
click at [259, 305] on icon "button" at bounding box center [261, 309] width 17 height 17
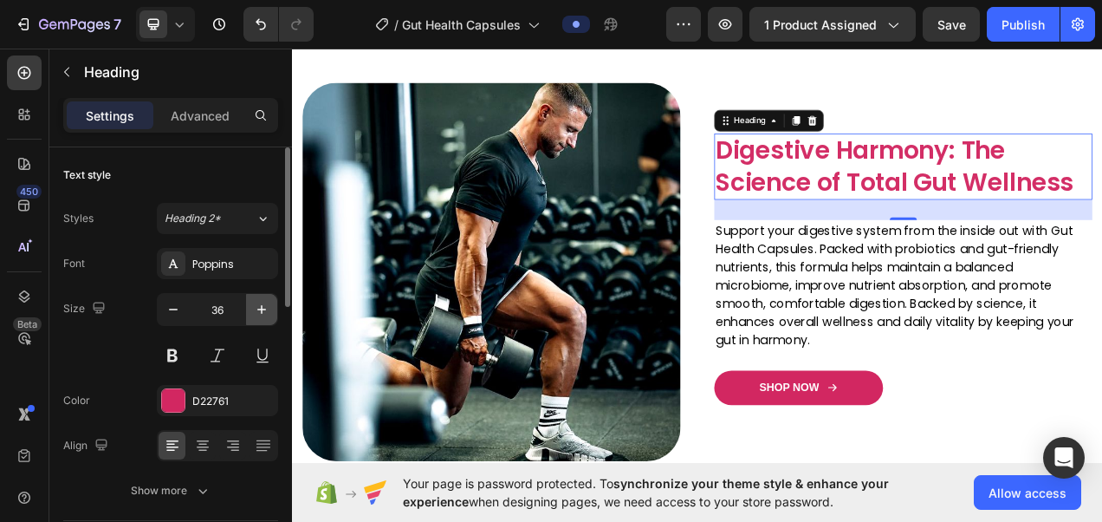
click at [259, 305] on icon "button" at bounding box center [261, 309] width 17 height 17
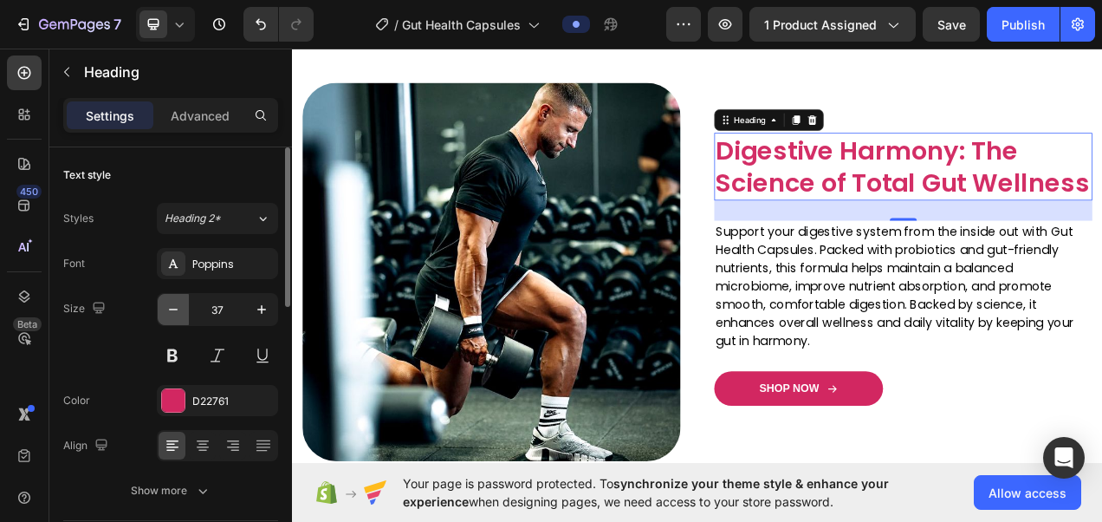
click at [180, 309] on icon "button" at bounding box center [173, 309] width 17 height 17
type input "36"
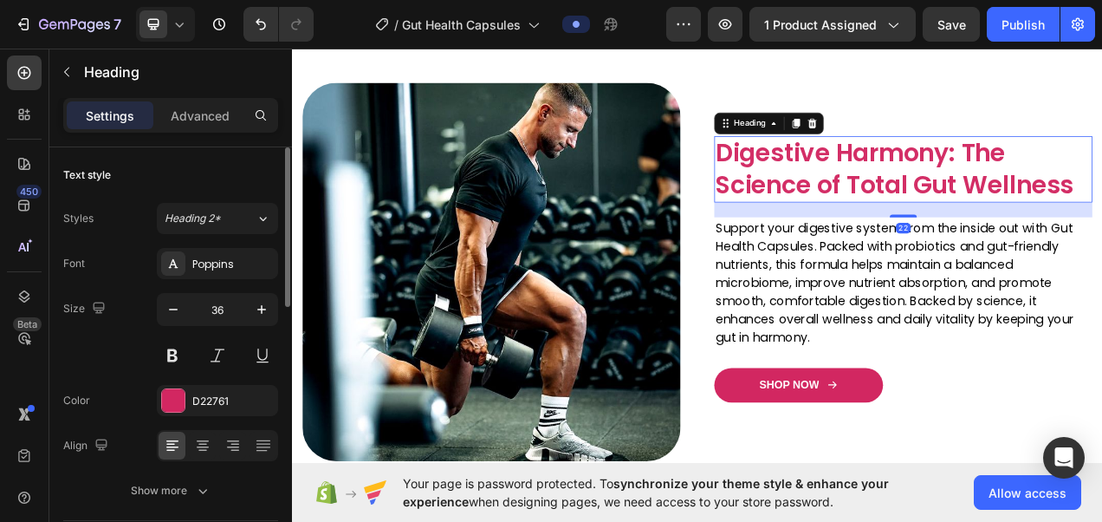
click at [1065, 247] on div "22" at bounding box center [1076, 247] width 485 height 0
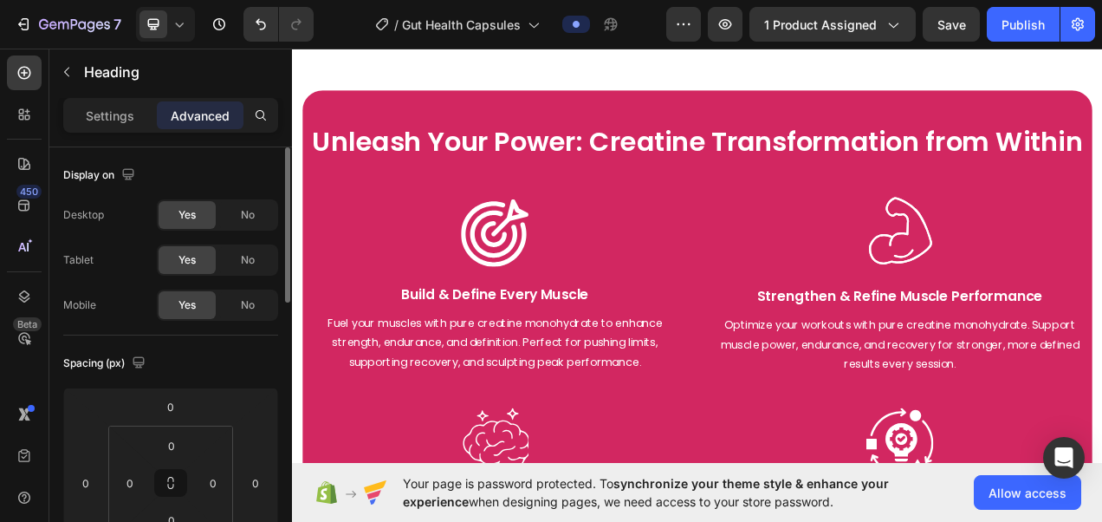
scroll to position [2285, 0]
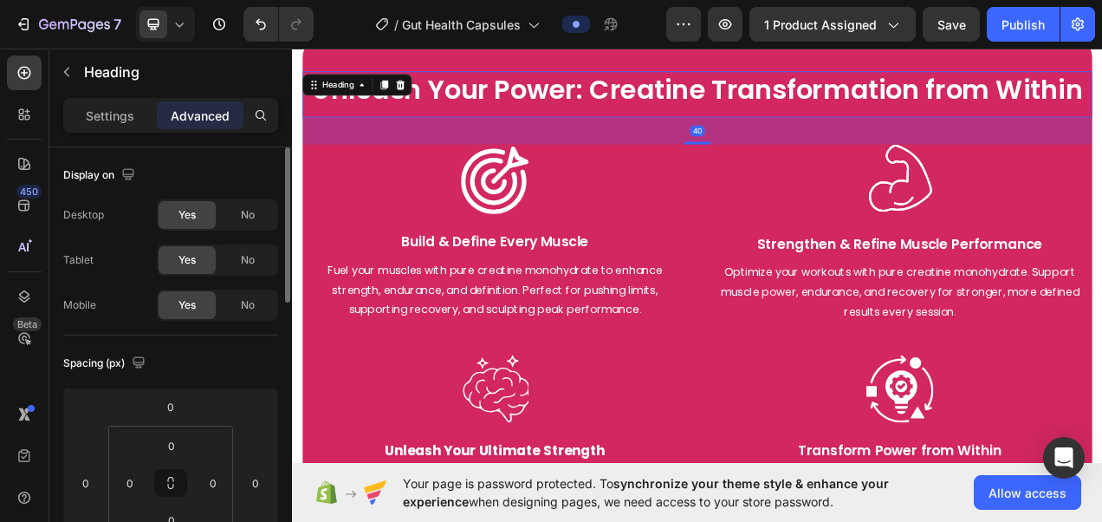
click at [765, 91] on h2 "Unleash Your Power: Creatine Transformation from Within" at bounding box center [812, 108] width 1014 height 59
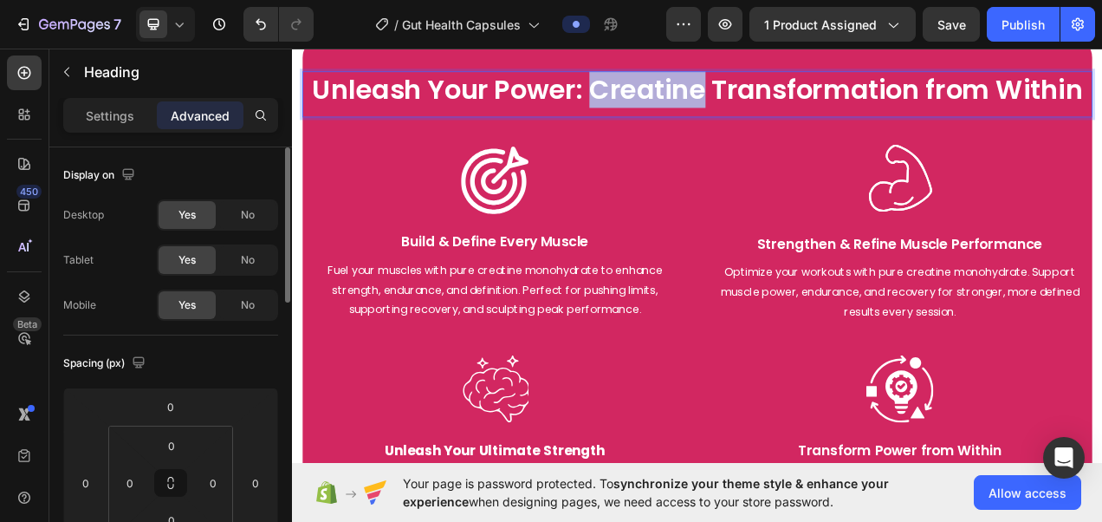
click at [765, 91] on p "Unleash Your Power: Creatine Transformation from Within" at bounding box center [812, 103] width 1011 height 44
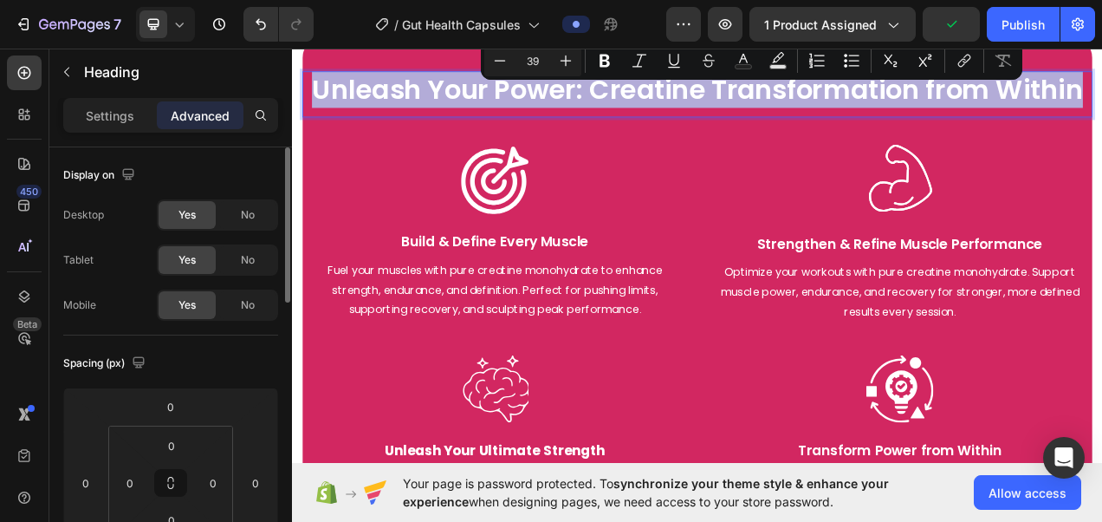
copy p "Unleash Your Power: Creatine Transformation from Within"
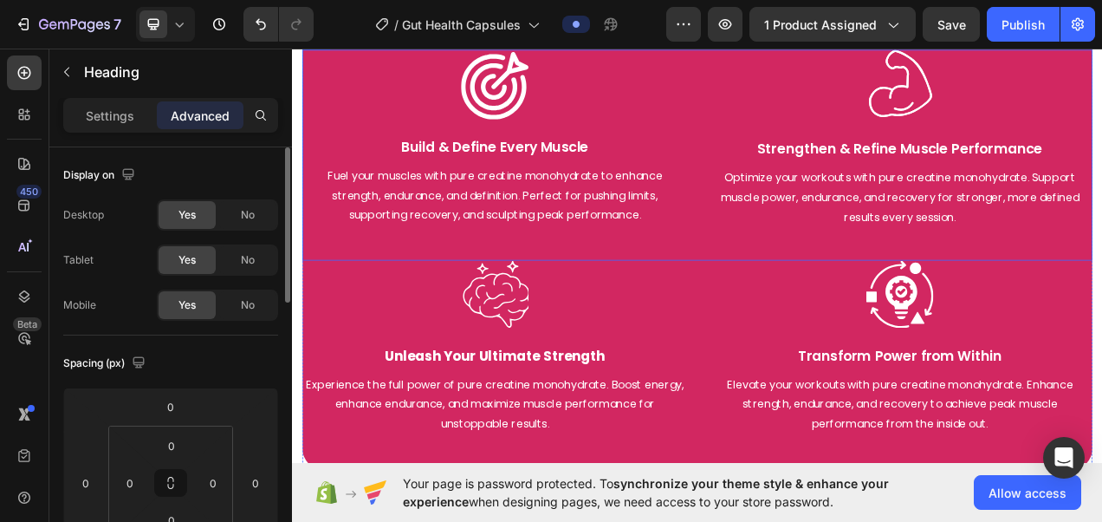
scroll to position [2403, 0]
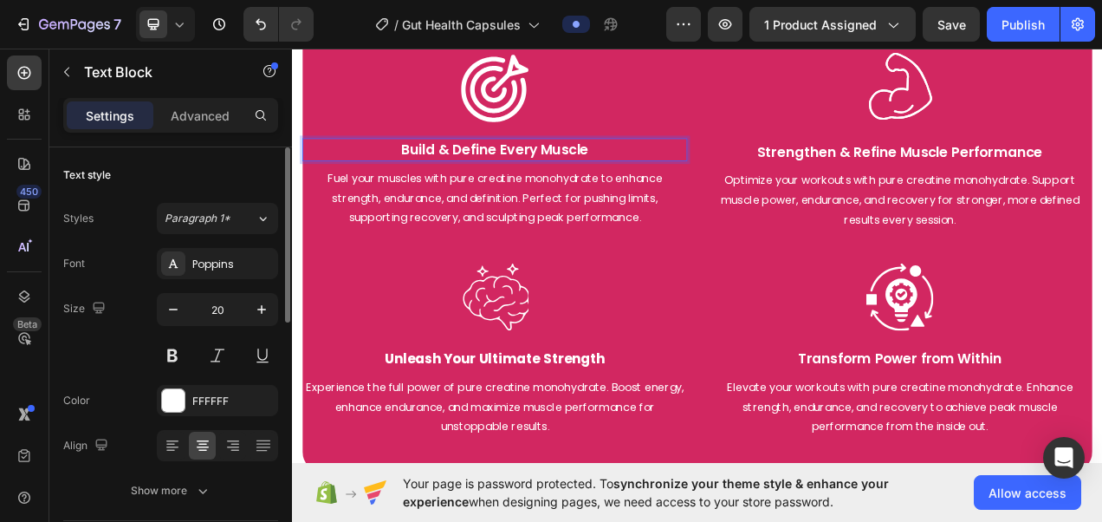
click at [434, 173] on p "Build & Define Every Muscle" at bounding box center [552, 179] width 491 height 26
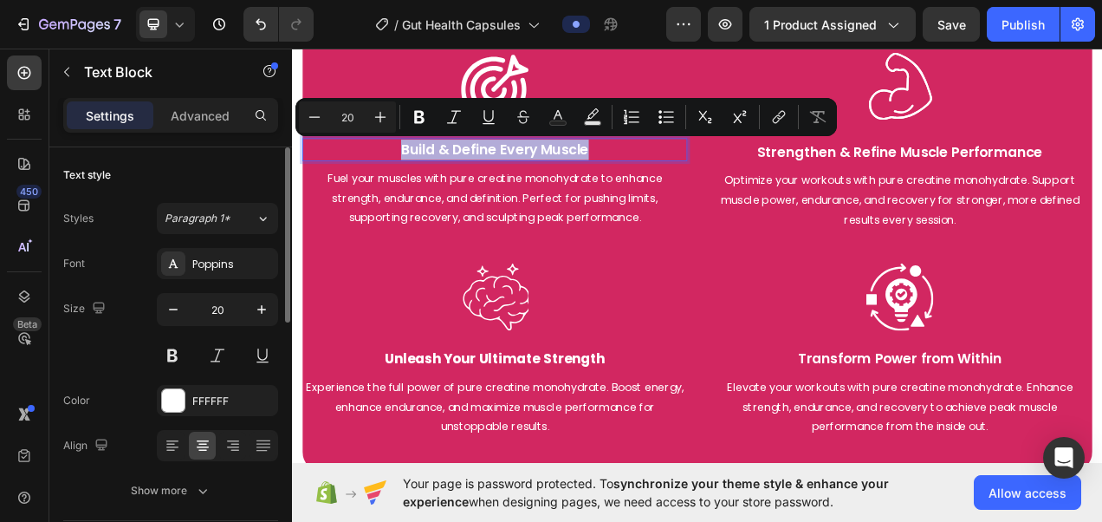
copy p "Build & Define Every Muscle"
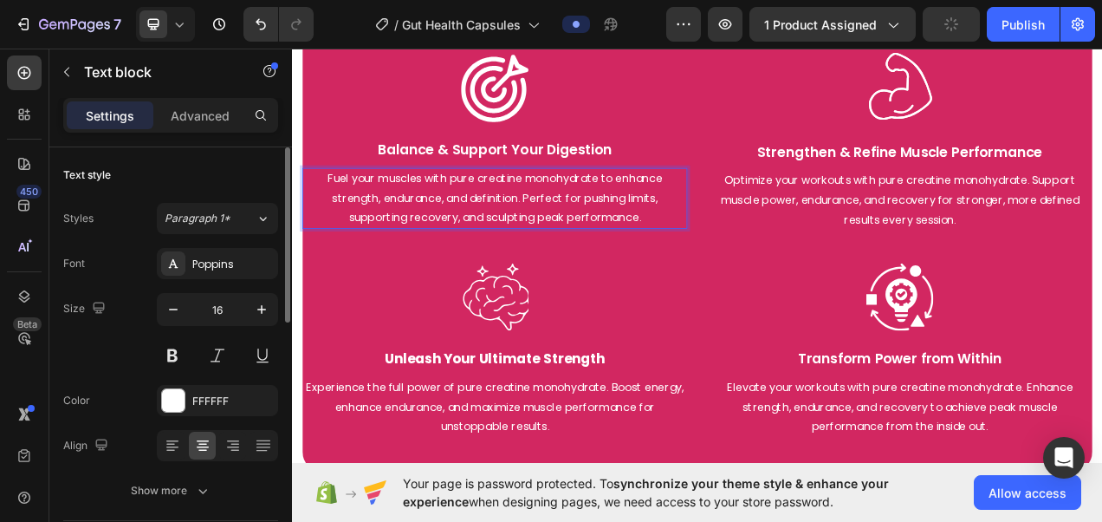
click at [556, 240] on p "Fuel your muscles with pure creatine monohydrate to enhance strength, endurance…" at bounding box center [552, 242] width 491 height 75
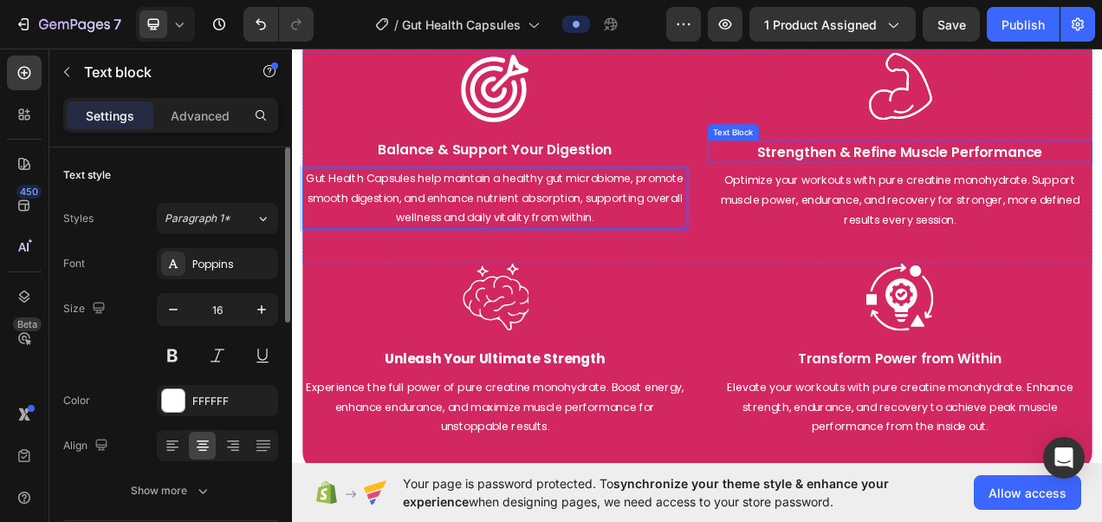
click at [1045, 174] on p "Strengthen & Refine Muscle Performance" at bounding box center [1072, 182] width 491 height 26
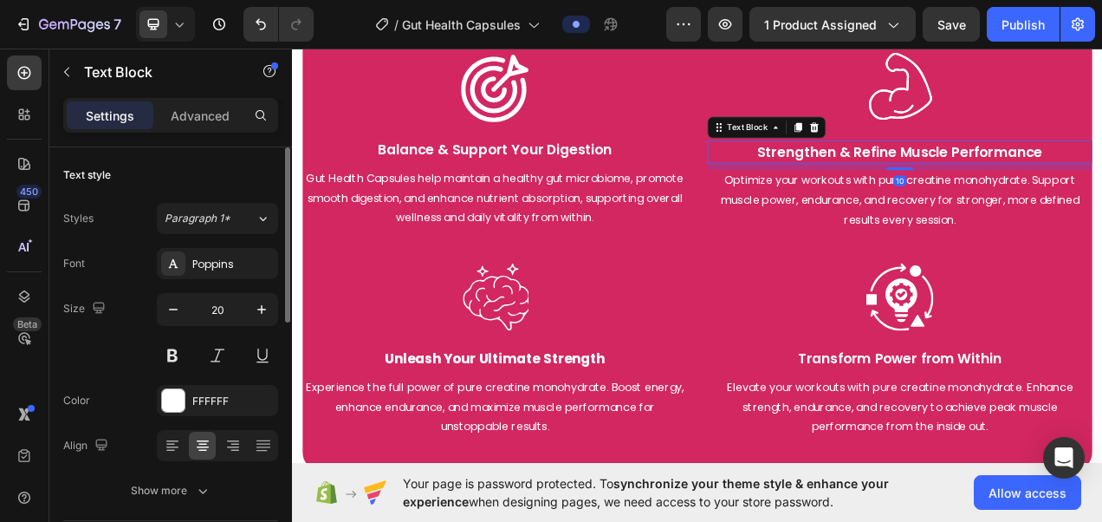
click at [1045, 174] on p "Strengthen & Refine Muscle Performance" at bounding box center [1072, 182] width 491 height 26
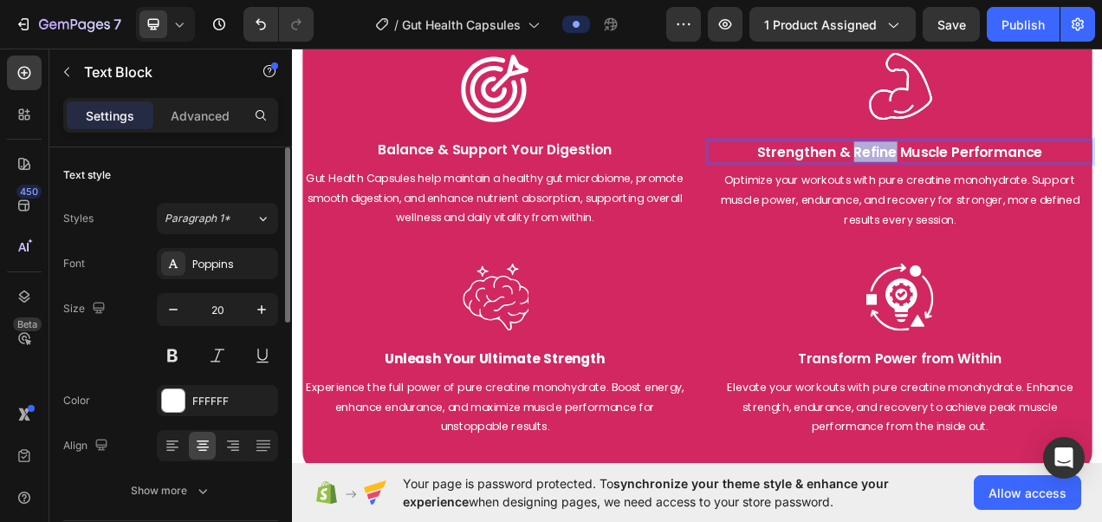
click at [1045, 174] on p "Strengthen & Refine Muscle Performance" at bounding box center [1072, 182] width 491 height 26
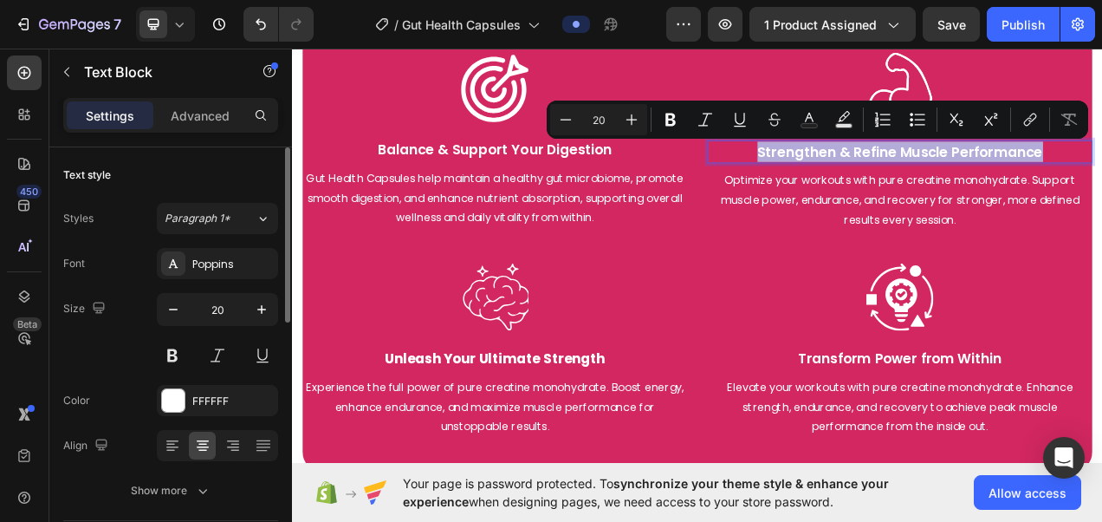
copy p "Strengthen & Refine Muscle Performance"
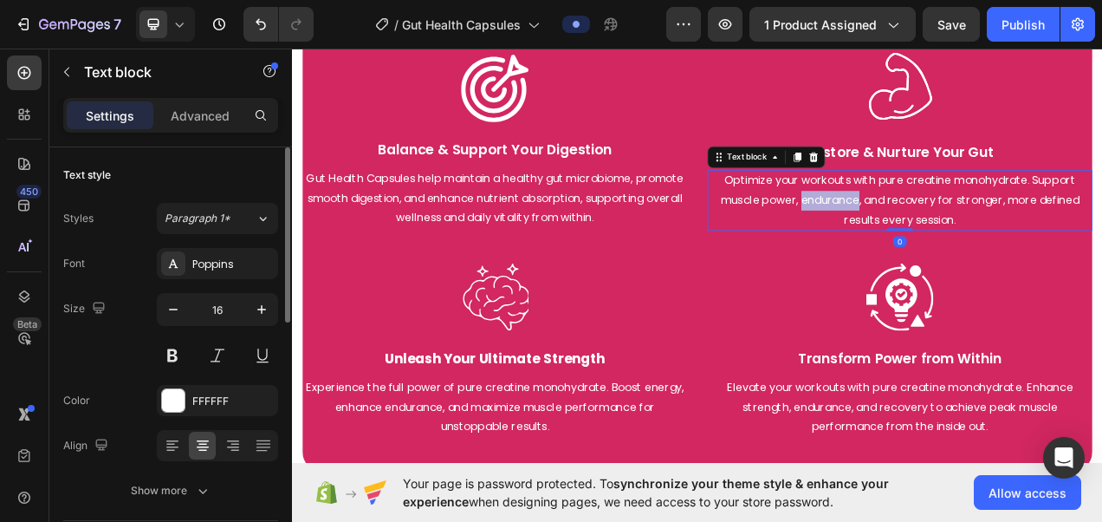
click at [957, 244] on p "Optimize your workouts with pure creatine monohydrate. Support muscle power, en…" at bounding box center [1072, 244] width 491 height 75
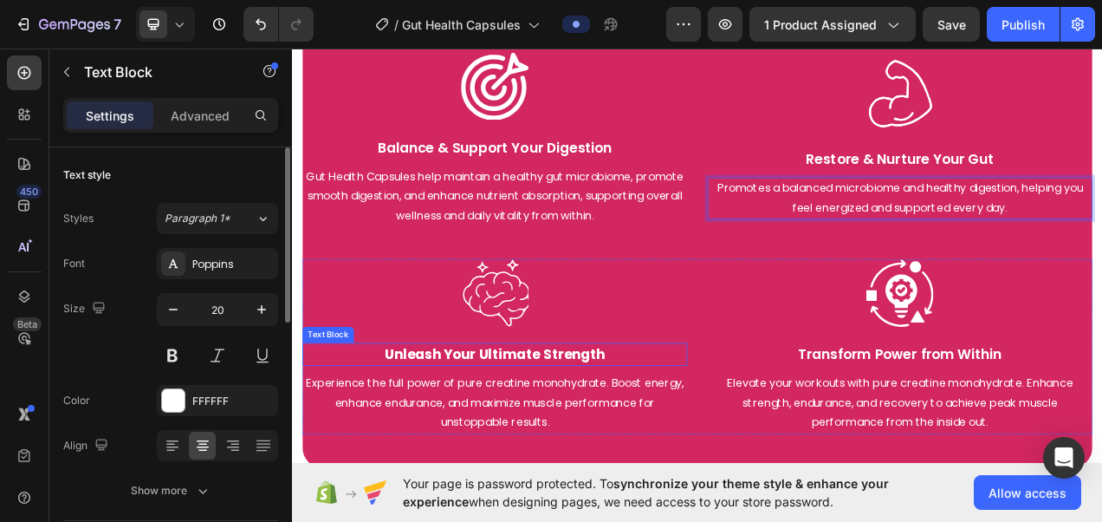
click at [567, 443] on strong "Unleash Your Ultimate Strength" at bounding box center [552, 442] width 283 height 24
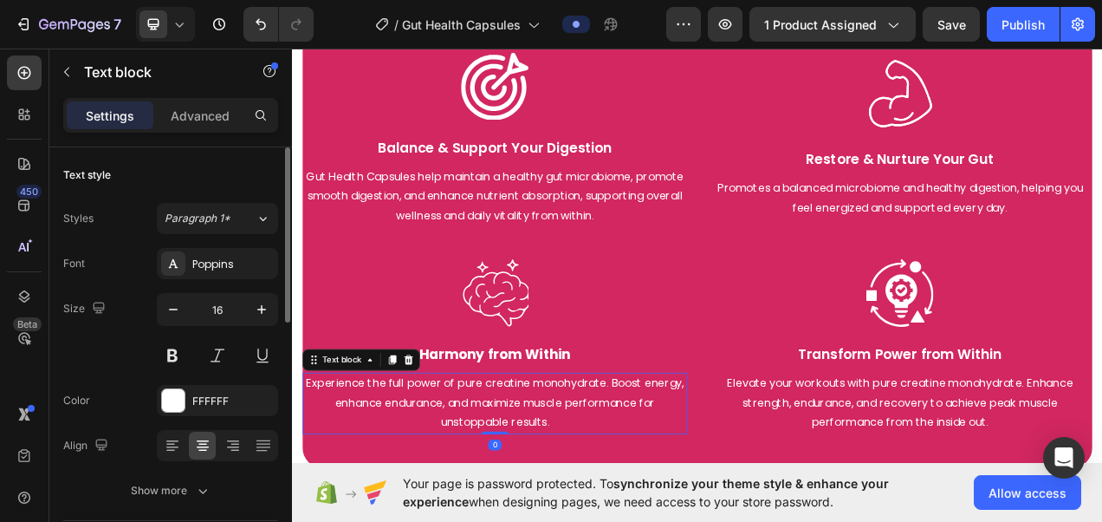
click at [481, 492] on p "Experience the full power of pure creatine monohydrate. Boost energy, enhance e…" at bounding box center [552, 504] width 491 height 75
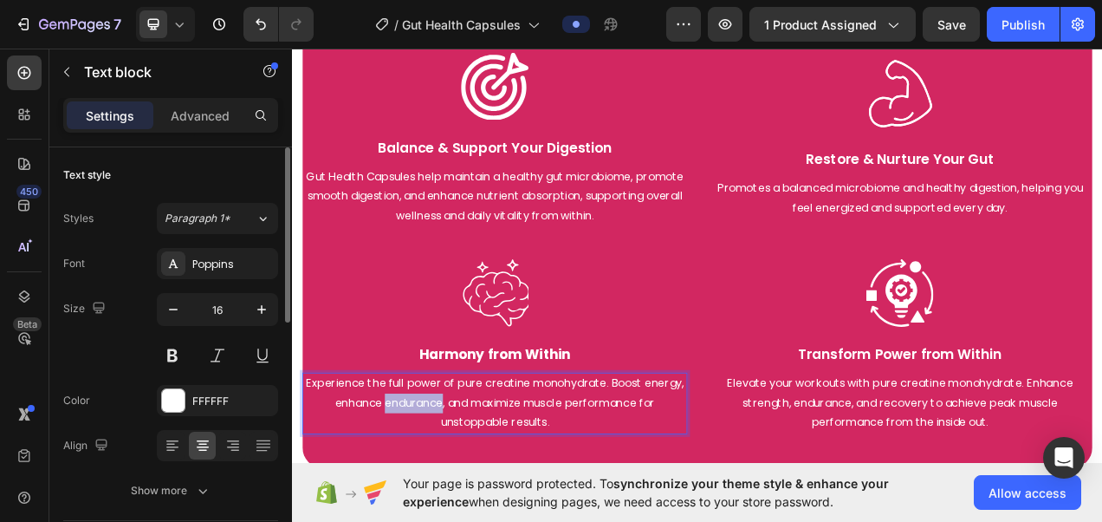
click at [481, 492] on p "Experience the full power of pure creatine monohydrate. Boost energy, enhance e…" at bounding box center [552, 504] width 491 height 75
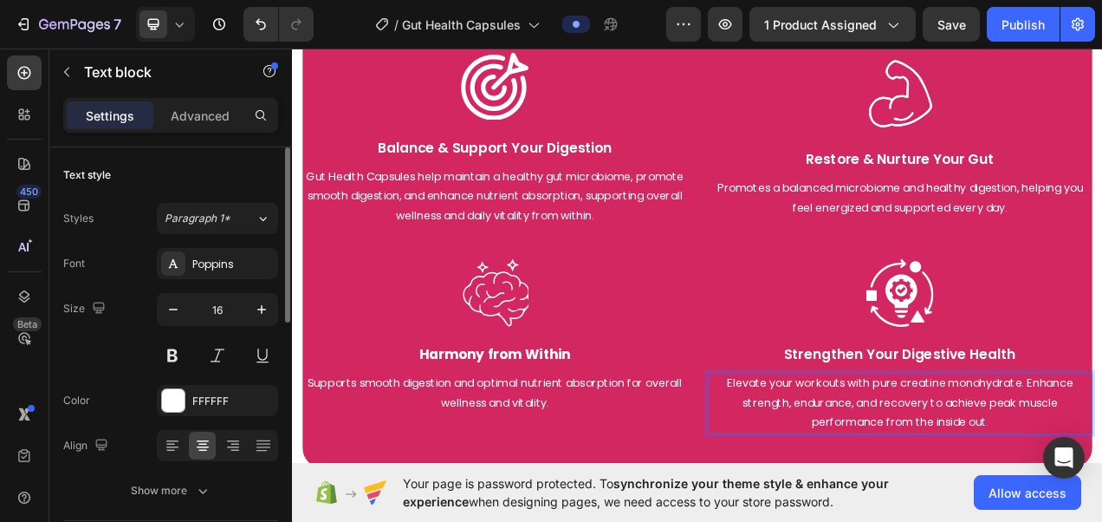
click at [994, 521] on p "Elevate your workouts with pure creatine monohydrate. Enhance strength, enduran…" at bounding box center [1072, 504] width 491 height 75
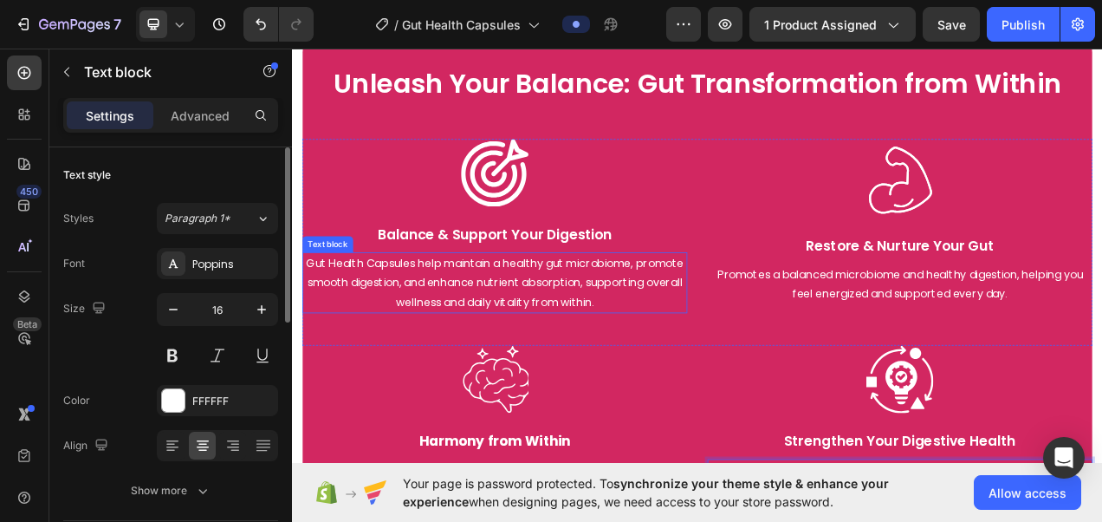
scroll to position [2285, 0]
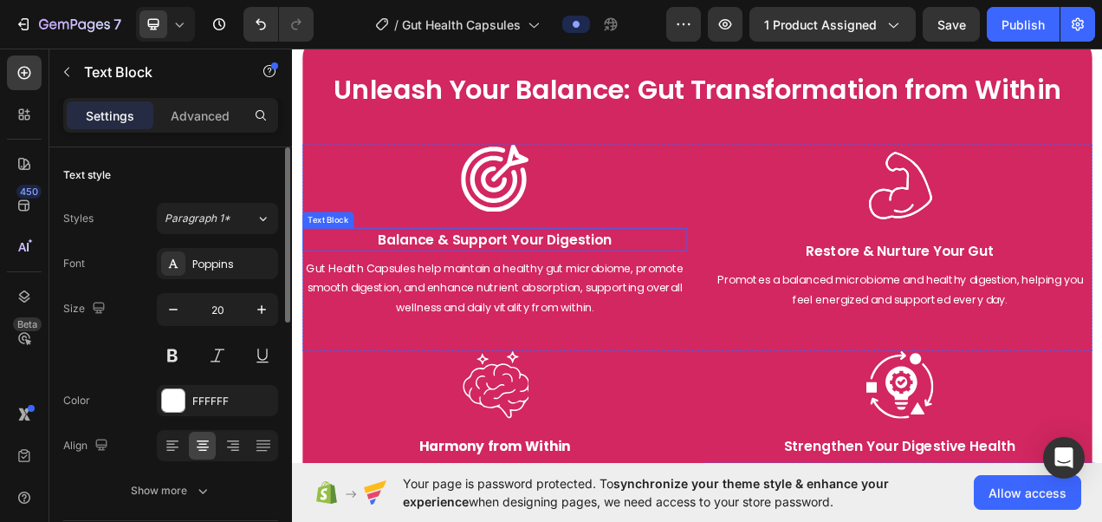
click at [506, 294] on p "Balance & Support Your Digestion" at bounding box center [552, 295] width 491 height 26
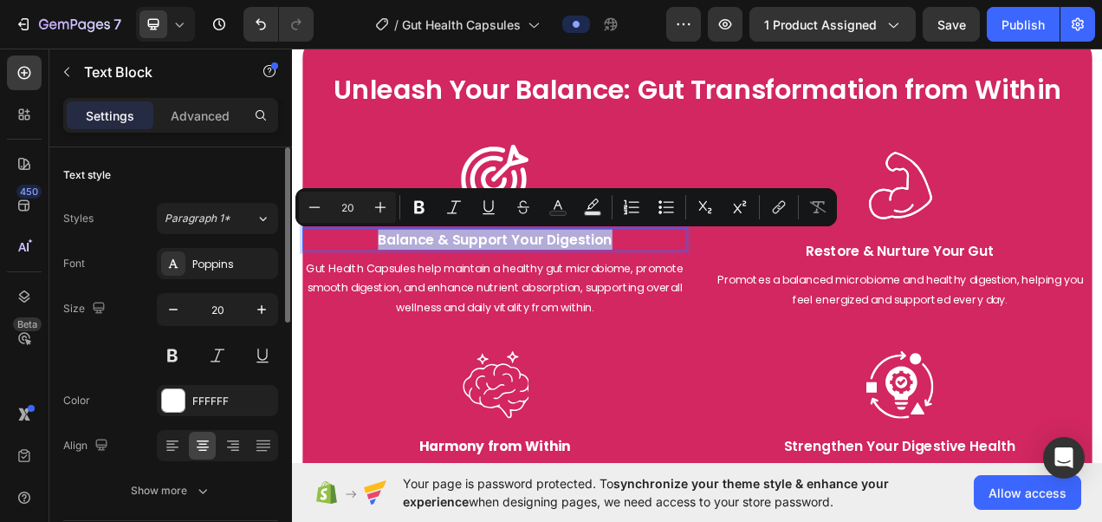
copy p "Balance & Support Your Digestion"
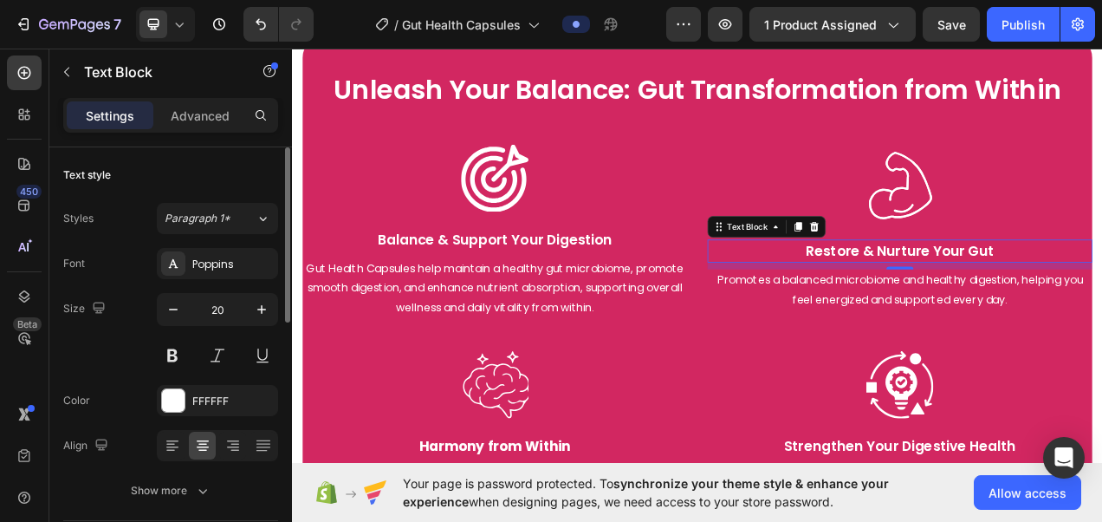
click at [963, 314] on p "Restore & Nurture Your Gut" at bounding box center [1072, 309] width 491 height 26
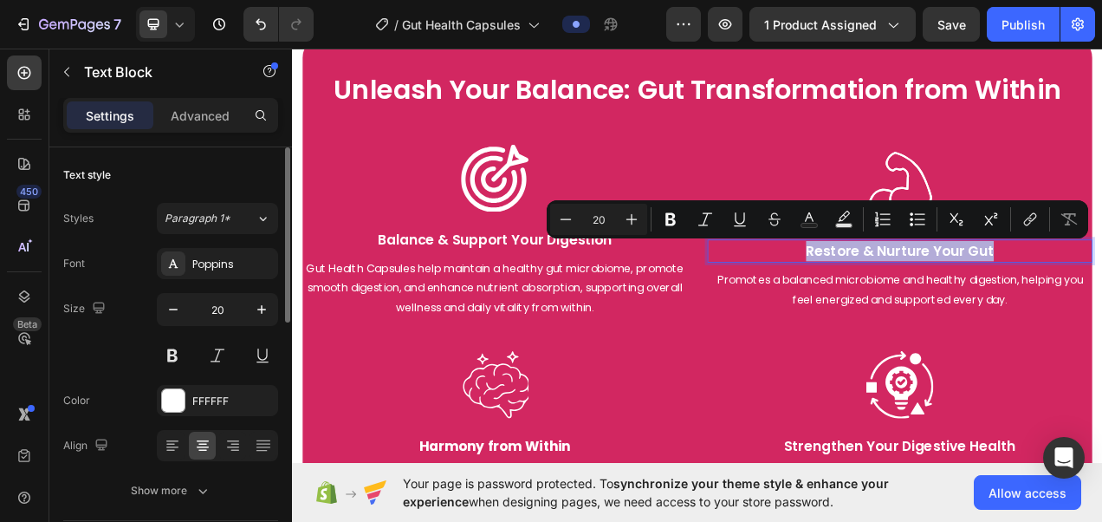
copy p "Restore & Nurture Your Gut"
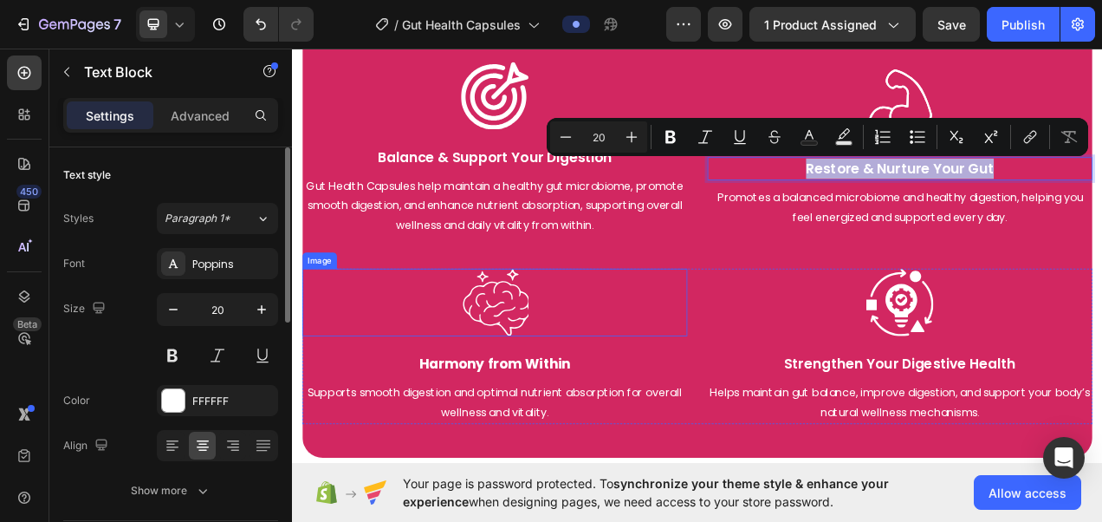
scroll to position [2394, 0]
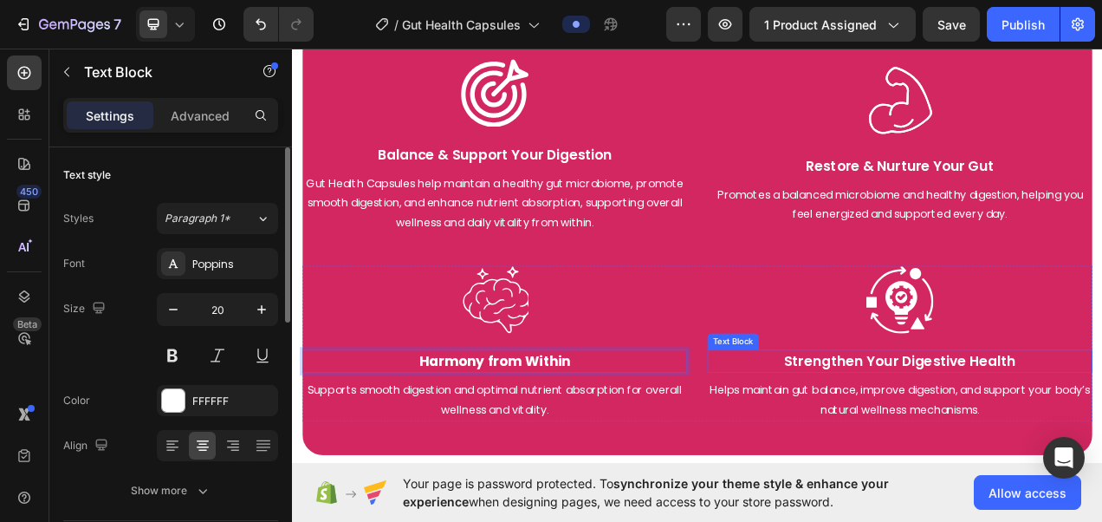
click at [1021, 450] on p "Strengthen Your Digestive Health" at bounding box center [1072, 451] width 491 height 26
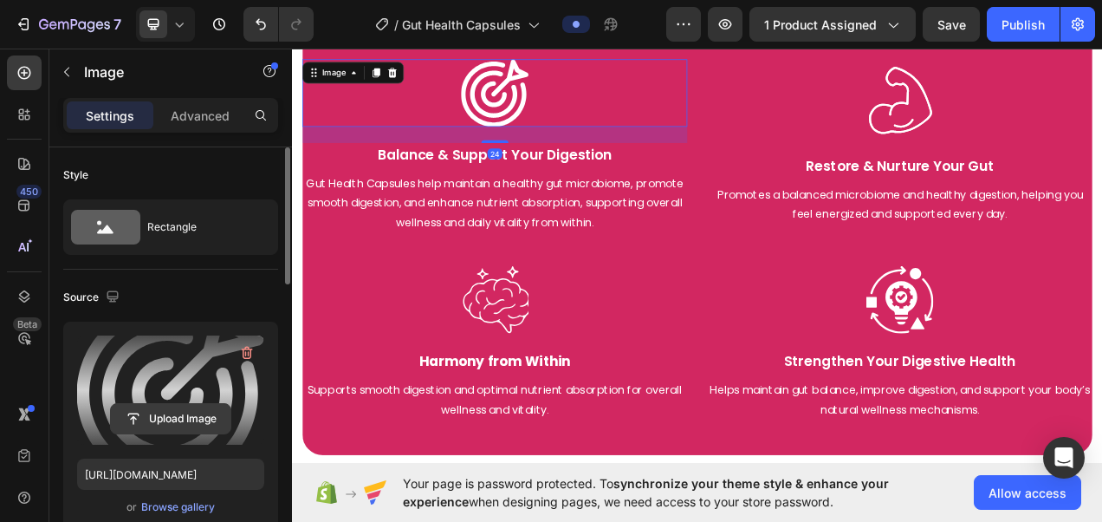
click at [200, 416] on input "file" at bounding box center [171, 418] width 120 height 29
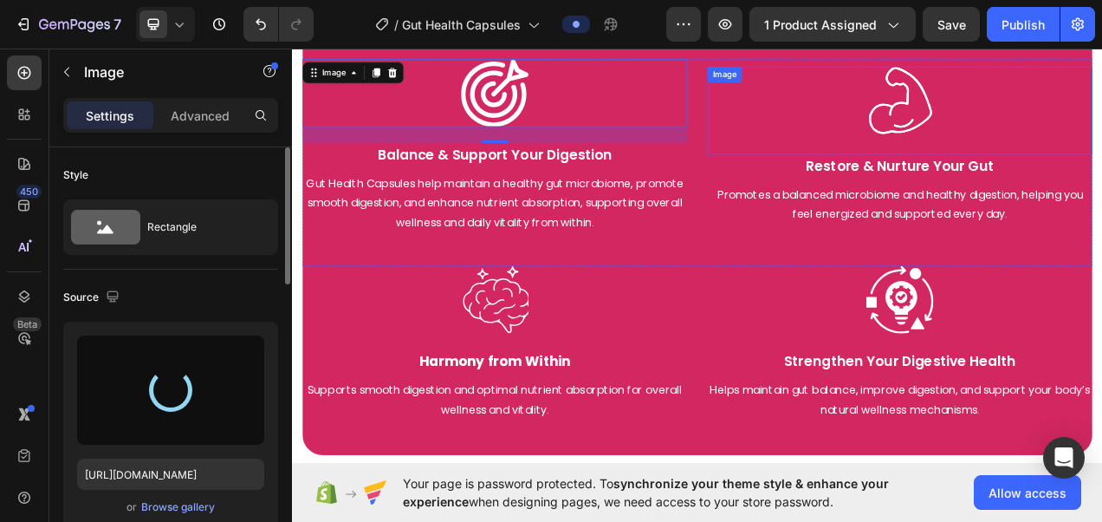
type input "https://cdn.shopify.com/s/files/1/0787/1620/7344/files/gempages_581797582632649…"
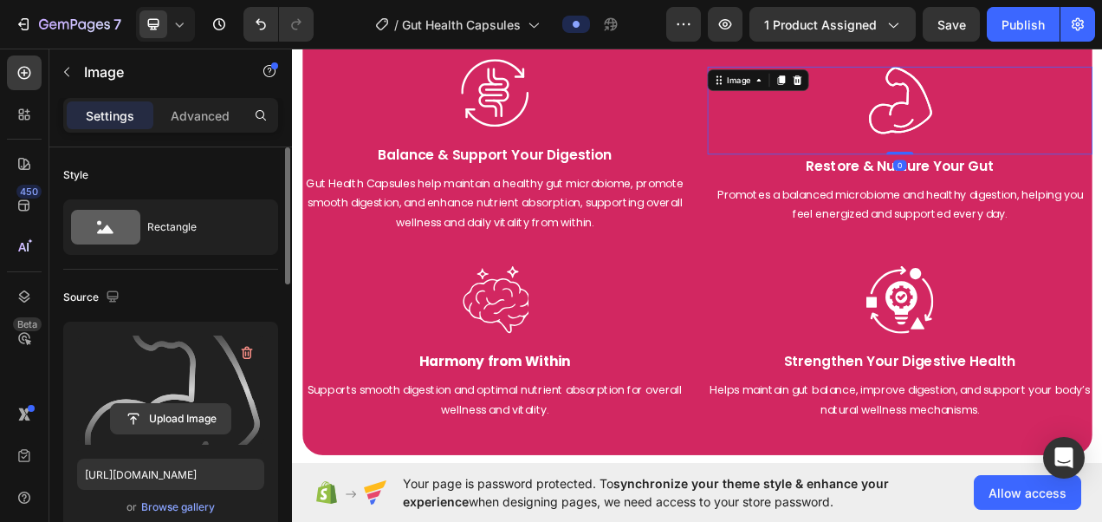
click at [172, 416] on input "file" at bounding box center [171, 418] width 120 height 29
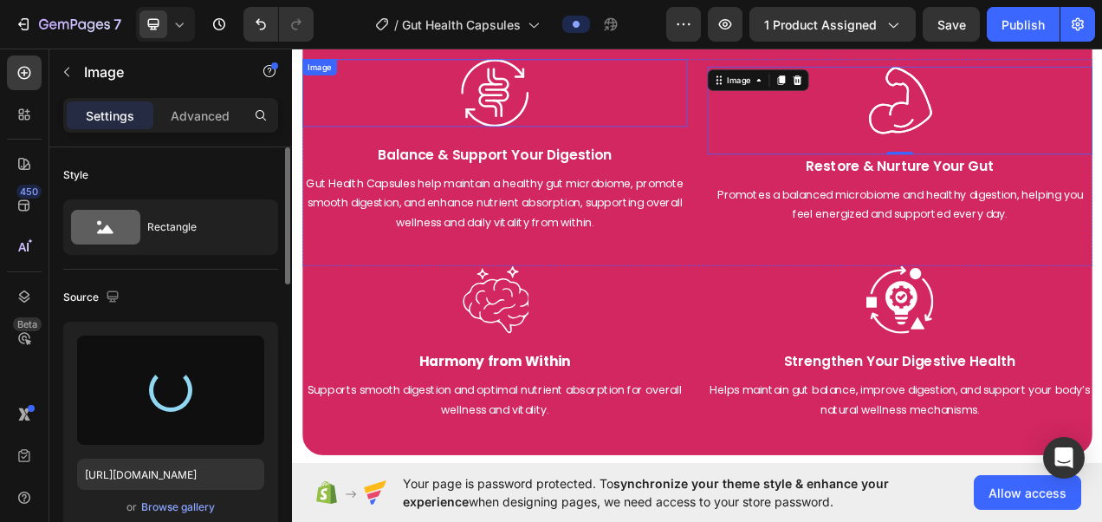
type input "https://cdn.shopify.com/s/files/1/0787/1620/7344/files/gempages_581797582632649…"
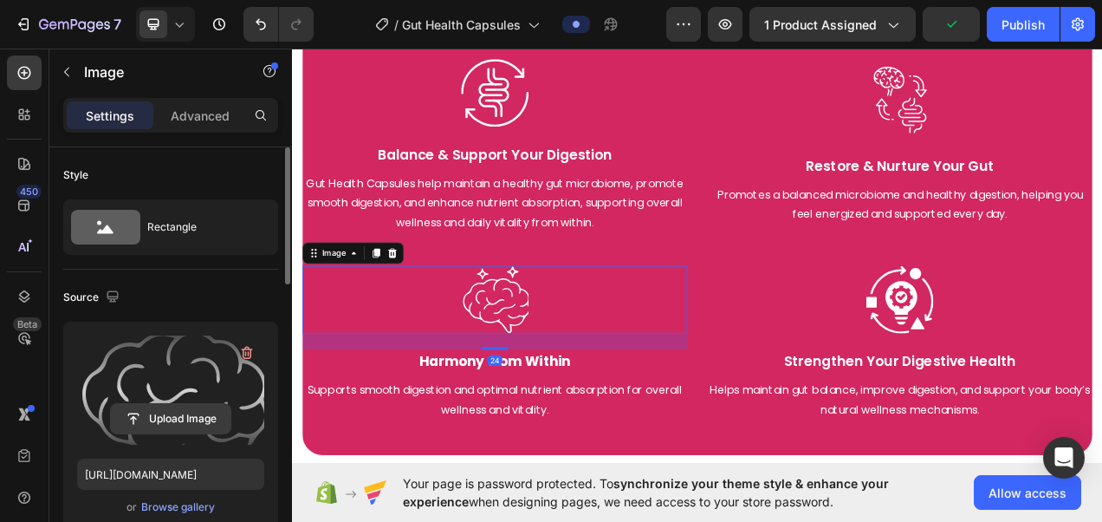
click at [194, 425] on input "file" at bounding box center [171, 418] width 120 height 29
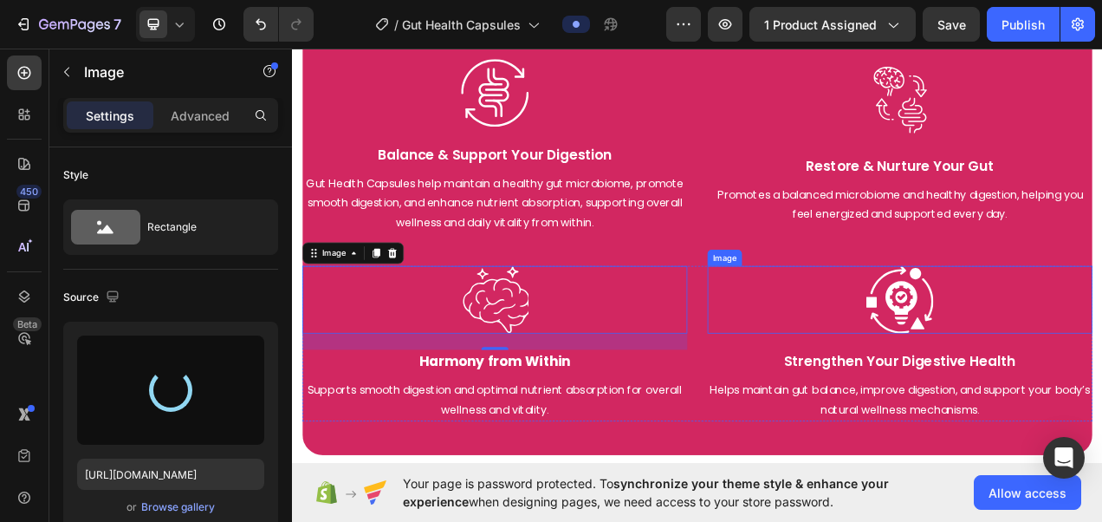
type input "https://cdn.shopify.com/s/files/1/0787/1620/7344/files/gempages_581797582632649…"
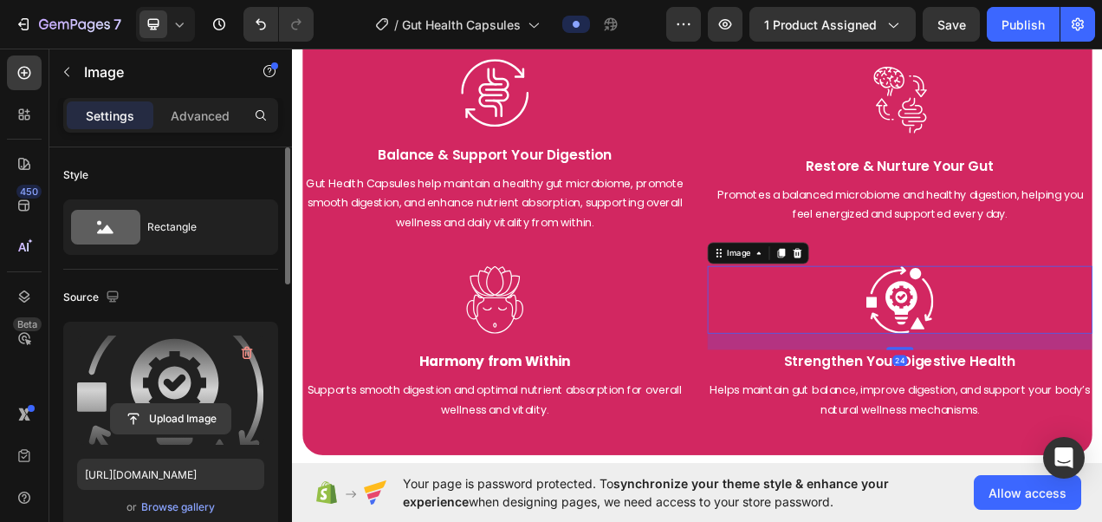
click at [196, 418] on input "file" at bounding box center [171, 418] width 120 height 29
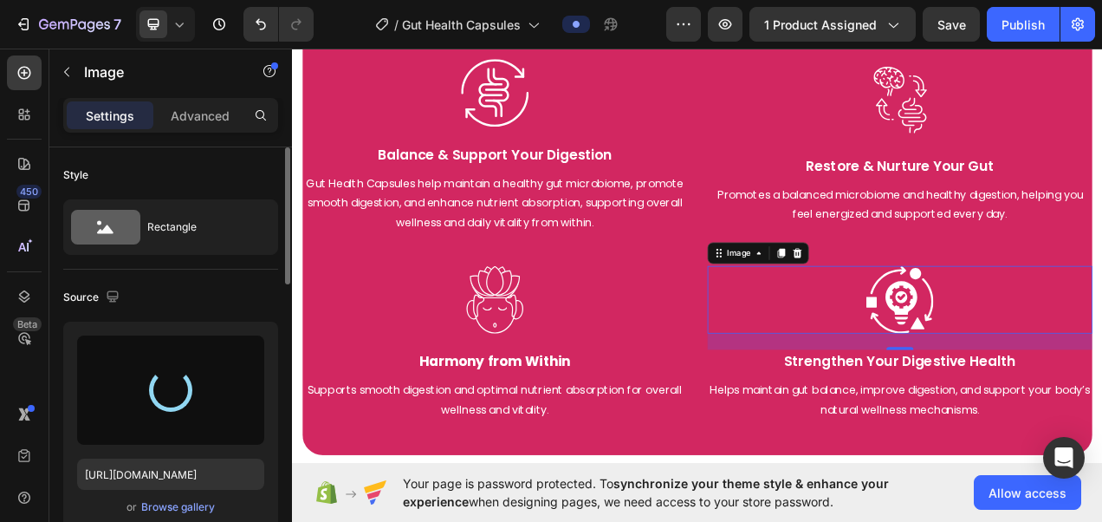
type input "https://cdn.shopify.com/s/files/1/0787/1620/7344/files/gempages_581797582632649…"
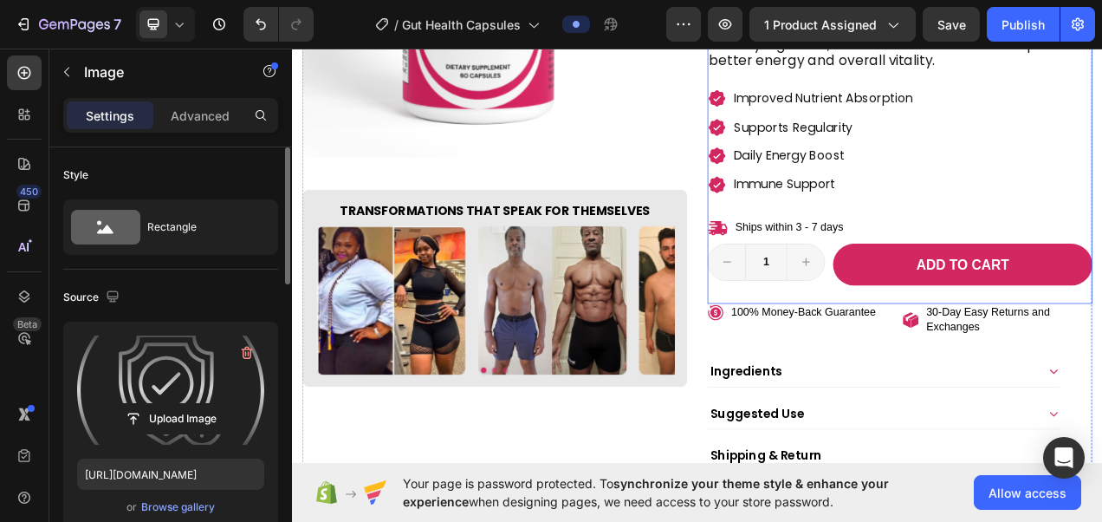
scroll to position [567, 0]
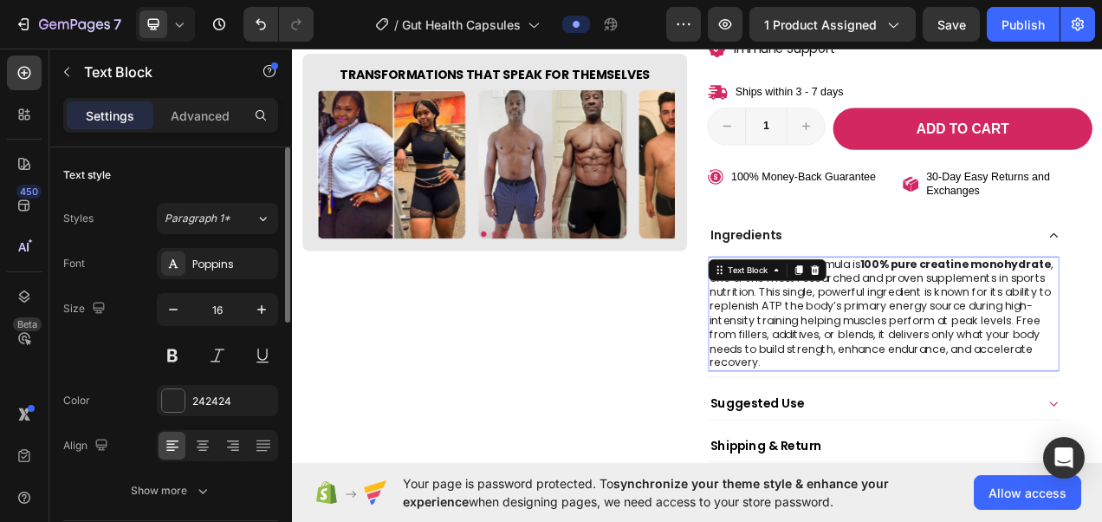
click at [931, 406] on p "At the core of this formula is 100% pure creatine monohydrate , one of the most…" at bounding box center [1051, 390] width 447 height 144
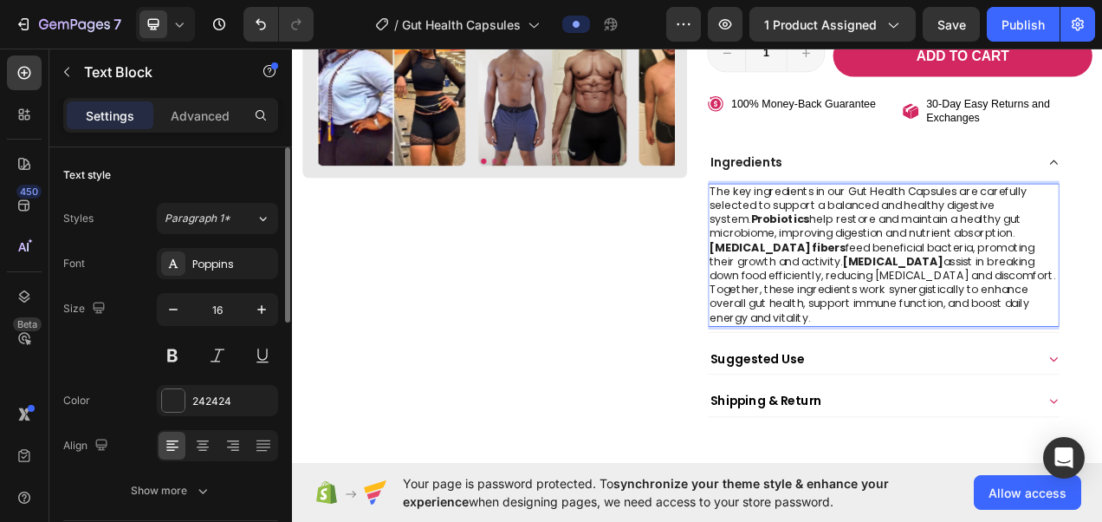
scroll to position [701, 0]
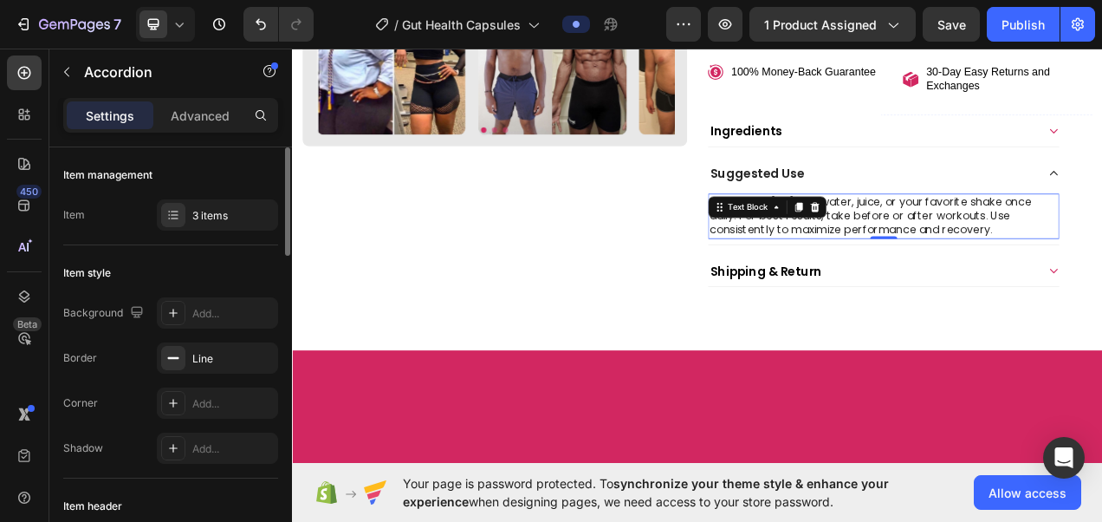
click at [1033, 278] on p "Mix 1 scoop (5g) with water, juice, or your favorite shake once daily. For best…" at bounding box center [1051, 264] width 447 height 54
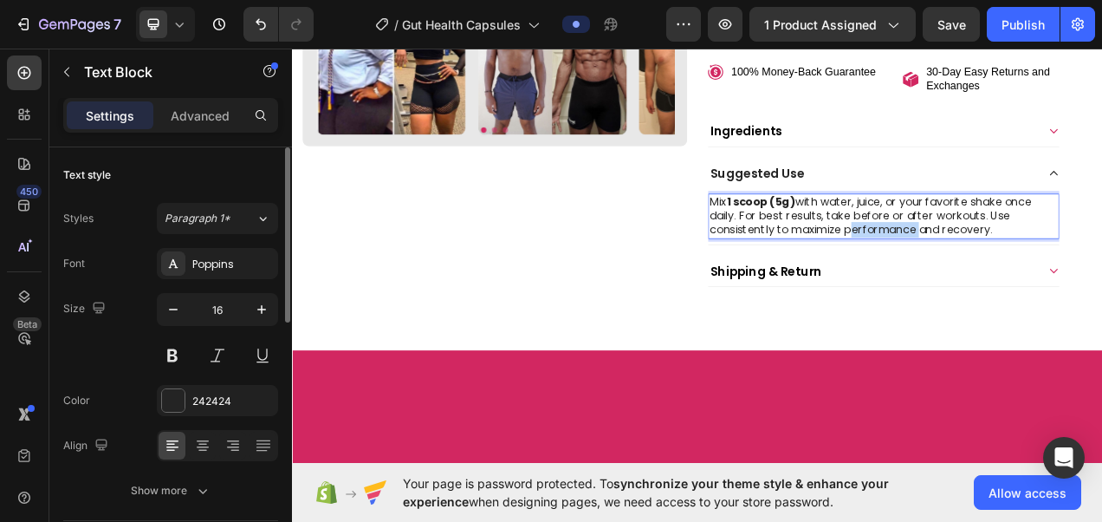
click at [1033, 278] on p "Mix 1 scoop (5g) with water, juice, or your favorite shake once daily. For best…" at bounding box center [1051, 264] width 447 height 54
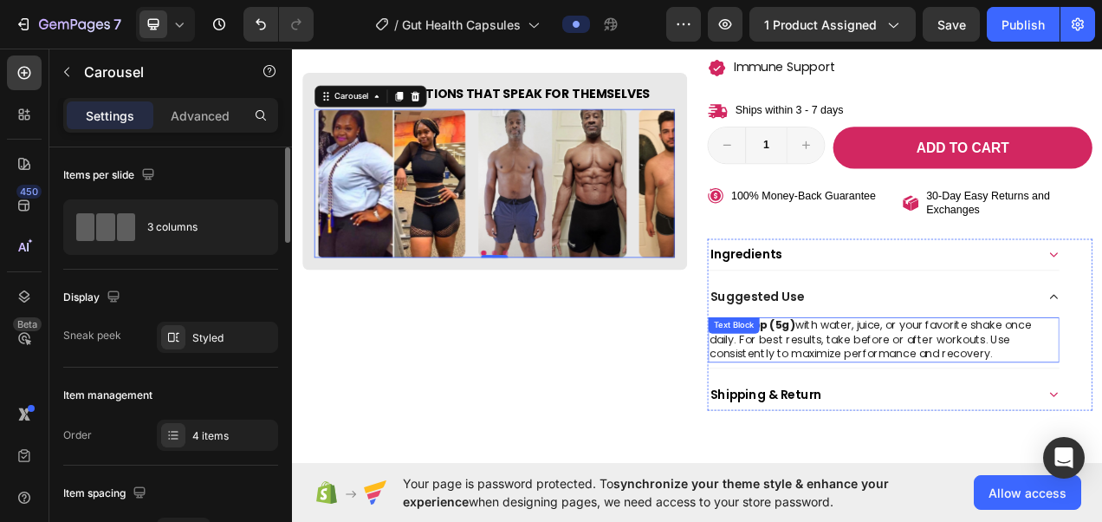
scroll to position [599, 0]
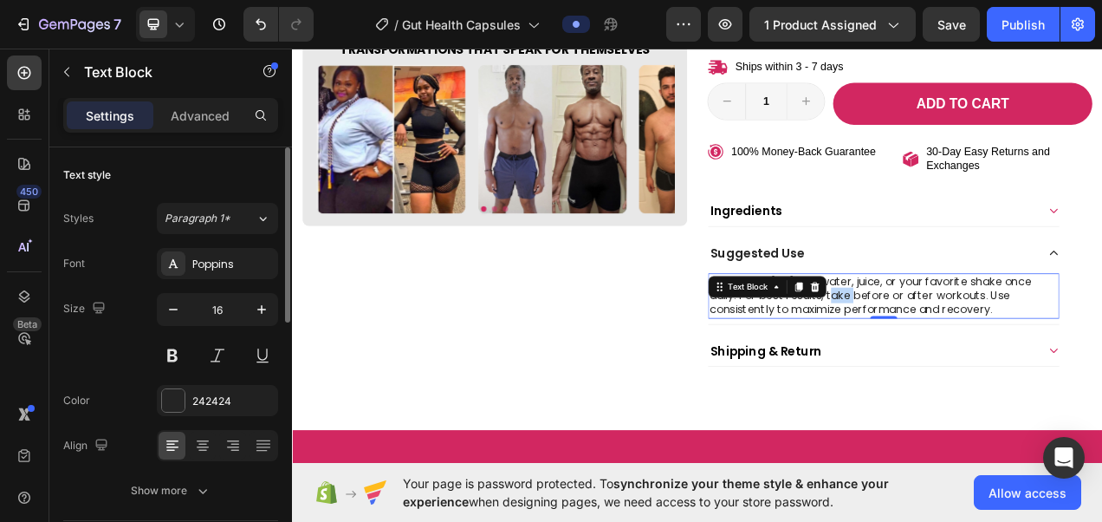
click at [987, 366] on p "Mix 1 scoop (5g) with water, juice, or your favorite shake once daily. For best…" at bounding box center [1051, 367] width 447 height 54
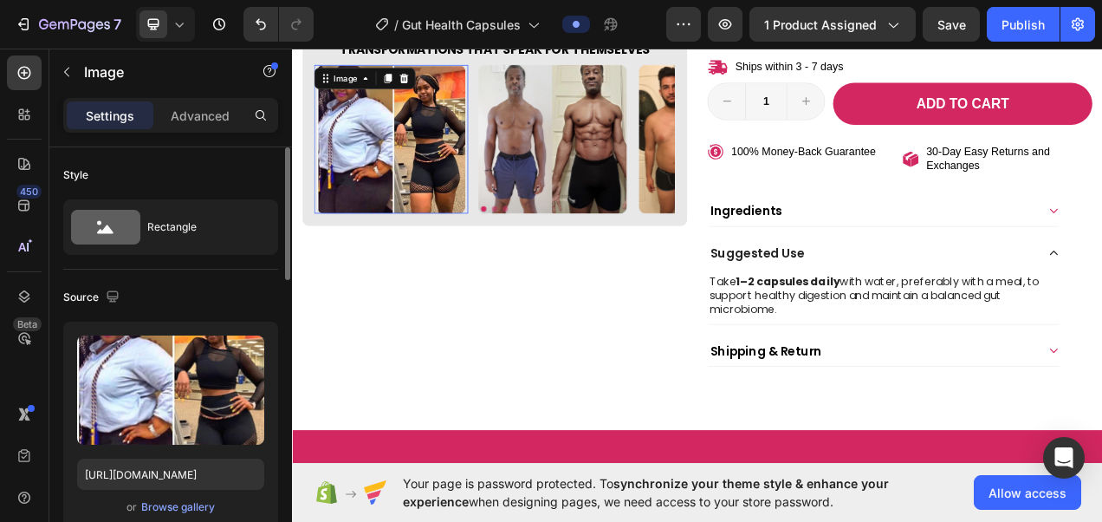
click at [452, 114] on img at bounding box center [419, 166] width 191 height 191
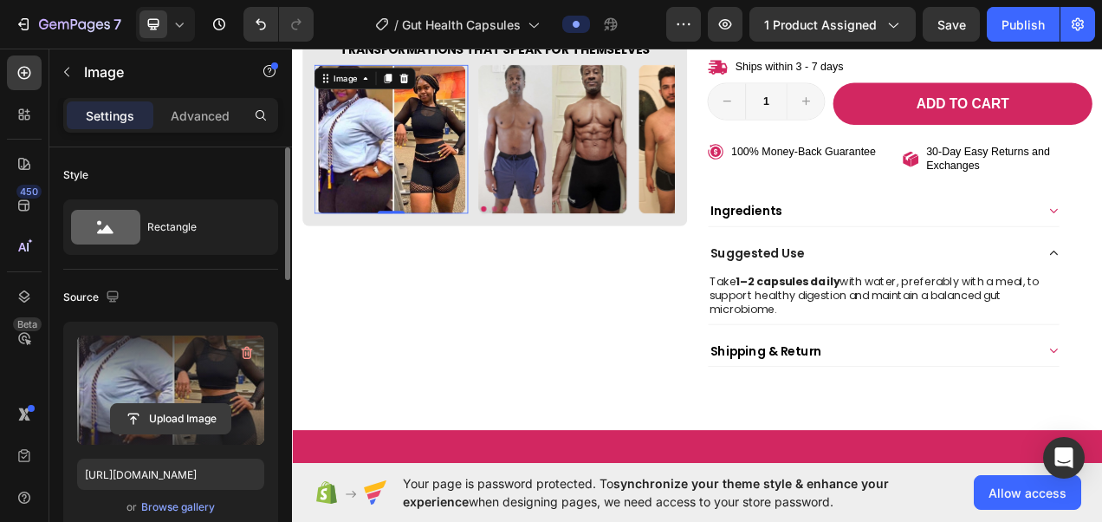
click at [187, 425] on input "file" at bounding box center [171, 418] width 120 height 29
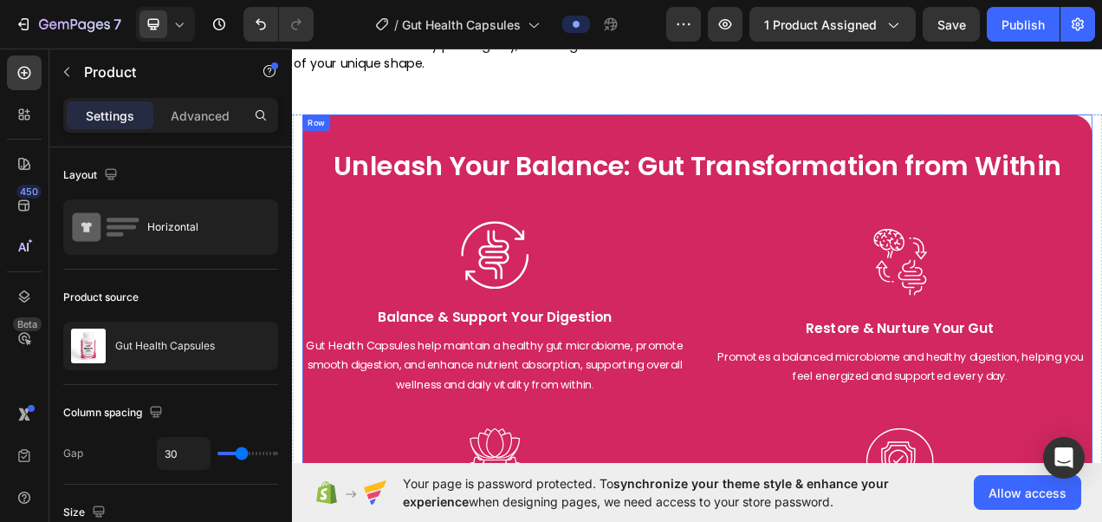
scroll to position [2166, 0]
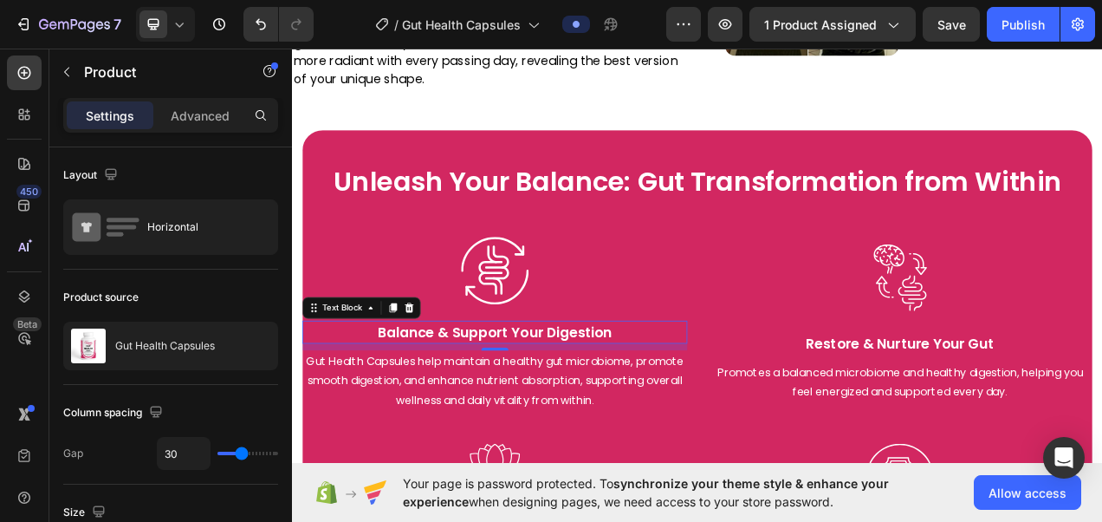
click at [569, 406] on p "Balance & Support Your Digestion" at bounding box center [552, 413] width 491 height 26
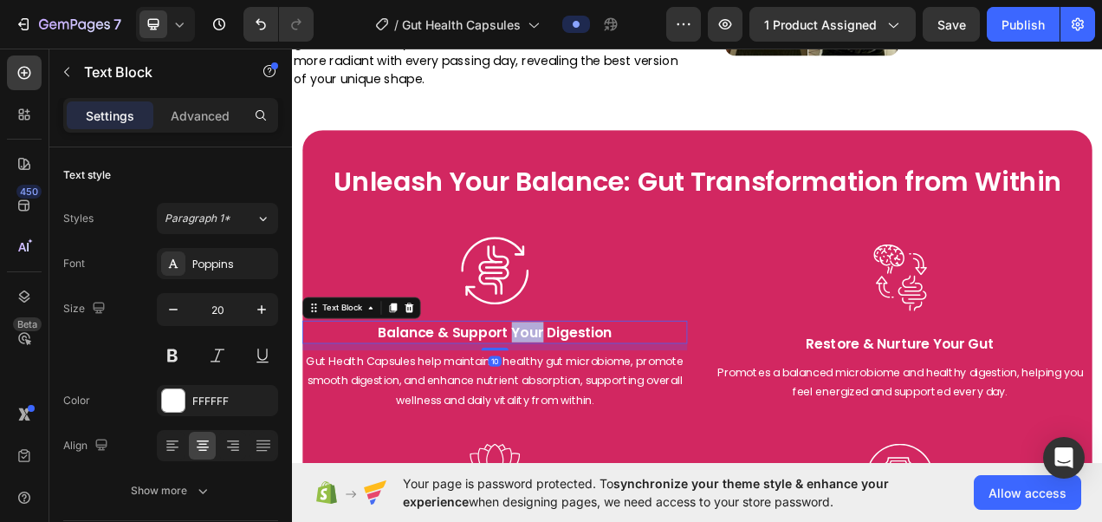
click at [569, 406] on p "Balance & Support Your Digestion" at bounding box center [552, 413] width 491 height 26
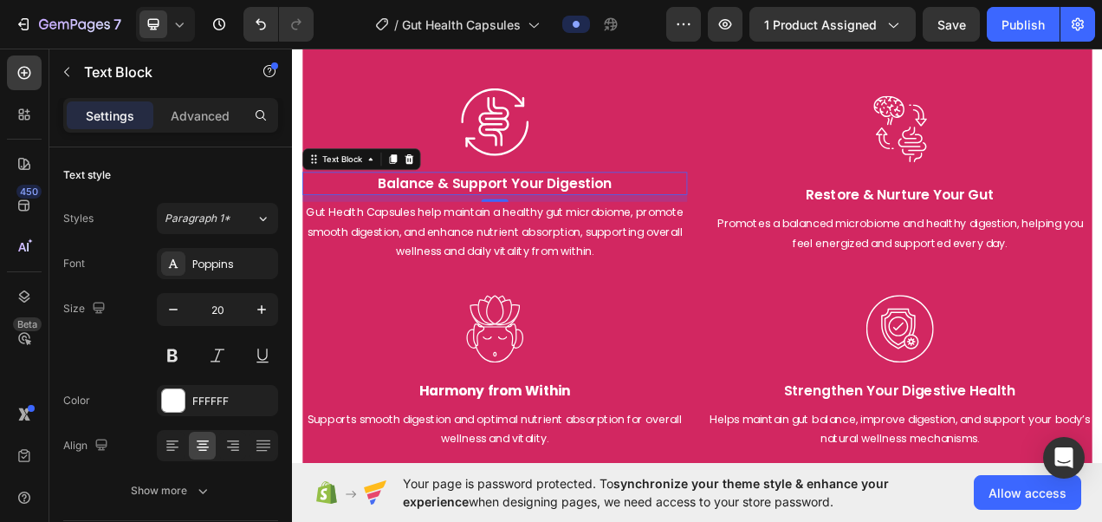
scroll to position [2358, 0]
click at [595, 212] on p "Balance & Support Your Digestion" at bounding box center [552, 222] width 491 height 26
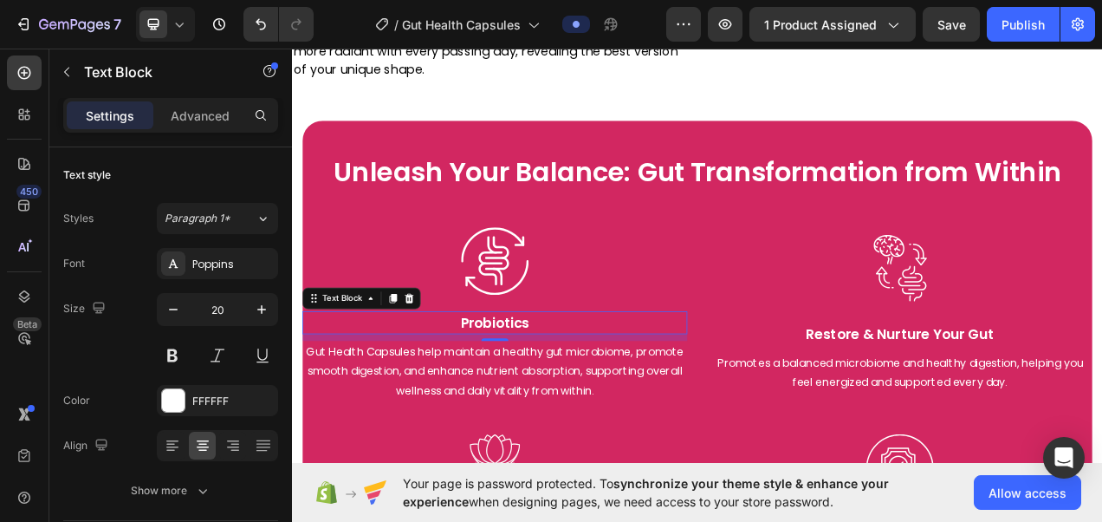
scroll to position [2177, 0]
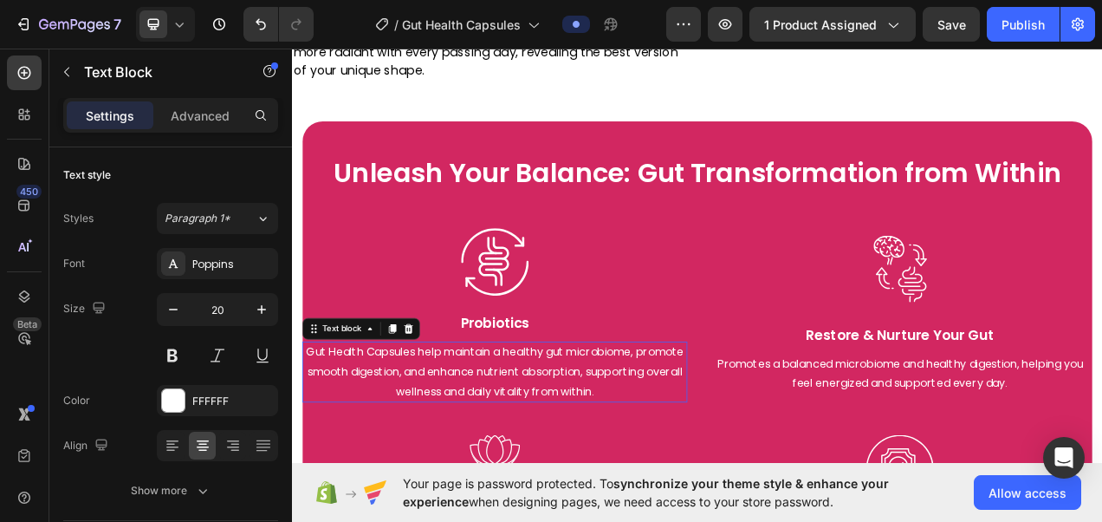
click at [558, 464] on p "Gut Health Capsules help maintain a healthy gut microbiome, promote smooth dige…" at bounding box center [552, 464] width 491 height 75
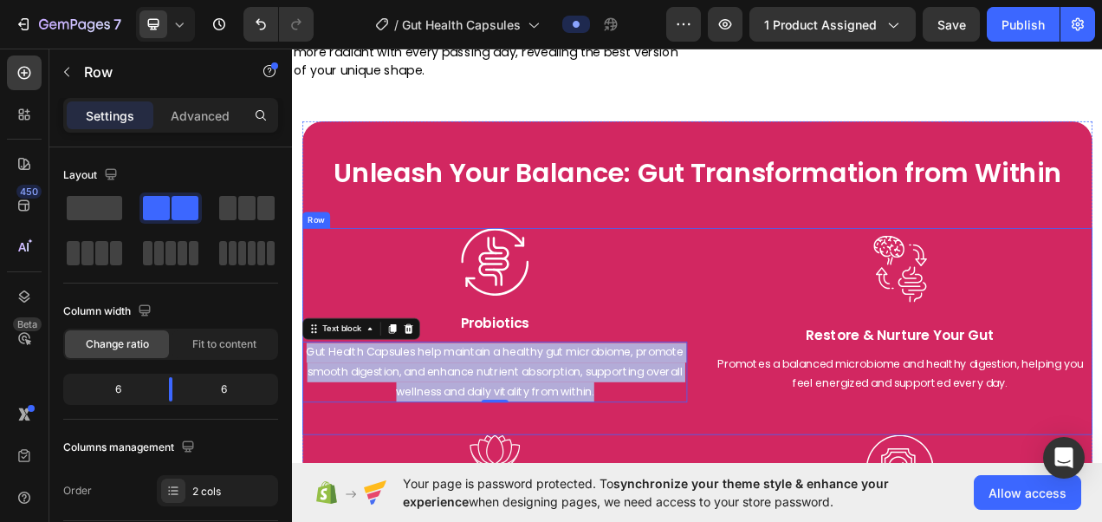
click at [815, 521] on div "Image Probiotics Text Block Gut Health Capsules help maintain a healthy gut mic…" at bounding box center [812, 412] width 1014 height 265
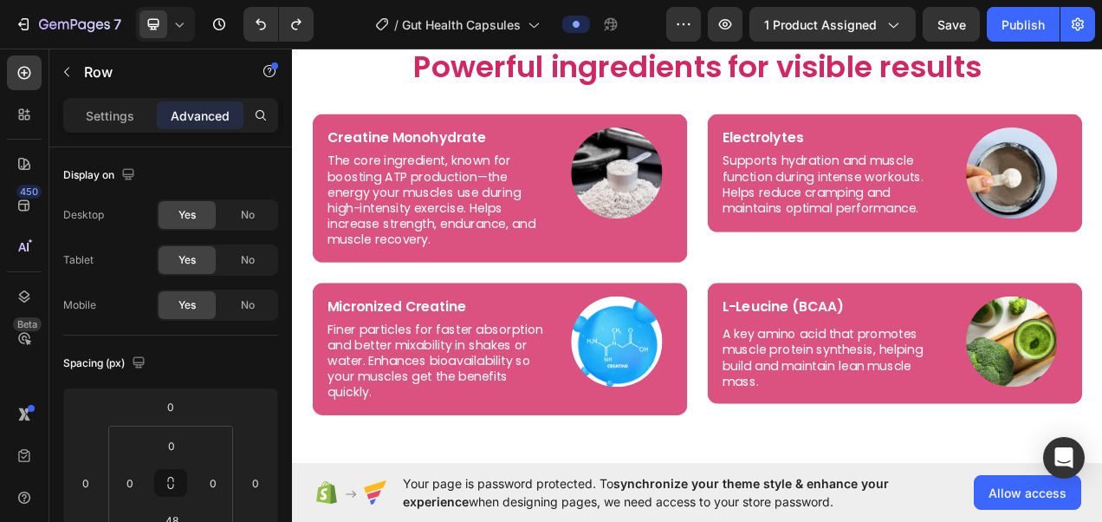
scroll to position [3798, 0]
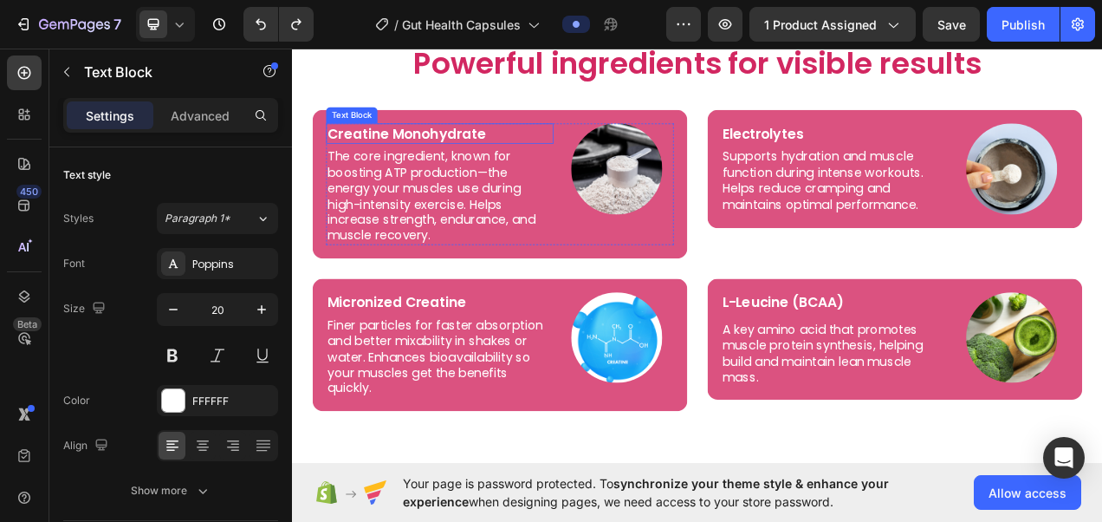
click at [506, 159] on p "Creatine Monohydrate" at bounding box center [481, 158] width 289 height 23
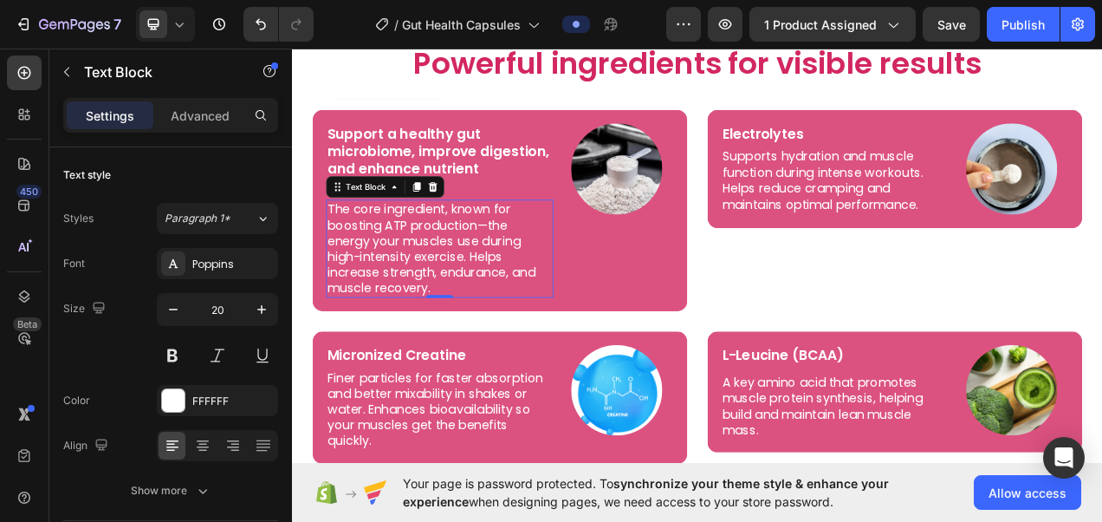
click at [500, 289] on p "The core ingredient, known for boosting ATP production—the energy your muscles …" at bounding box center [481, 305] width 289 height 121
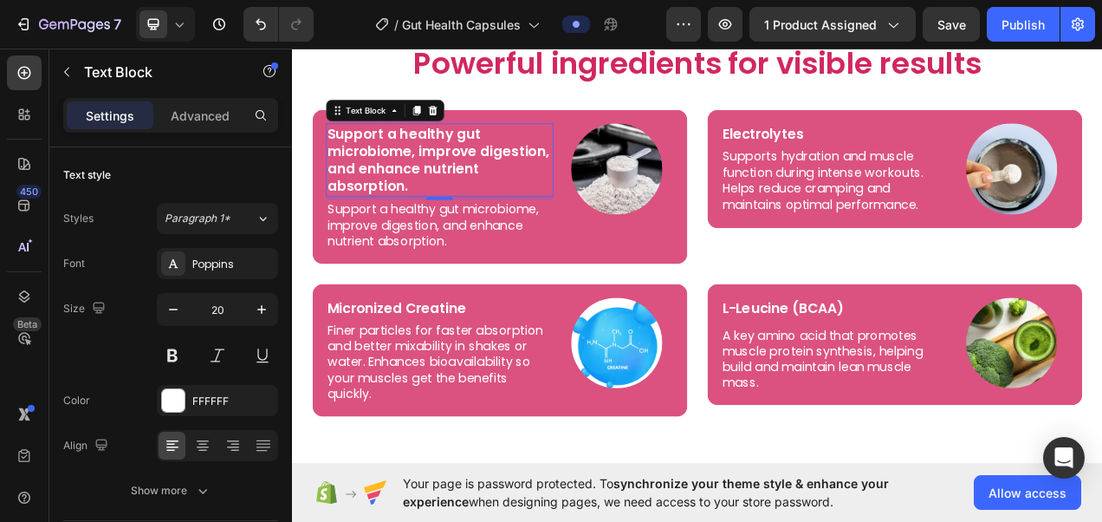
click at [539, 162] on p "Support a healthy gut microbiome, improve digestion, and enhance nutrient absor…" at bounding box center [481, 192] width 289 height 90
click at [500, 205] on p "Support a healthy gut microbiome, improve digestion, and enhance nutrient absor…" at bounding box center [481, 192] width 289 height 90
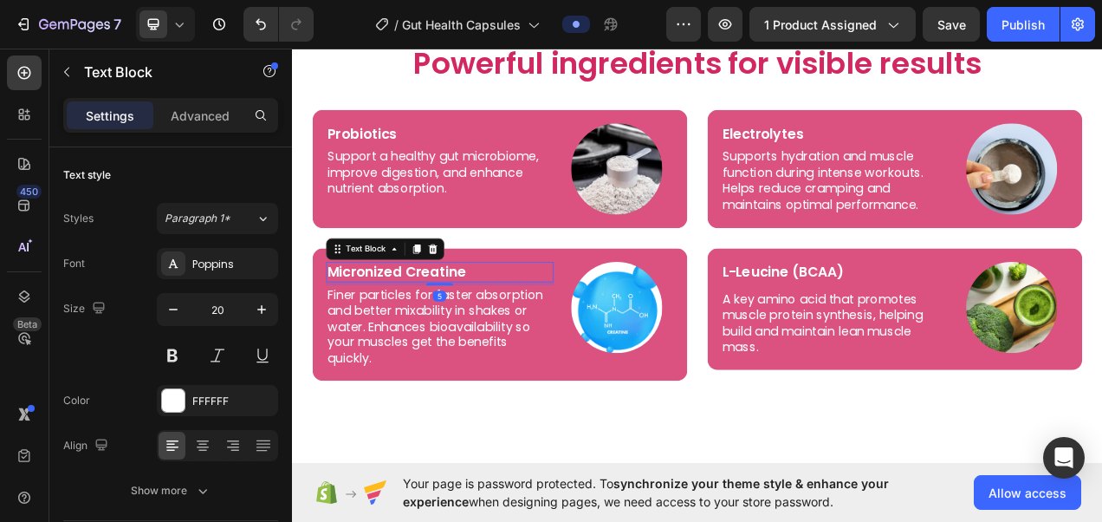
click at [534, 330] on p "Micronized Creatine" at bounding box center [481, 336] width 289 height 23
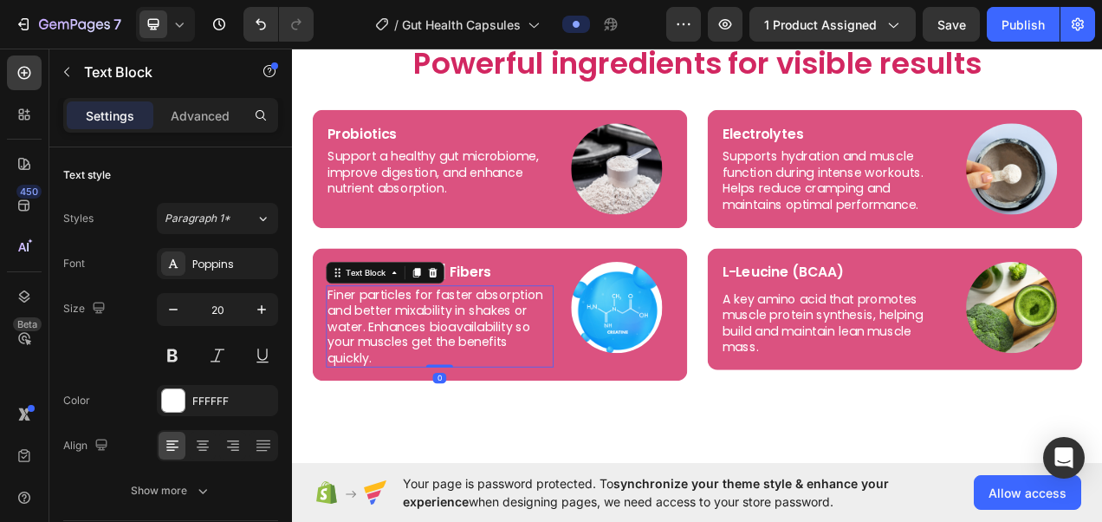
click at [523, 405] on p "Finer particles for faster absorption and better mixability in shakes or water.…" at bounding box center [481, 405] width 289 height 101
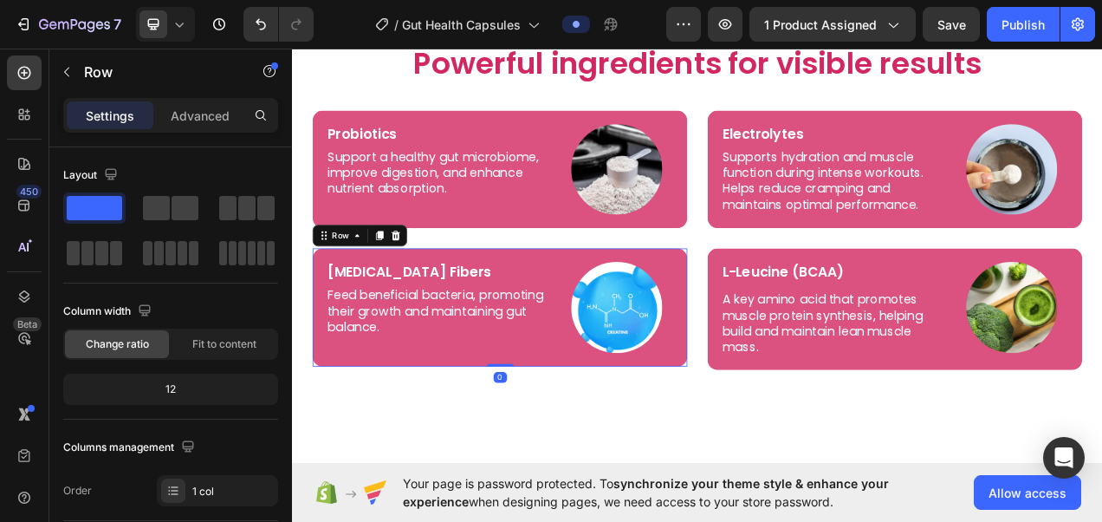
scroll to position [3716, 0]
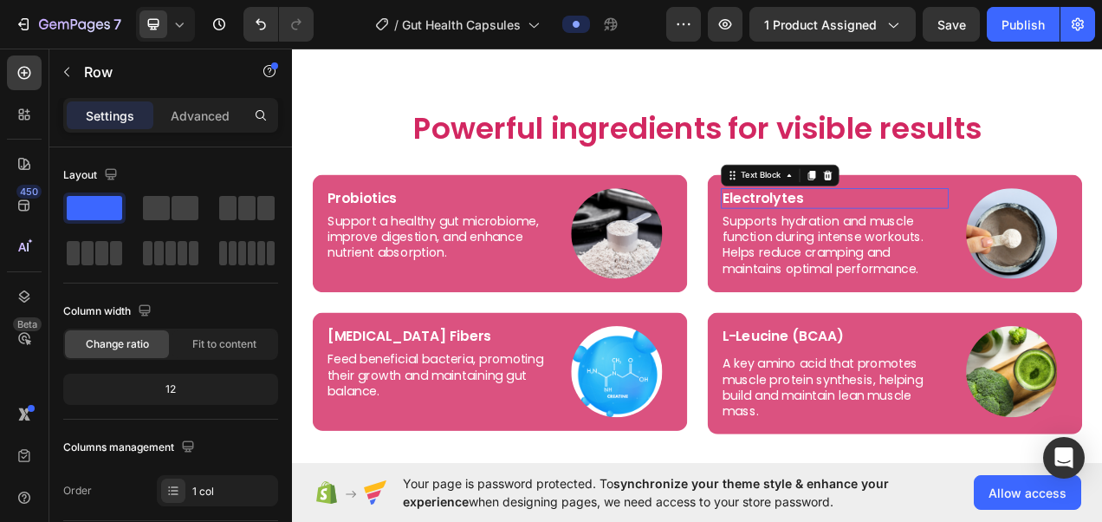
click at [941, 247] on p "Electrolytes" at bounding box center [988, 242] width 289 height 23
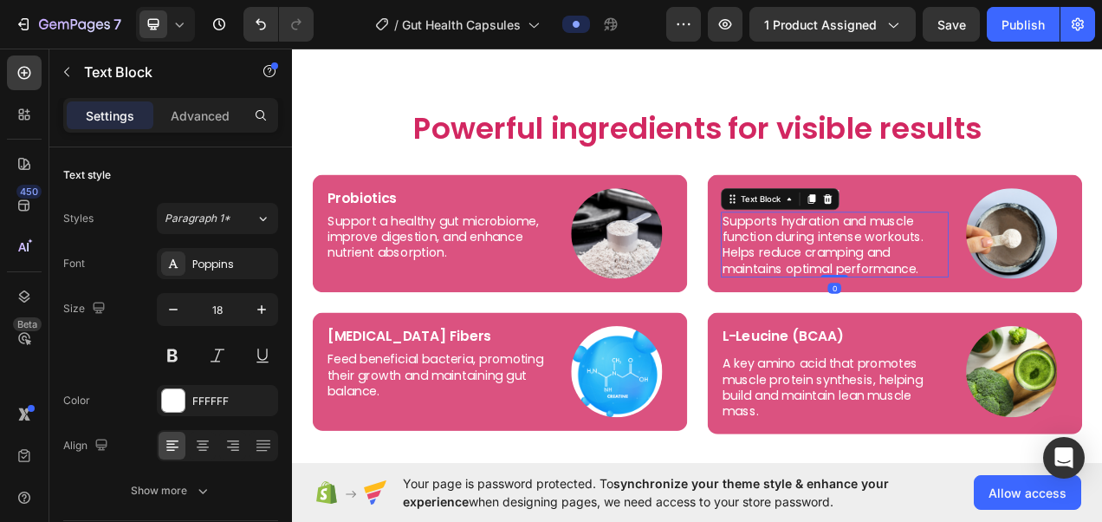
click at [915, 293] on p "Supports hydration and muscle function during intense workouts. Helps reduce cr…" at bounding box center [988, 301] width 289 height 81
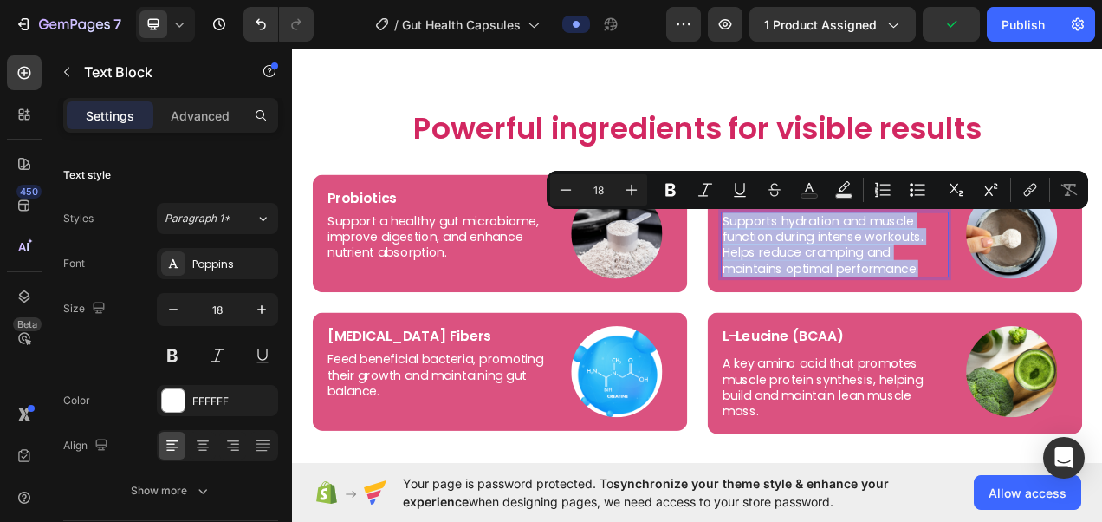
click at [1036, 307] on p "Supports hydration and muscle function during intense workouts. Helps reduce cr…" at bounding box center [988, 301] width 289 height 81
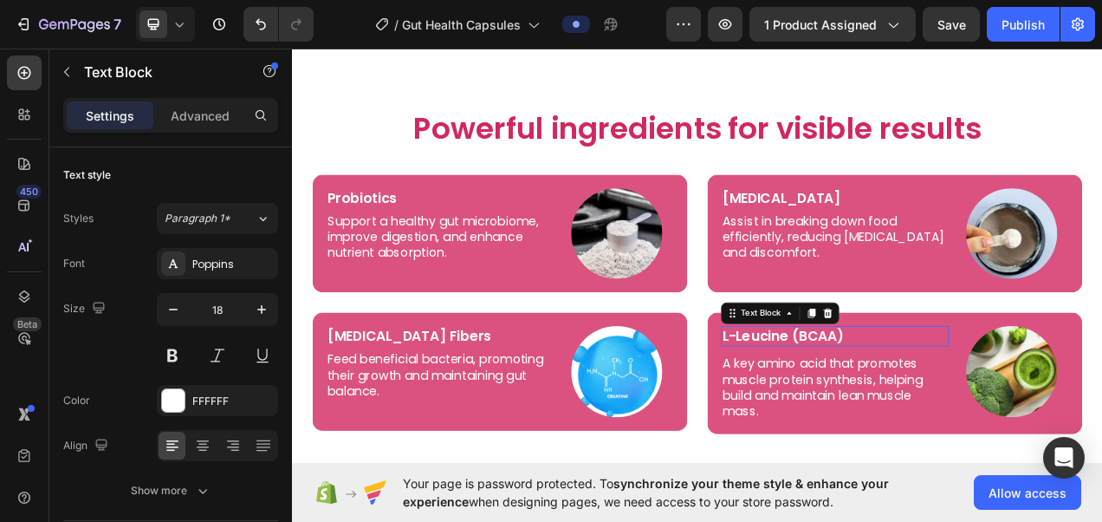
click at [908, 413] on p "L-Leucine (BCAA)" at bounding box center [988, 418] width 289 height 23
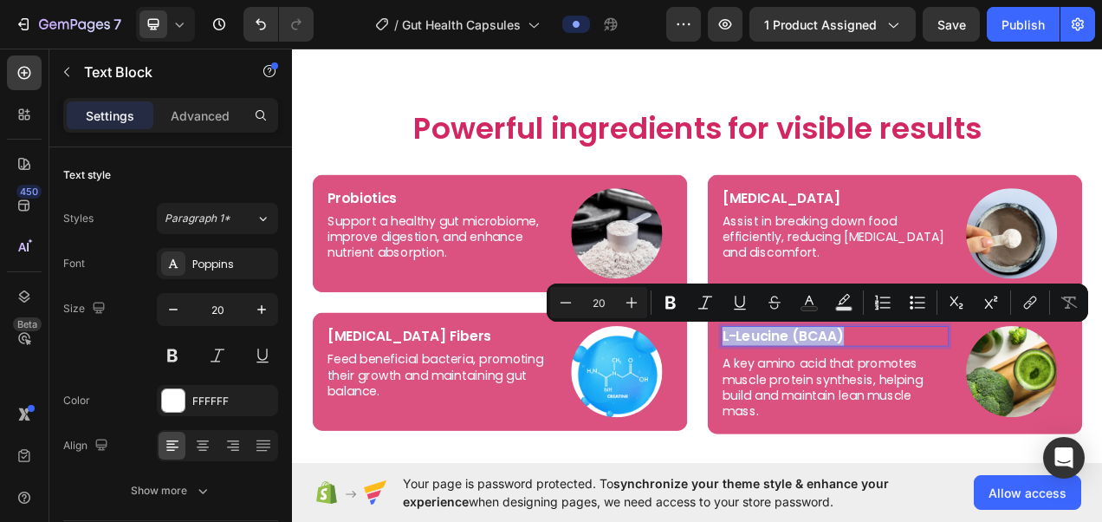
click at [862, 413] on p "L-Leucine (BCAA)" at bounding box center [988, 418] width 289 height 23
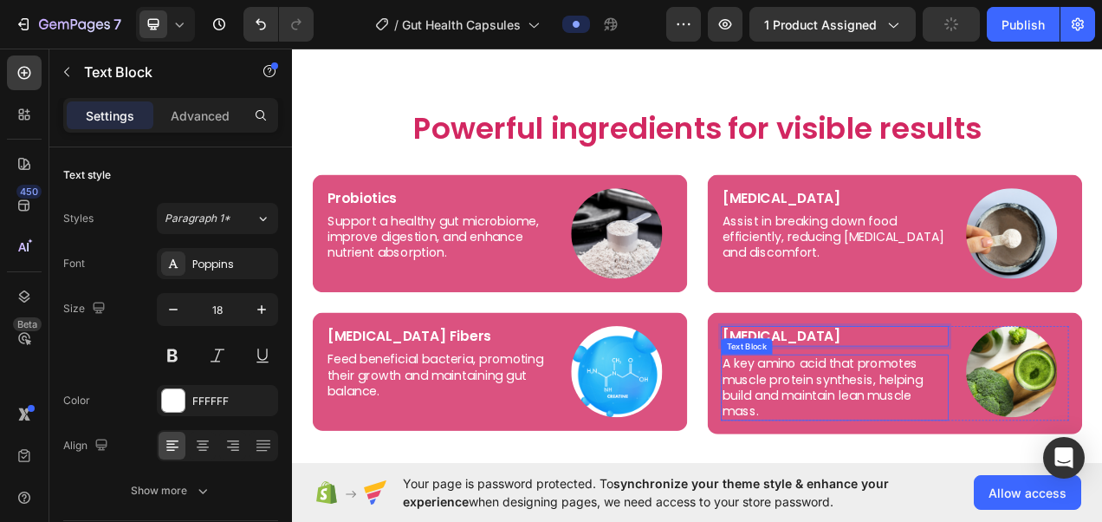
click at [923, 459] on p "A key amino acid that promotes muscle protein synthesis, helping build and main…" at bounding box center [988, 484] width 289 height 81
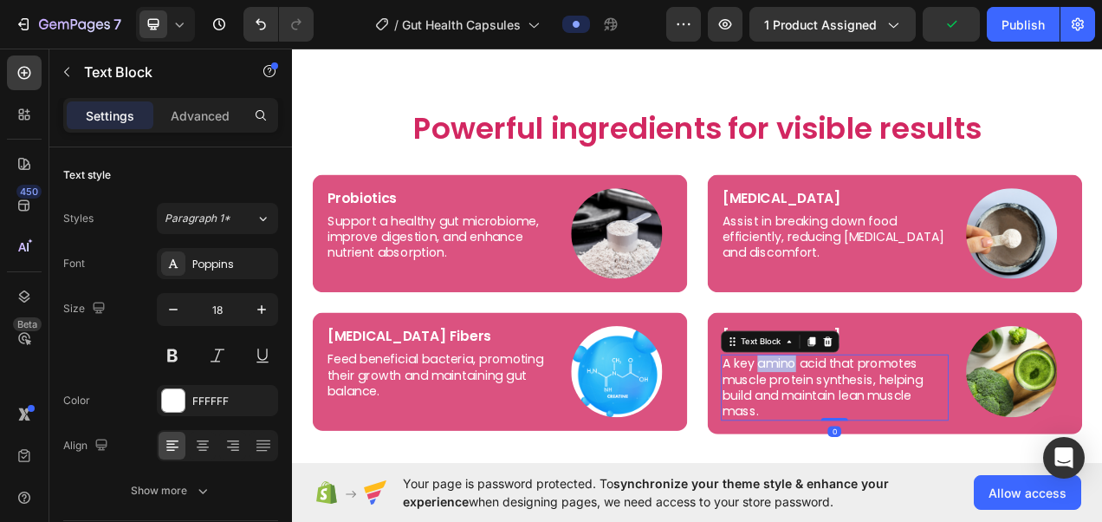
click at [923, 459] on p "A key amino acid that promotes muscle protein synthesis, helping build and main…" at bounding box center [988, 484] width 289 height 81
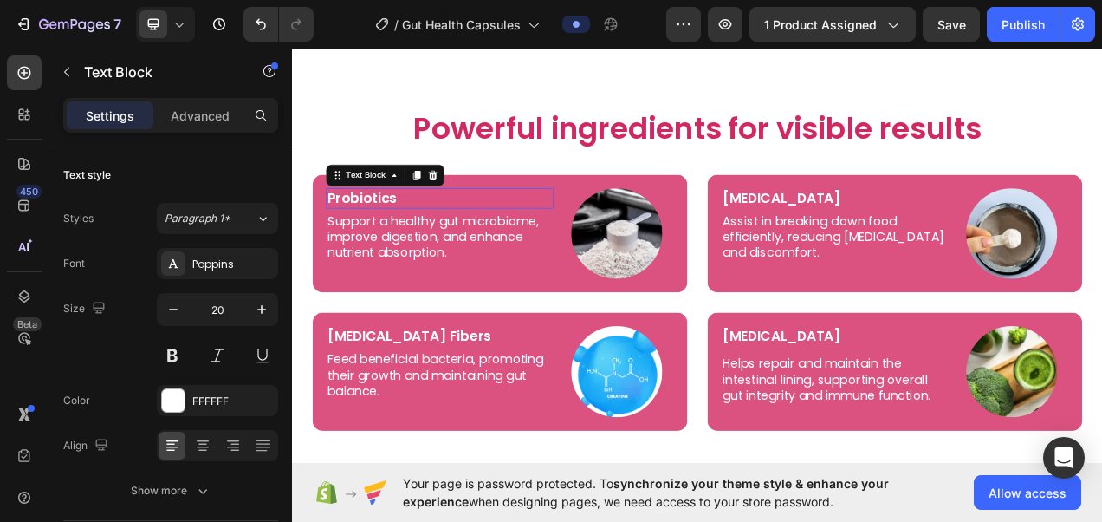
click at [445, 242] on p "Probiotics" at bounding box center [481, 242] width 289 height 23
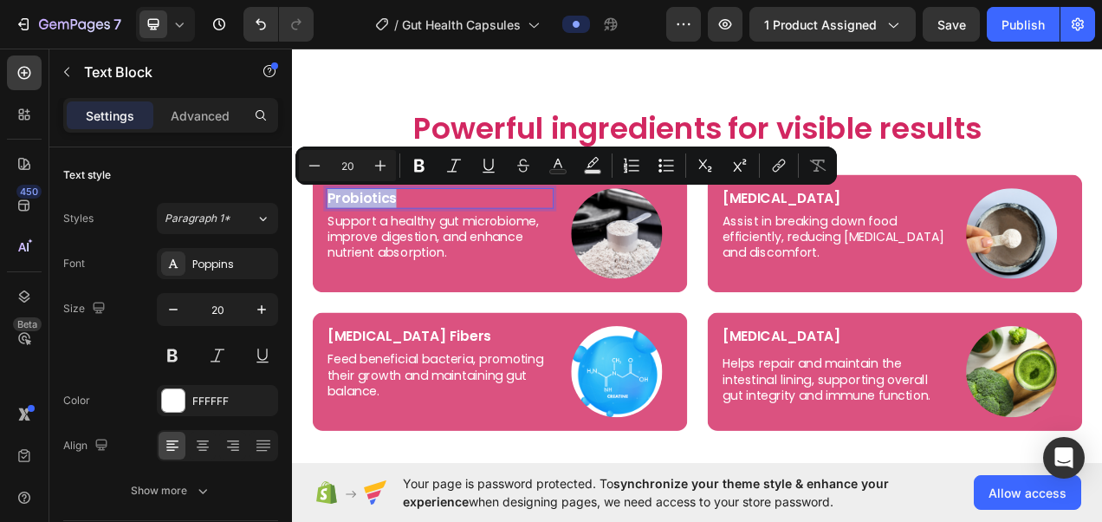
copy p "Probiotics"
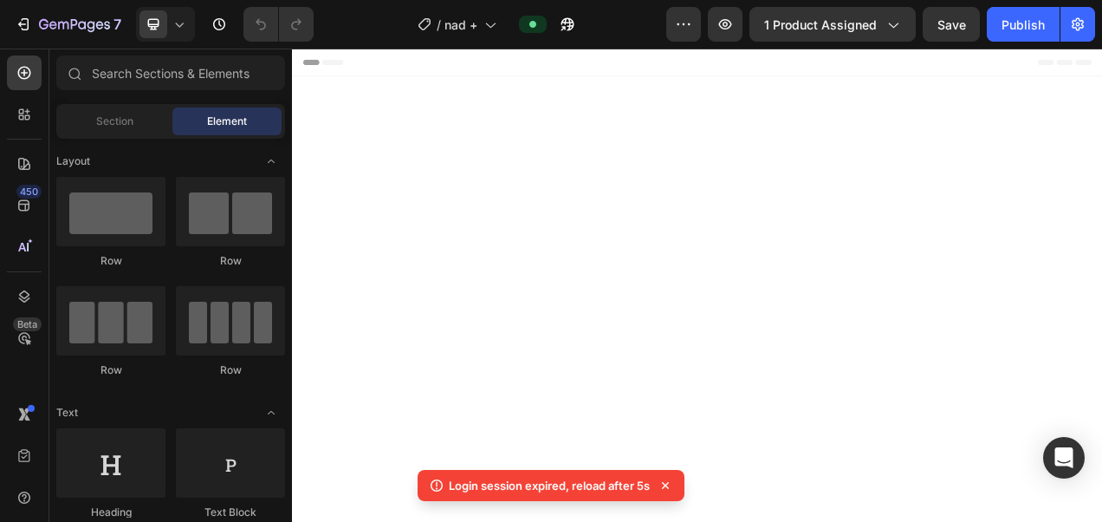
scroll to position [1320, 0]
